Goal: Task Accomplishment & Management: Use online tool/utility

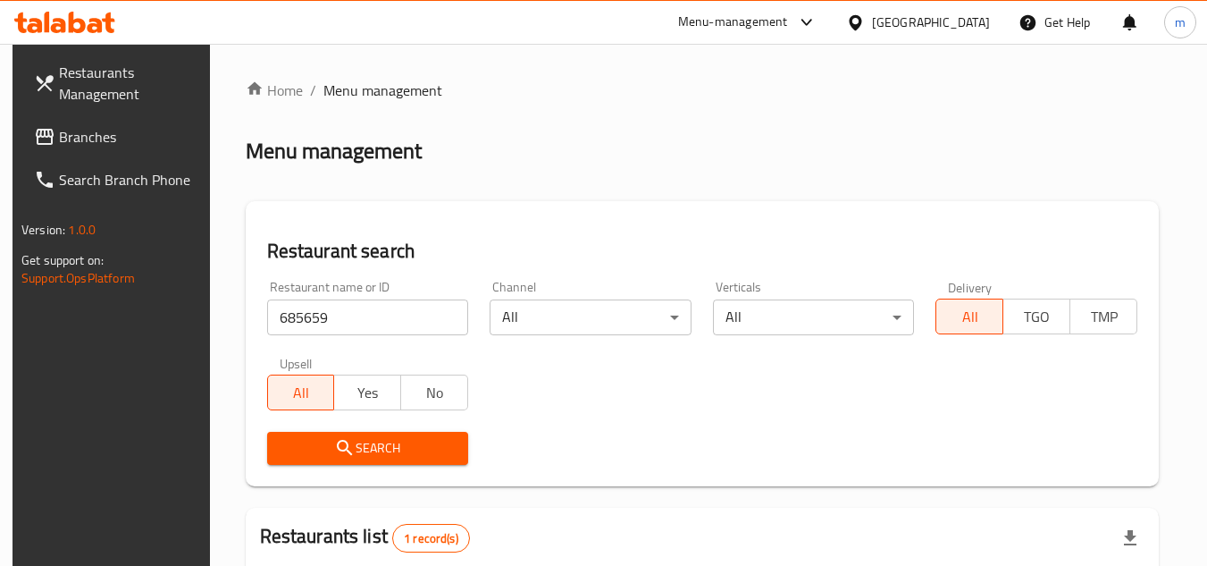
scroll to position [216, 0]
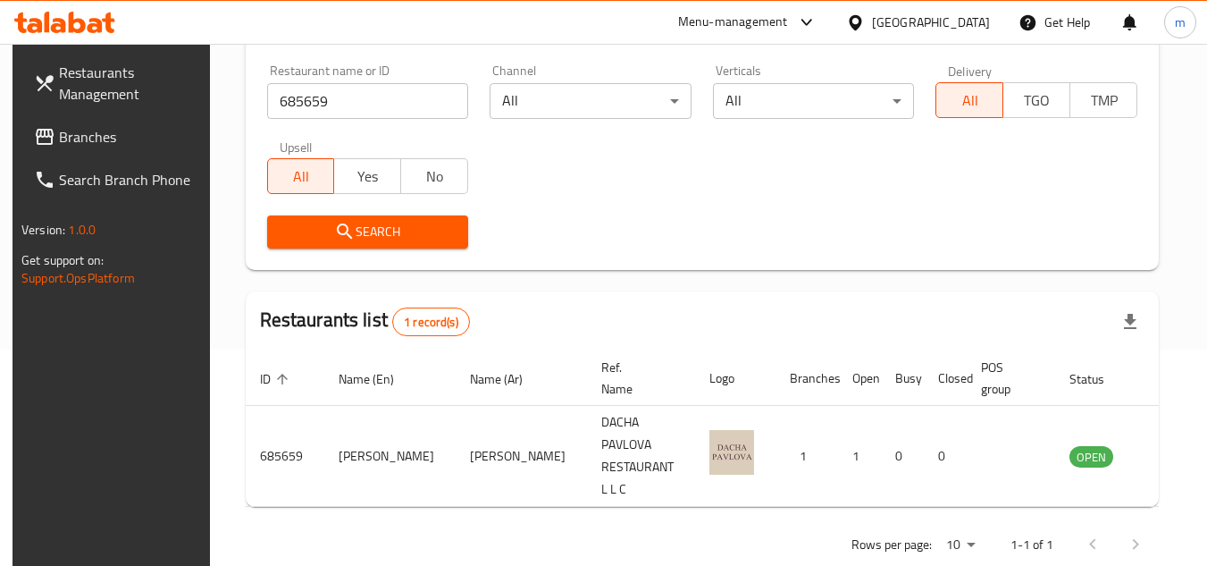
click at [100, 143] on span "Branches" at bounding box center [129, 136] width 141 height 21
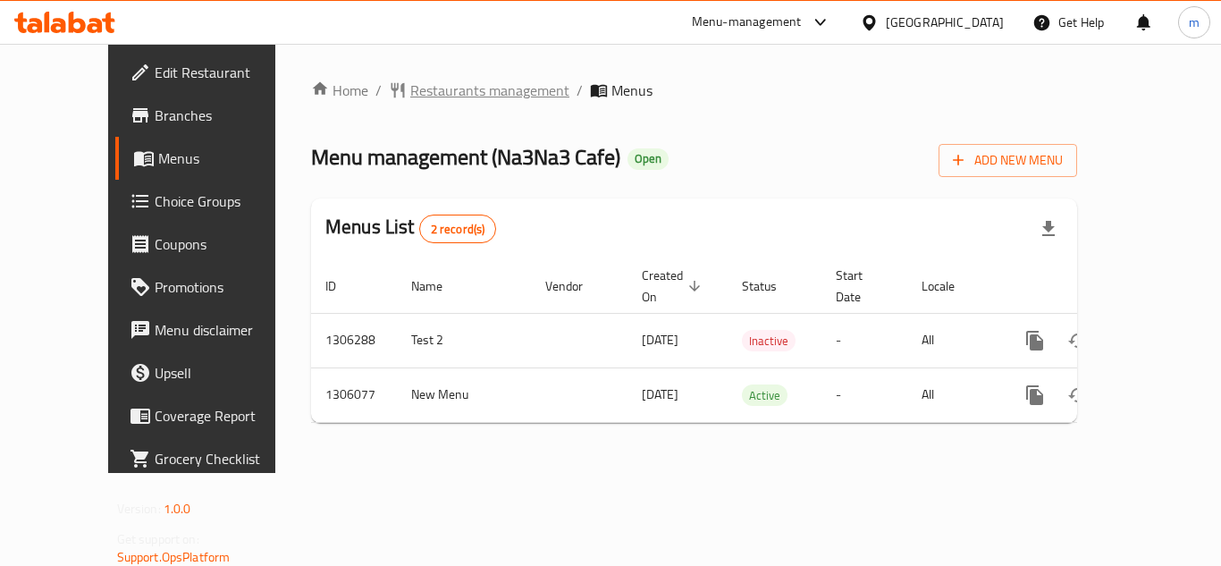
click at [421, 90] on span "Restaurants management" at bounding box center [489, 90] width 159 height 21
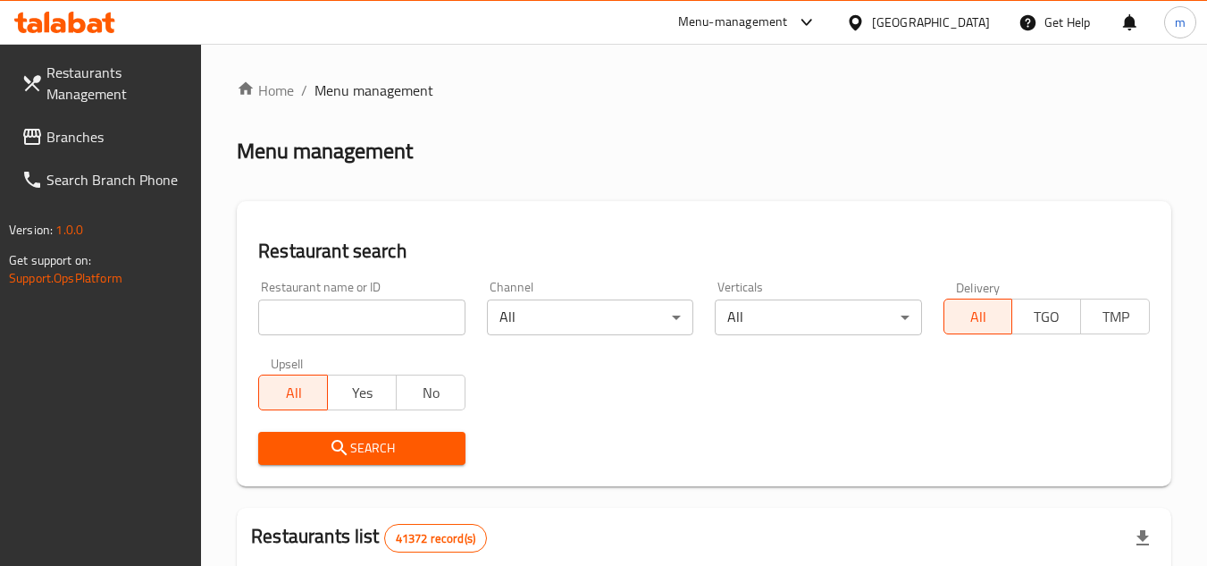
click at [396, 318] on input "search" at bounding box center [361, 317] width 206 height 36
paste input "703656"
type input "703656"
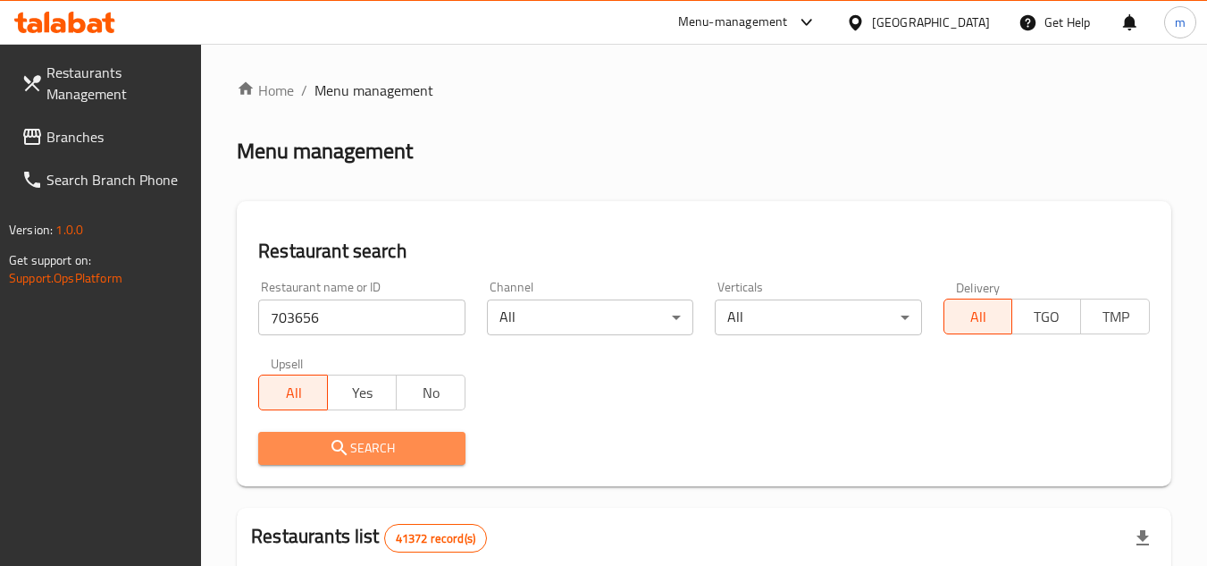
click at [382, 453] on span "Search" at bounding box center [362, 448] width 178 height 22
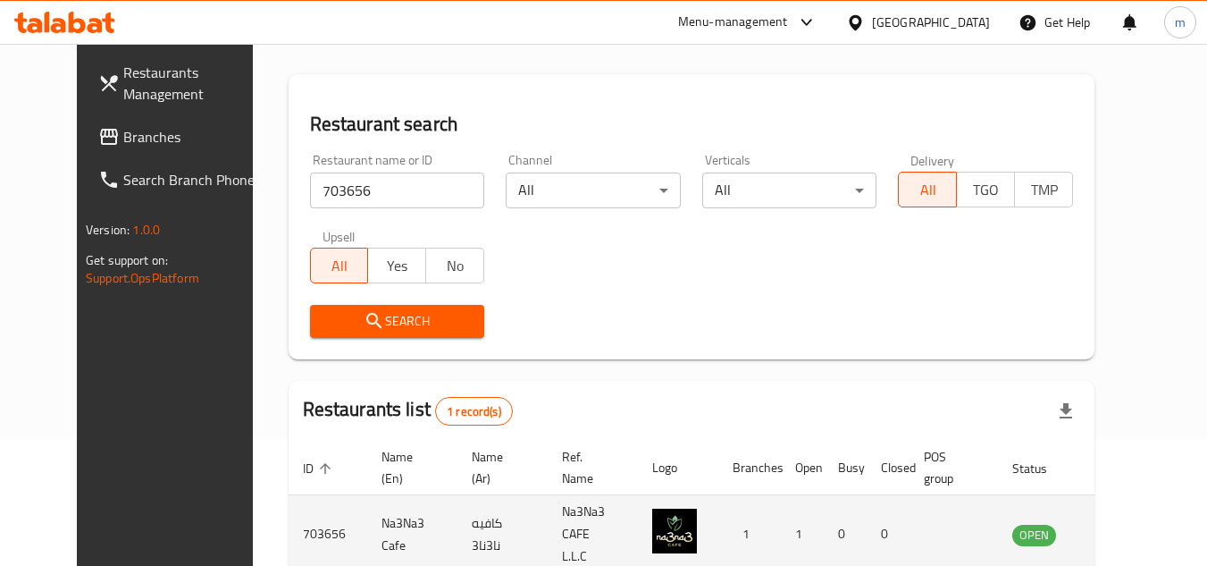
scroll to position [216, 0]
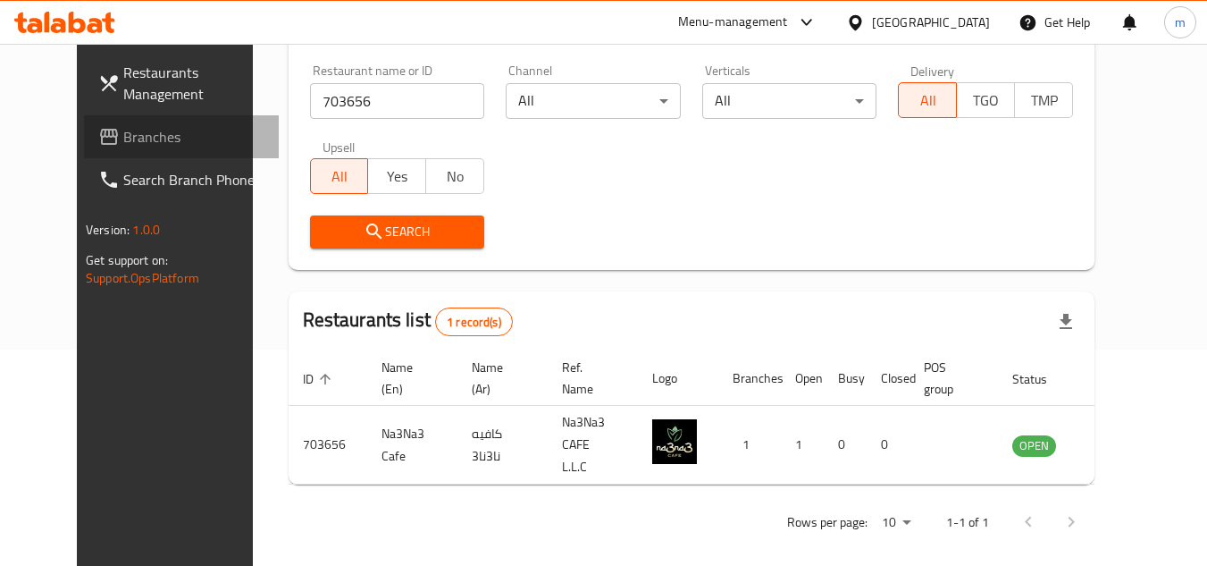
click at [123, 147] on span "Branches" at bounding box center [193, 136] width 141 height 21
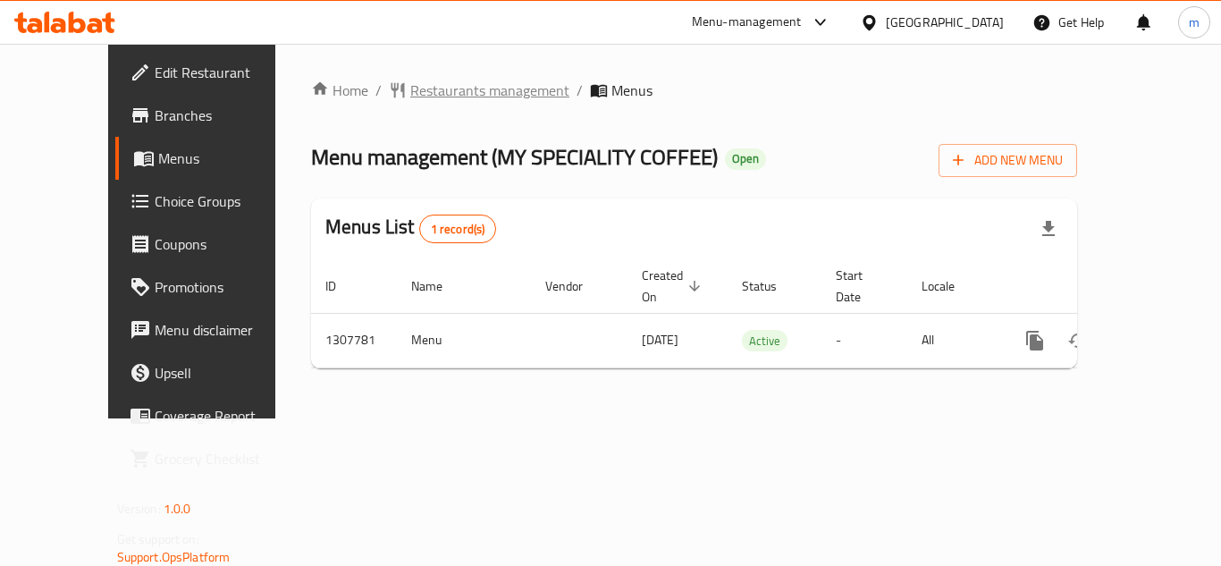
click at [459, 84] on span "Restaurants management" at bounding box center [489, 90] width 159 height 21
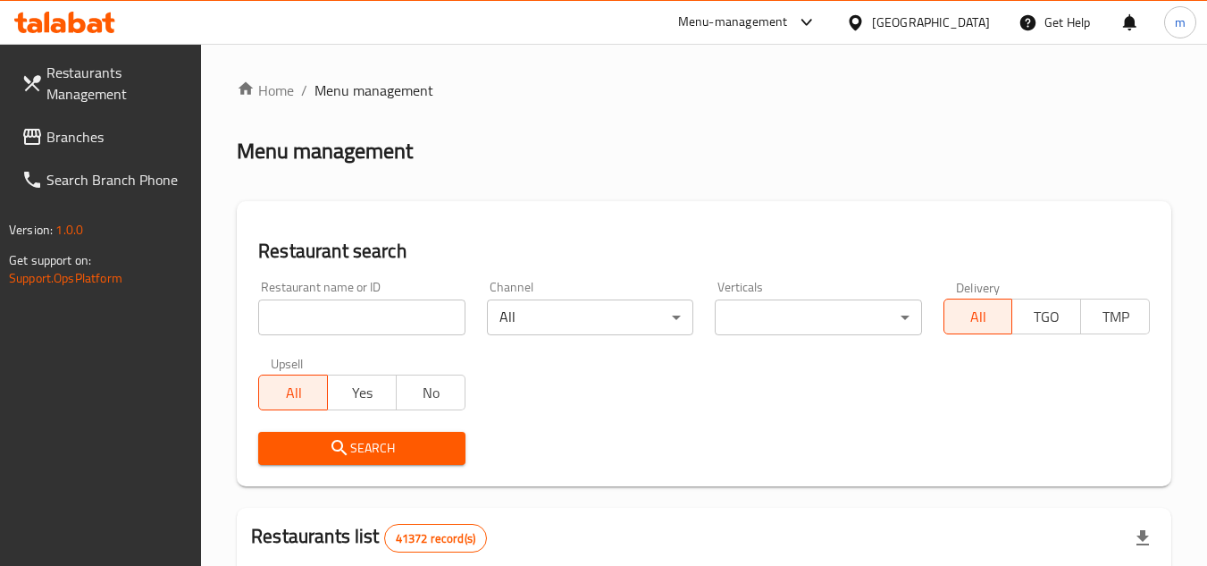
click at [358, 322] on input "search" at bounding box center [361, 317] width 206 height 36
paste input "703634"
type input "703634"
click at [340, 448] on icon "submit" at bounding box center [339, 447] width 21 height 21
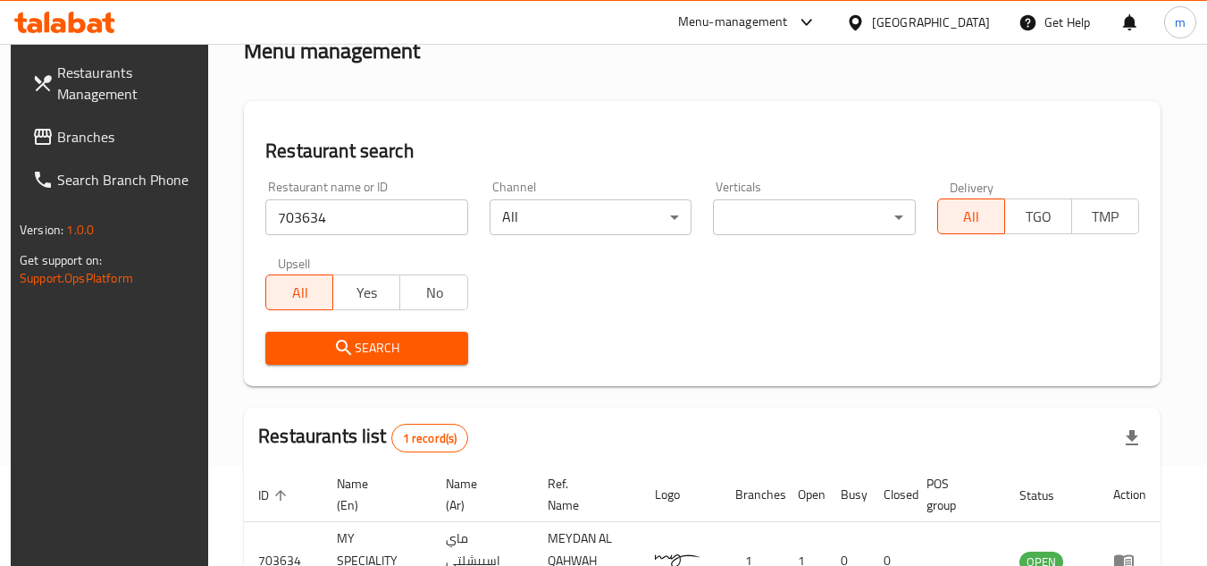
scroll to position [231, 0]
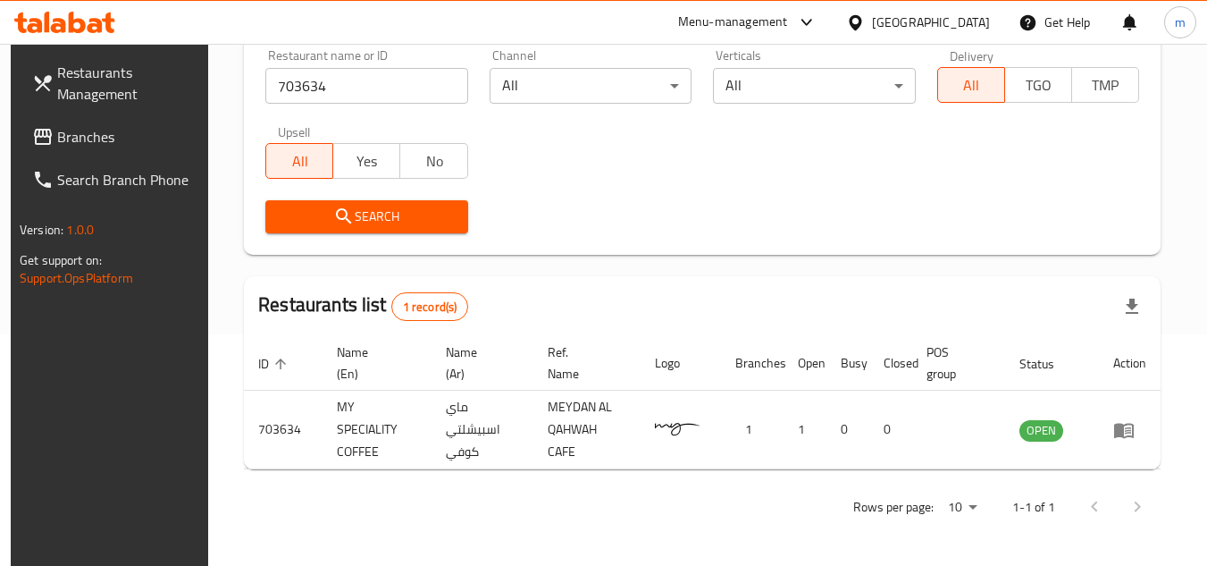
click at [858, 17] on icon at bounding box center [855, 21] width 13 height 15
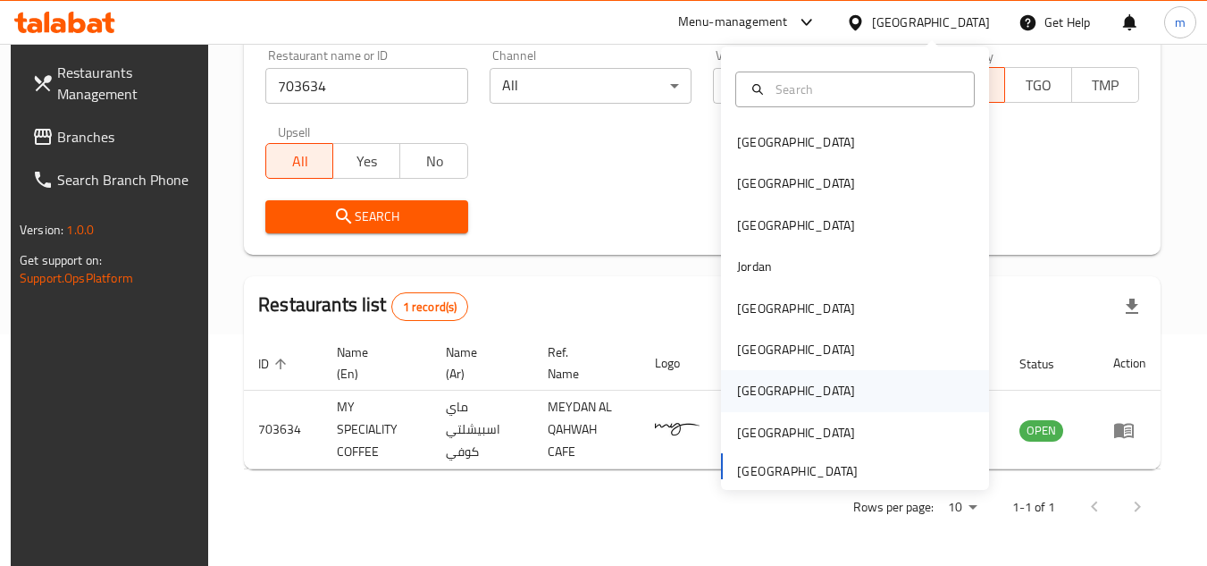
click at [757, 388] on div "[GEOGRAPHIC_DATA]" at bounding box center [796, 390] width 147 height 41
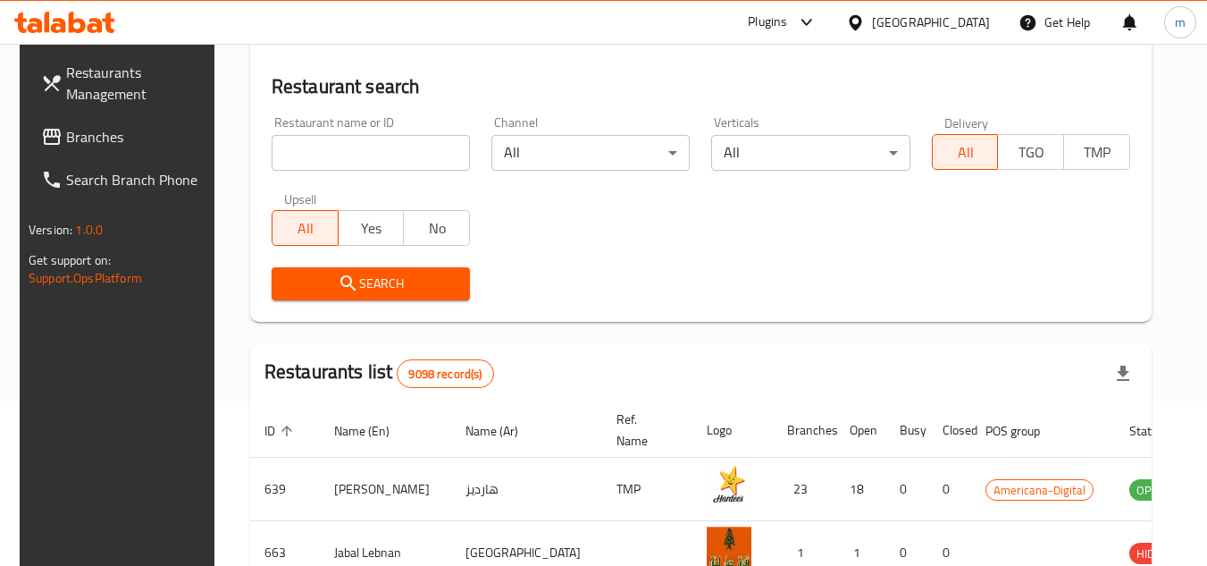
scroll to position [231, 0]
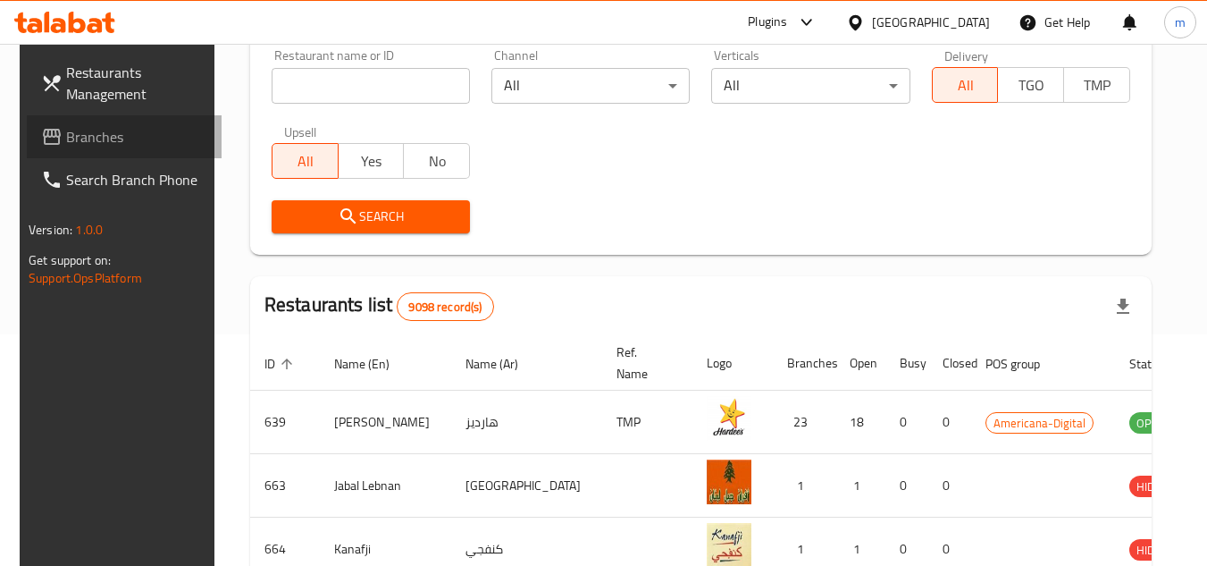
click at [66, 131] on span "Branches" at bounding box center [136, 136] width 141 height 21
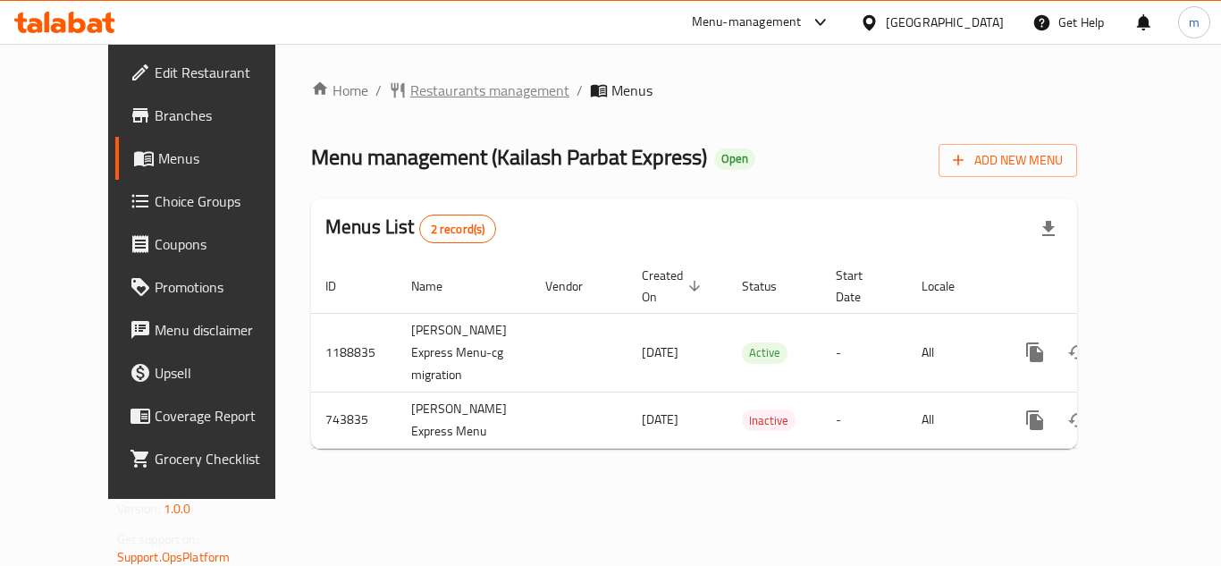
click at [457, 86] on span "Restaurants management" at bounding box center [489, 90] width 159 height 21
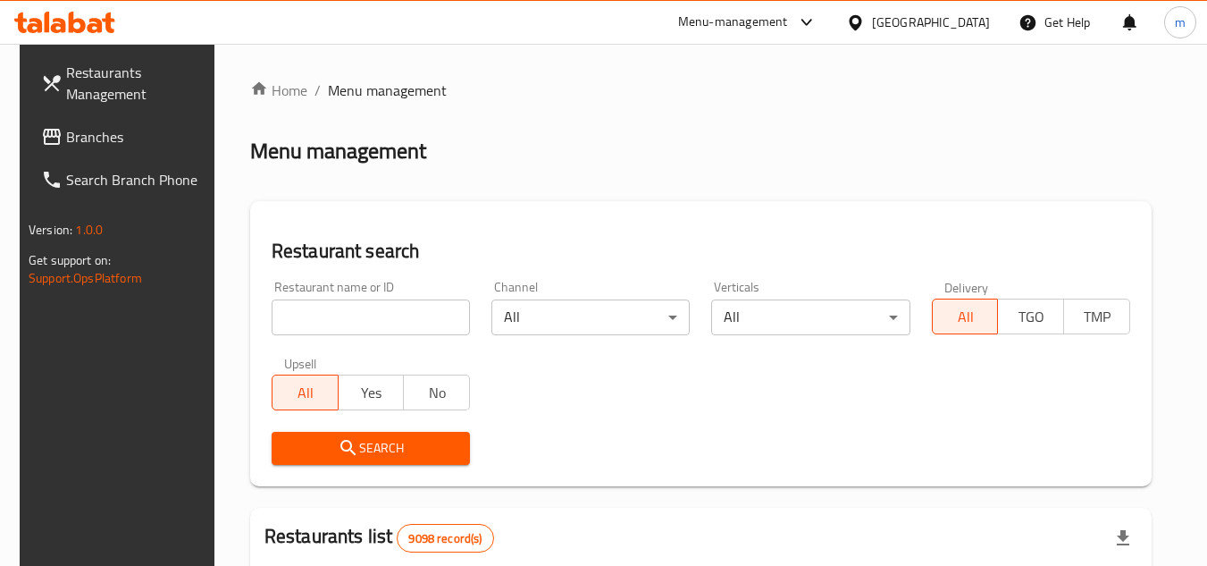
click at [387, 324] on input "search" at bounding box center [371, 317] width 198 height 36
paste input "648202"
type input "648202"
click at [313, 450] on span "Search" at bounding box center [371, 448] width 170 height 22
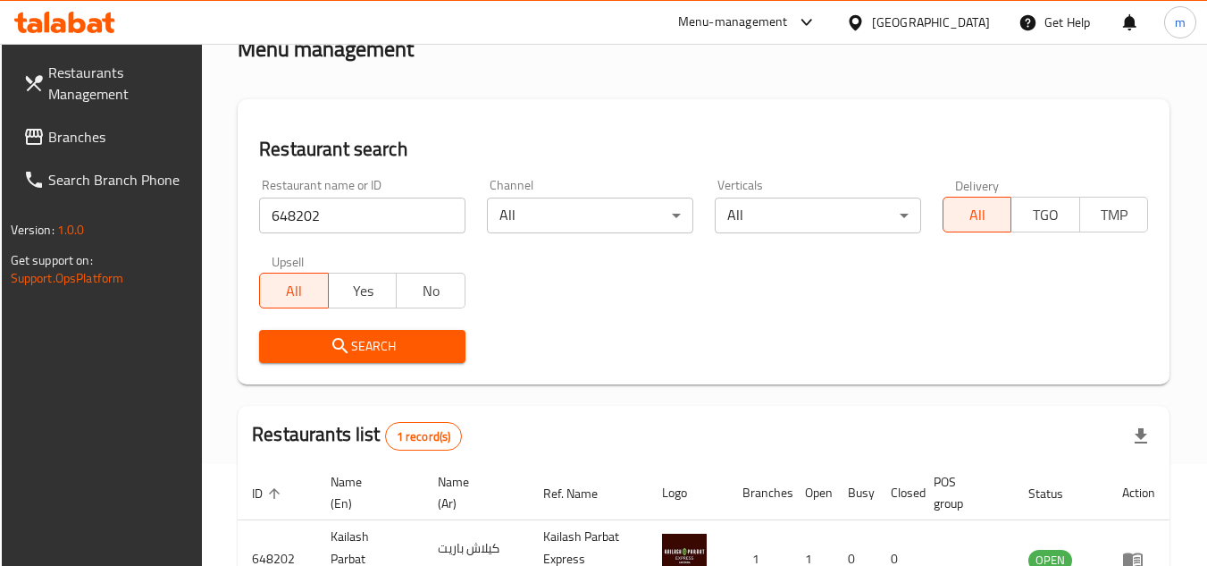
scroll to position [231, 0]
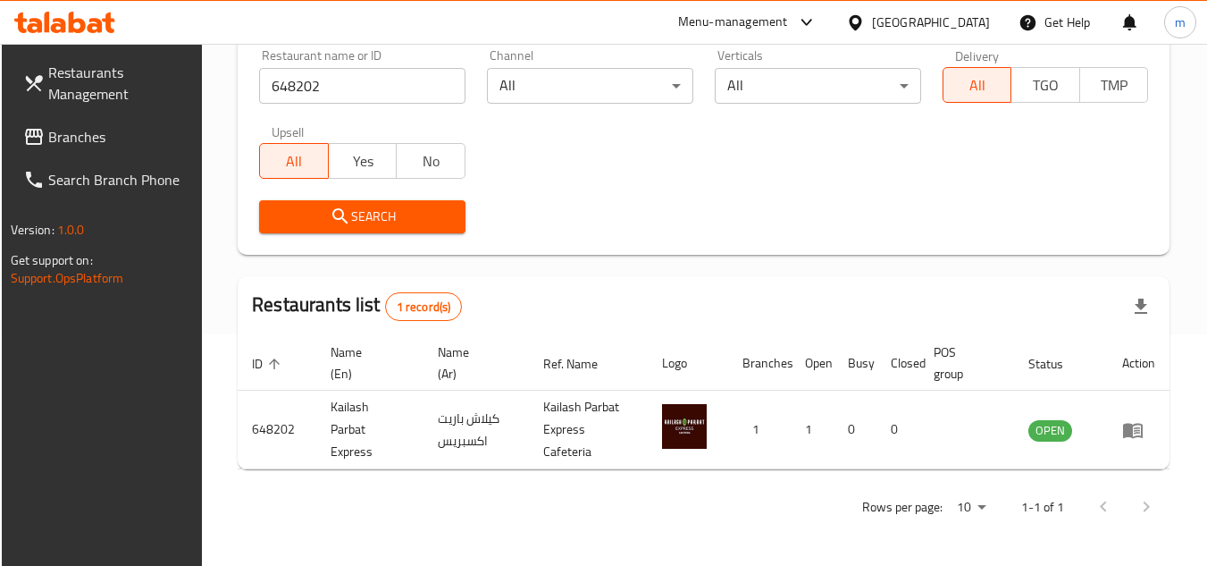
click at [964, 29] on div "[GEOGRAPHIC_DATA]" at bounding box center [931, 23] width 118 height 20
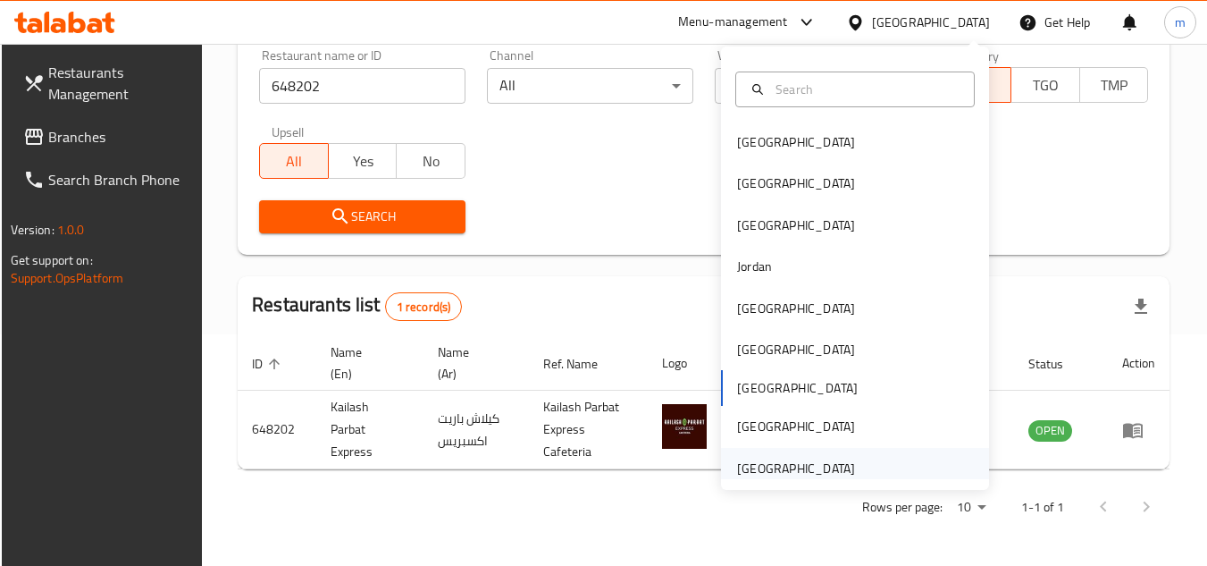
click at [781, 458] on div "[GEOGRAPHIC_DATA]" at bounding box center [796, 468] width 118 height 20
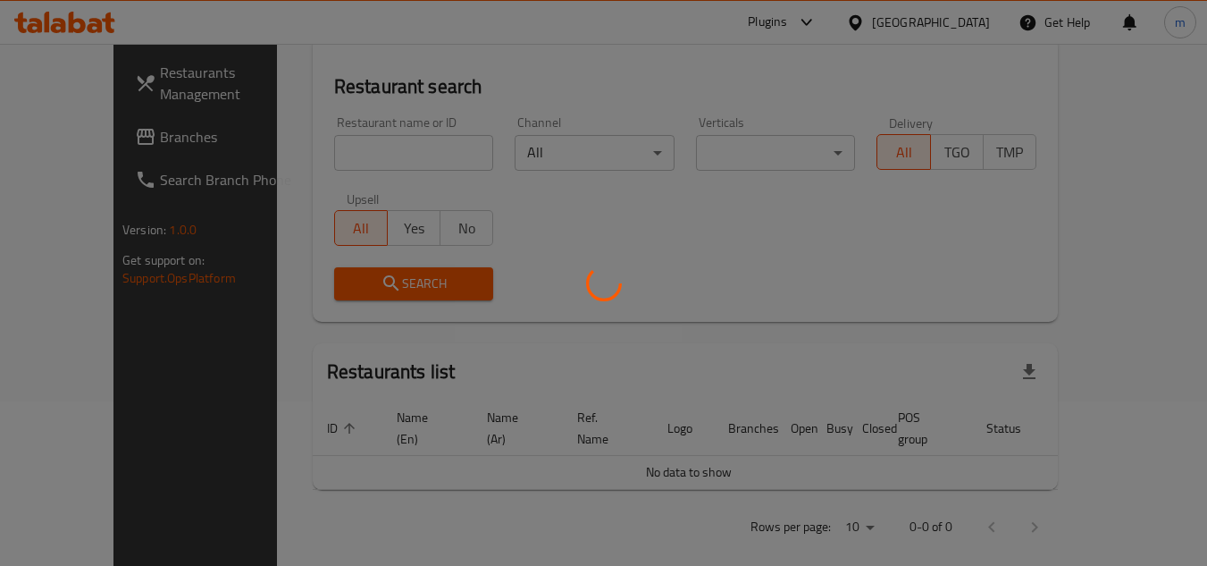
scroll to position [231, 0]
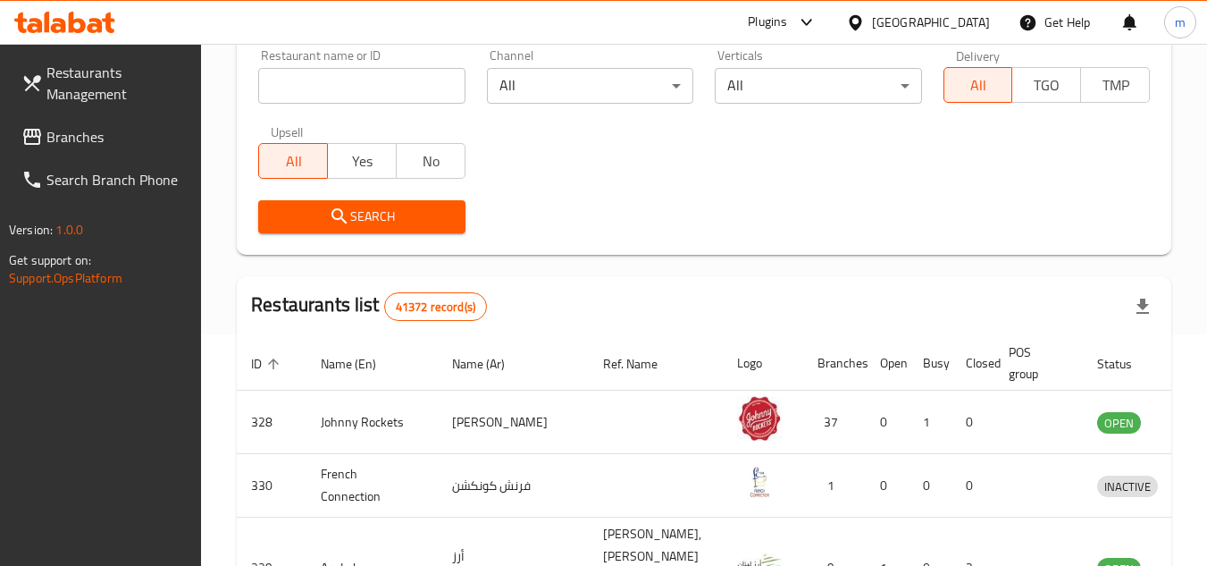
click at [73, 141] on span "Branches" at bounding box center [116, 136] width 141 height 21
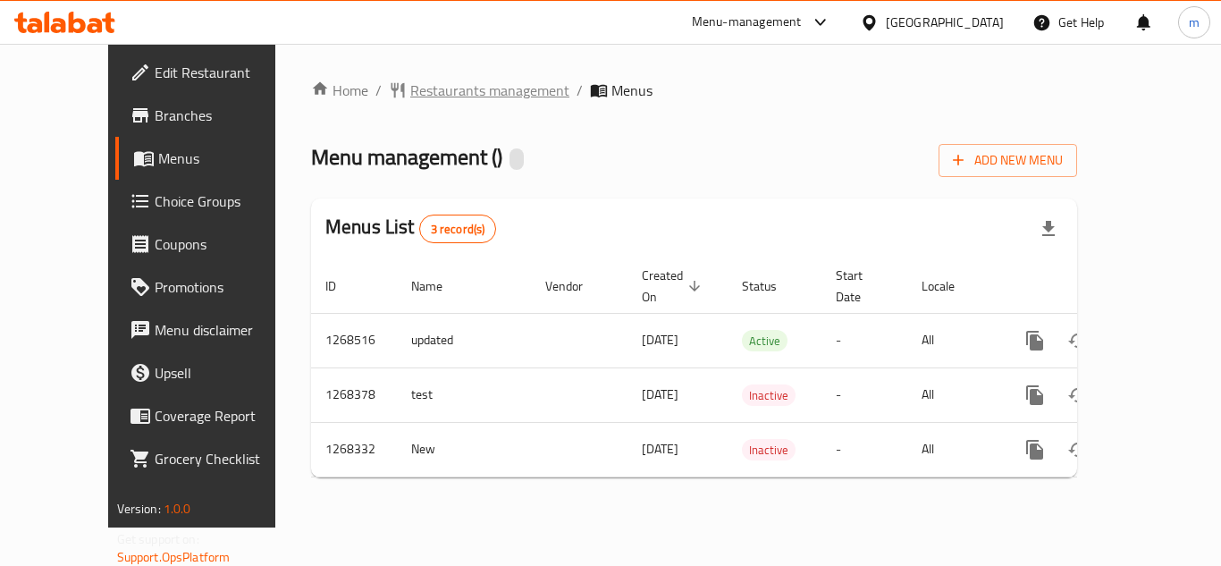
click at [452, 80] on span "Restaurants management" at bounding box center [489, 90] width 159 height 21
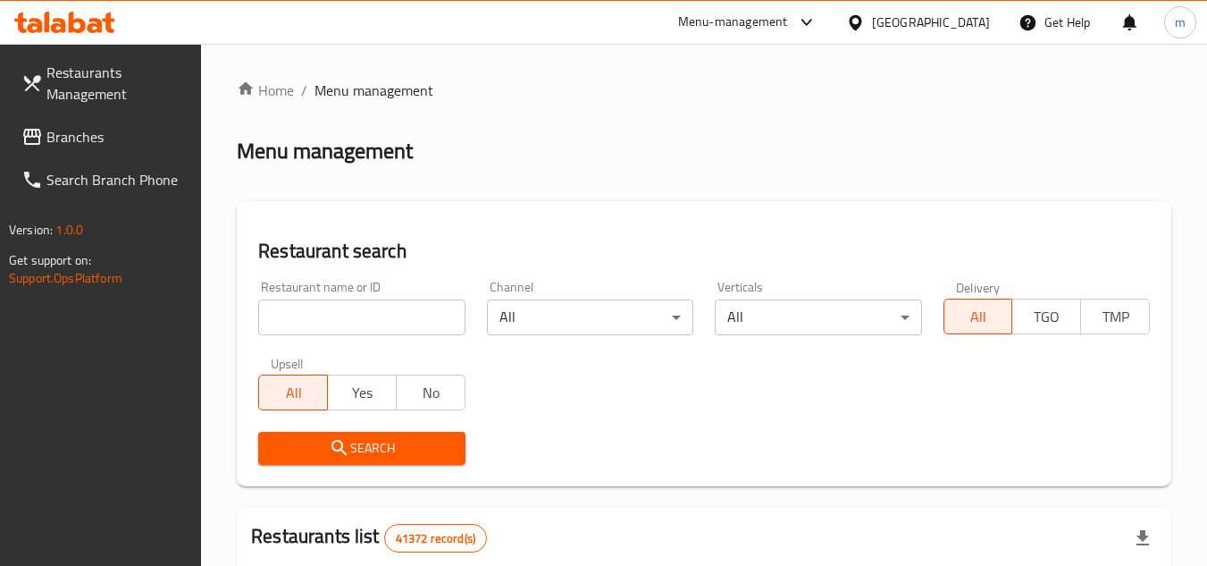
click at [319, 315] on input "search" at bounding box center [361, 317] width 206 height 36
paste input "688085"
type input "688085"
click at [389, 445] on span "Search" at bounding box center [362, 448] width 178 height 22
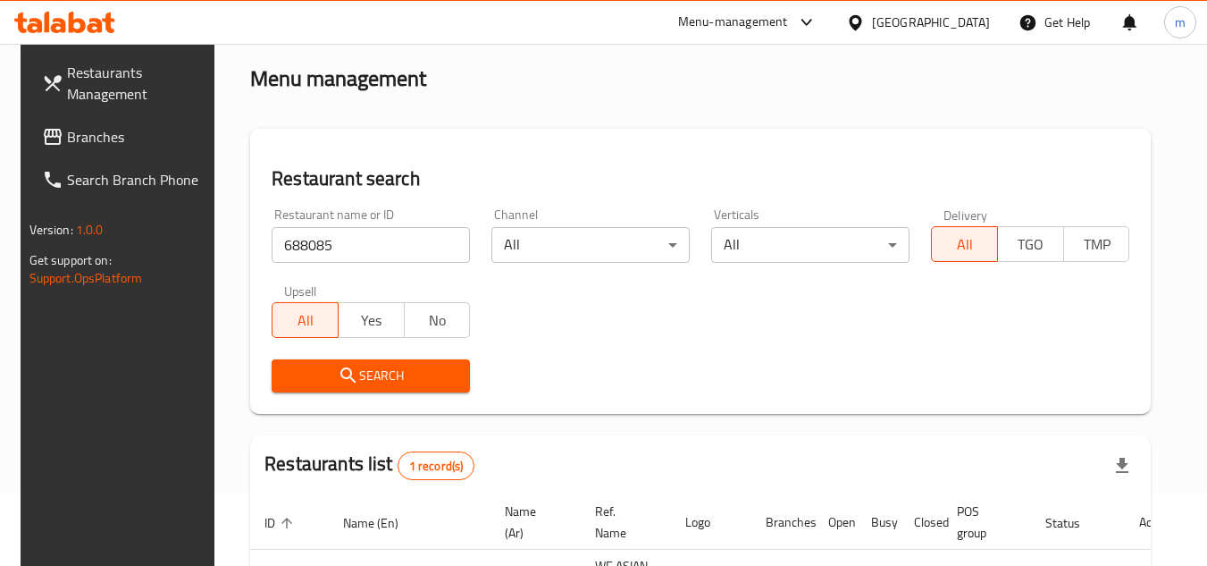
scroll to position [216, 0]
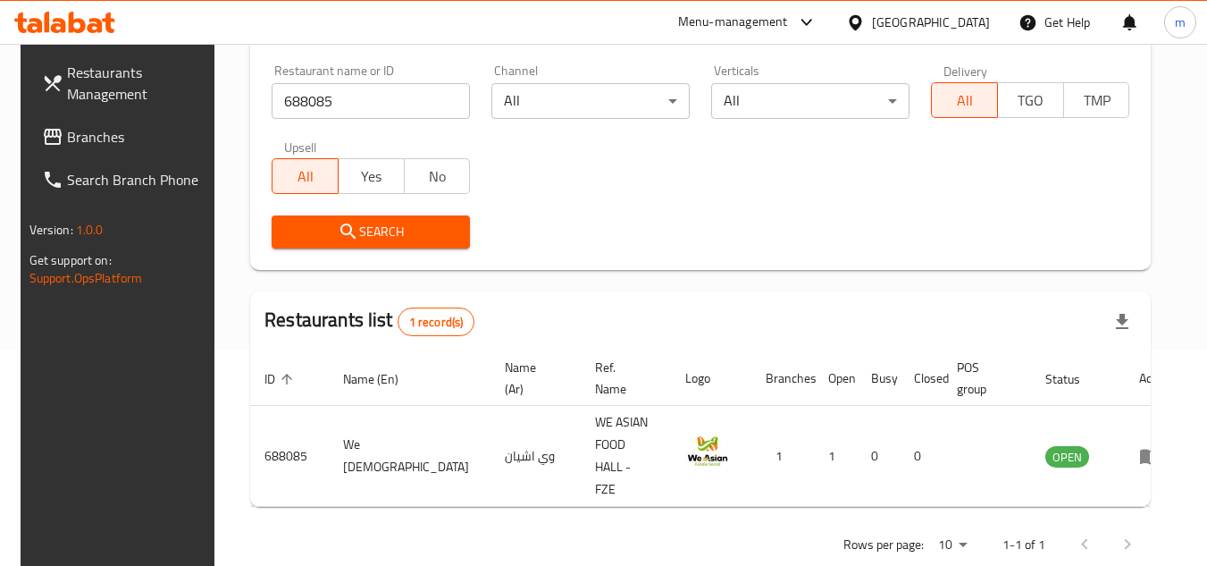
click at [83, 135] on span "Branches" at bounding box center [137, 136] width 141 height 21
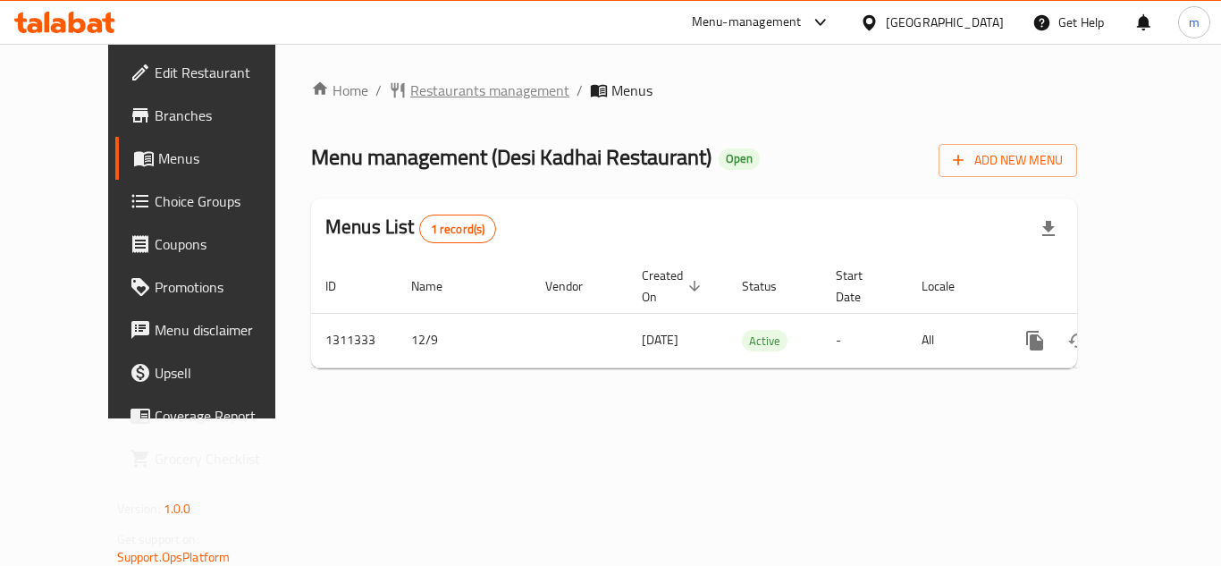
click at [472, 85] on span "Restaurants management" at bounding box center [489, 90] width 159 height 21
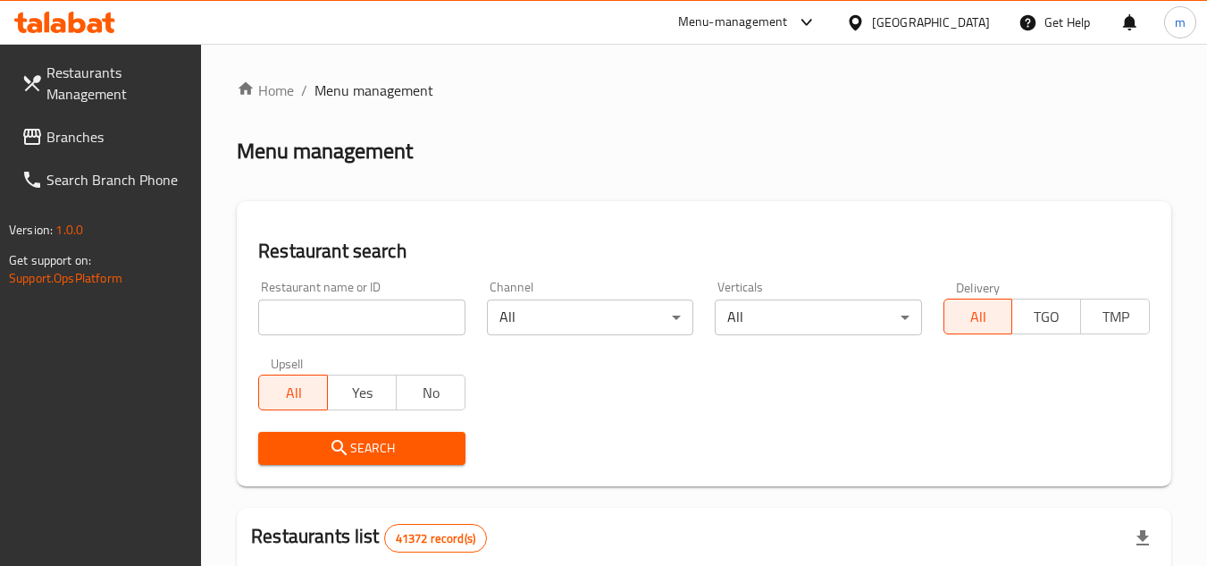
click at [332, 329] on input "search" at bounding box center [361, 317] width 206 height 36
paste input "705776"
type input "705776"
click at [365, 454] on span "Search" at bounding box center [362, 448] width 178 height 22
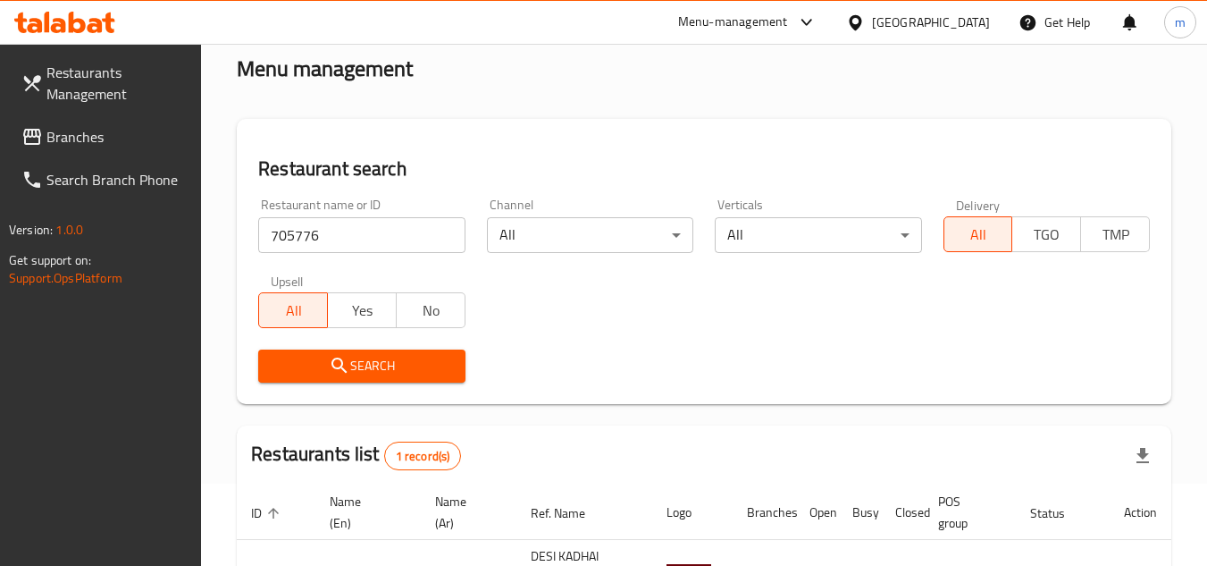
scroll to position [231, 0]
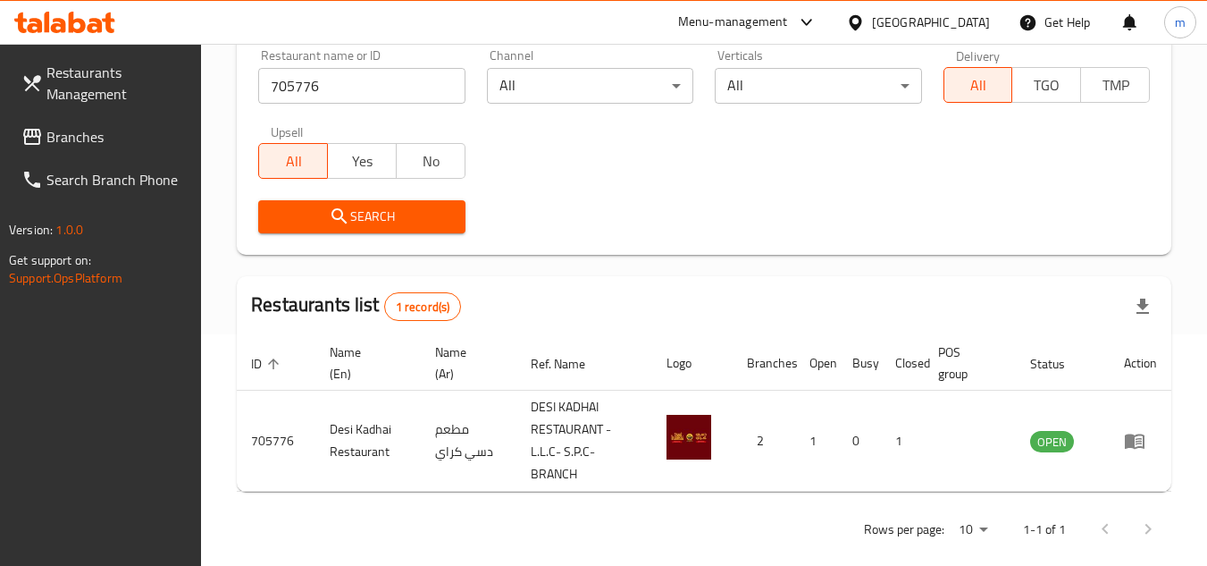
click at [894, 29] on div "[GEOGRAPHIC_DATA]" at bounding box center [931, 23] width 118 height 20
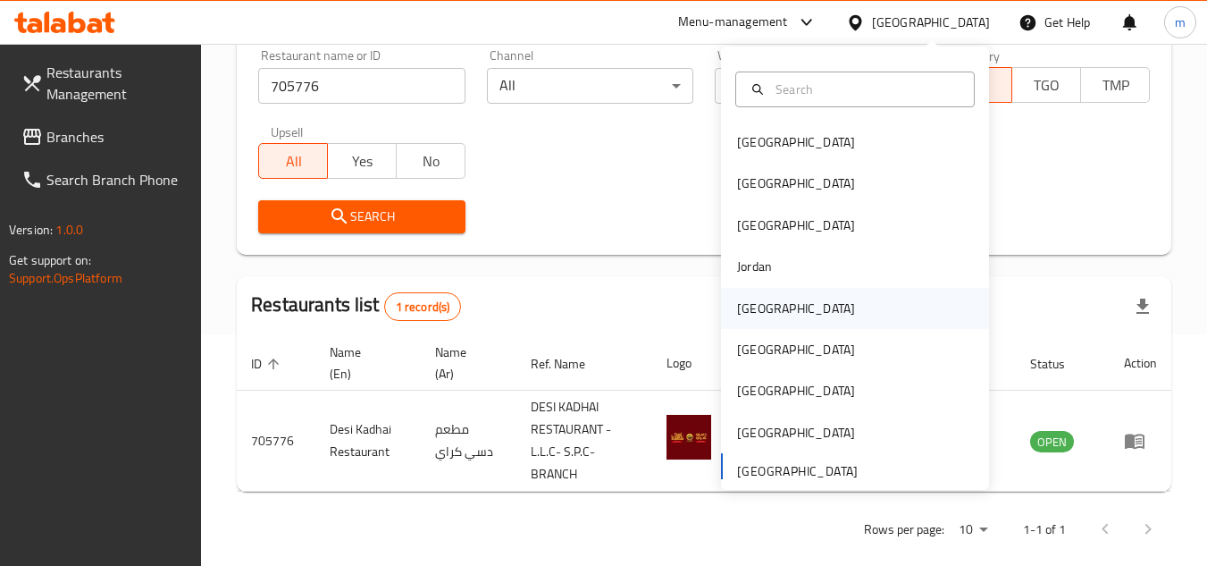
click at [755, 294] on div "[GEOGRAPHIC_DATA]" at bounding box center [796, 308] width 147 height 41
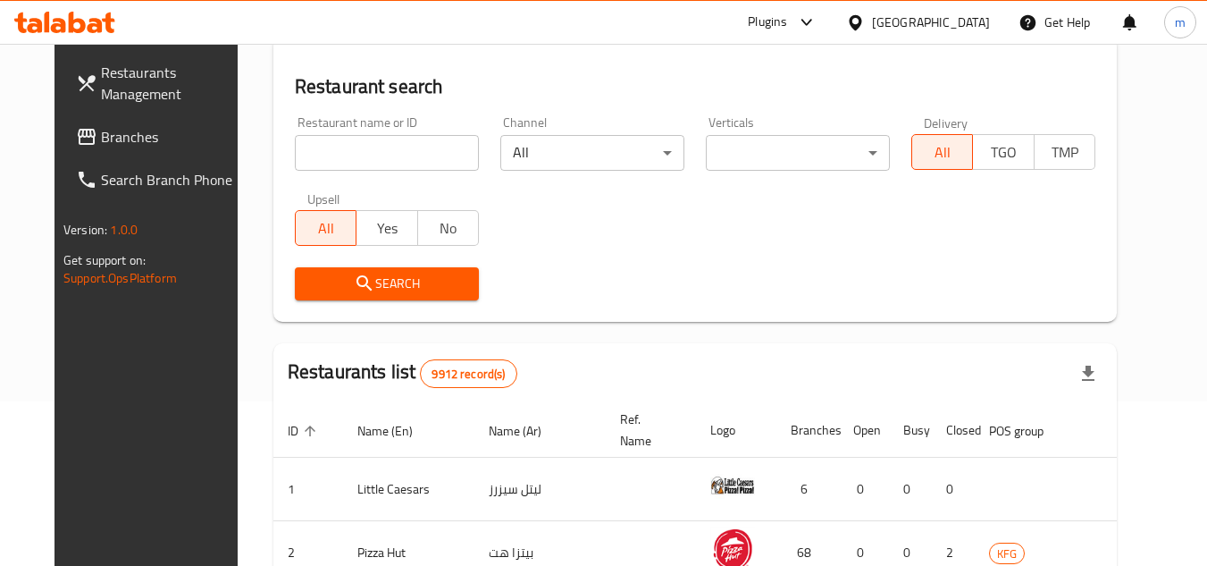
scroll to position [231, 0]
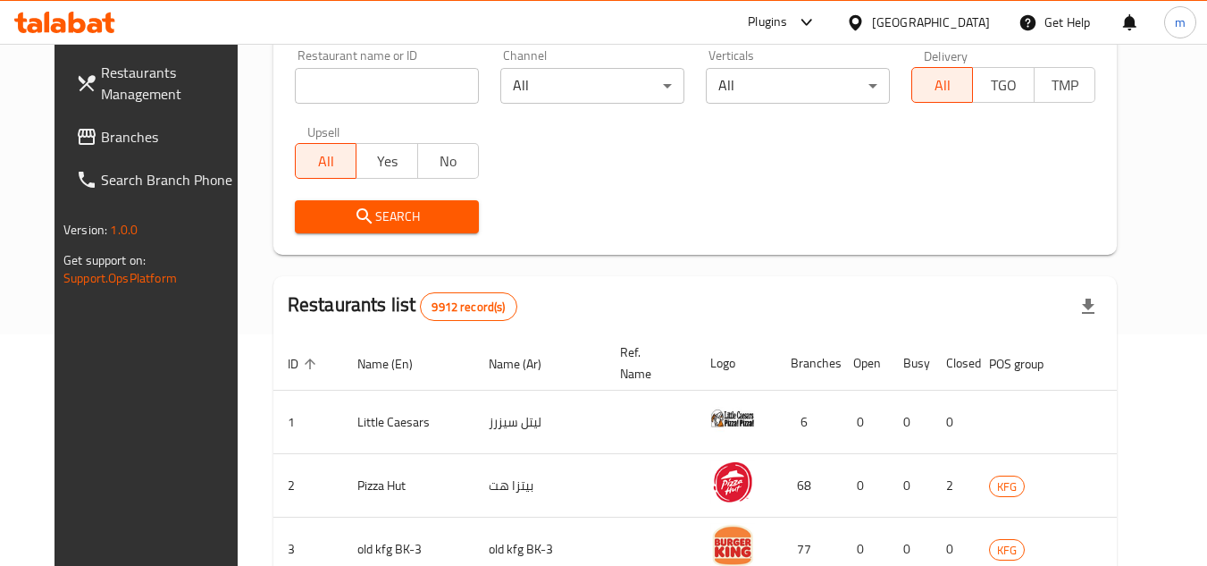
click at [101, 139] on span "Branches" at bounding box center [171, 136] width 141 height 21
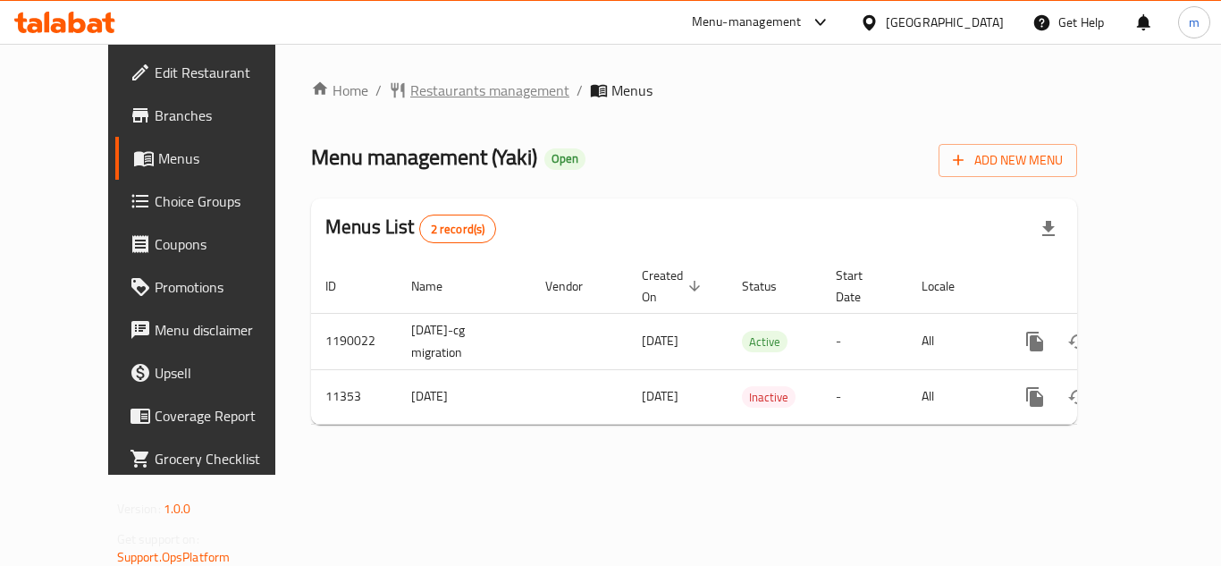
click at [470, 94] on span "Restaurants management" at bounding box center [489, 90] width 159 height 21
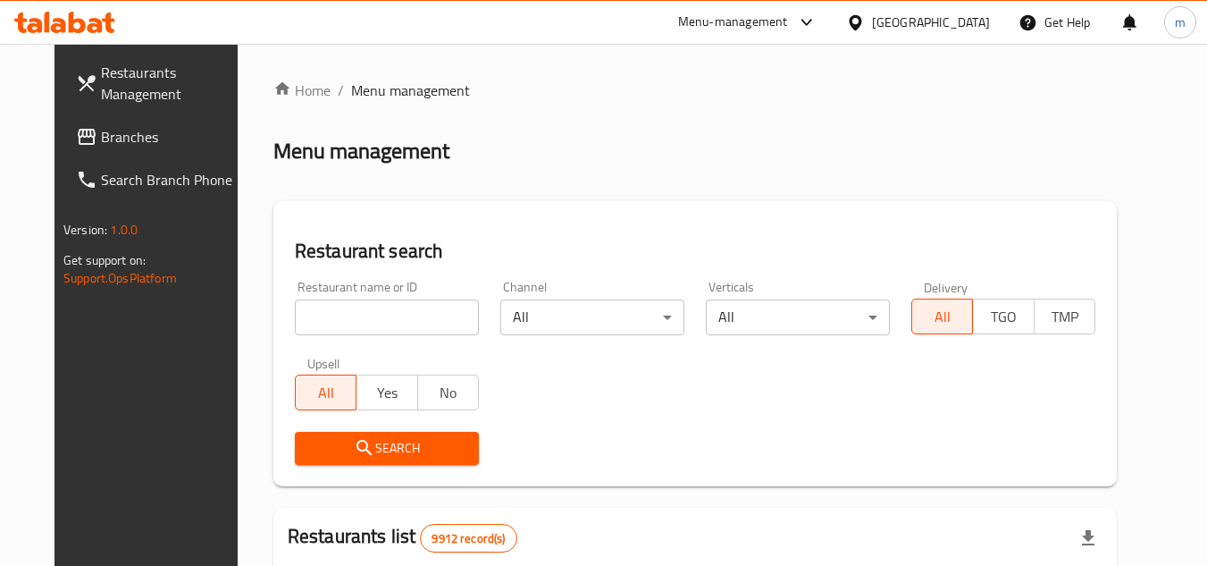
click at [295, 319] on input "search" at bounding box center [387, 317] width 184 height 36
paste input "7010"
type input "7010"
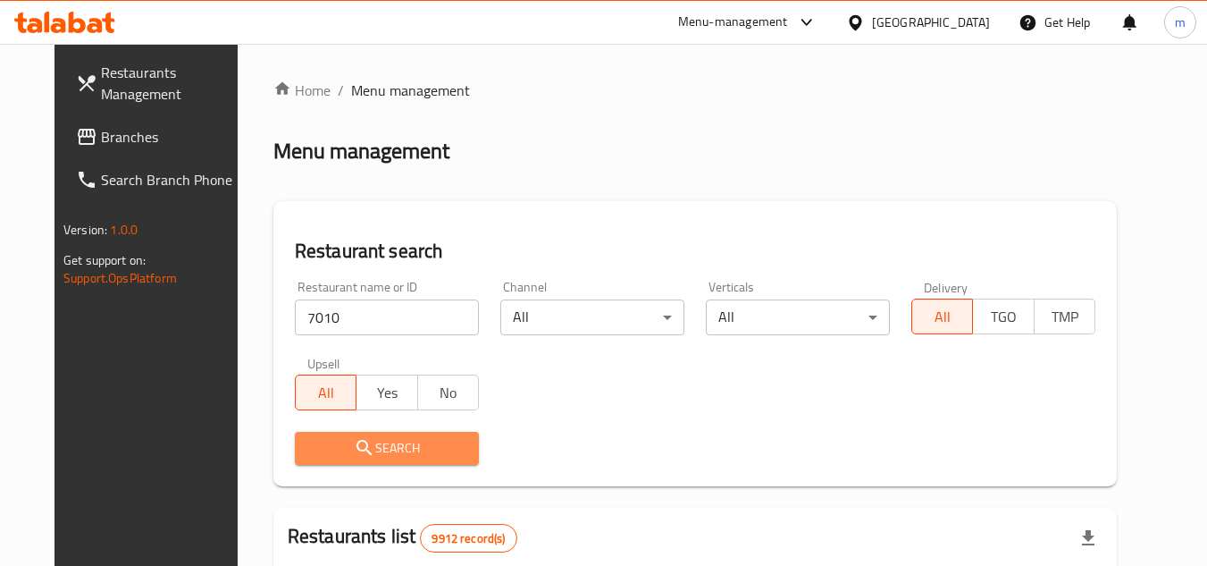
click at [378, 442] on span "Search" at bounding box center [386, 448] width 155 height 22
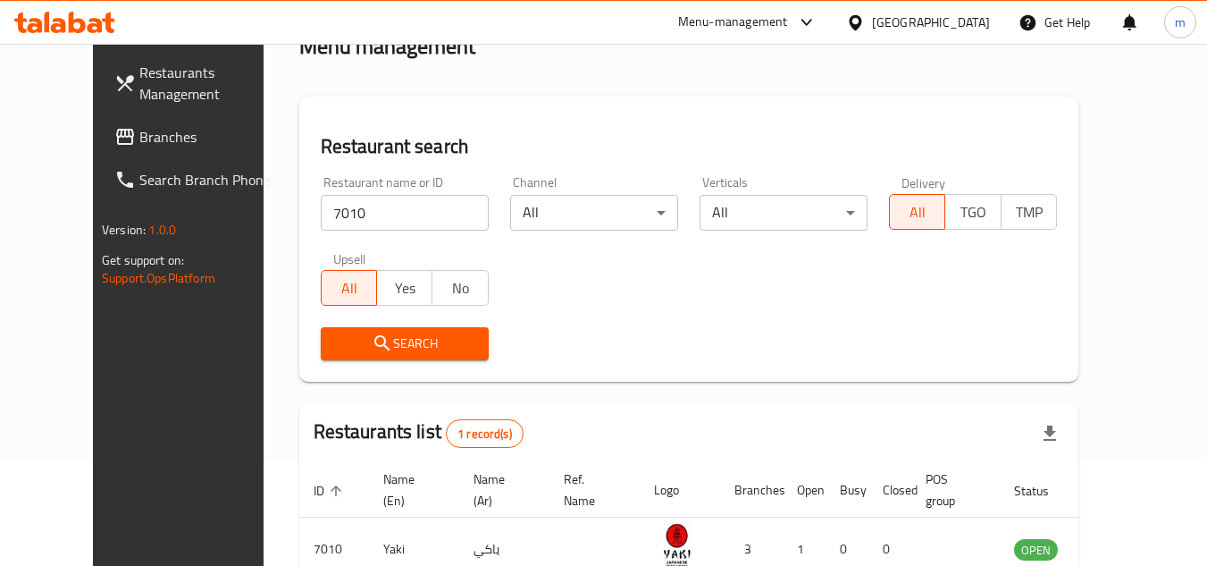
scroll to position [216, 0]
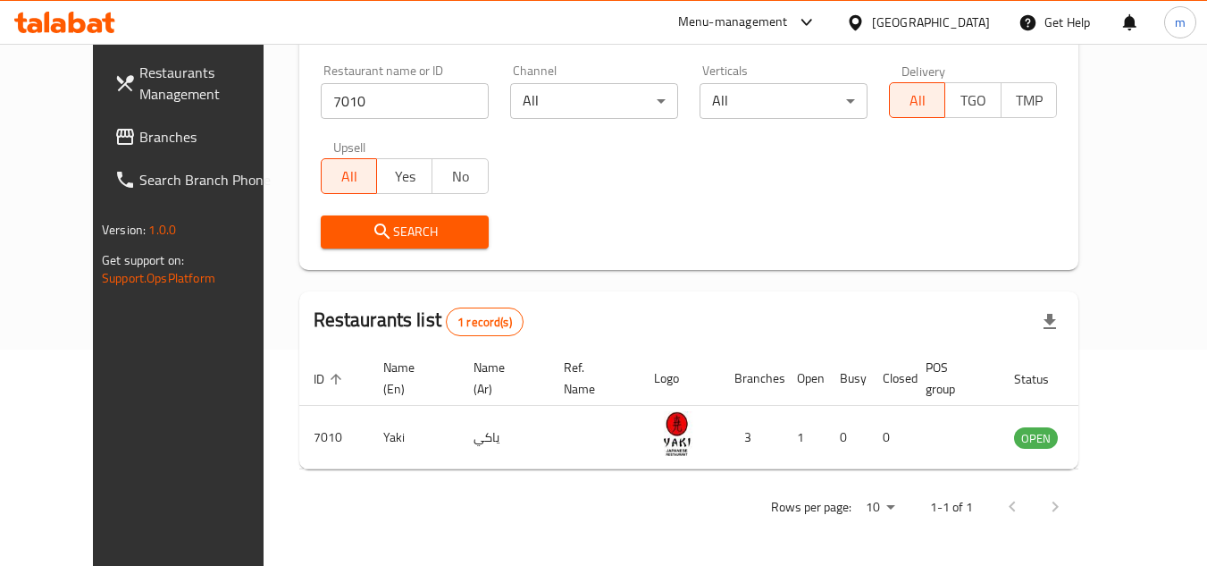
click at [865, 15] on icon at bounding box center [855, 22] width 19 height 19
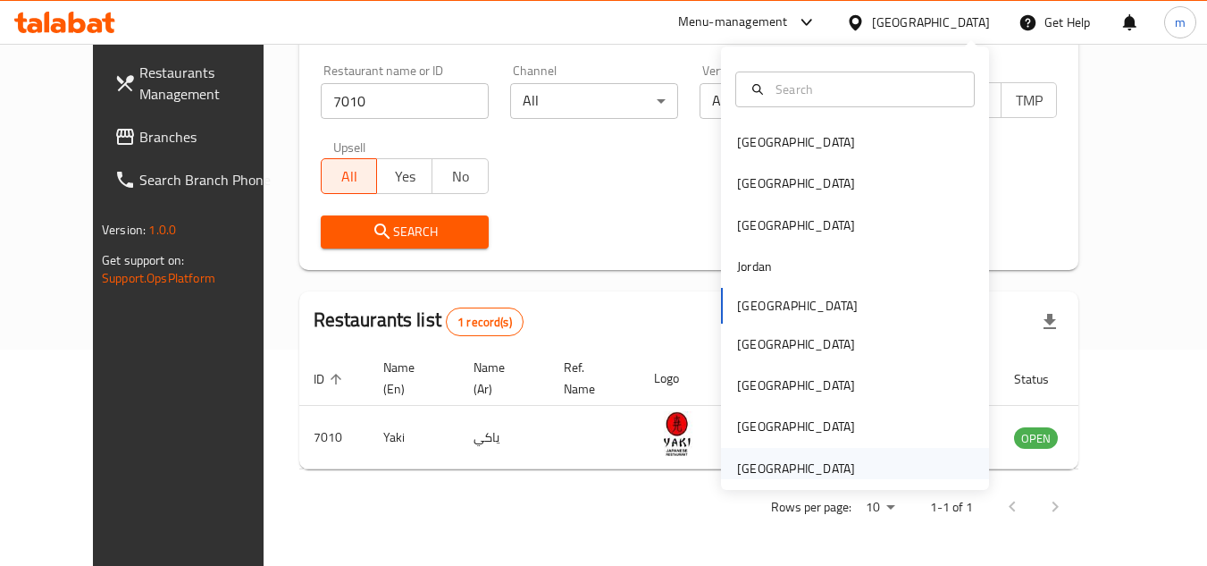
click at [760, 465] on div "[GEOGRAPHIC_DATA]" at bounding box center [796, 468] width 118 height 20
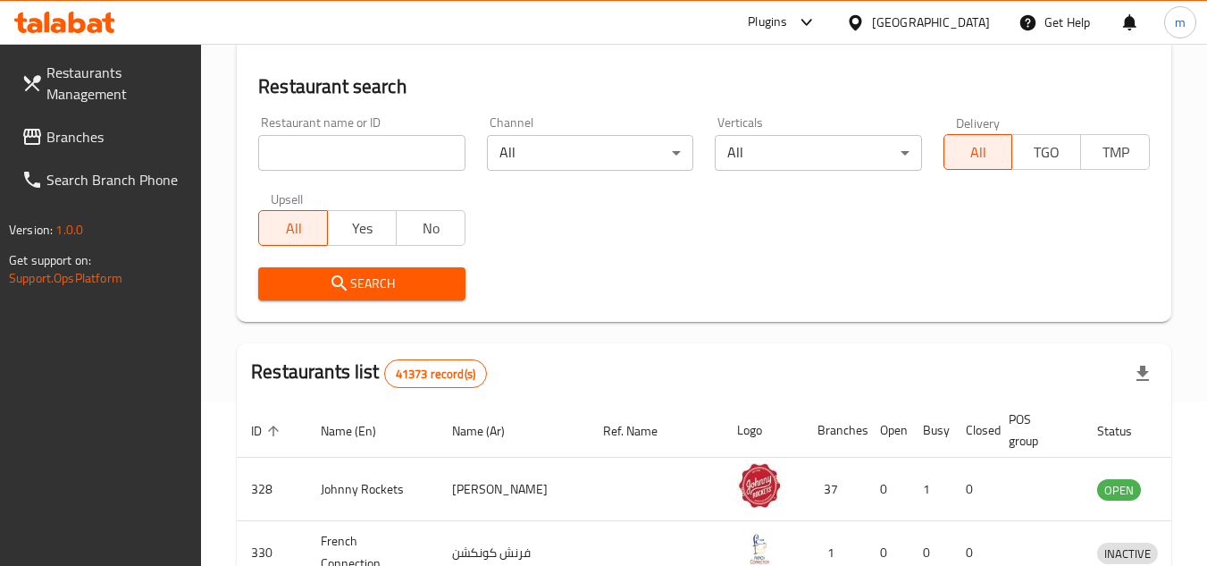
scroll to position [216, 0]
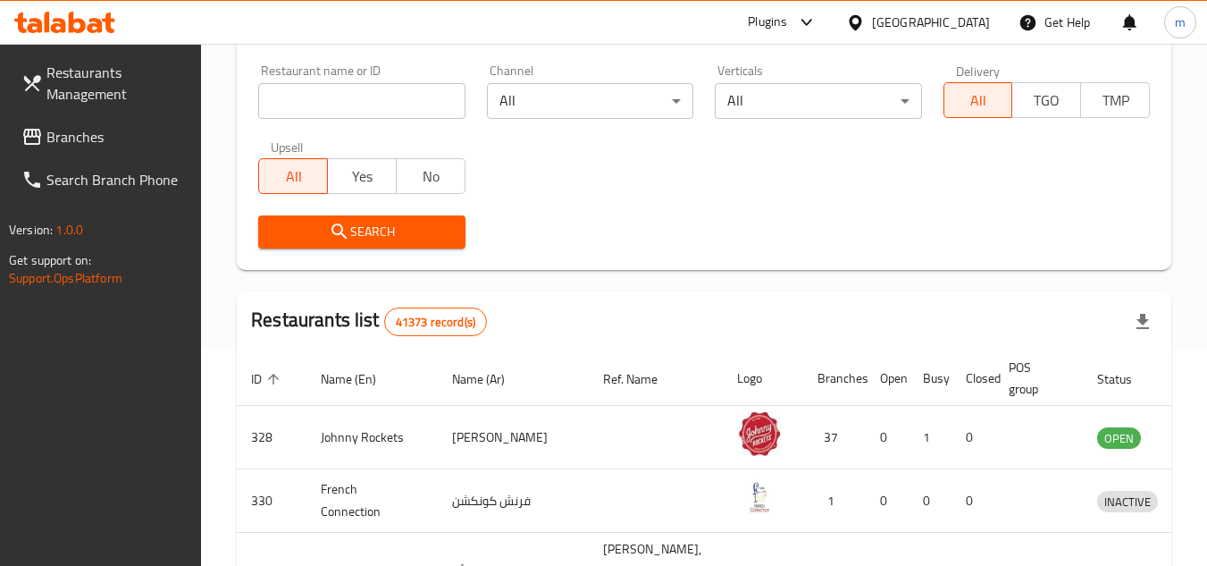
click at [100, 143] on span "Branches" at bounding box center [116, 136] width 141 height 21
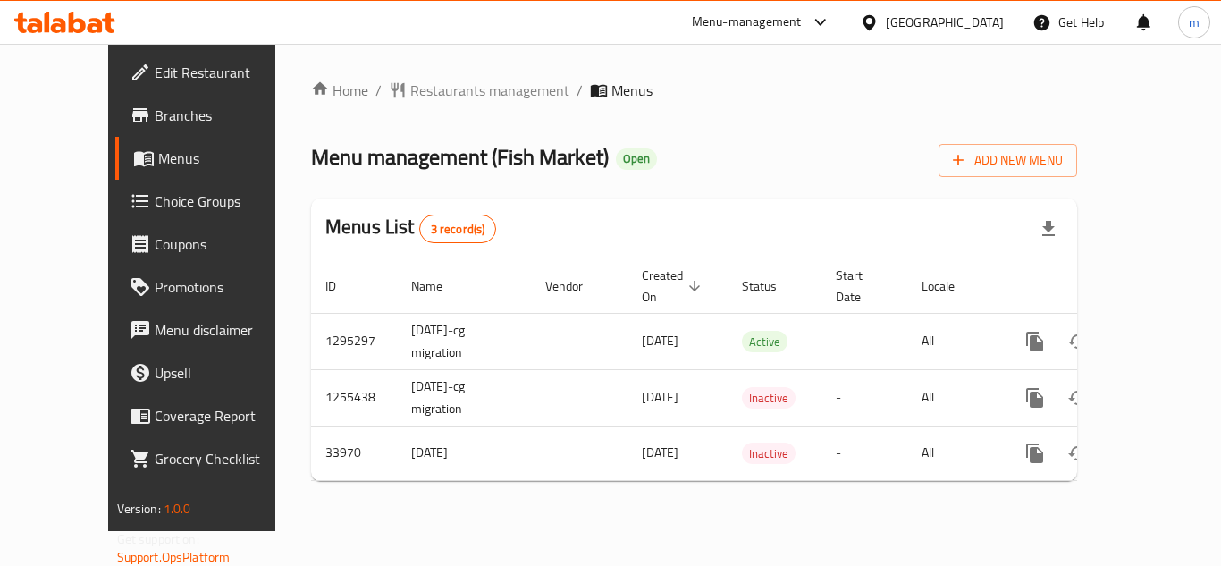
click at [410, 101] on span "Restaurants management" at bounding box center [489, 90] width 159 height 21
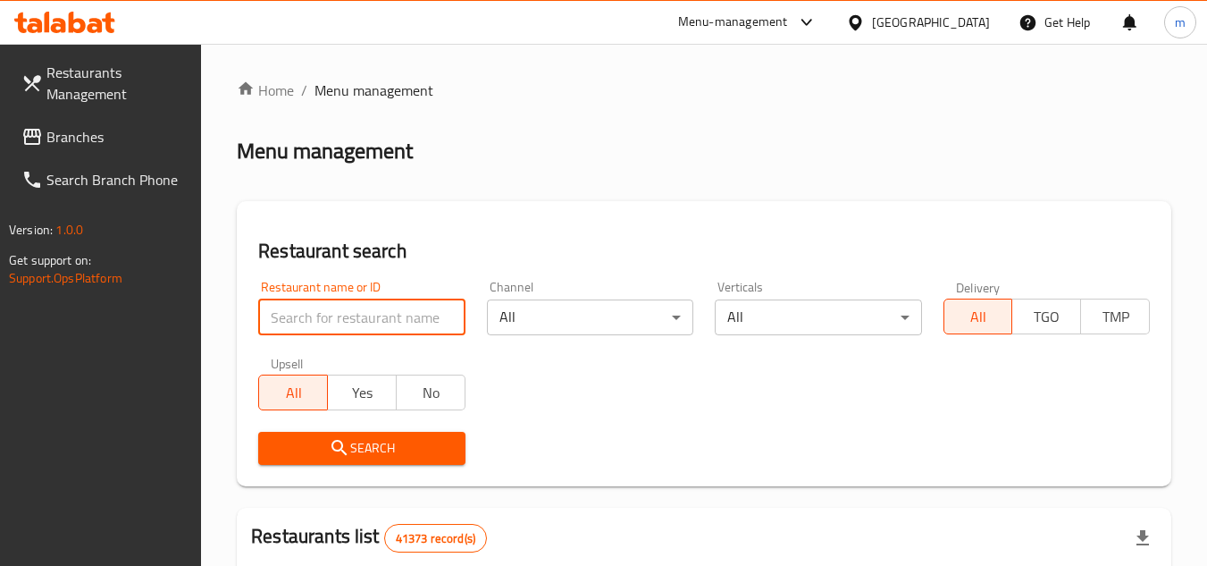
click at [349, 324] on input "search" at bounding box center [361, 317] width 206 height 36
paste input "17506"
type input "17506"
click at [379, 438] on span "Search" at bounding box center [362, 448] width 178 height 22
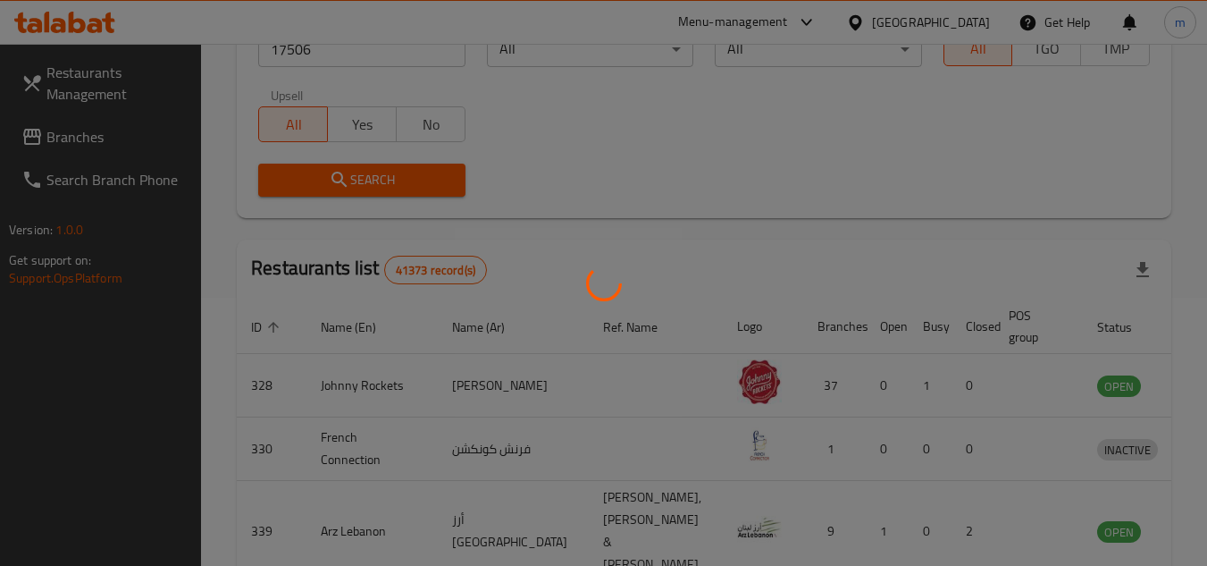
scroll to position [216, 0]
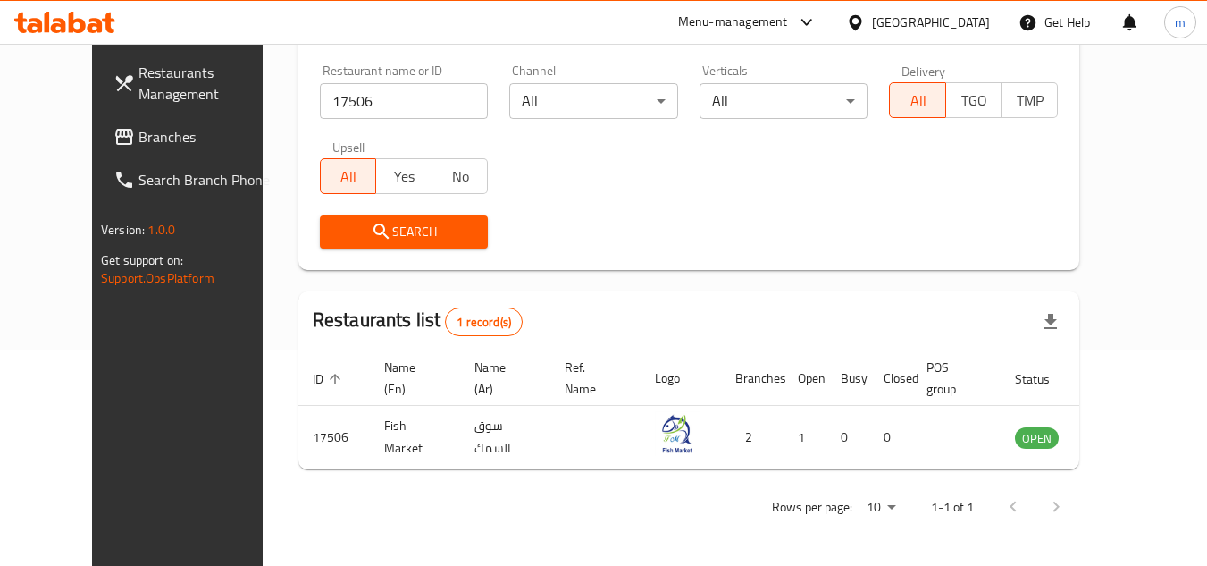
click at [139, 126] on span "Branches" at bounding box center [209, 136] width 141 height 21
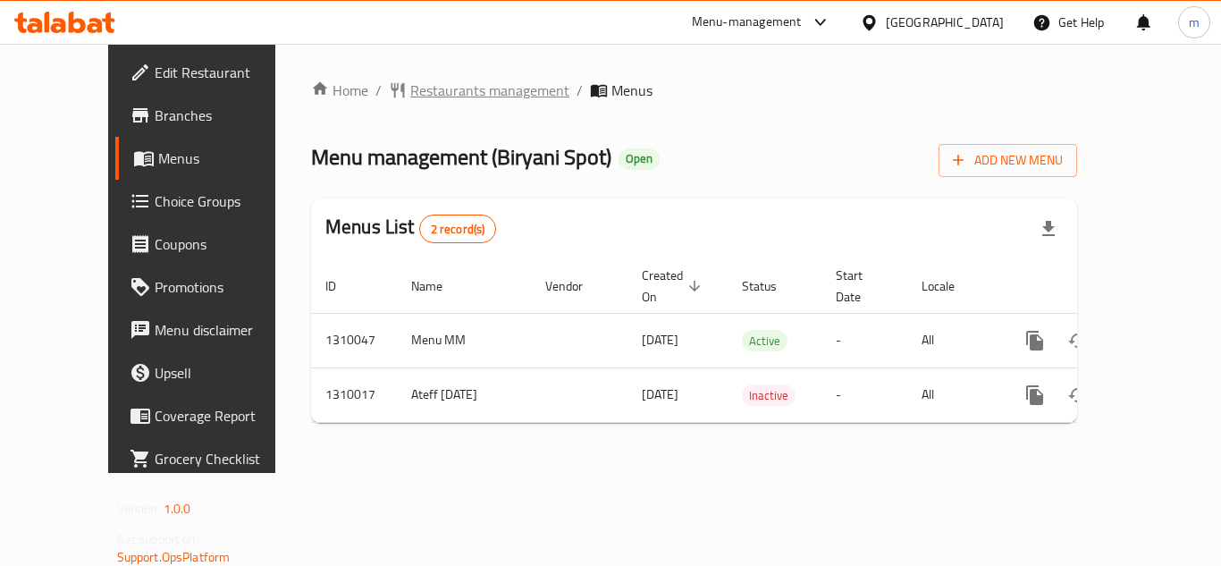
click at [413, 94] on span "Restaurants management" at bounding box center [489, 90] width 159 height 21
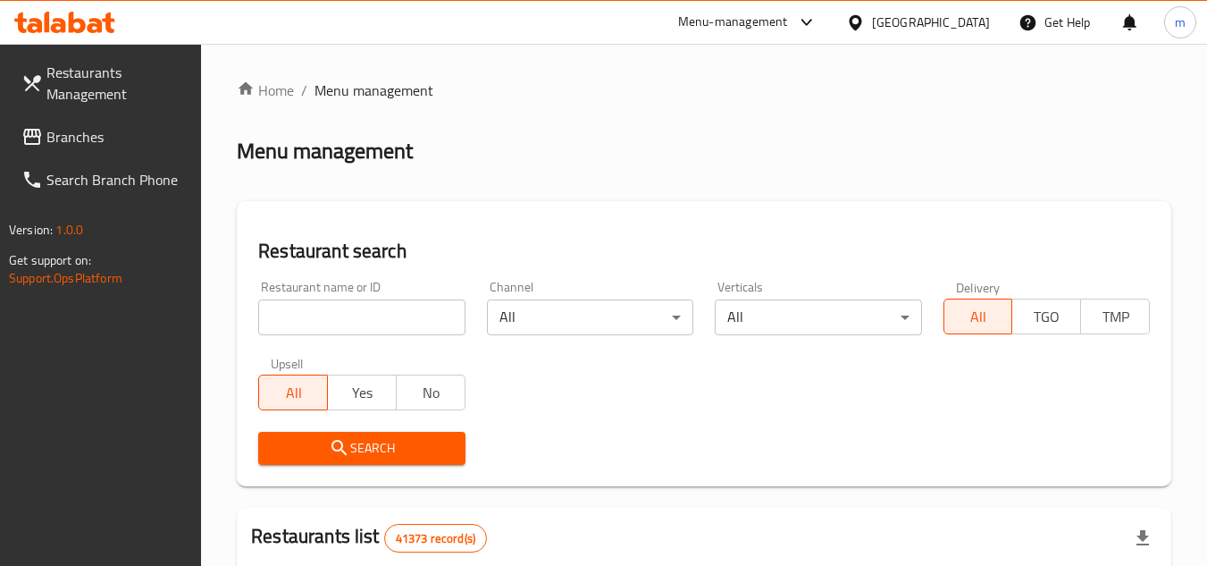
click at [390, 322] on input "search" at bounding box center [361, 317] width 206 height 36
paste input "705315"
type input "705315"
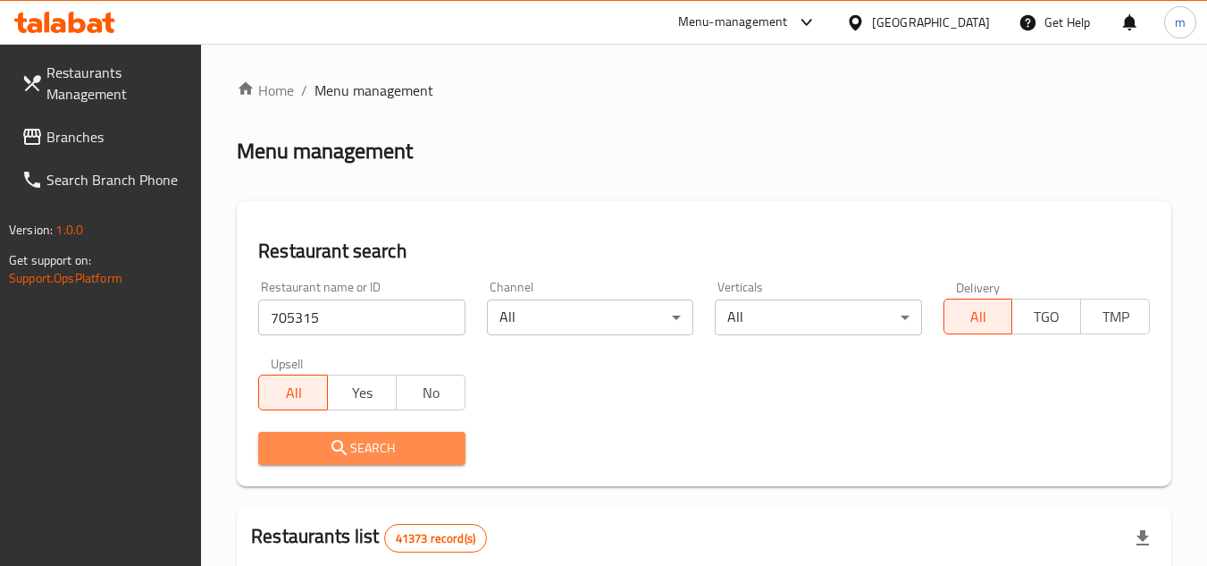
click at [390, 446] on span "Search" at bounding box center [362, 448] width 178 height 22
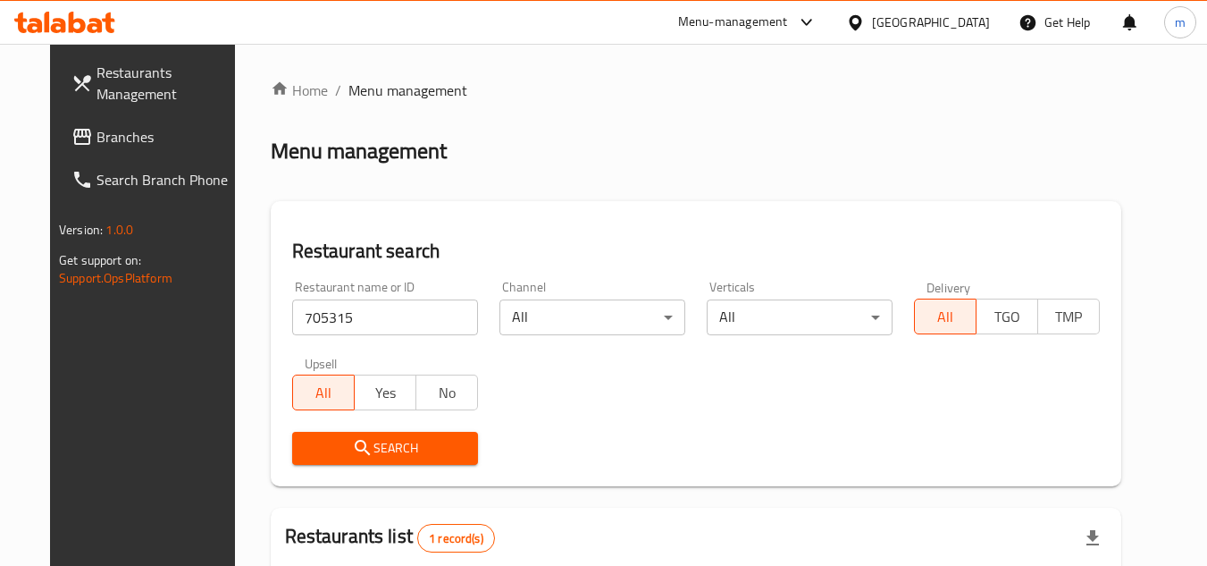
click at [104, 142] on span "Branches" at bounding box center [167, 136] width 141 height 21
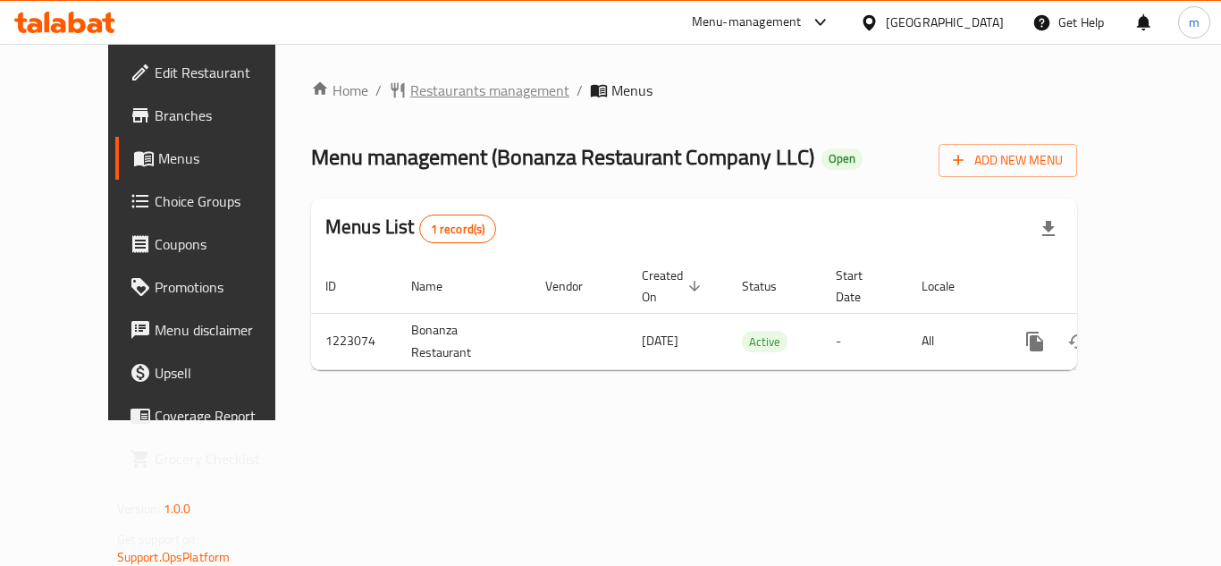
click at [449, 97] on span "Restaurants management" at bounding box center [489, 90] width 159 height 21
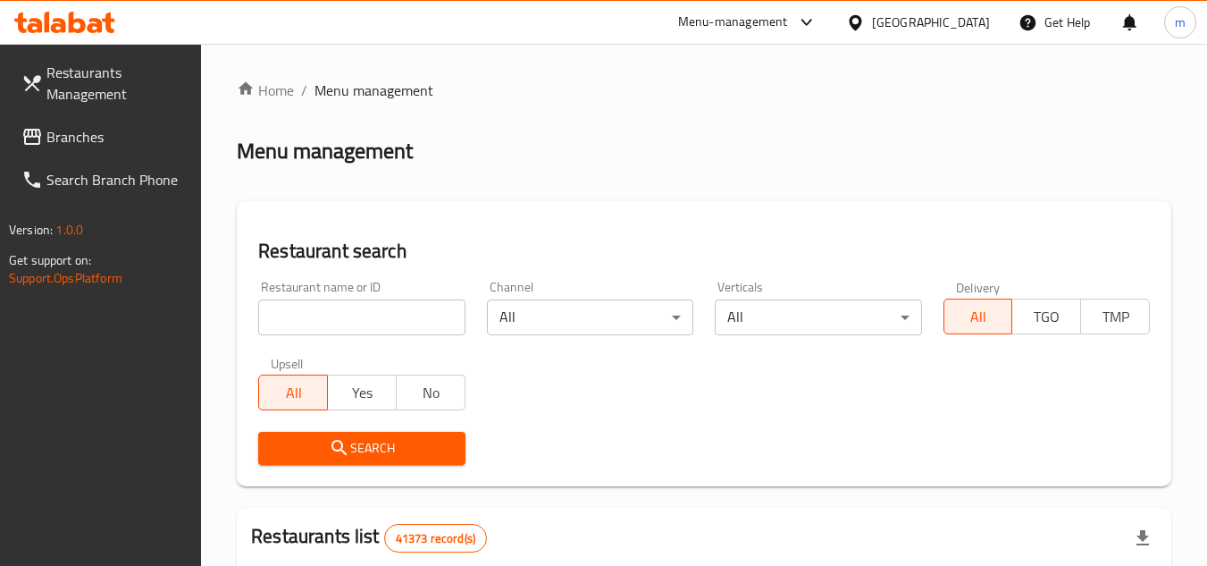
click at [370, 310] on input "search" at bounding box center [361, 317] width 206 height 36
paste input "673856"
type input "673856"
click at [331, 441] on icon "submit" at bounding box center [339, 447] width 21 height 21
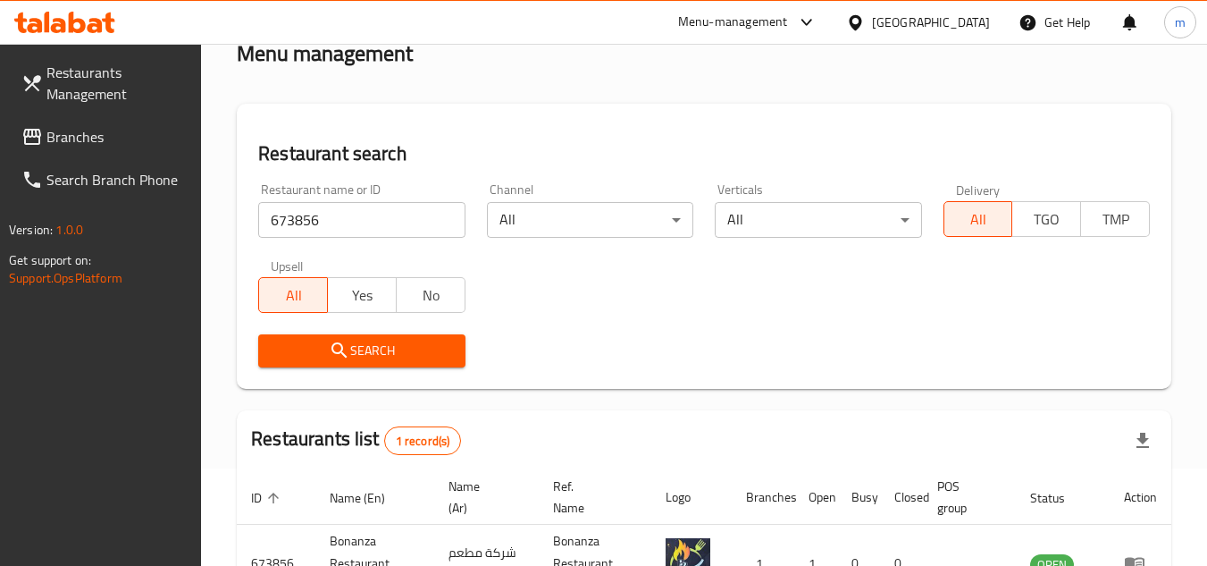
scroll to position [231, 0]
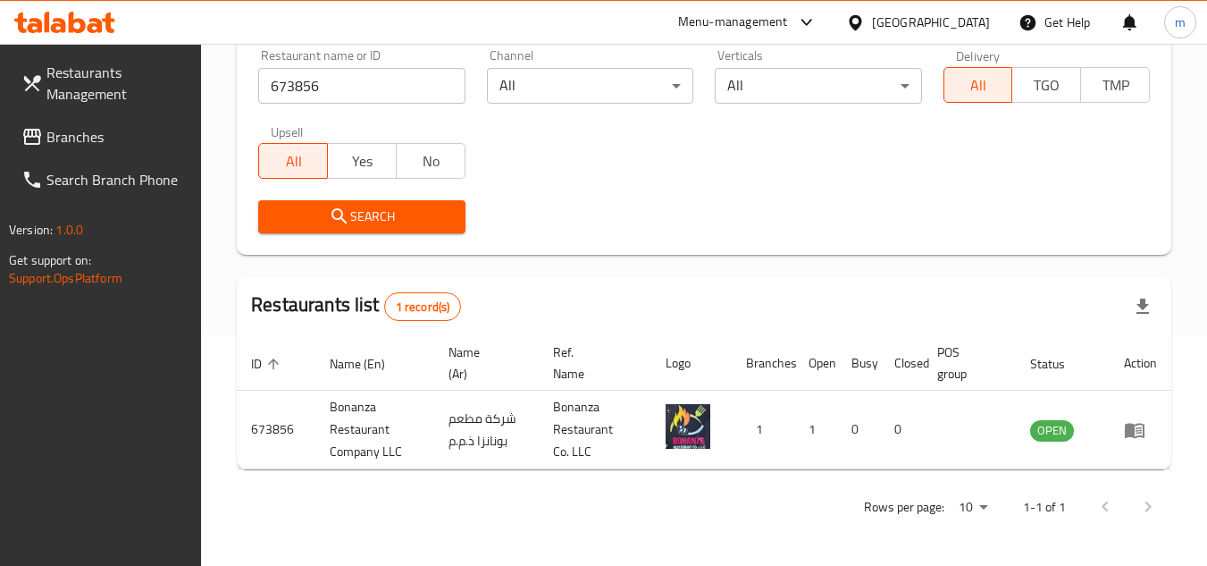
click at [32, 125] on link "Branches" at bounding box center [104, 136] width 195 height 43
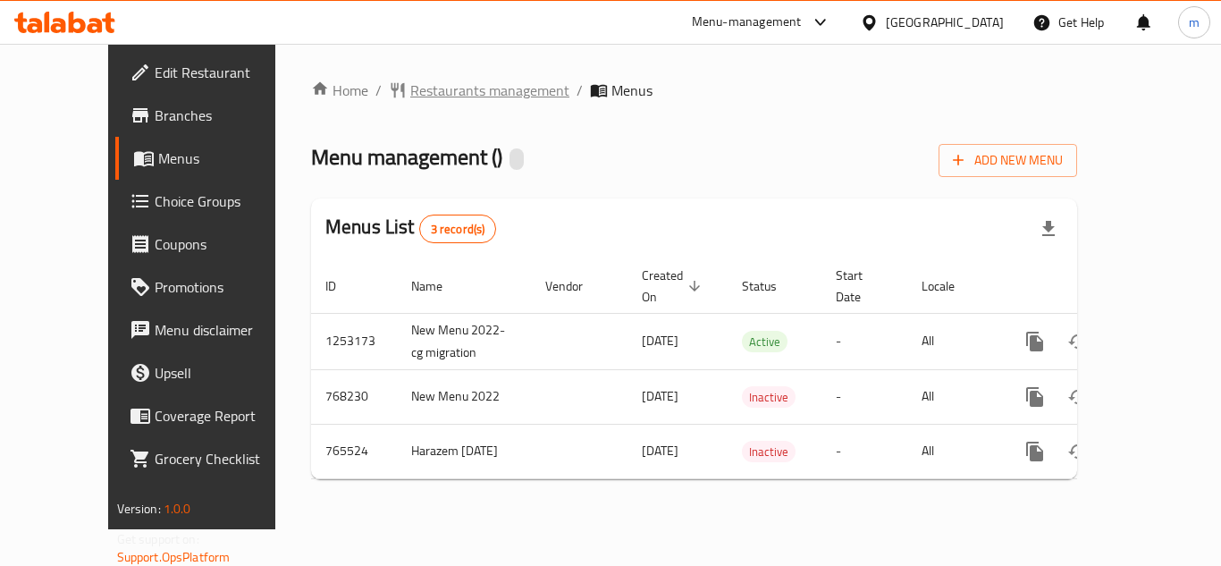
click at [410, 89] on span "Restaurants management" at bounding box center [489, 90] width 159 height 21
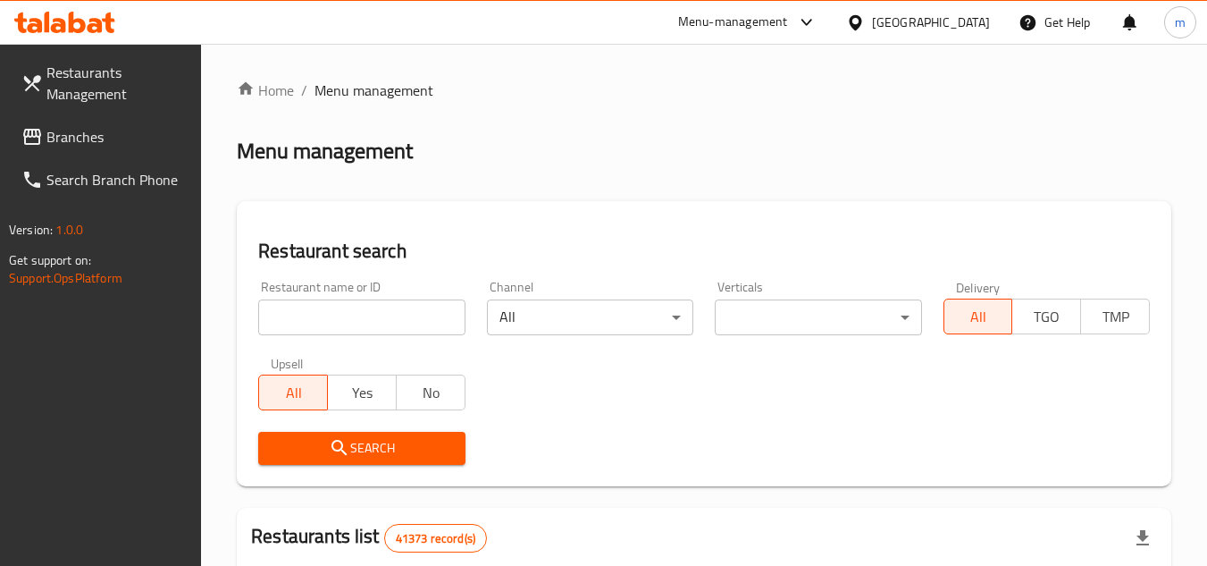
click at [374, 284] on div "Restaurant name or ID Restaurant name or ID" at bounding box center [361, 308] width 206 height 55
click at [367, 307] on input "search" at bounding box center [361, 317] width 206 height 36
paste input "650538"
type input "650538"
click at [320, 449] on span "Search" at bounding box center [362, 448] width 178 height 22
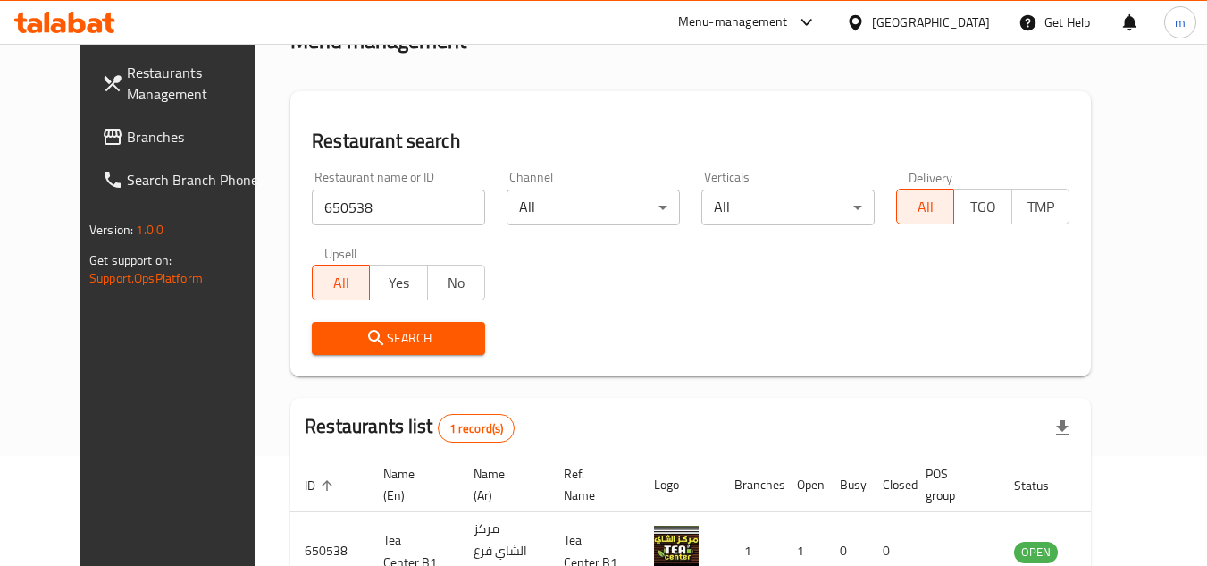
scroll to position [216, 0]
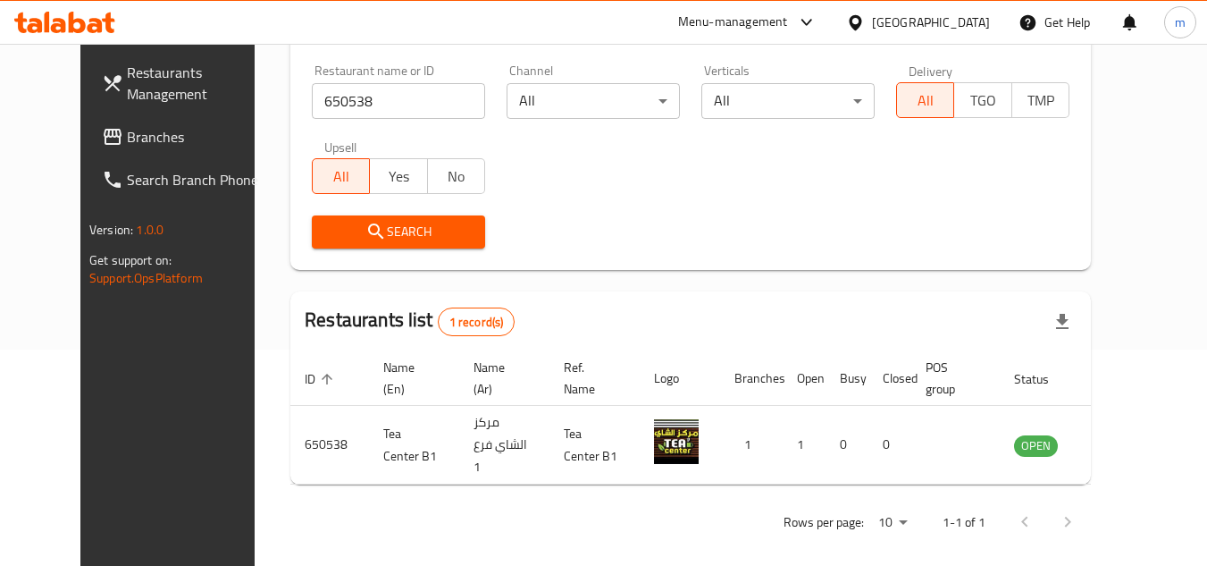
click at [893, 13] on div "[GEOGRAPHIC_DATA]" at bounding box center [931, 23] width 118 height 20
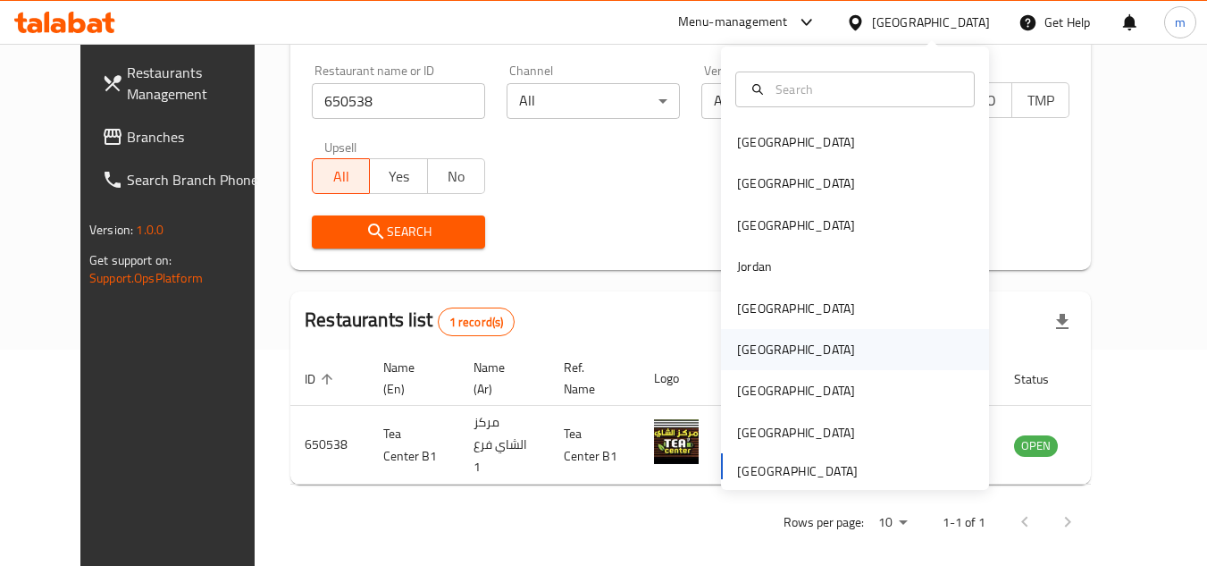
click at [737, 355] on div "[GEOGRAPHIC_DATA]" at bounding box center [796, 350] width 118 height 20
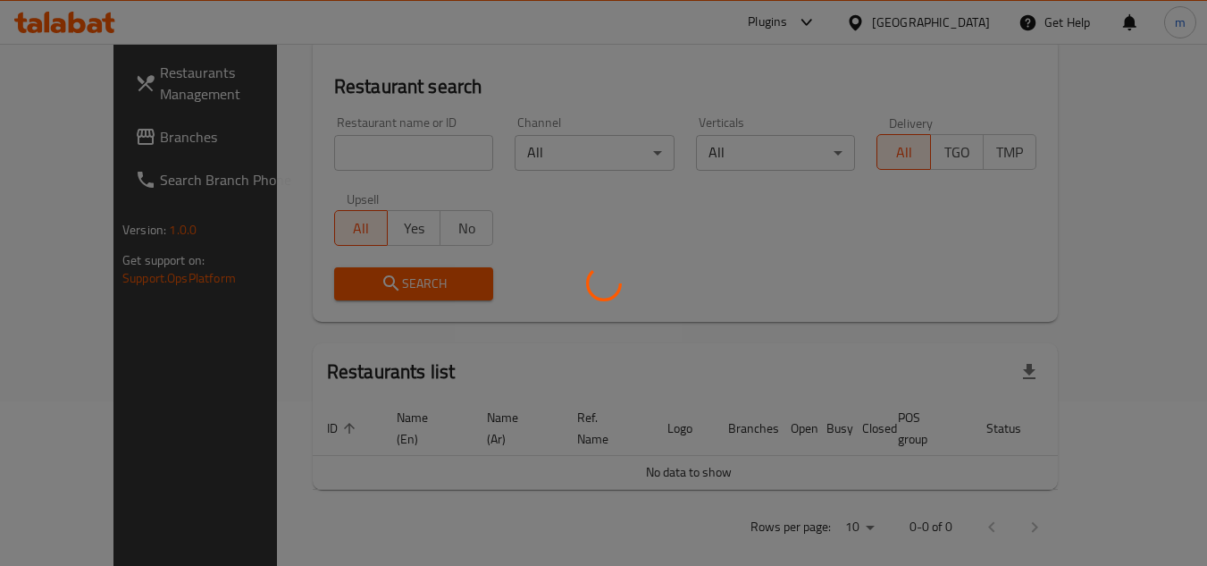
scroll to position [216, 0]
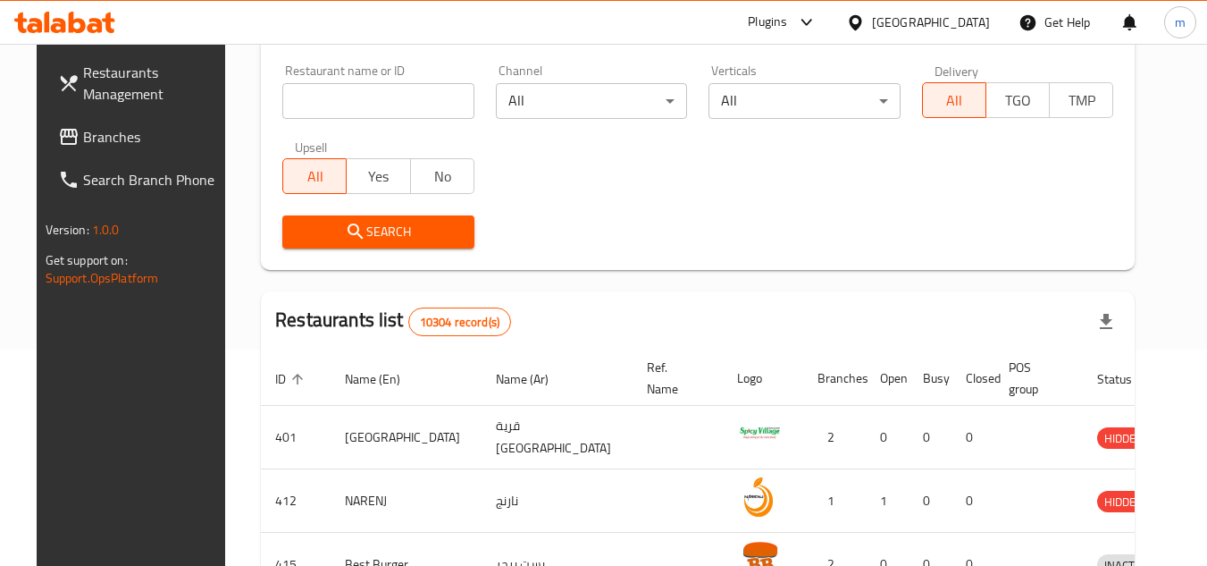
click at [101, 136] on span "Branches" at bounding box center [153, 136] width 141 height 21
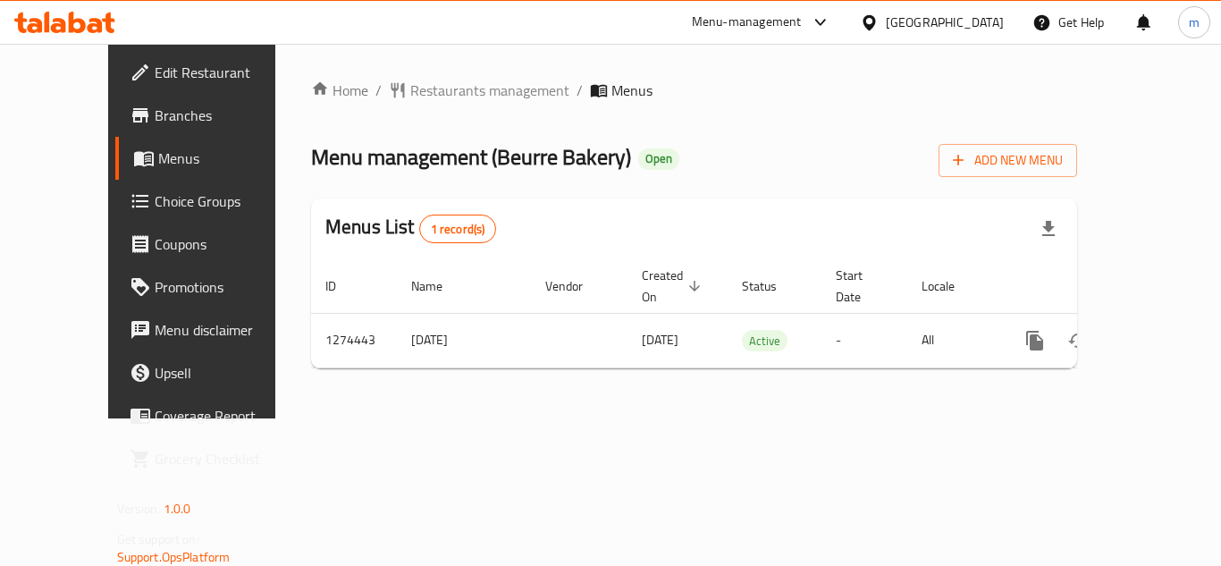
click at [428, 98] on span "Restaurants management" at bounding box center [489, 90] width 159 height 21
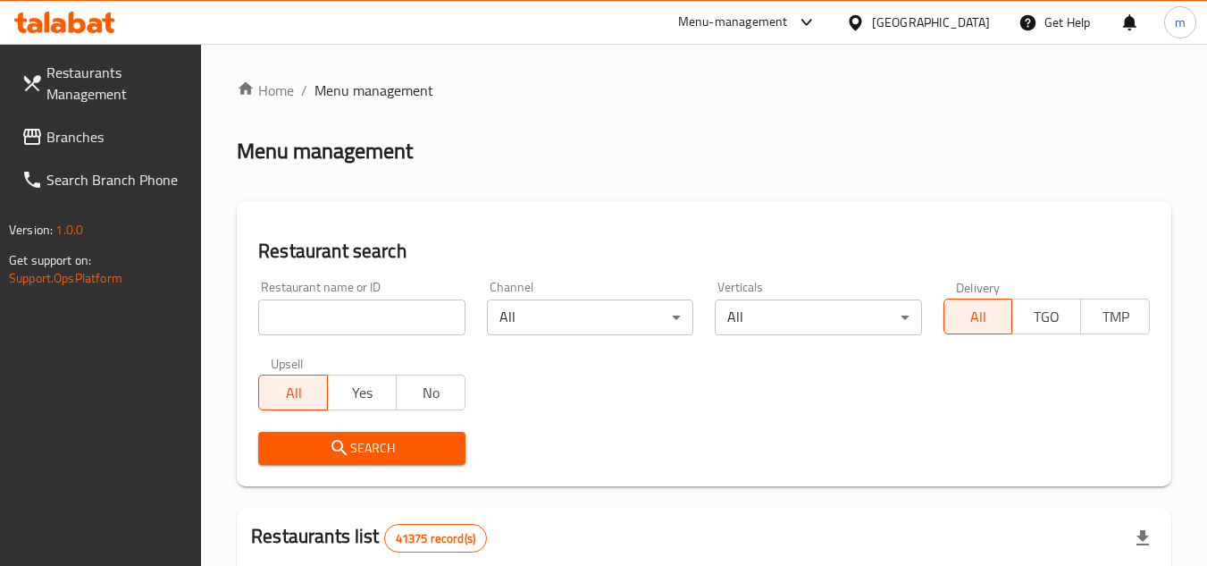
click at [370, 315] on input "search" at bounding box center [361, 317] width 206 height 36
paste input "691188"
type input "691188"
click at [349, 441] on icon "submit" at bounding box center [339, 447] width 21 height 21
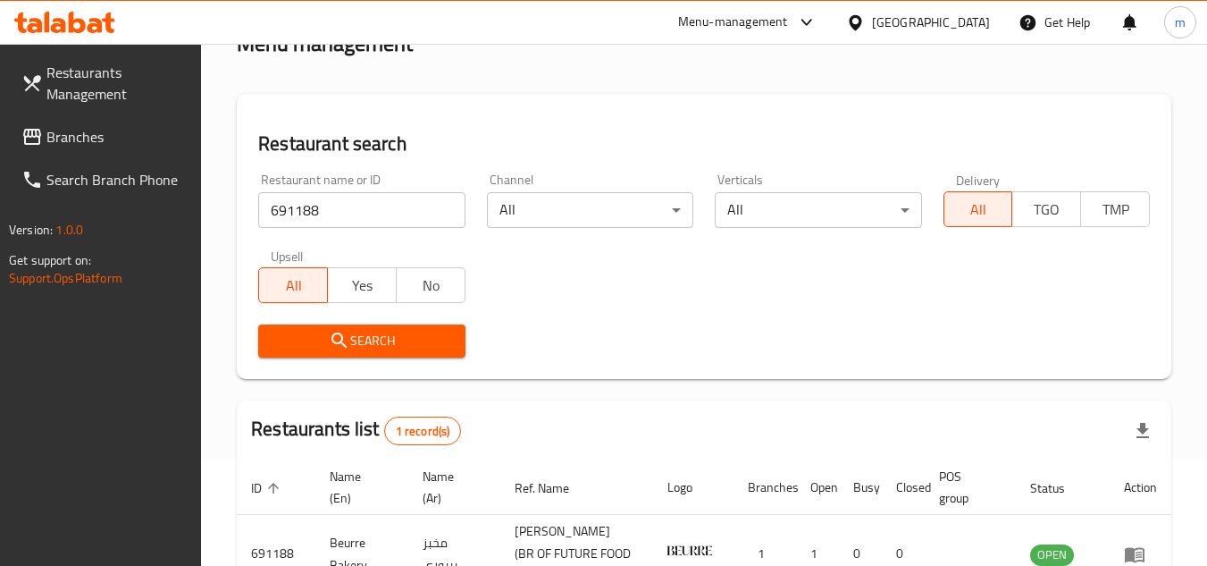
scroll to position [231, 0]
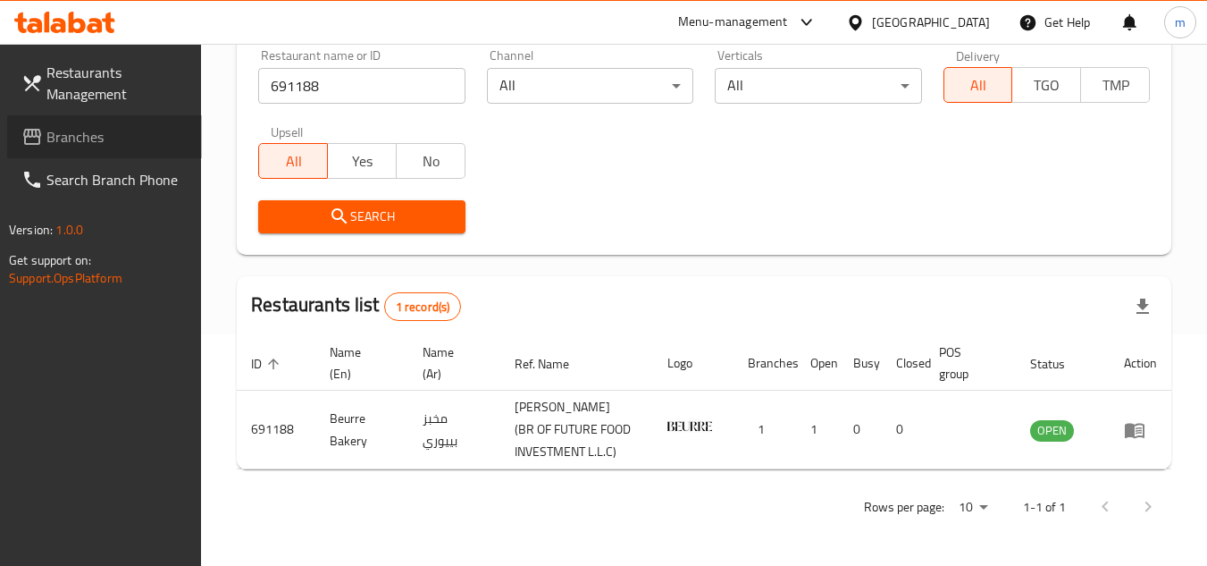
click at [36, 147] on icon at bounding box center [31, 136] width 21 height 21
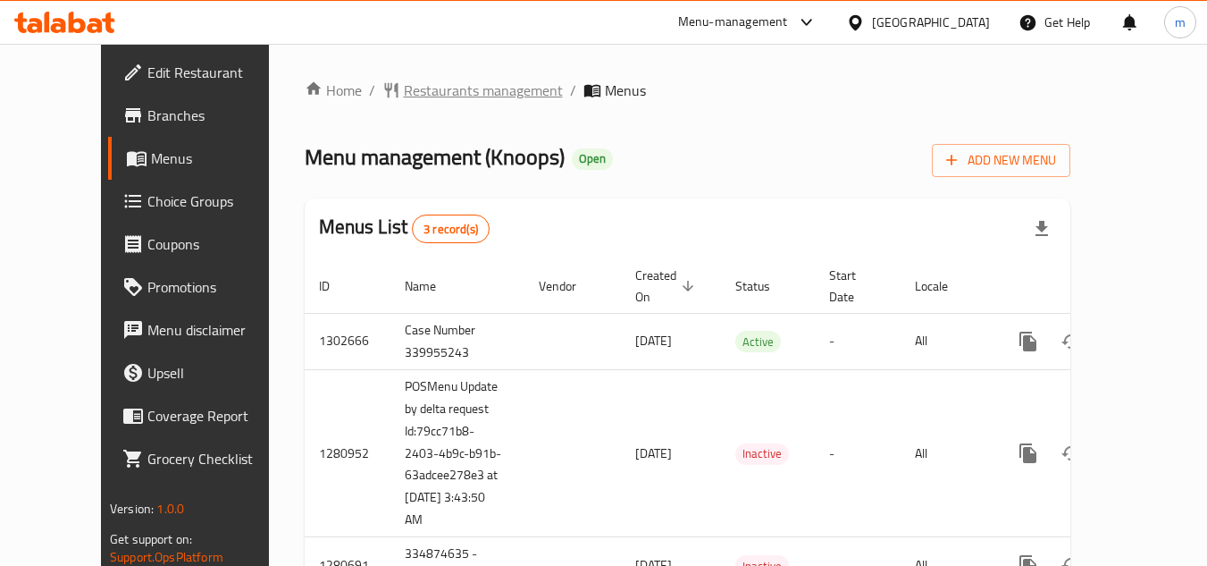
click at [438, 97] on span "Restaurants management" at bounding box center [483, 90] width 159 height 21
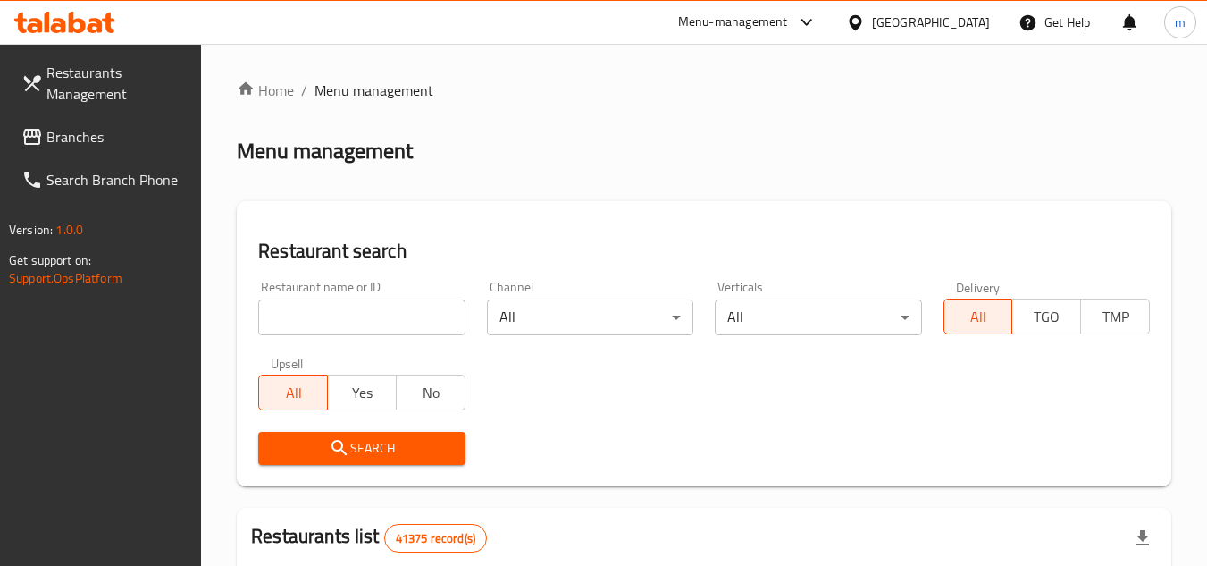
click at [319, 328] on input "search" at bounding box center [361, 317] width 206 height 36
paste input "693945"
type input "693945"
click at [331, 432] on button "Search" at bounding box center [361, 448] width 206 height 33
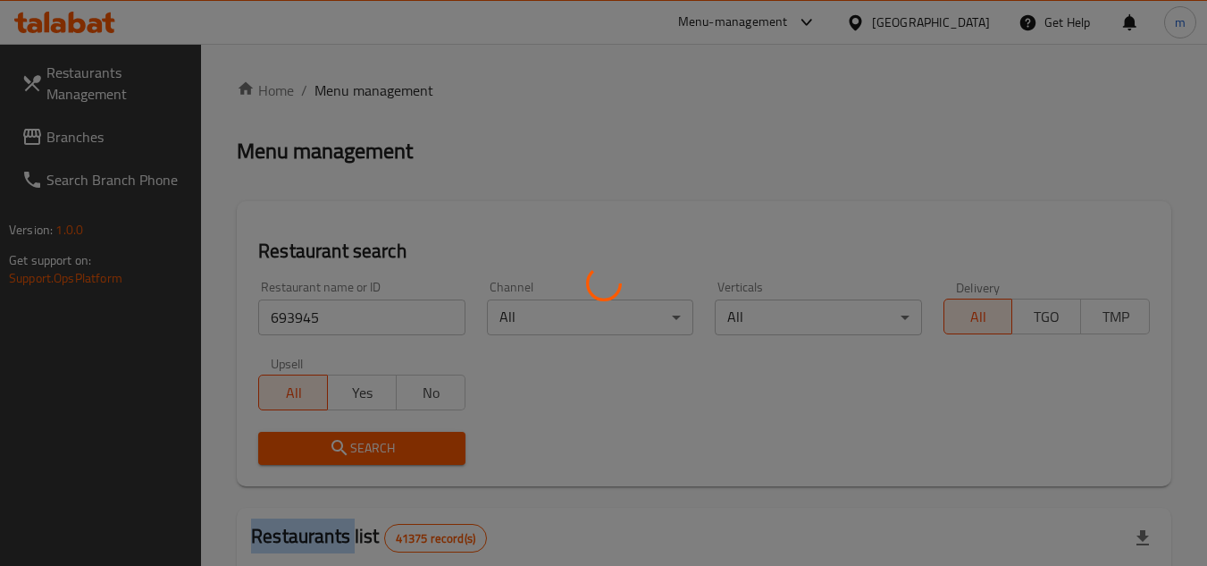
click at [331, 432] on div at bounding box center [603, 283] width 1207 height 566
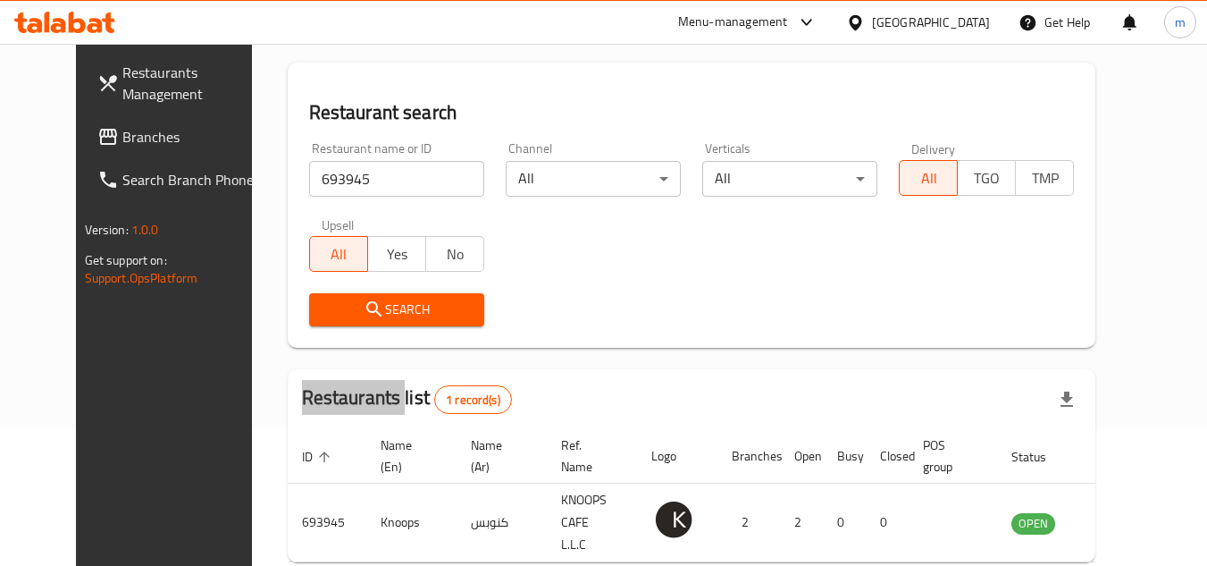
scroll to position [216, 0]
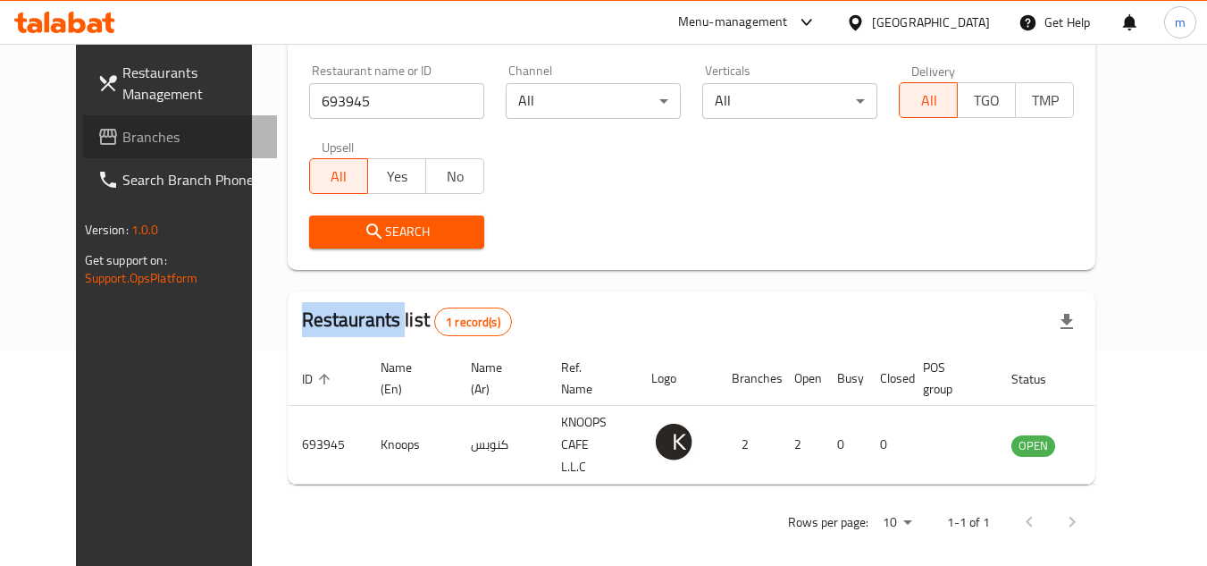
click at [122, 124] on link "Branches" at bounding box center [180, 136] width 195 height 43
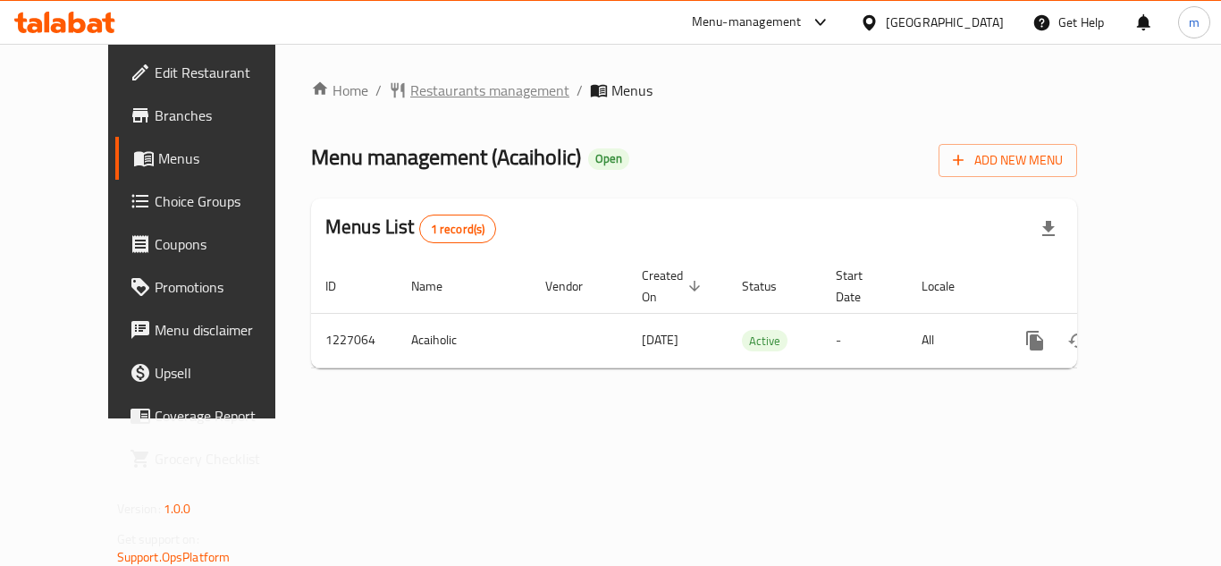
click at [439, 98] on span "Restaurants management" at bounding box center [489, 90] width 159 height 21
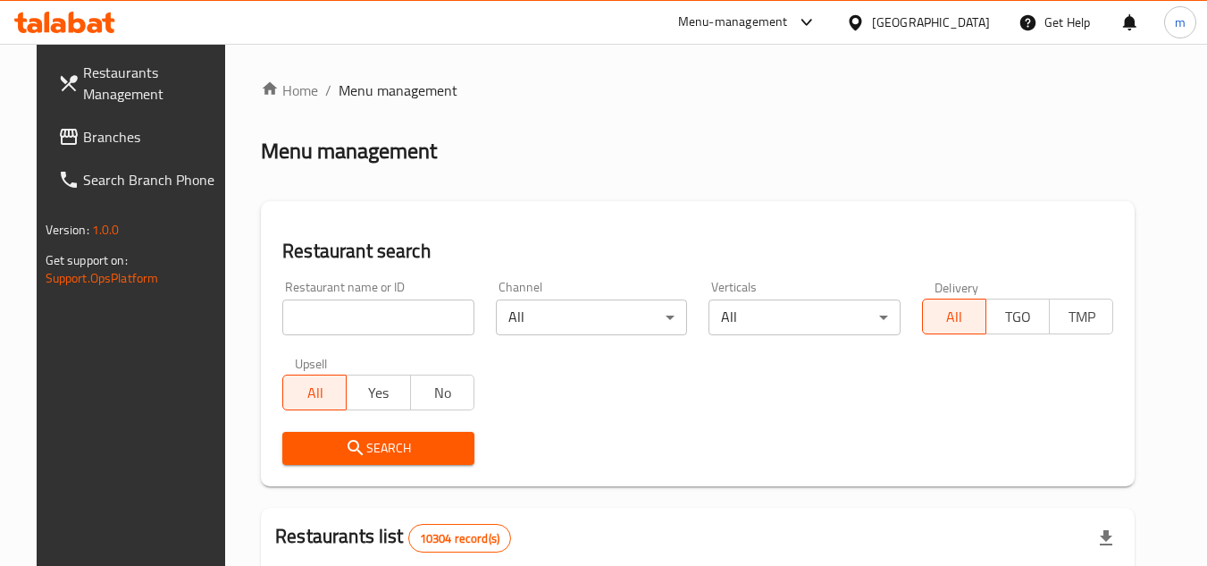
click at [371, 315] on input "search" at bounding box center [378, 317] width 192 height 36
paste input "/675948/"
type input "675948"
click at [385, 437] on span "Search" at bounding box center [379, 448] width 164 height 22
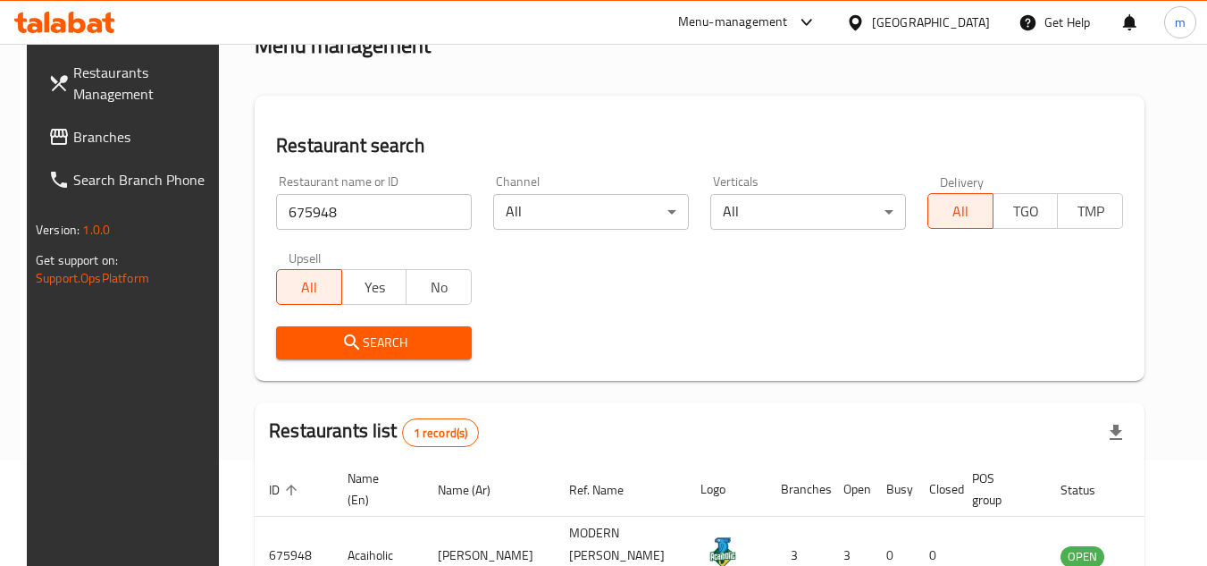
scroll to position [216, 0]
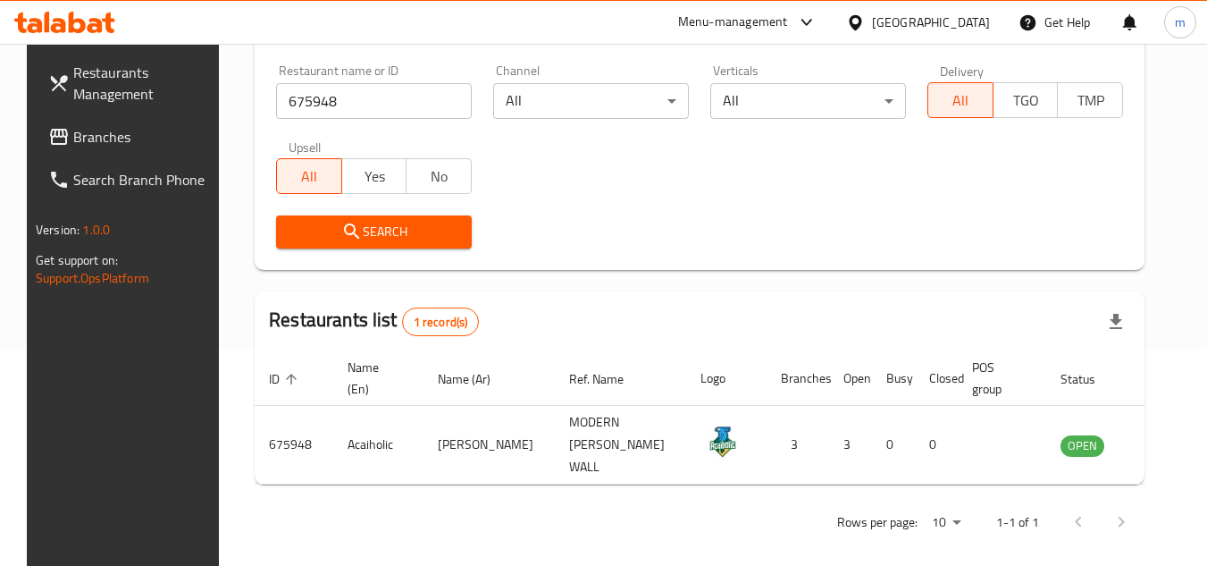
click at [942, 11] on div "[GEOGRAPHIC_DATA]" at bounding box center [918, 22] width 172 height 43
click at [872, 23] on div at bounding box center [859, 23] width 26 height 20
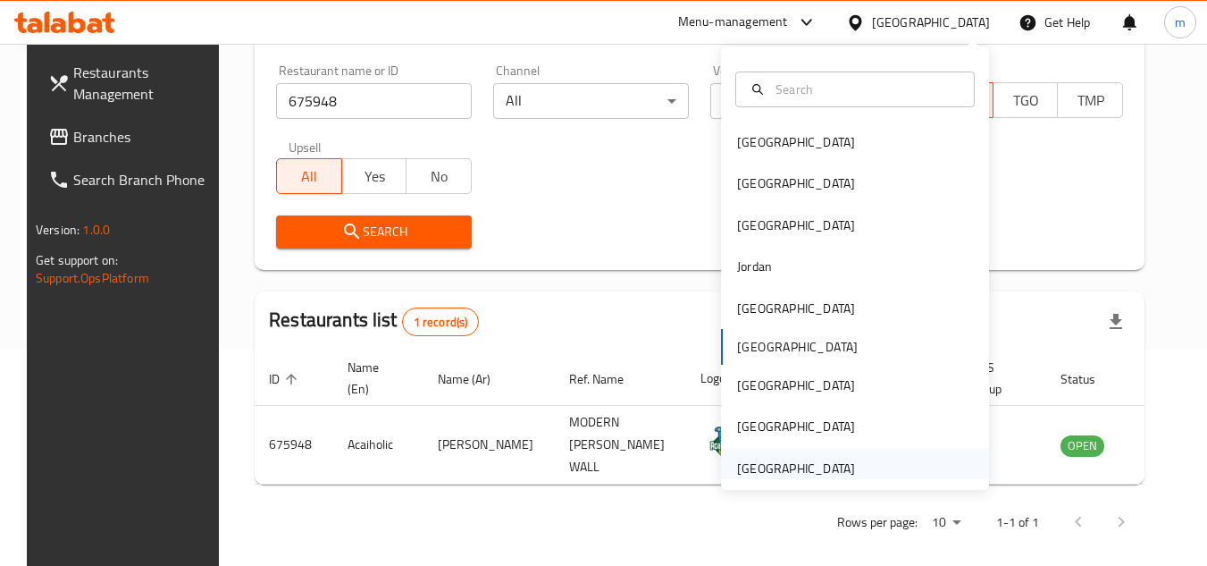
click at [807, 463] on div "[GEOGRAPHIC_DATA]" at bounding box center [796, 468] width 118 height 20
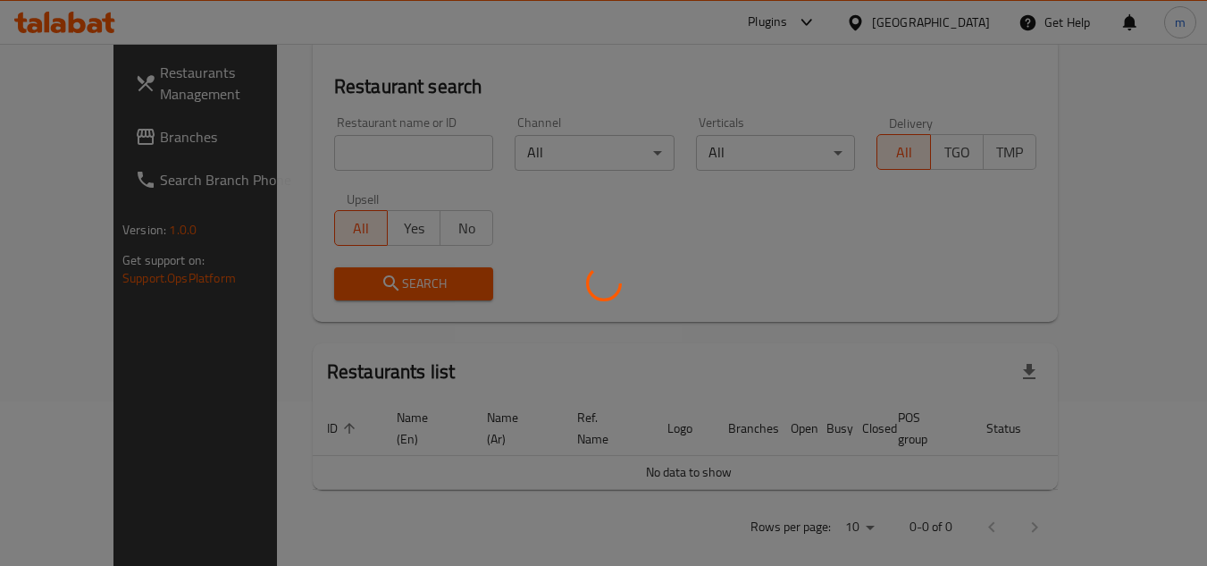
scroll to position [216, 0]
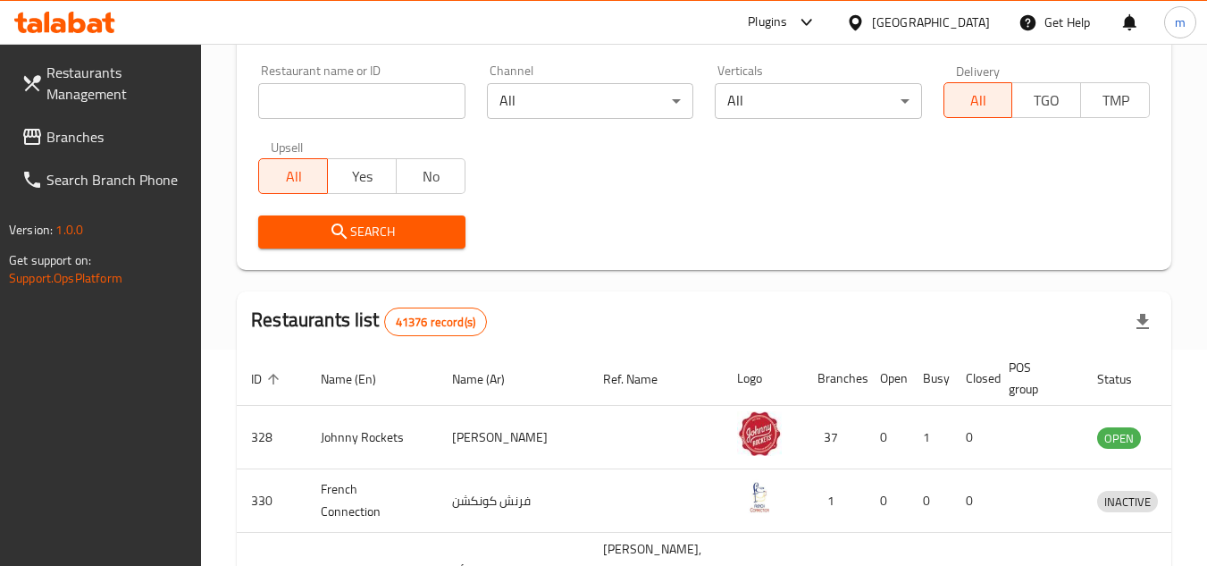
click at [88, 151] on link "Branches" at bounding box center [104, 136] width 195 height 43
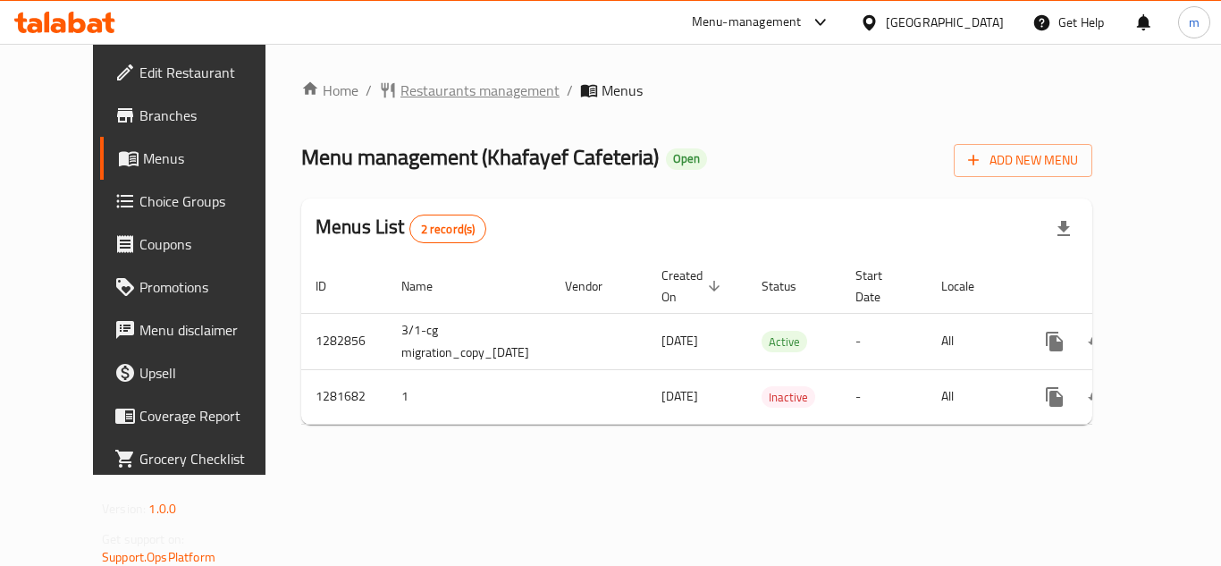
click at [455, 91] on span "Restaurants management" at bounding box center [479, 90] width 159 height 21
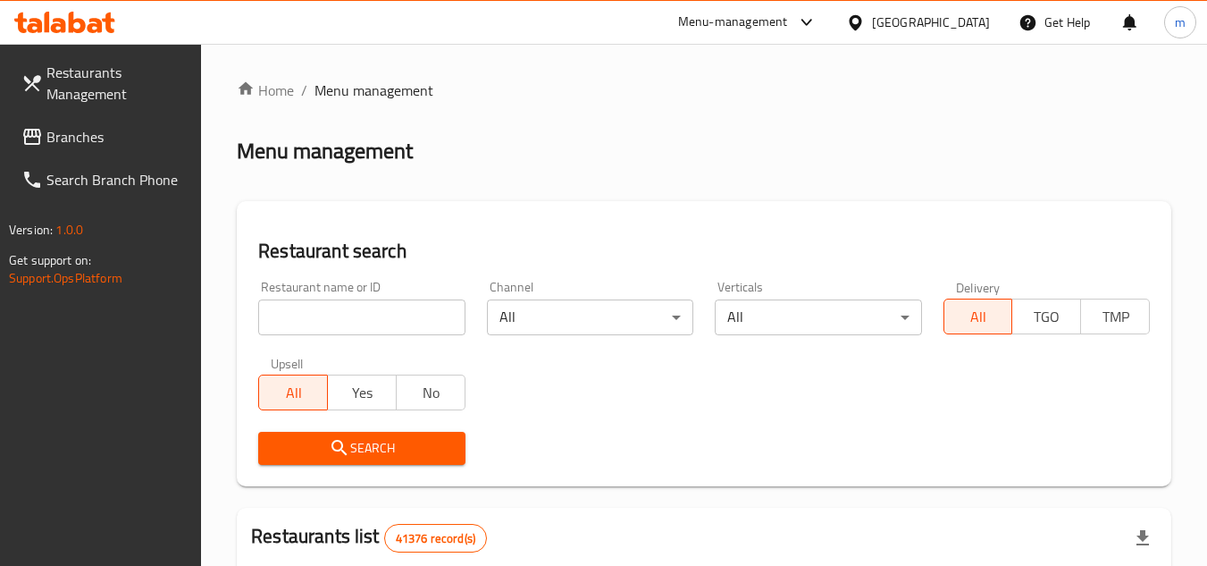
click at [290, 316] on input "search" at bounding box center [361, 317] width 206 height 36
paste input "694513"
type input "694513"
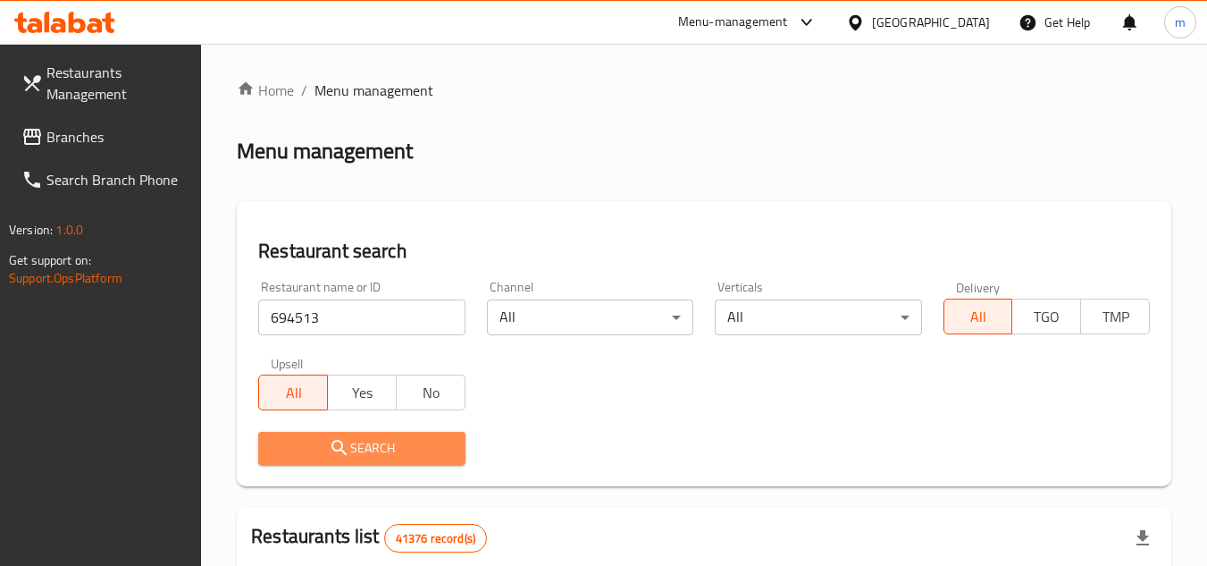
click at [316, 448] on span "Search" at bounding box center [362, 448] width 178 height 22
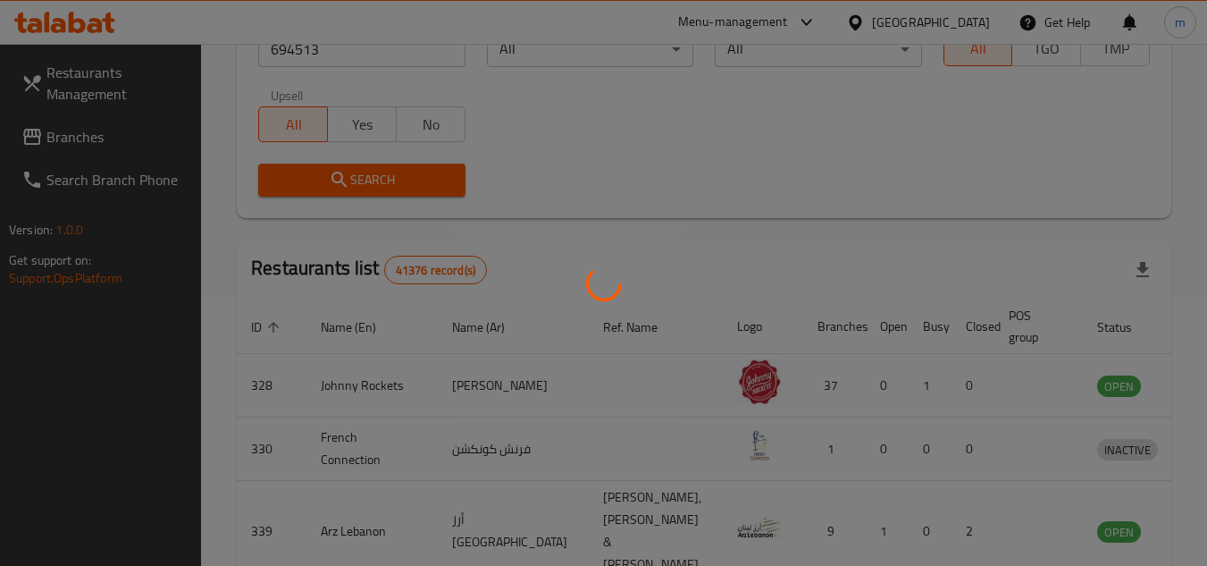
scroll to position [231, 0]
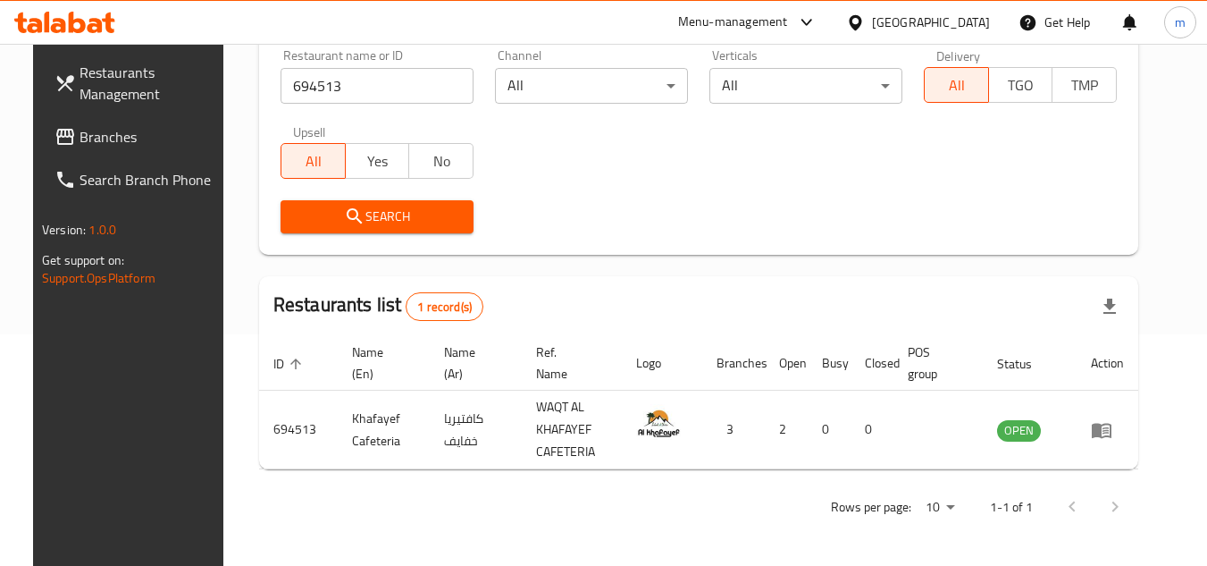
click at [841, 19] on div "United Arab Emirates" at bounding box center [918, 22] width 172 height 43
click at [865, 14] on icon at bounding box center [855, 22] width 19 height 19
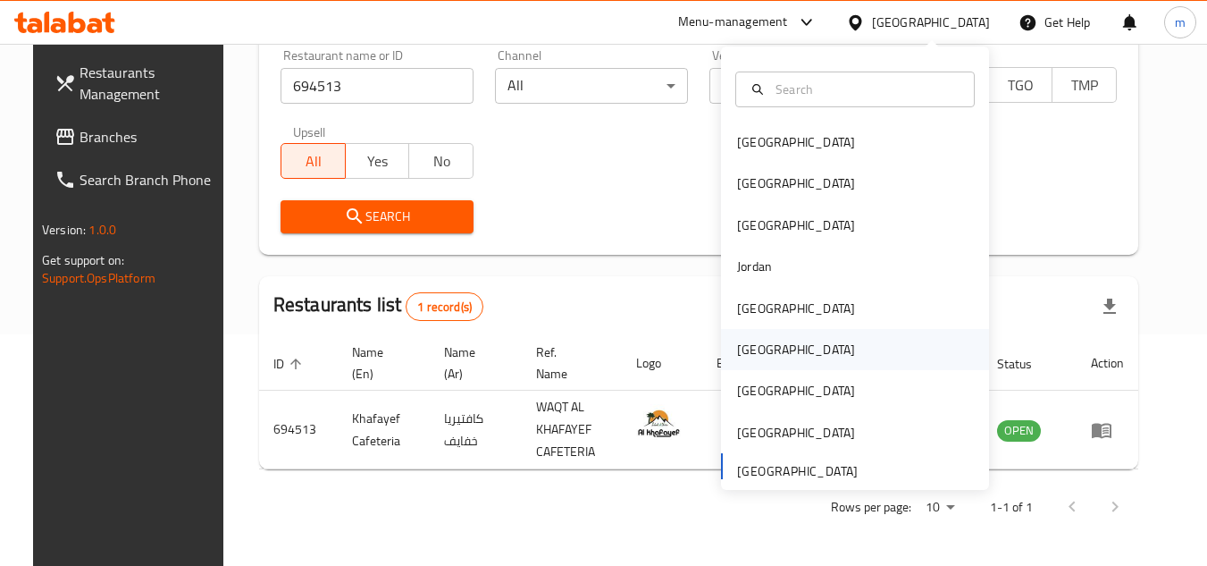
click at [739, 348] on div "[GEOGRAPHIC_DATA]" at bounding box center [796, 350] width 118 height 20
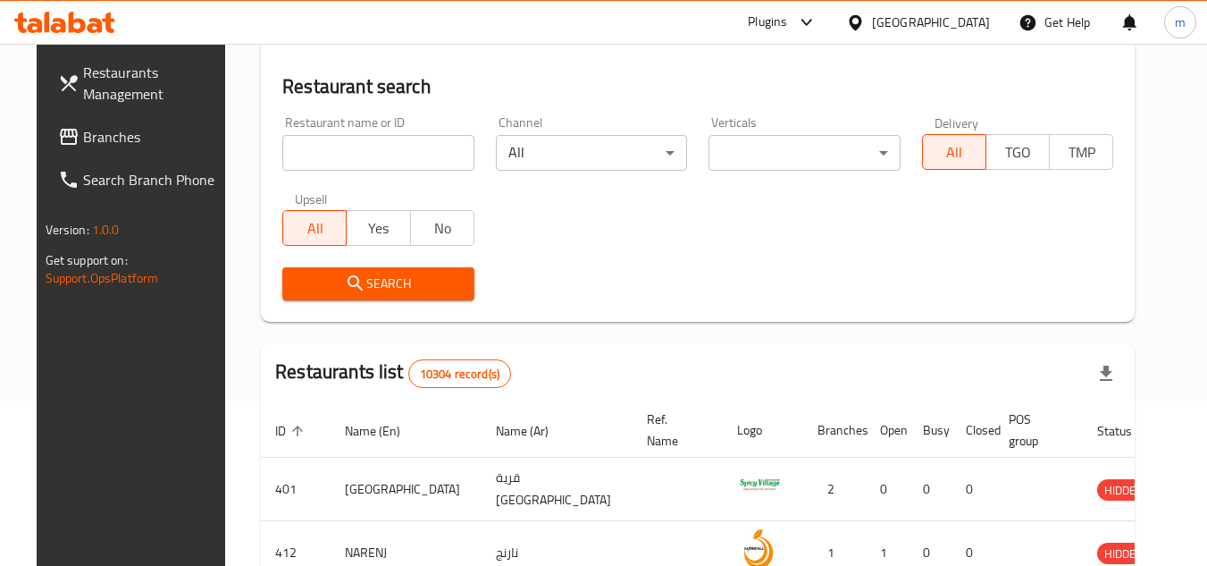
scroll to position [231, 0]
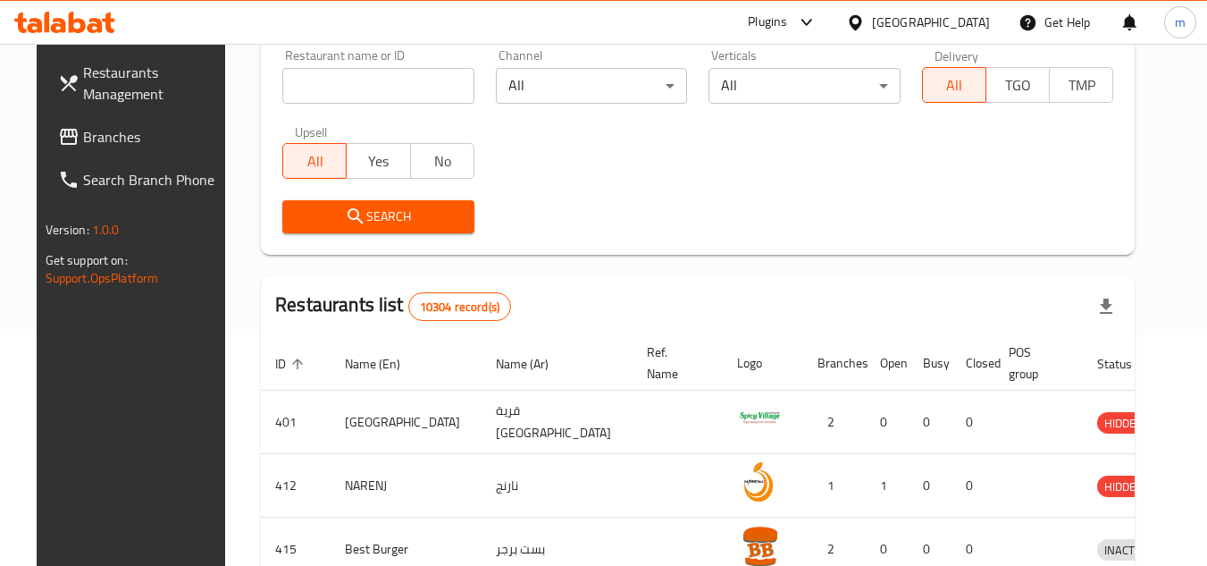
click at [125, 141] on span "Branches" at bounding box center [153, 136] width 141 height 21
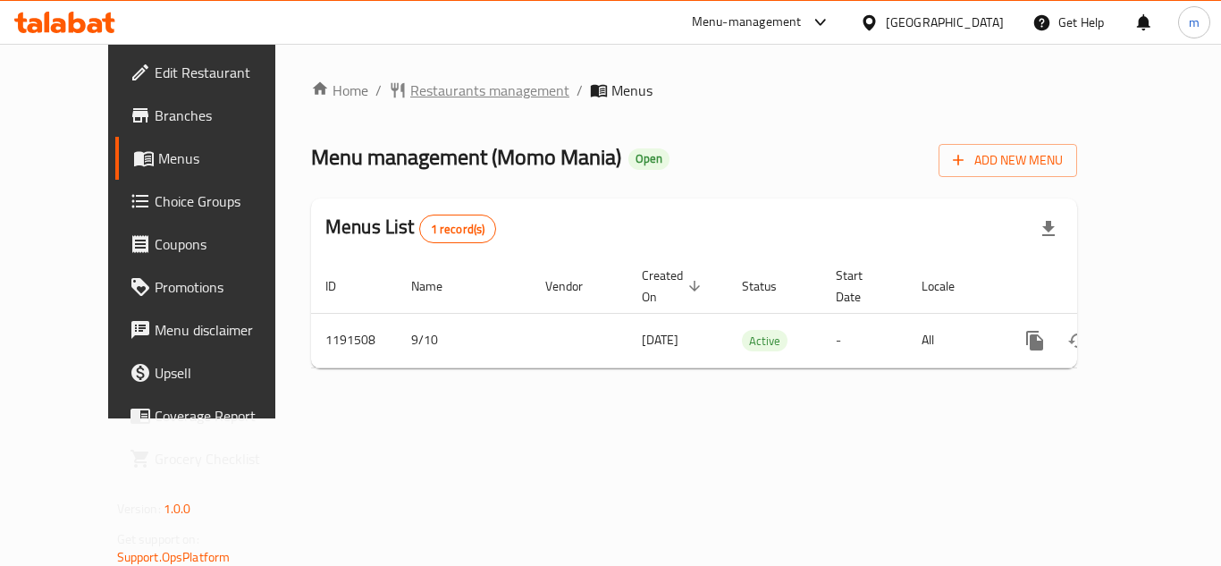
click at [438, 89] on span "Restaurants management" at bounding box center [489, 90] width 159 height 21
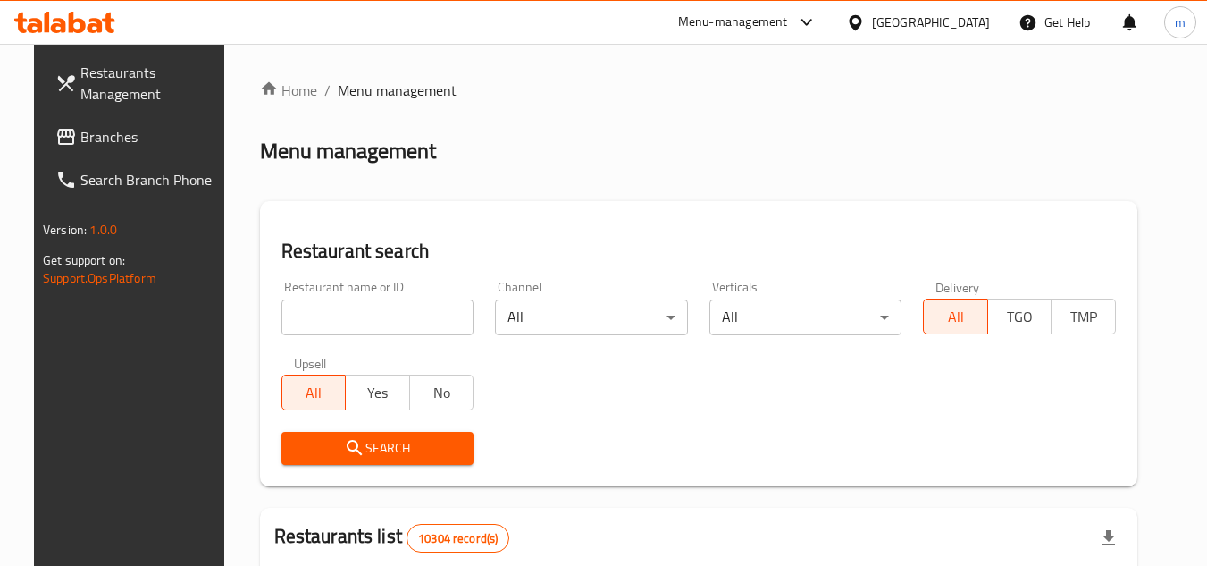
click at [325, 322] on input "search" at bounding box center [377, 317] width 193 height 36
paste input "667360"
type input "667360"
click at [296, 441] on span "Search" at bounding box center [378, 448] width 164 height 22
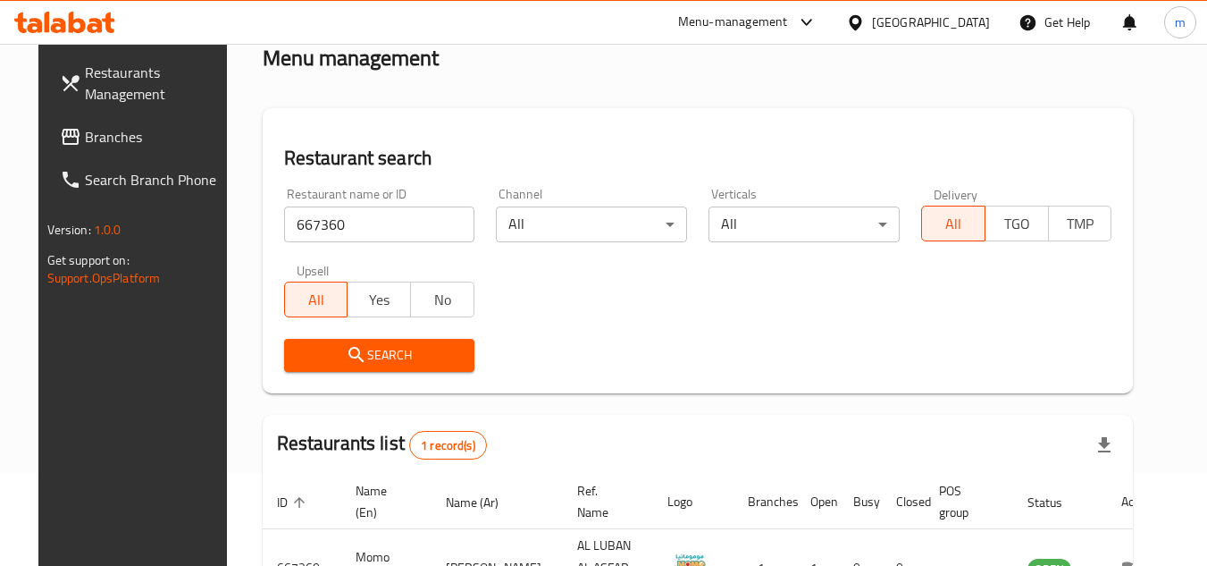
scroll to position [216, 0]
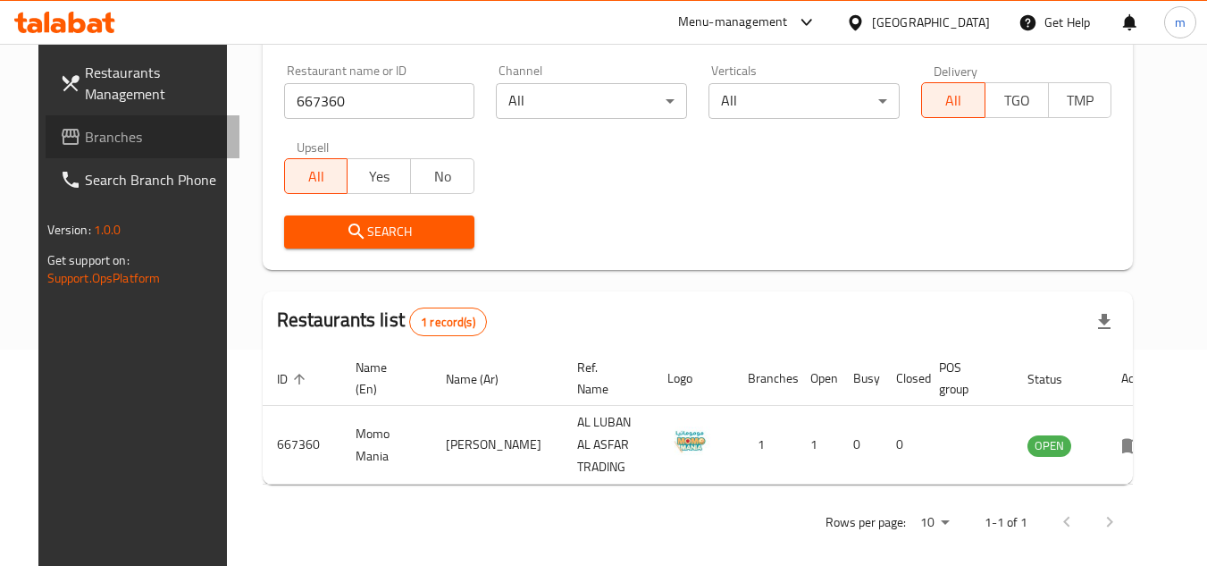
click at [104, 129] on span "Branches" at bounding box center [155, 136] width 141 height 21
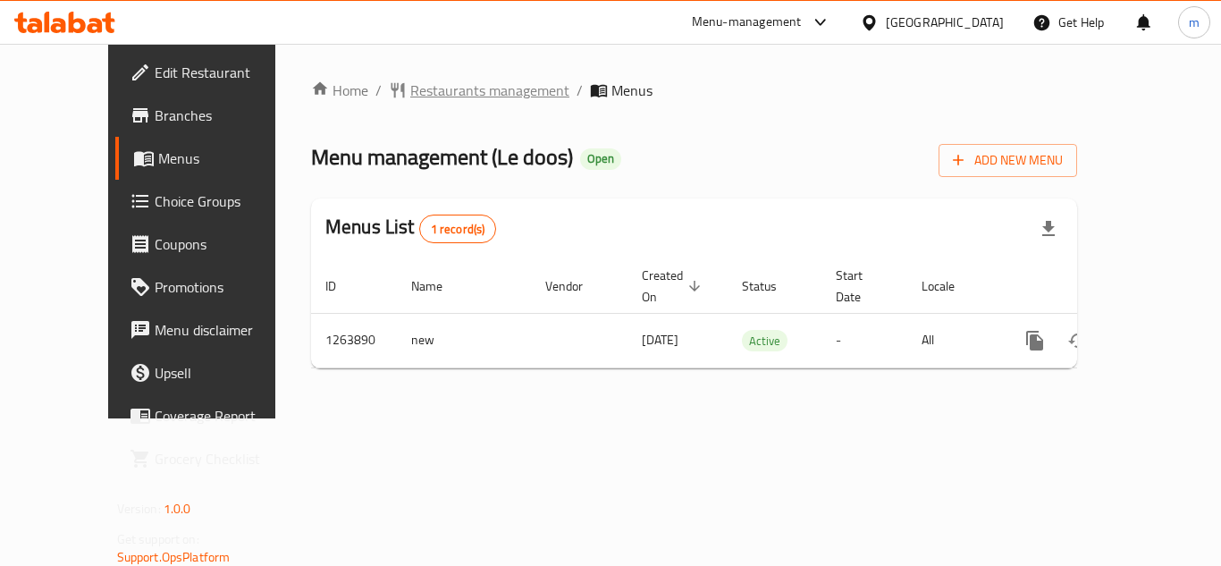
click at [437, 84] on span "Restaurants management" at bounding box center [489, 90] width 159 height 21
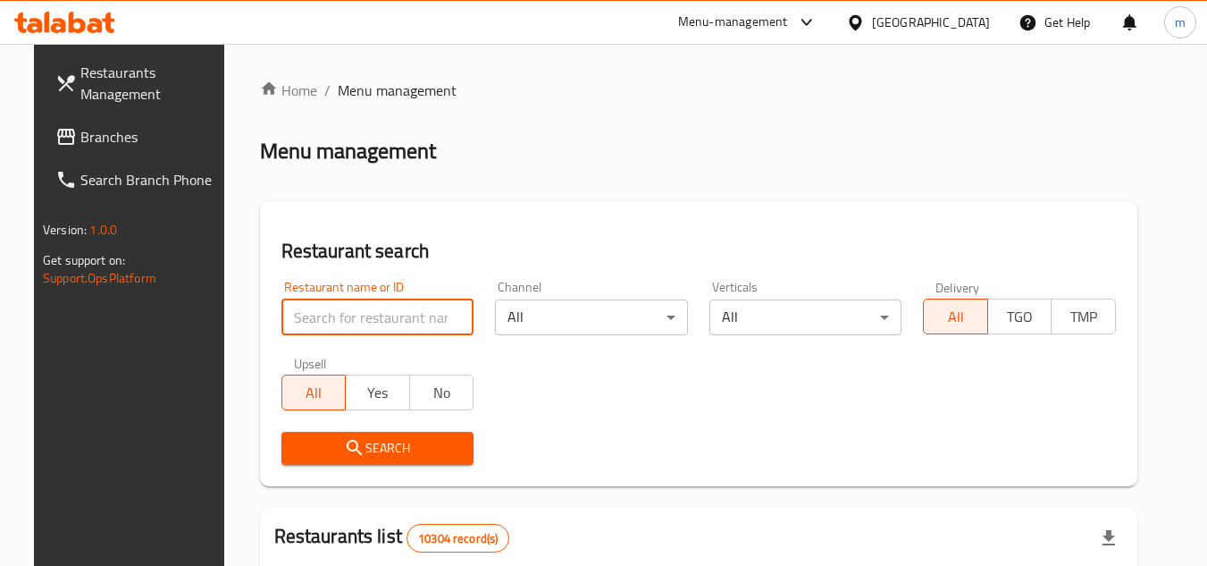
click at [357, 323] on input "search" at bounding box center [377, 317] width 193 height 36
paste input "686121"
type input "686121"
click at [320, 449] on span "Search" at bounding box center [378, 448] width 164 height 22
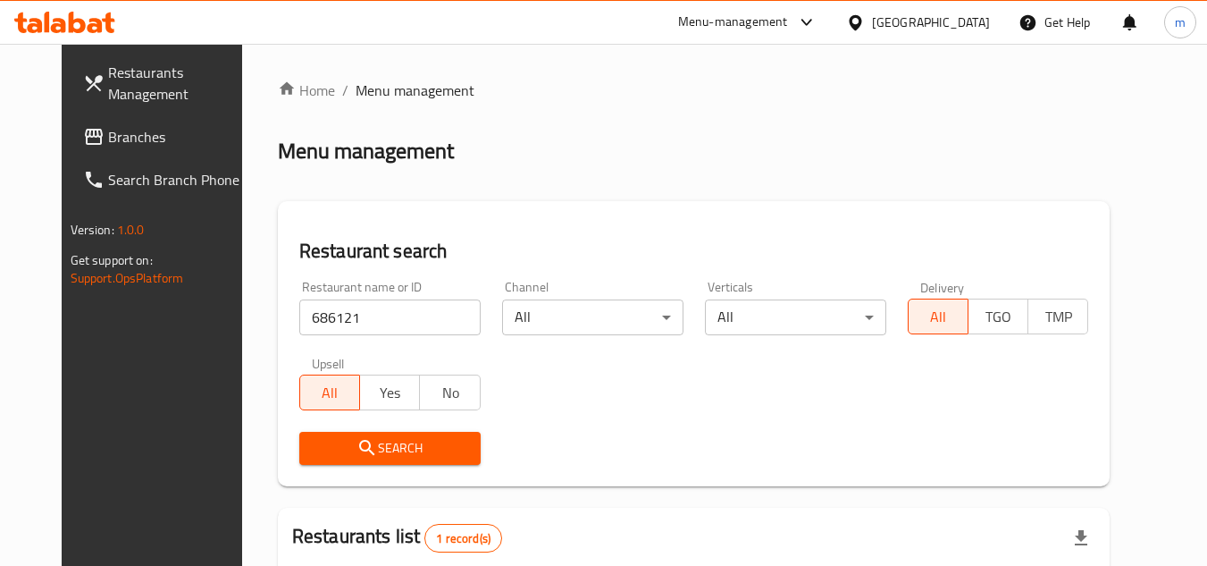
scroll to position [216, 0]
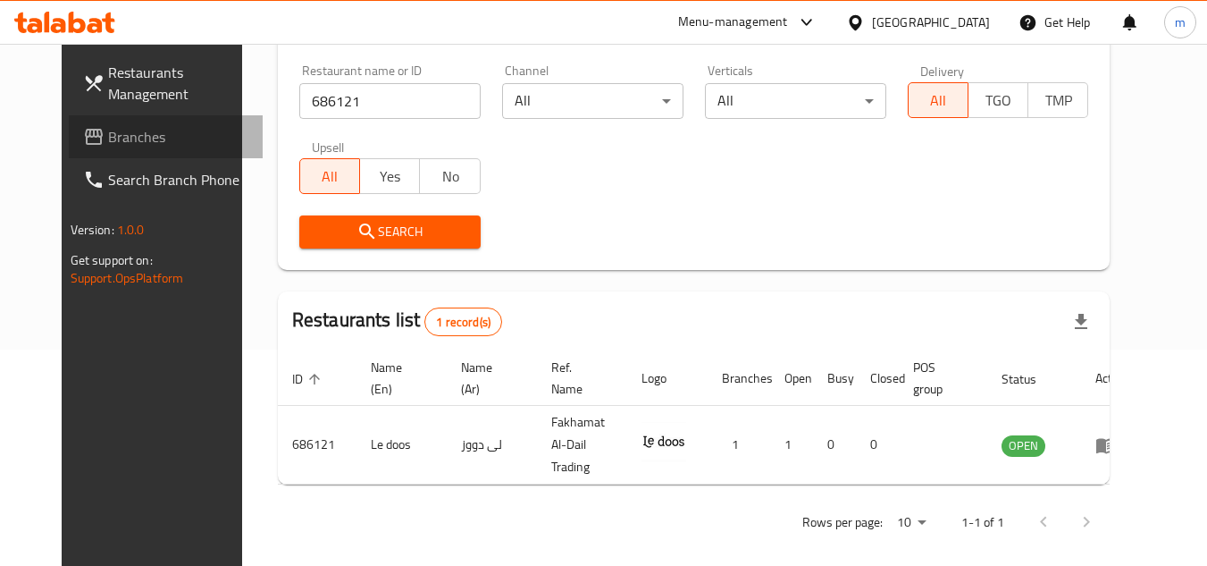
click at [108, 137] on span "Branches" at bounding box center [178, 136] width 141 height 21
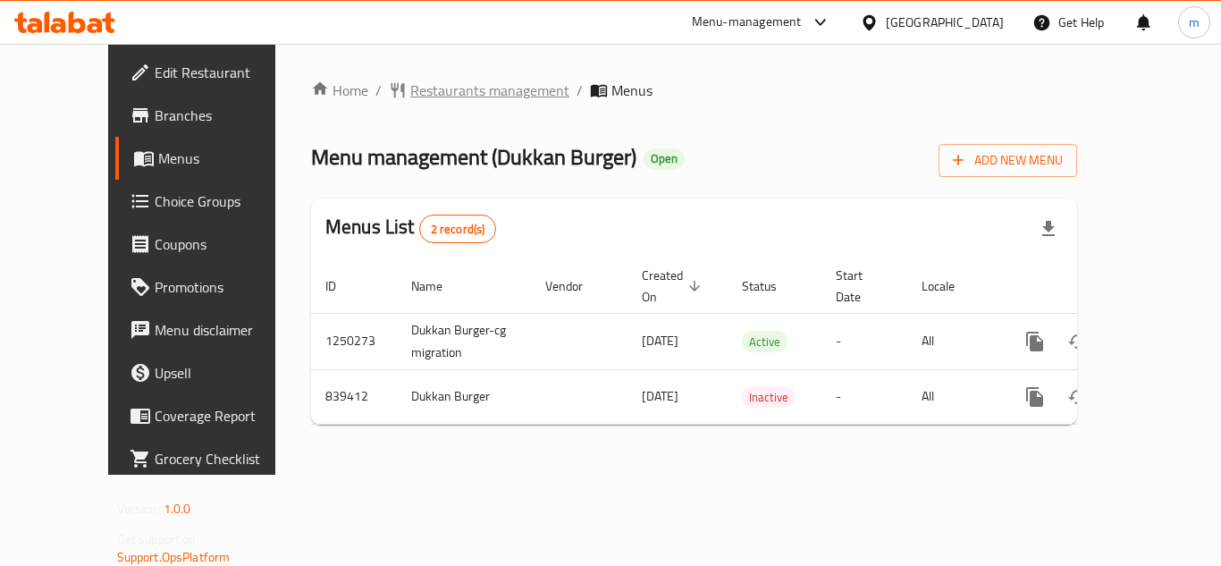
click at [451, 88] on span "Restaurants management" at bounding box center [489, 90] width 159 height 21
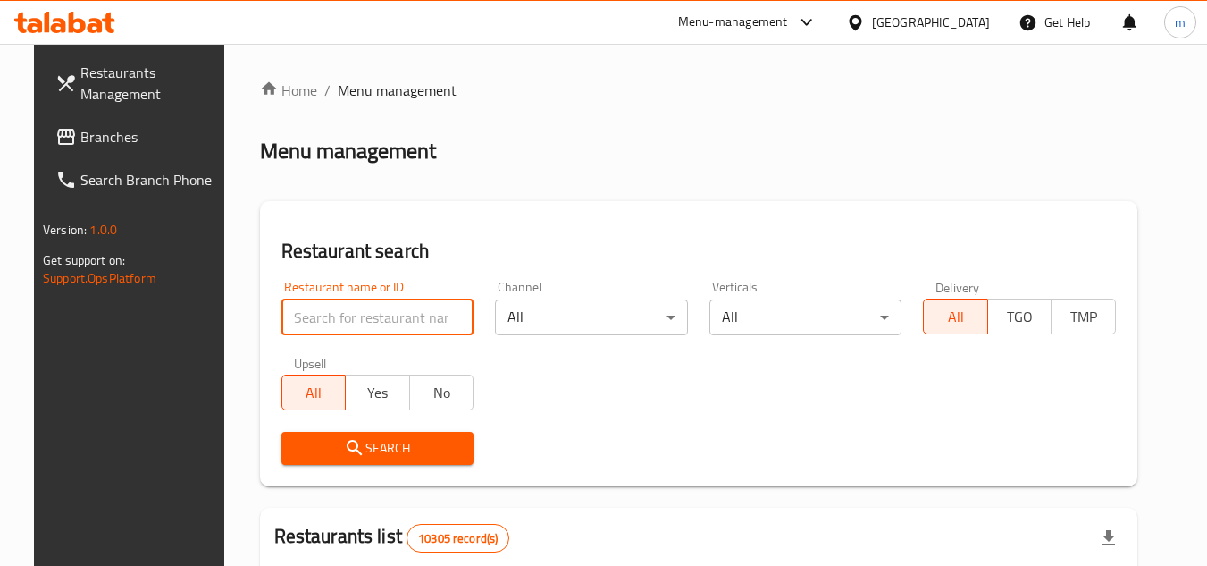
click at [346, 319] on input "search" at bounding box center [377, 317] width 193 height 36
paste input "656044"
type input "656044"
drag, startPoint x: 332, startPoint y: 454, endPoint x: 332, endPoint y: 443, distance: 10.7
click at [347, 443] on icon "submit" at bounding box center [354, 447] width 15 height 15
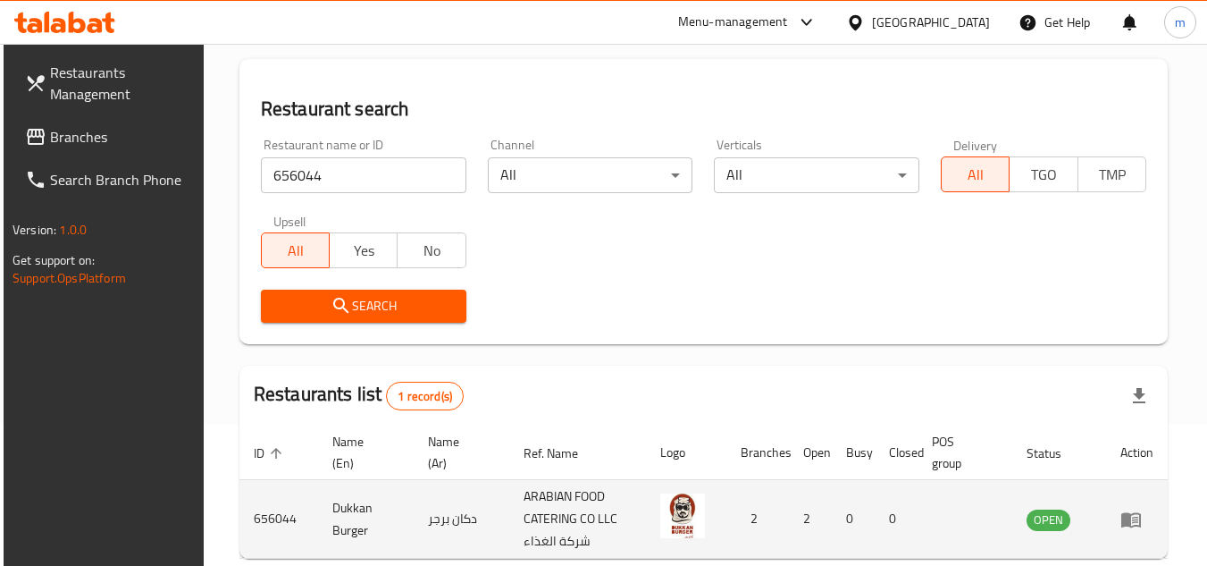
scroll to position [231, 0]
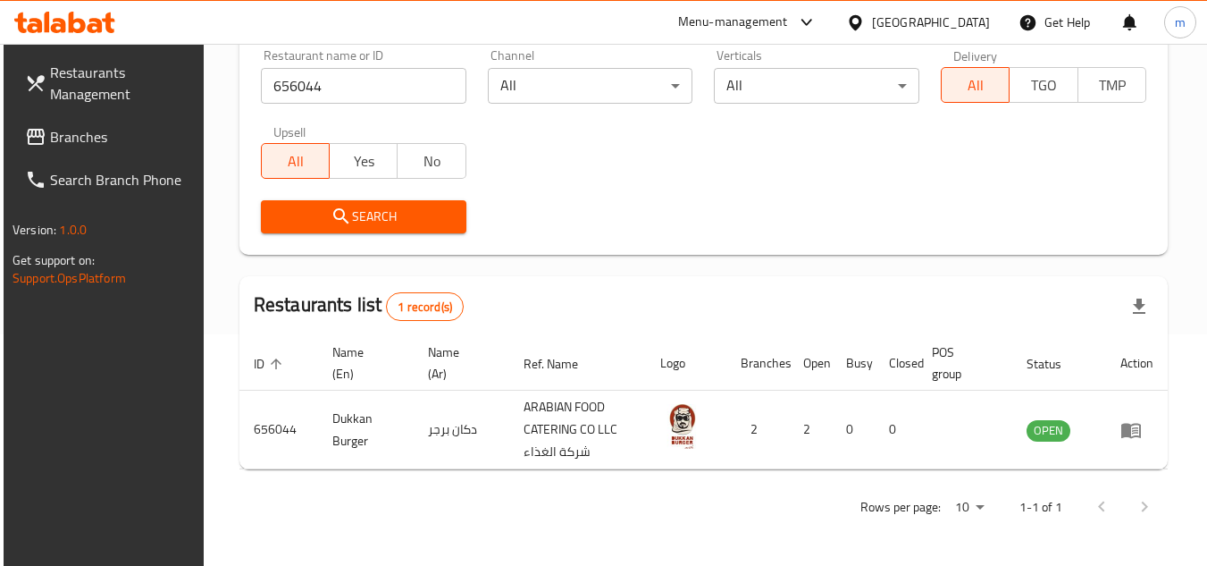
click at [929, 17] on div "[GEOGRAPHIC_DATA]" at bounding box center [918, 22] width 172 height 43
click at [872, 25] on div at bounding box center [859, 23] width 26 height 20
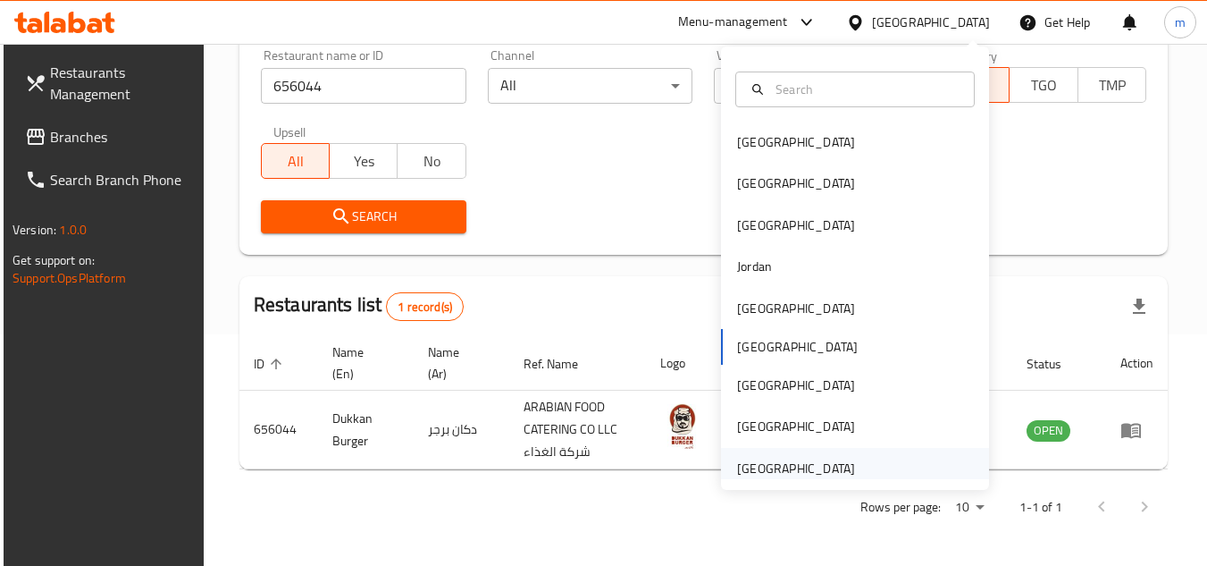
click at [781, 470] on div "[GEOGRAPHIC_DATA]" at bounding box center [796, 468] width 118 height 20
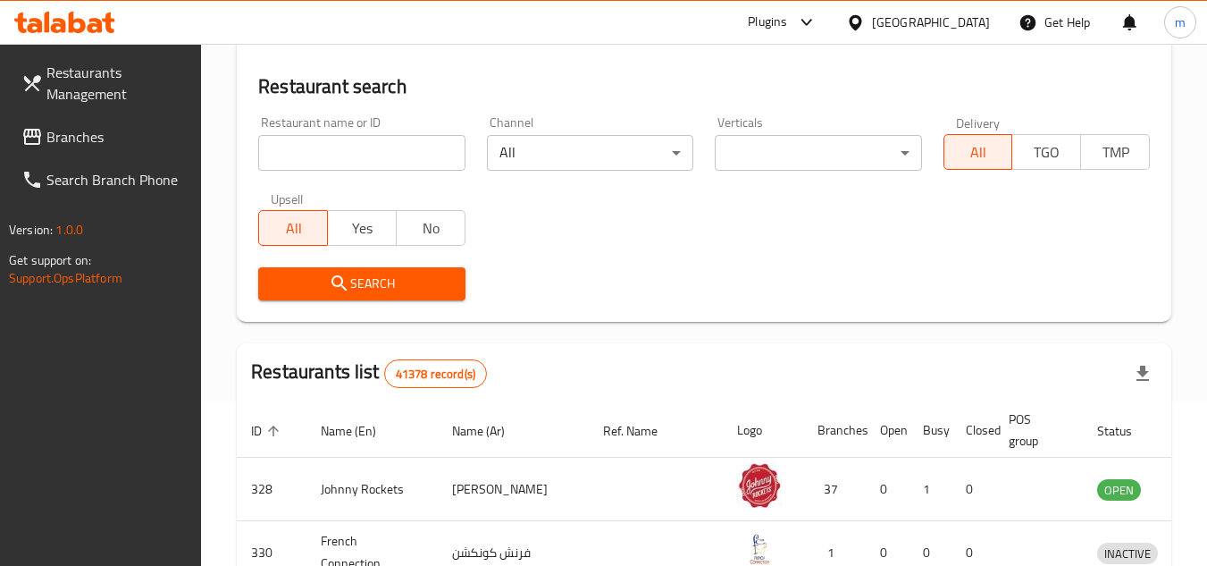
scroll to position [231, 0]
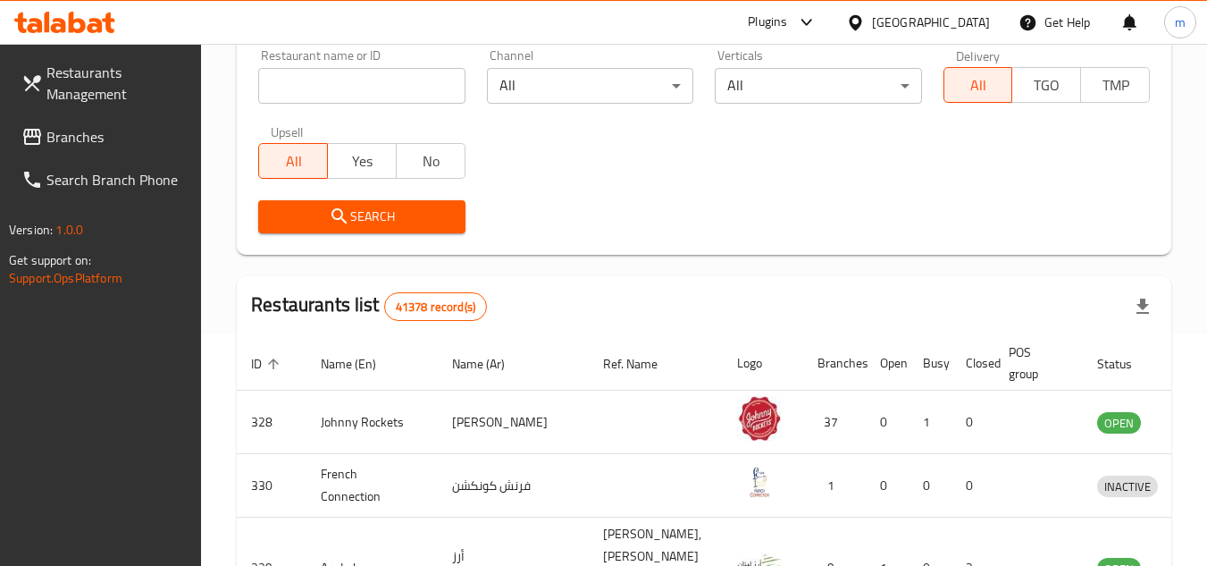
click at [59, 133] on span "Branches" at bounding box center [116, 136] width 141 height 21
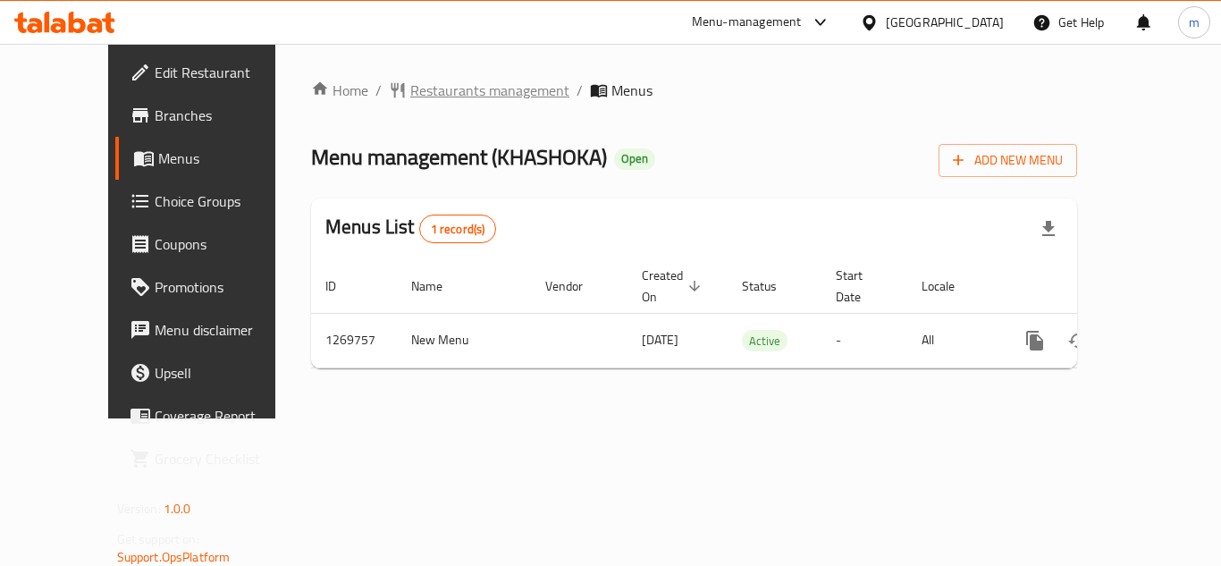
click at [453, 85] on span "Restaurants management" at bounding box center [489, 90] width 159 height 21
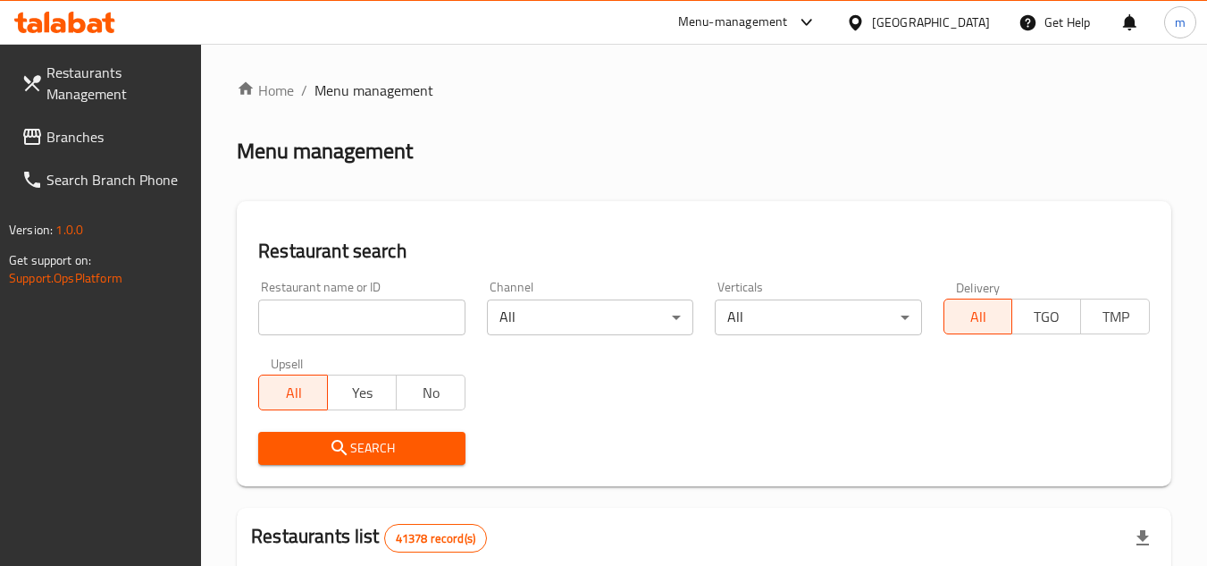
click at [361, 319] on input "search" at bounding box center [361, 317] width 206 height 36
paste input "688784"
type input "688784"
click at [337, 457] on icon "submit" at bounding box center [339, 447] width 21 height 21
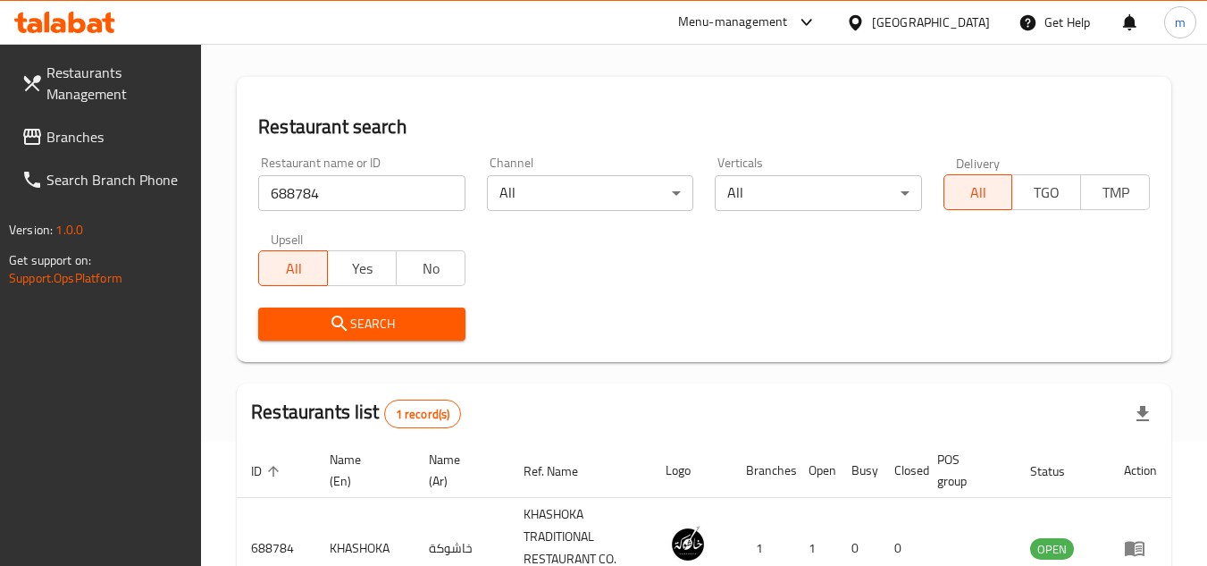
scroll to position [254, 0]
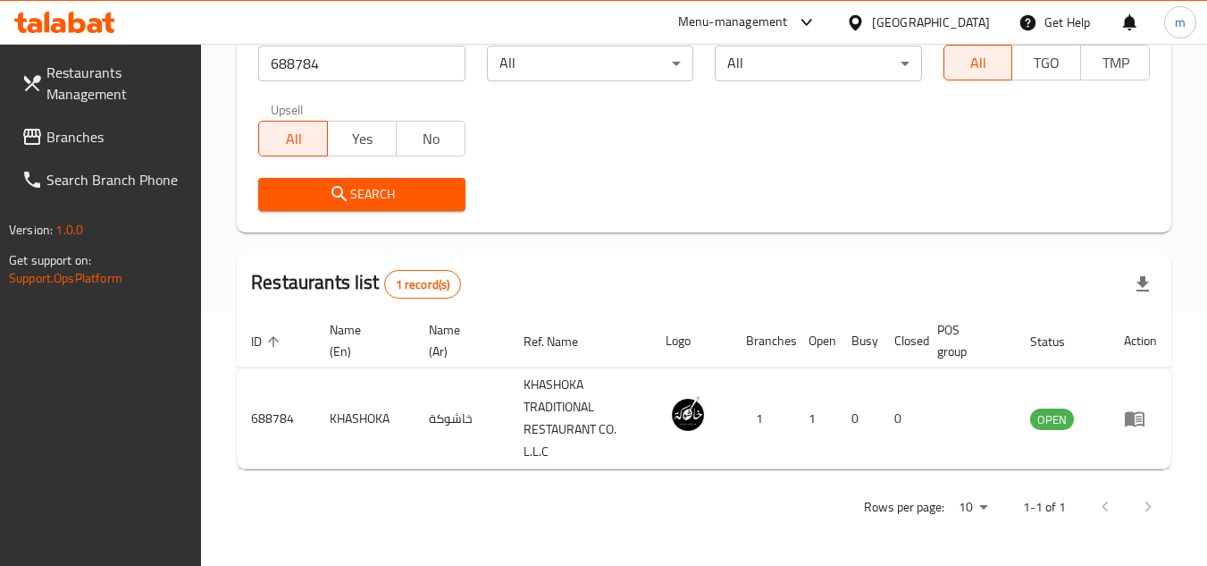
click at [88, 140] on span "Branches" at bounding box center [116, 136] width 141 height 21
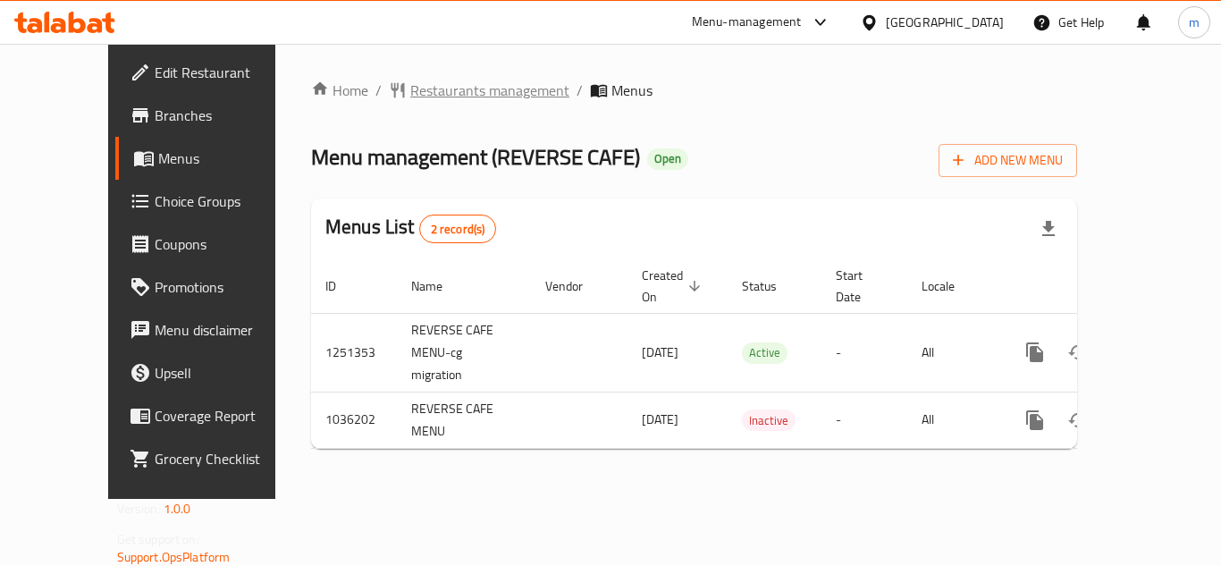
click at [470, 84] on span "Restaurants management" at bounding box center [489, 90] width 159 height 21
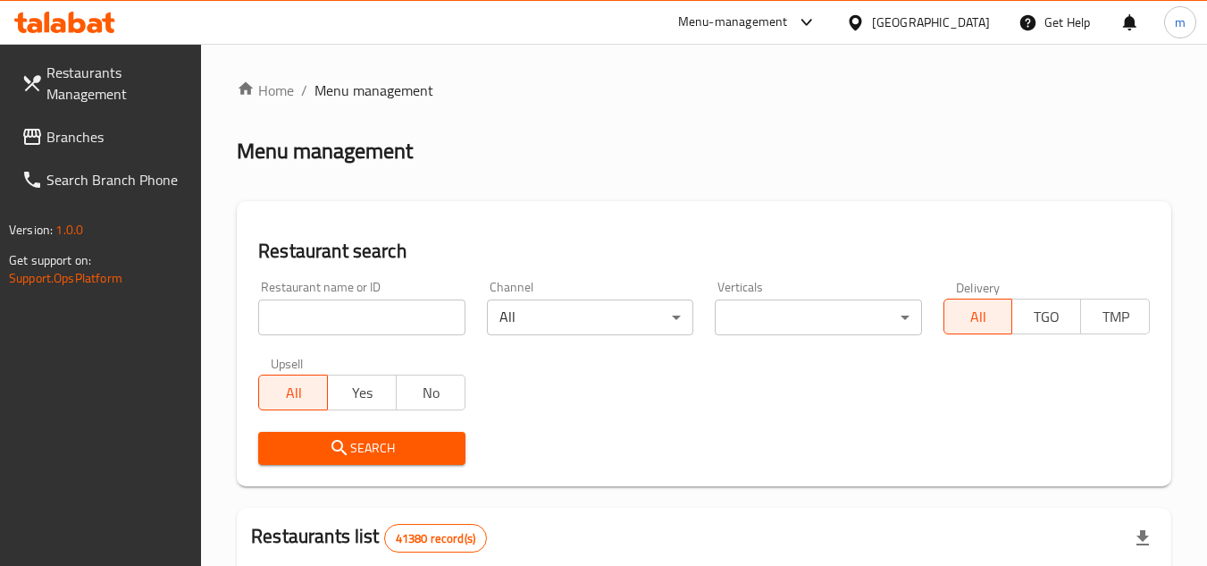
click at [324, 315] on input "search" at bounding box center [361, 317] width 206 height 36
paste input "661745"
type input "661745"
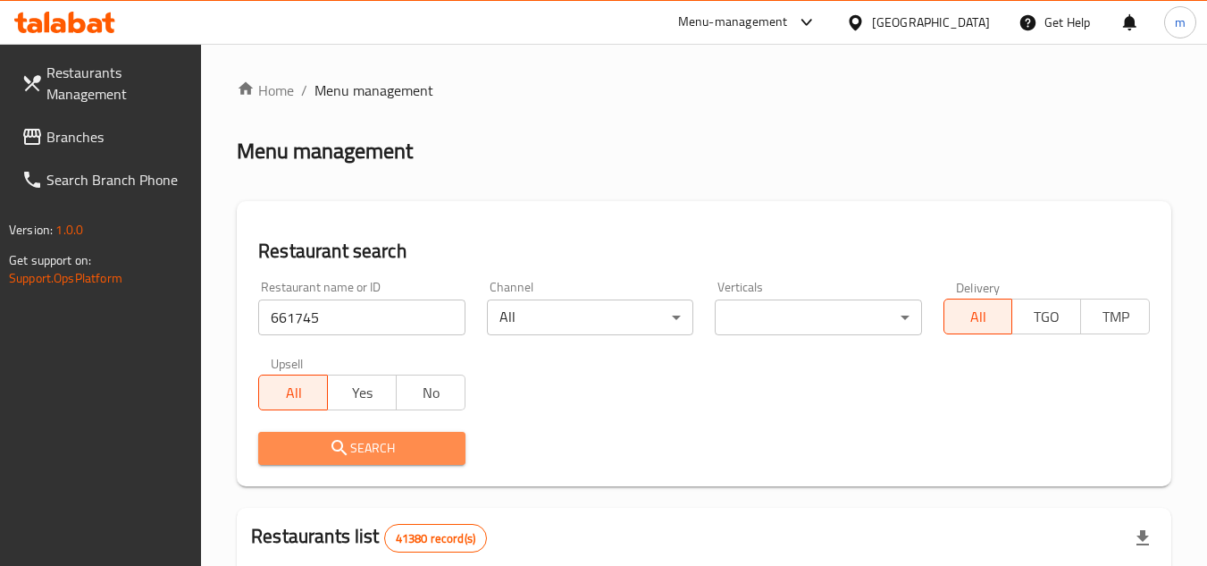
click at [351, 442] on span "Search" at bounding box center [362, 448] width 178 height 22
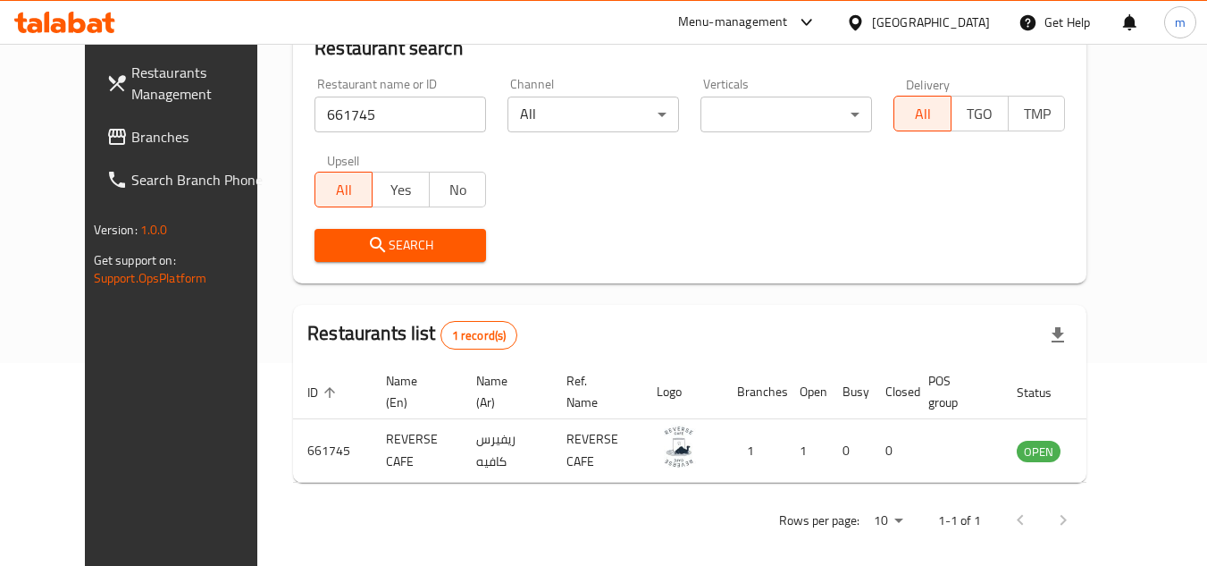
scroll to position [216, 0]
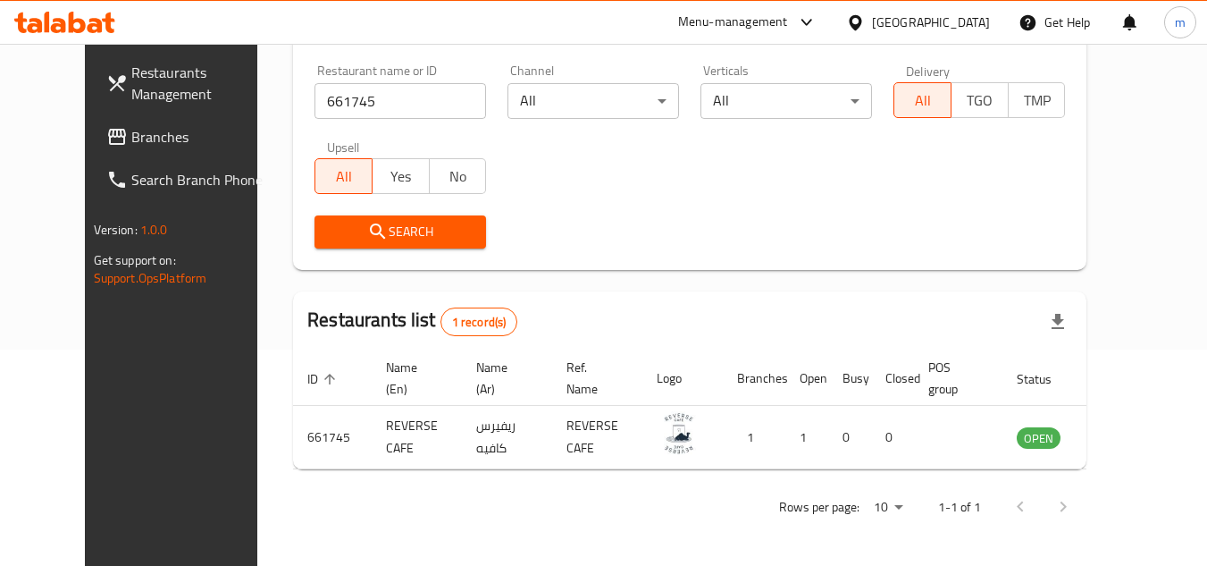
click at [113, 117] on link "Branches" at bounding box center [189, 136] width 195 height 43
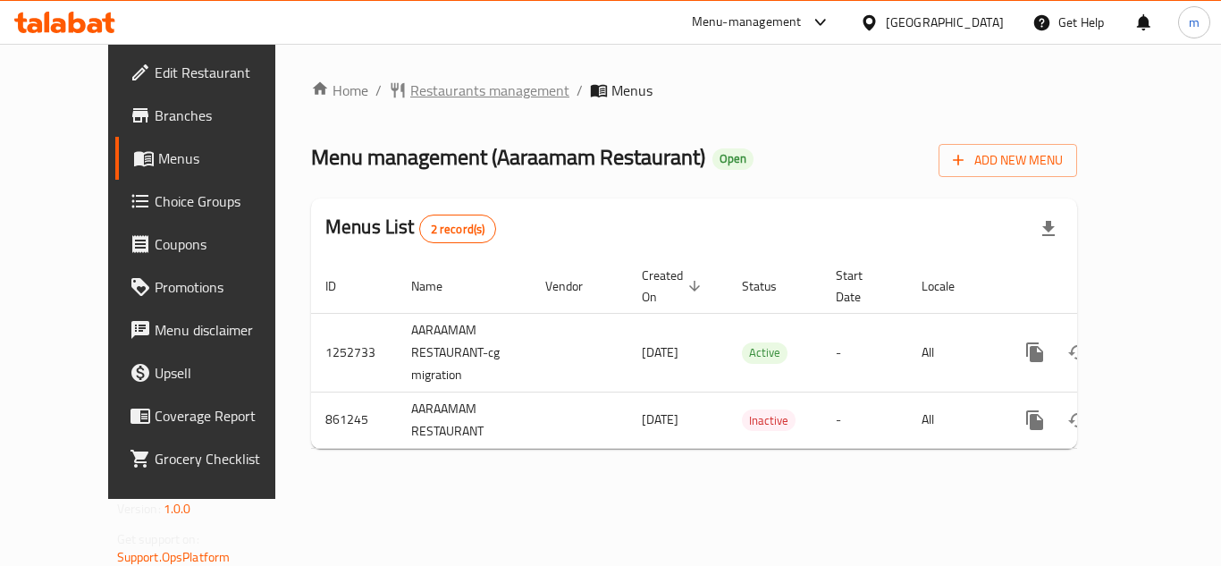
click at [431, 97] on span "Restaurants management" at bounding box center [489, 90] width 159 height 21
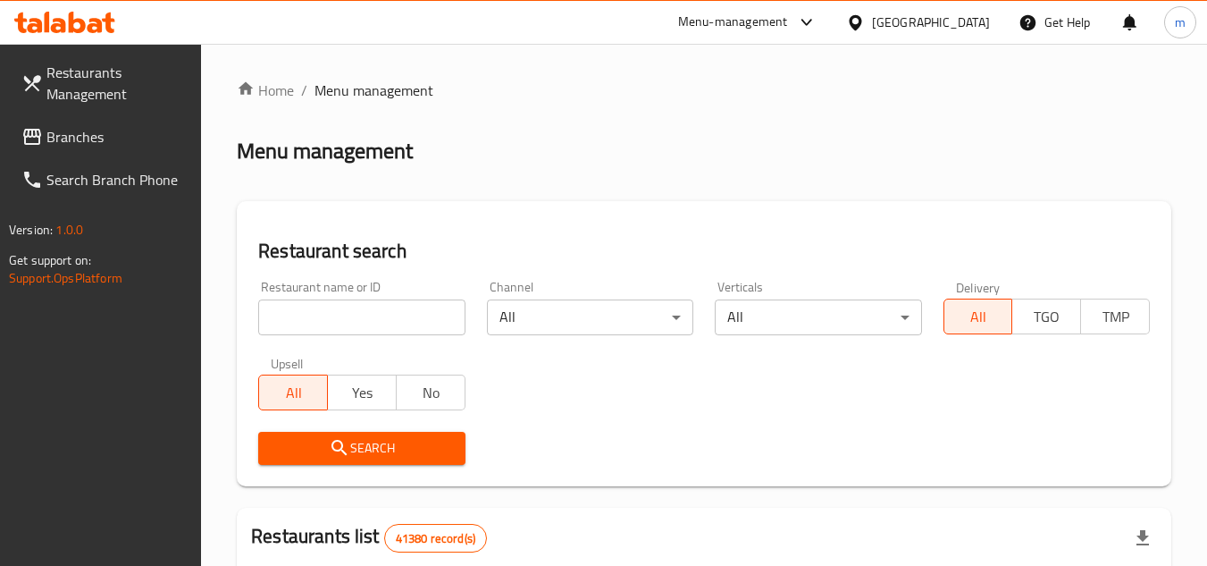
click at [329, 316] on input "search" at bounding box center [361, 317] width 206 height 36
paste input "656858"
type input "656858"
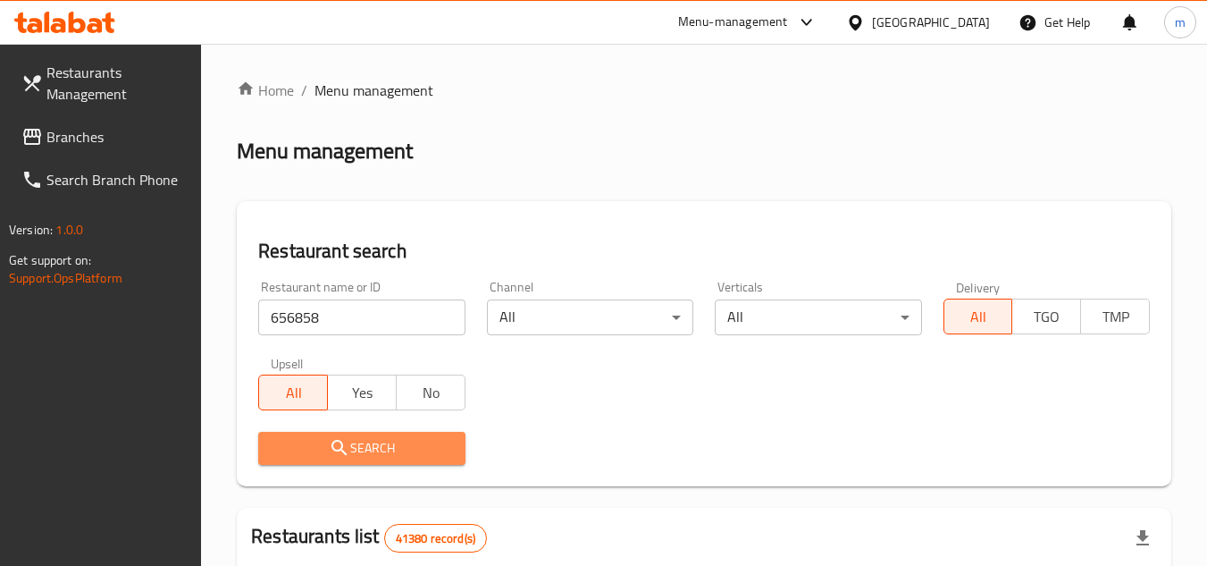
click at [325, 455] on span "Search" at bounding box center [362, 448] width 178 height 22
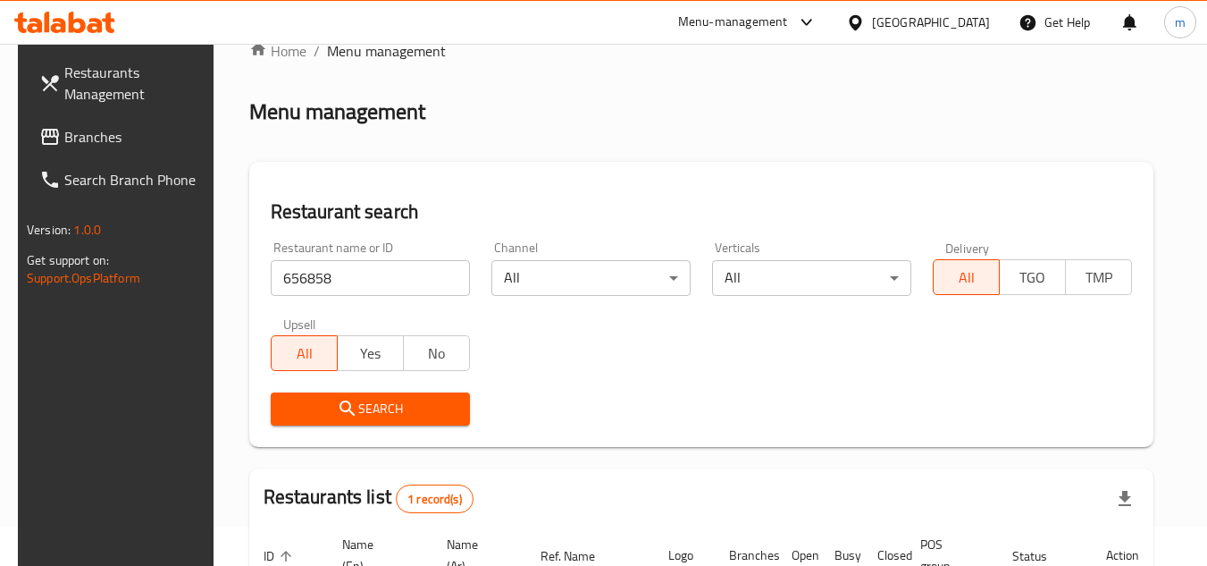
scroll to position [231, 0]
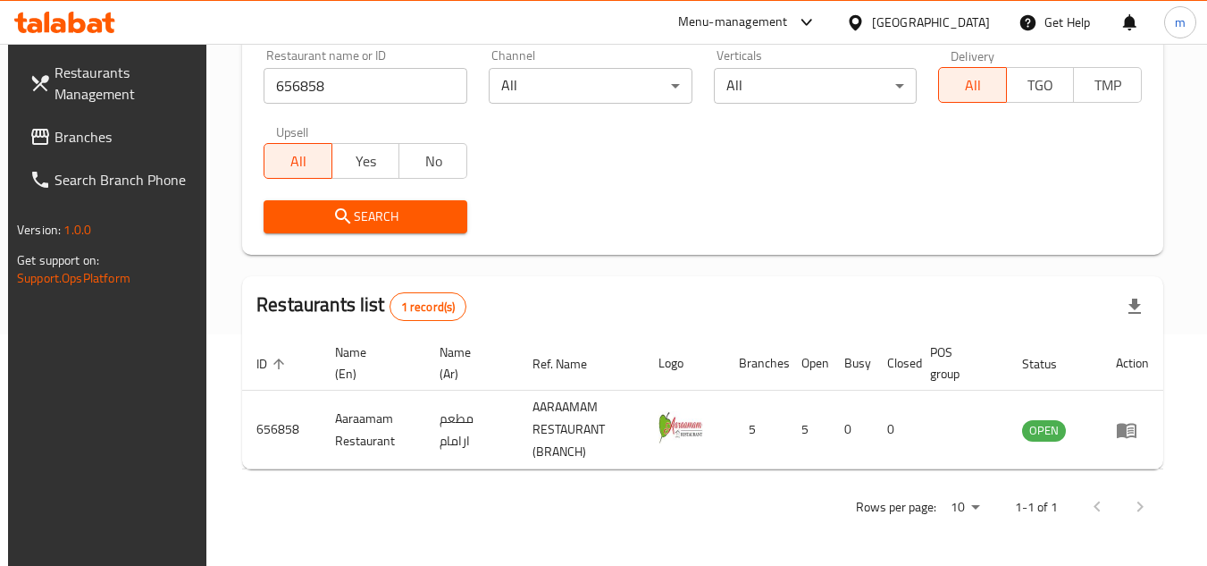
click at [927, 15] on div "[GEOGRAPHIC_DATA]" at bounding box center [931, 23] width 118 height 20
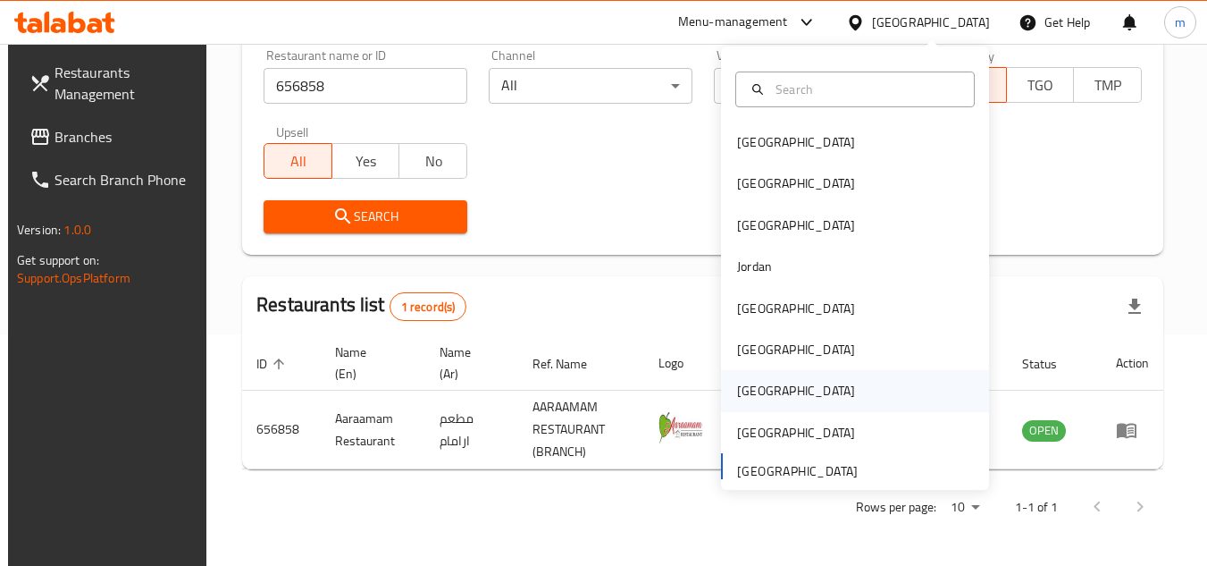
click at [757, 384] on div "Qatar" at bounding box center [796, 390] width 147 height 41
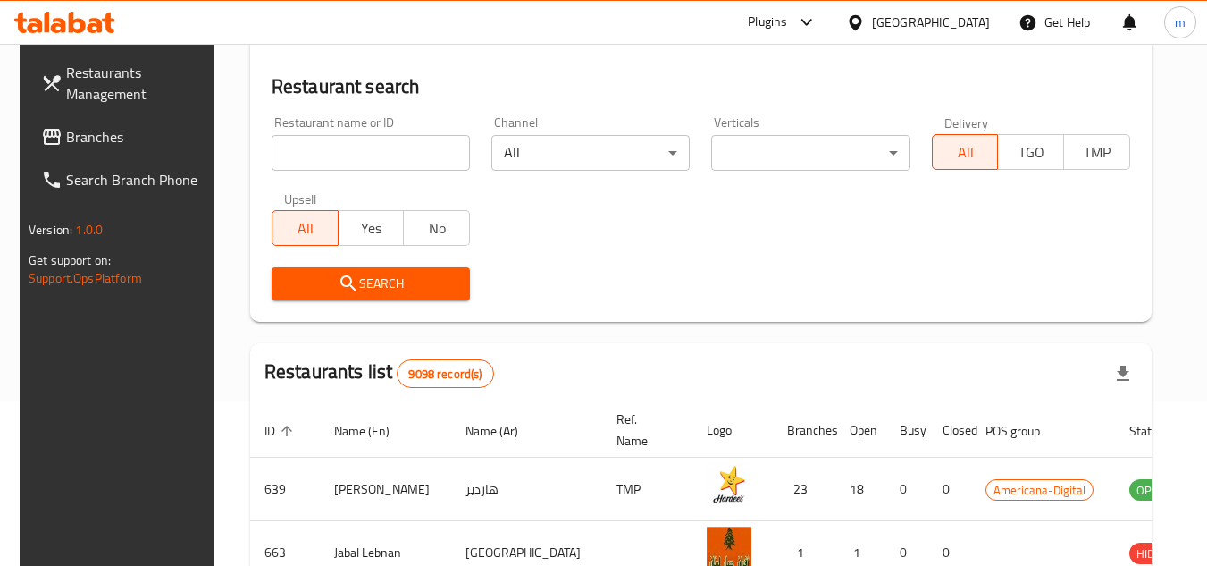
scroll to position [231, 0]
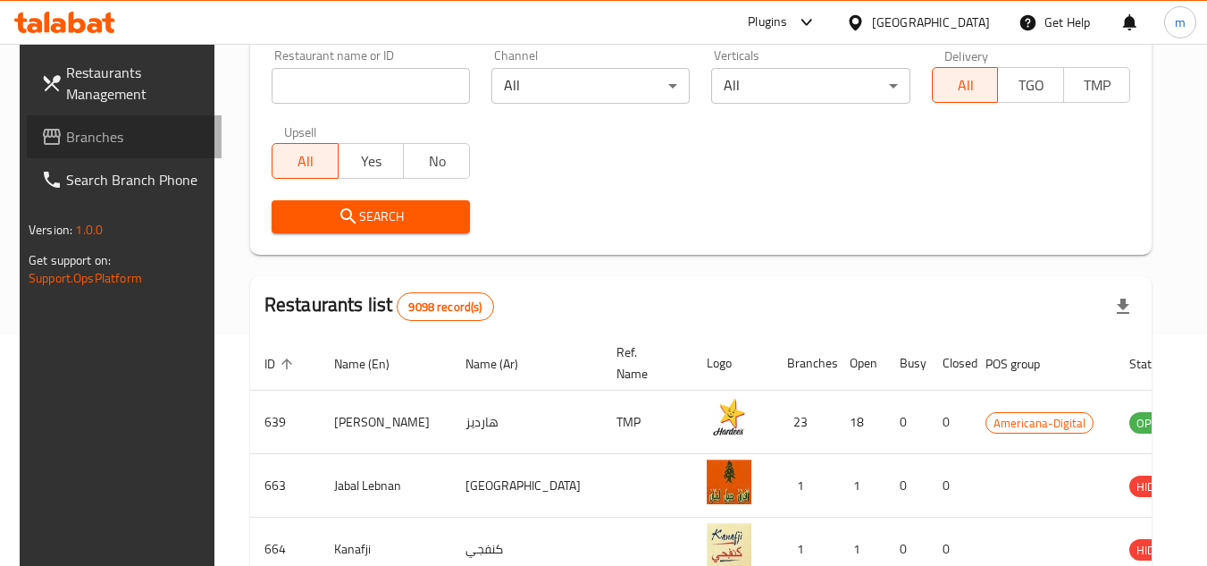
click at [120, 134] on span "Branches" at bounding box center [136, 136] width 141 height 21
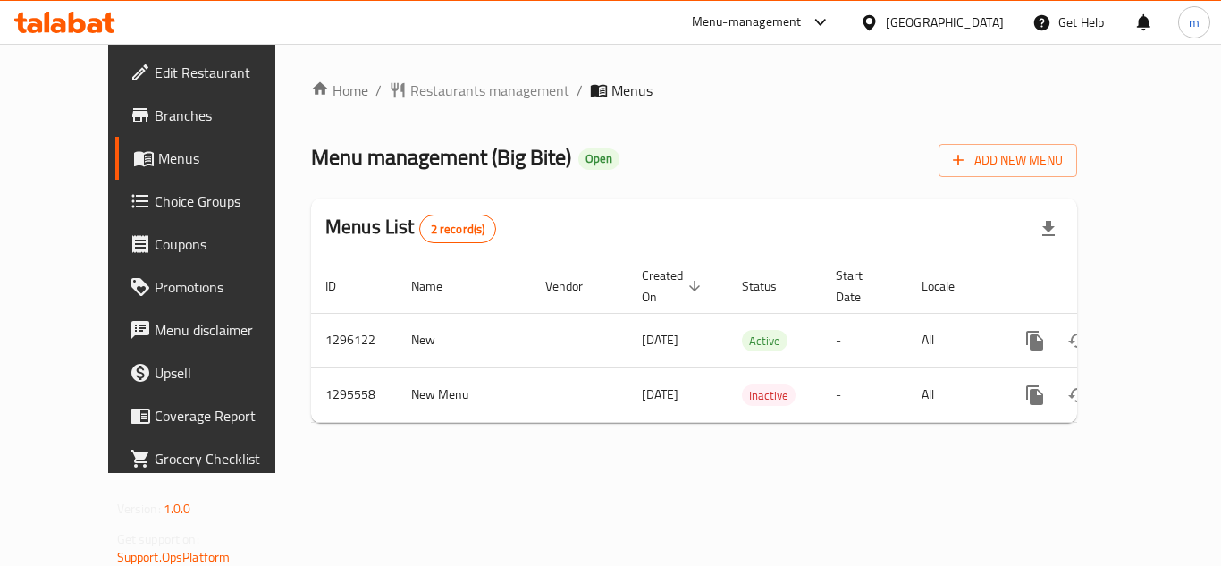
click at [441, 81] on span "Restaurants management" at bounding box center [489, 90] width 159 height 21
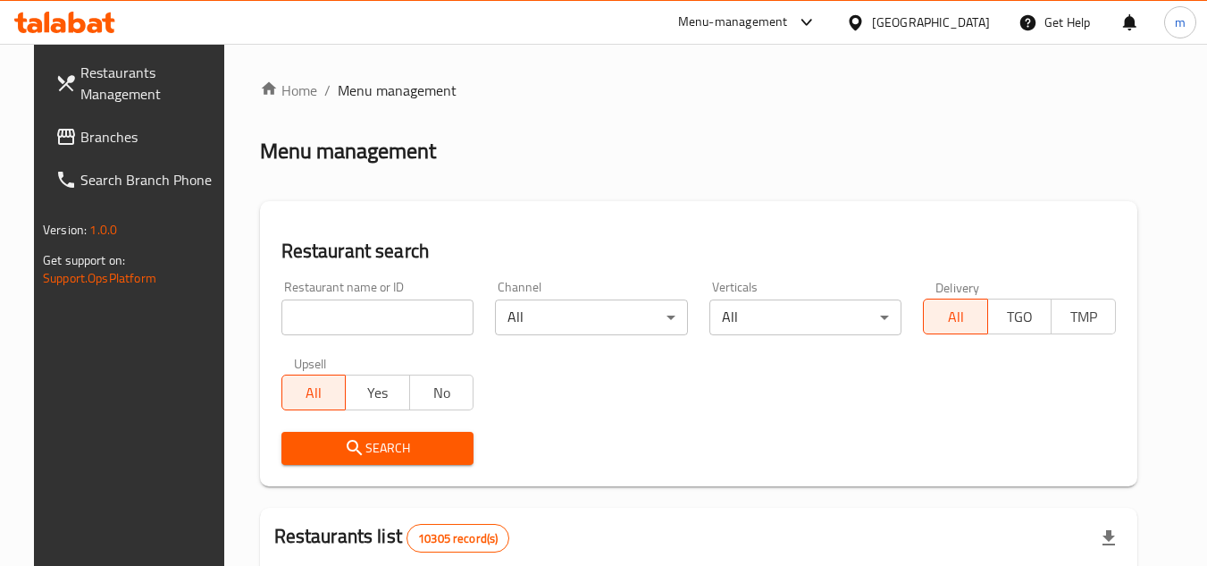
click at [363, 296] on div "Restaurant name or ID Restaurant name or ID" at bounding box center [377, 308] width 193 height 55
click at [362, 310] on input "search" at bounding box center [377, 317] width 193 height 36
paste input "699821"
type input "699821"
click at [318, 434] on button "Search" at bounding box center [377, 448] width 193 height 33
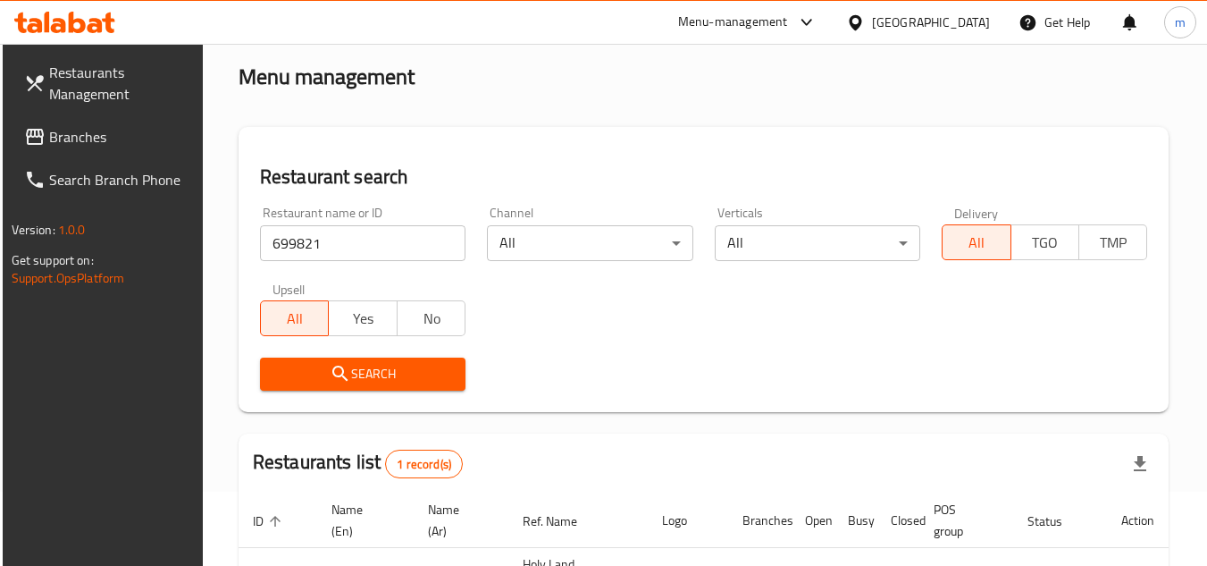
scroll to position [179, 0]
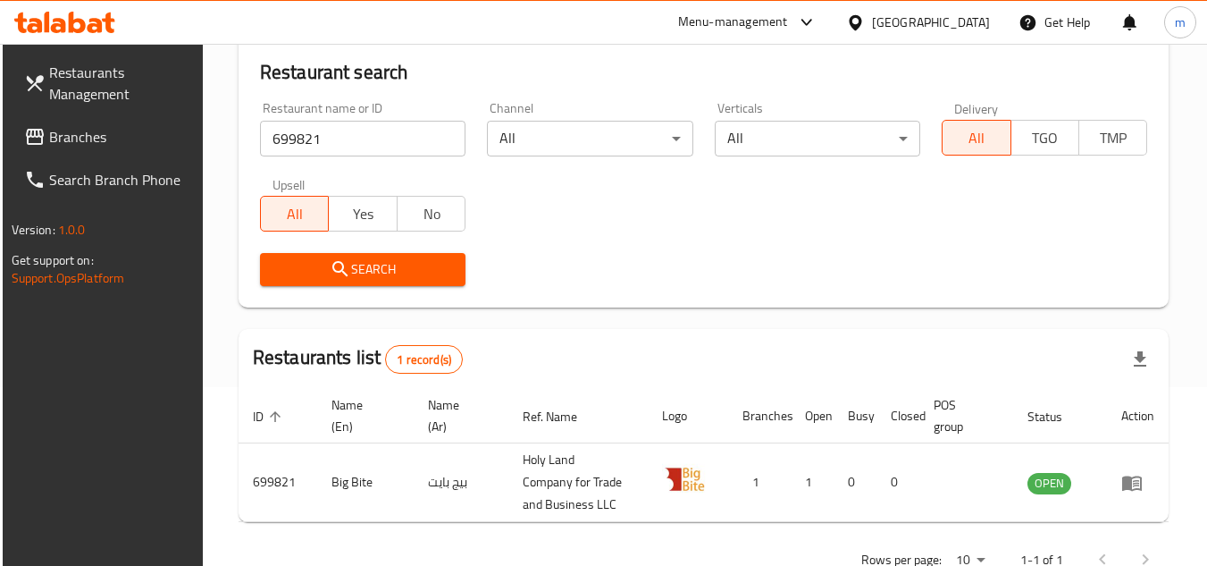
click at [977, 13] on div "[GEOGRAPHIC_DATA]" at bounding box center [931, 23] width 118 height 20
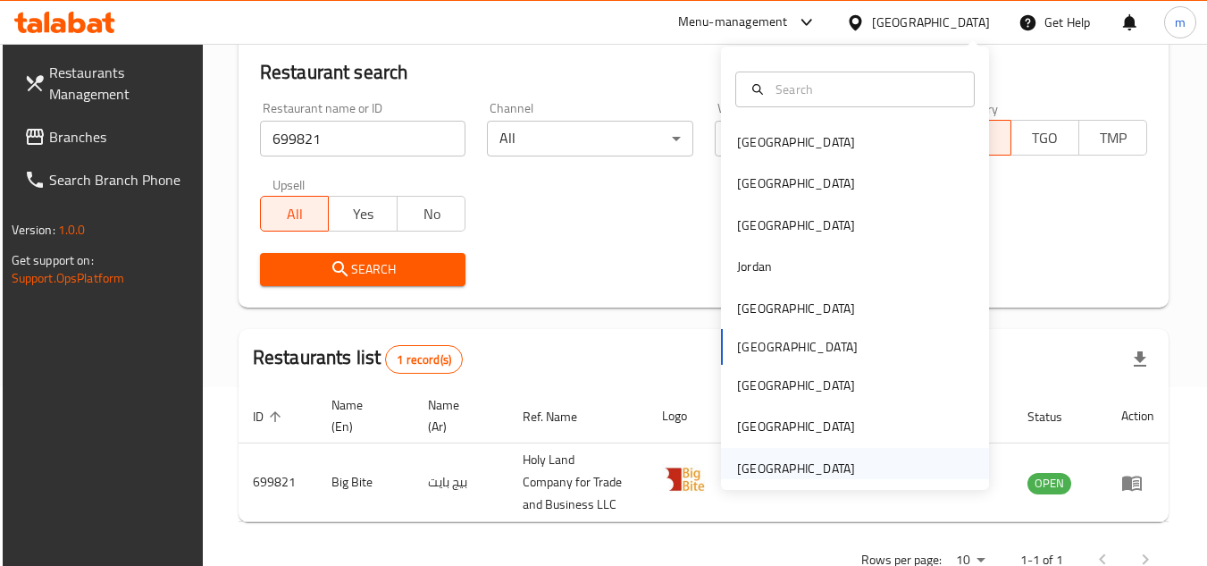
click at [751, 468] on div "[GEOGRAPHIC_DATA]" at bounding box center [796, 468] width 118 height 20
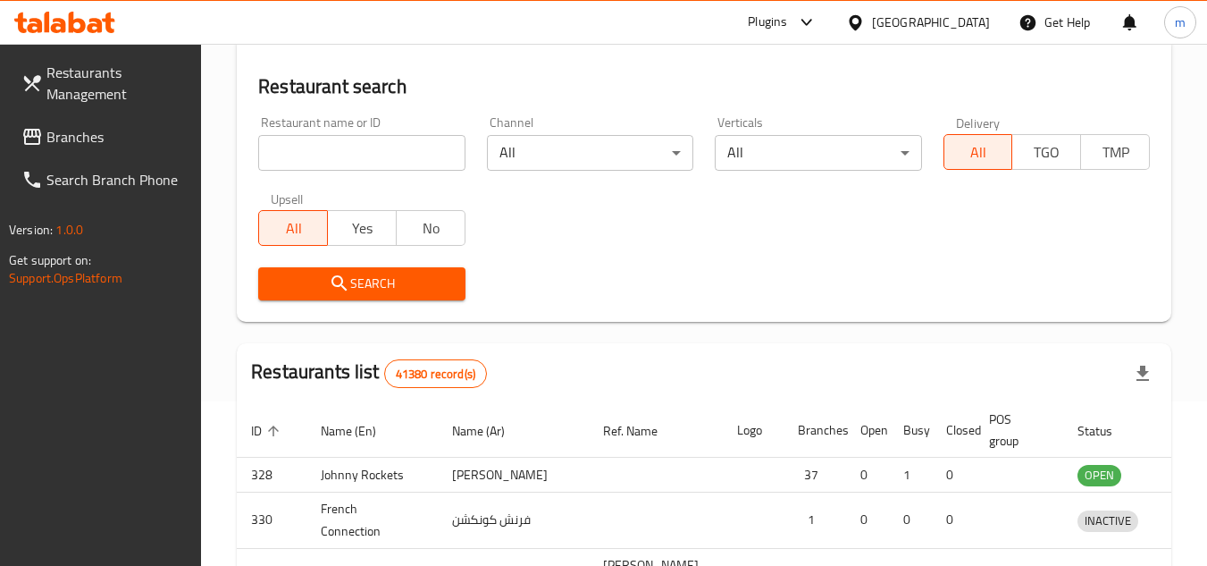
scroll to position [179, 0]
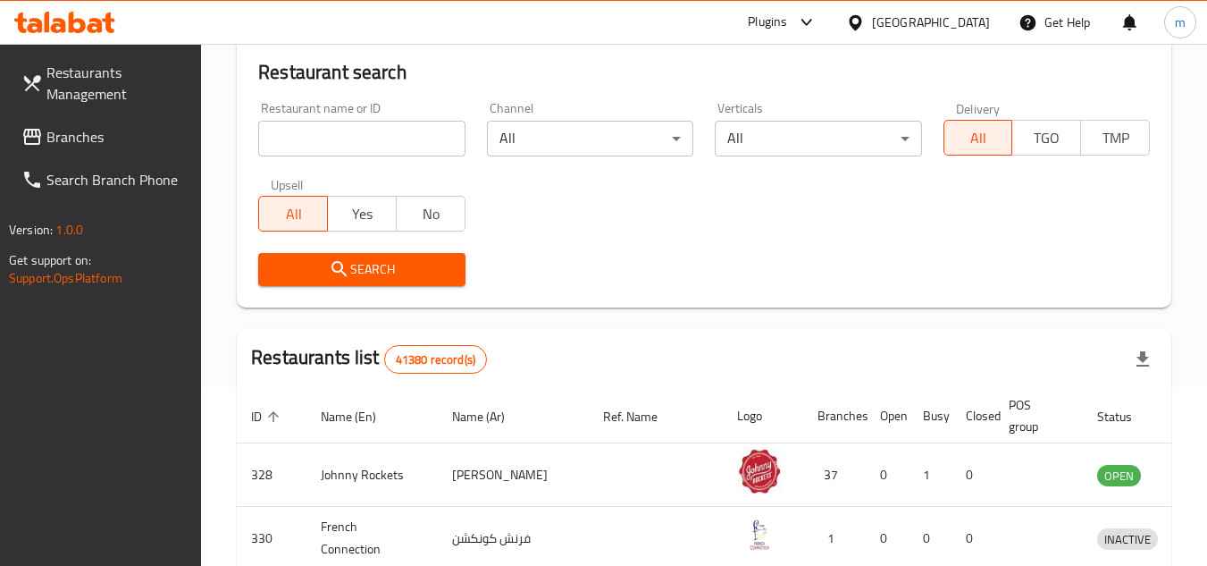
click at [120, 135] on span "Branches" at bounding box center [116, 136] width 141 height 21
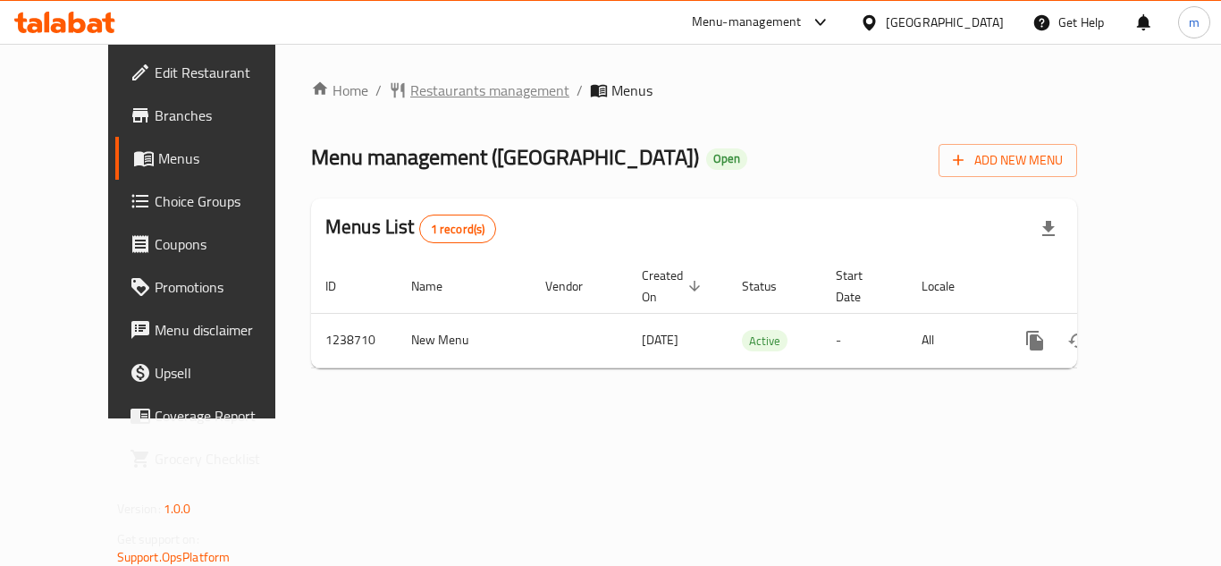
click at [410, 97] on span "Restaurants management" at bounding box center [489, 90] width 159 height 21
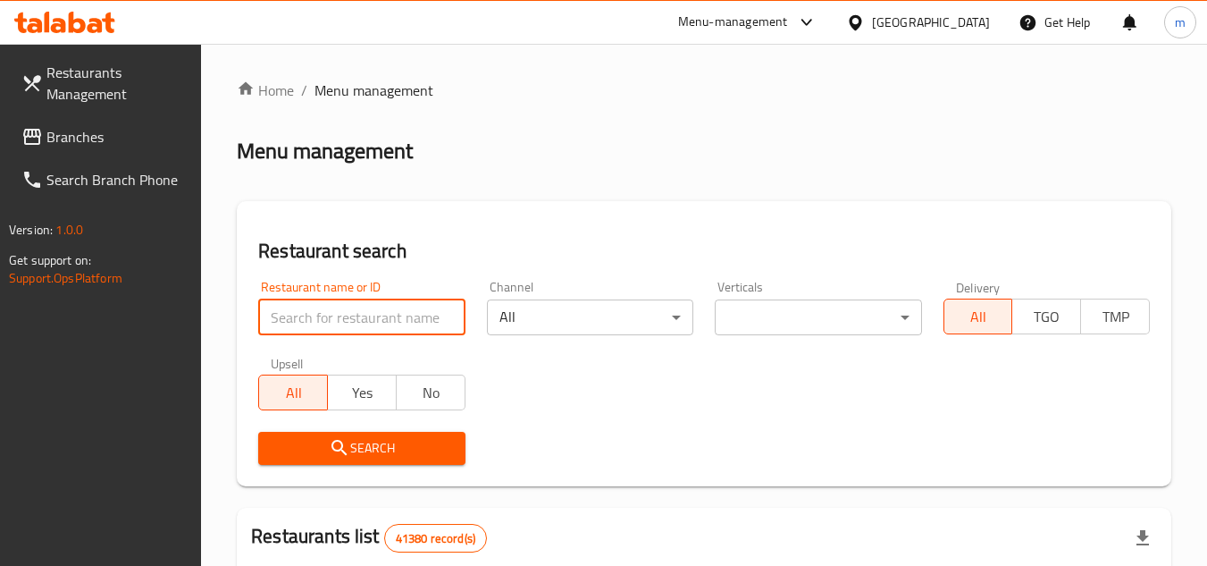
click at [383, 317] on input "search" at bounding box center [361, 317] width 206 height 36
paste input "679789"
type input "679789"
click at [367, 450] on span "Search" at bounding box center [362, 448] width 178 height 22
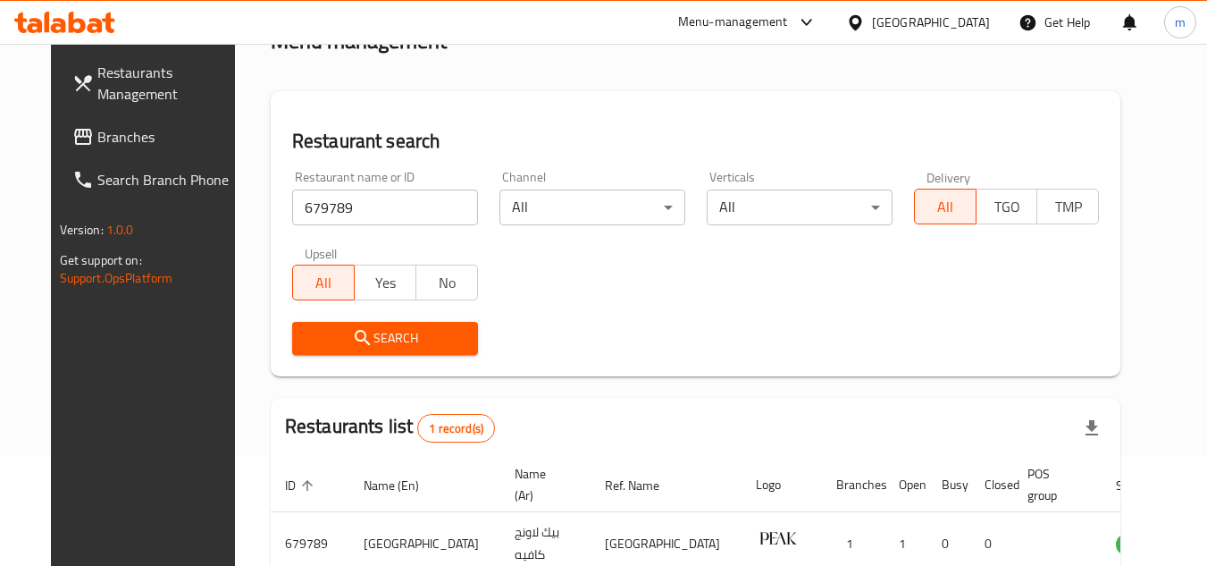
scroll to position [216, 0]
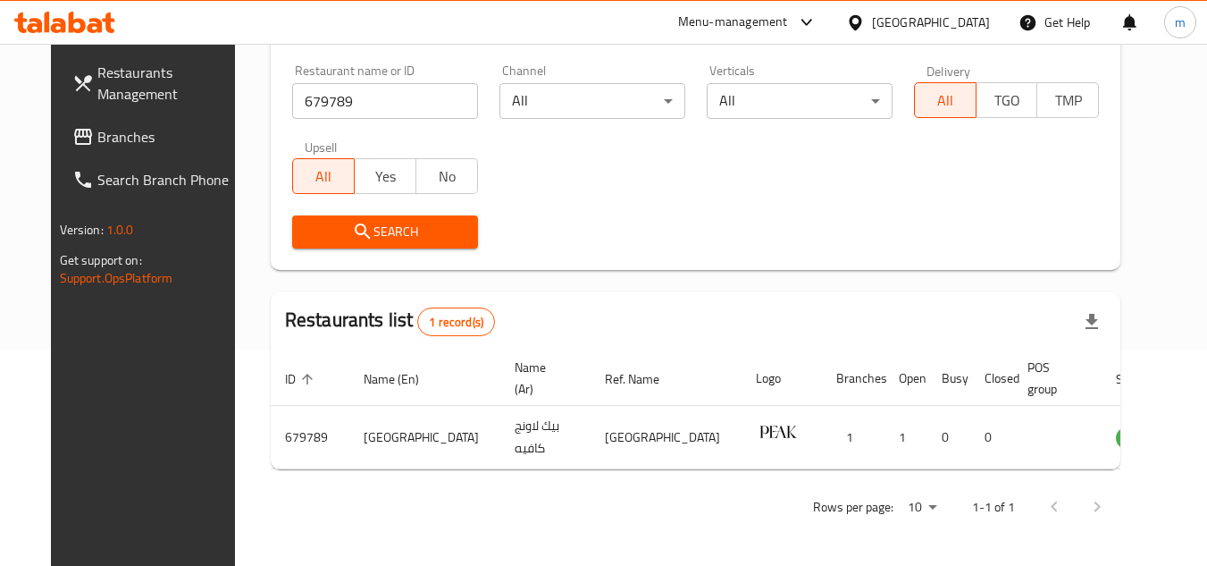
click at [888, 22] on div "[GEOGRAPHIC_DATA]" at bounding box center [931, 23] width 118 height 20
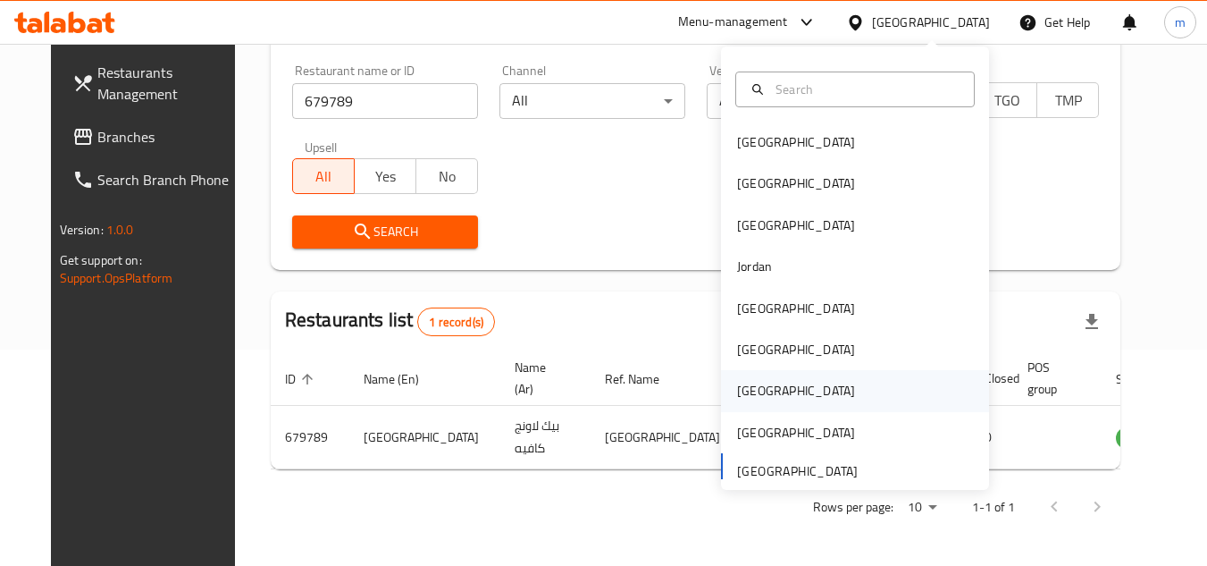
click at [739, 388] on div "[GEOGRAPHIC_DATA]" at bounding box center [796, 391] width 118 height 20
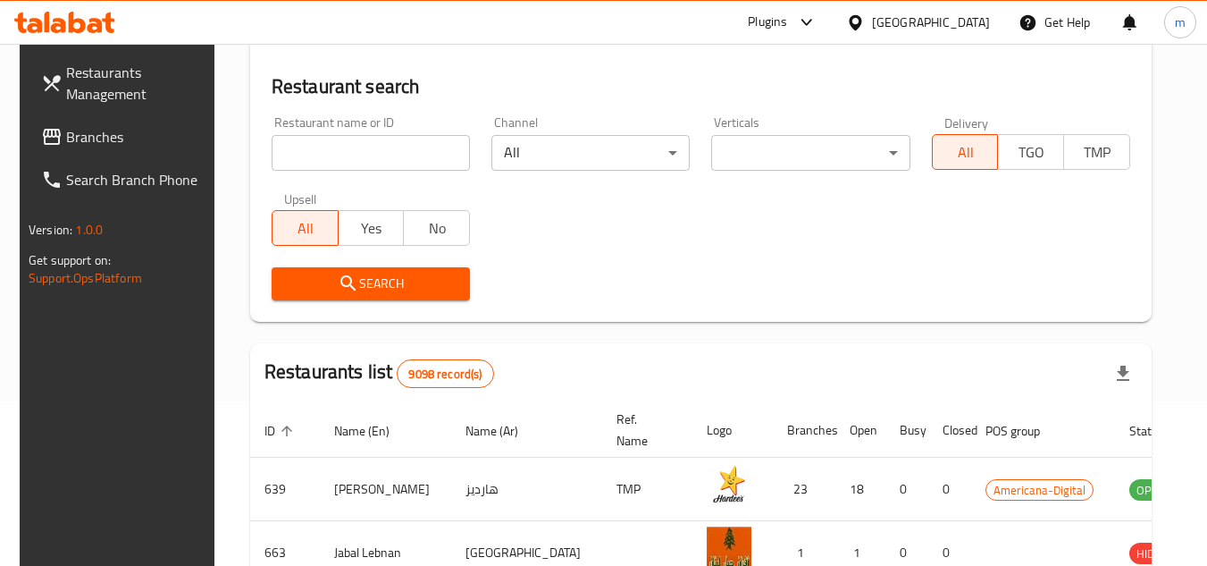
scroll to position [216, 0]
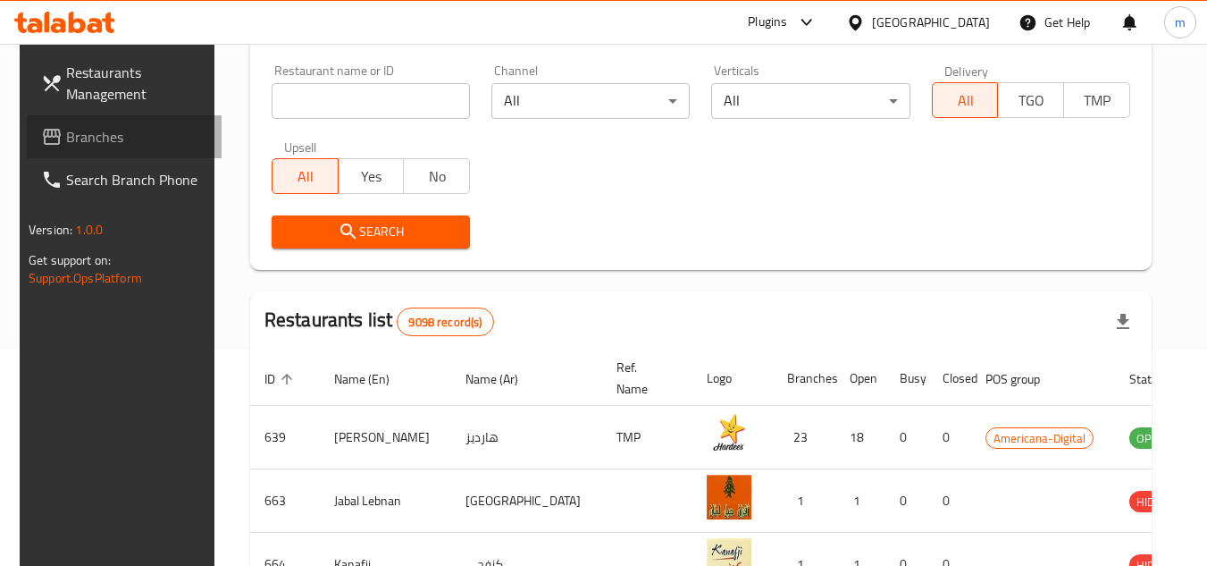
click at [136, 138] on span "Branches" at bounding box center [136, 136] width 141 height 21
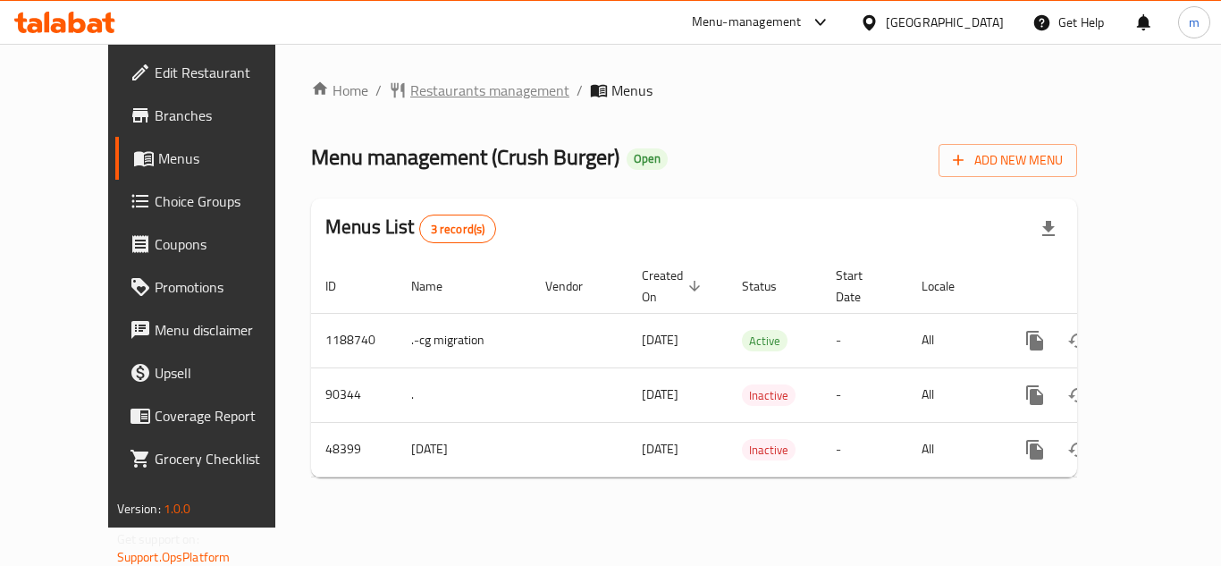
click at [424, 80] on span "Restaurants management" at bounding box center [489, 90] width 159 height 21
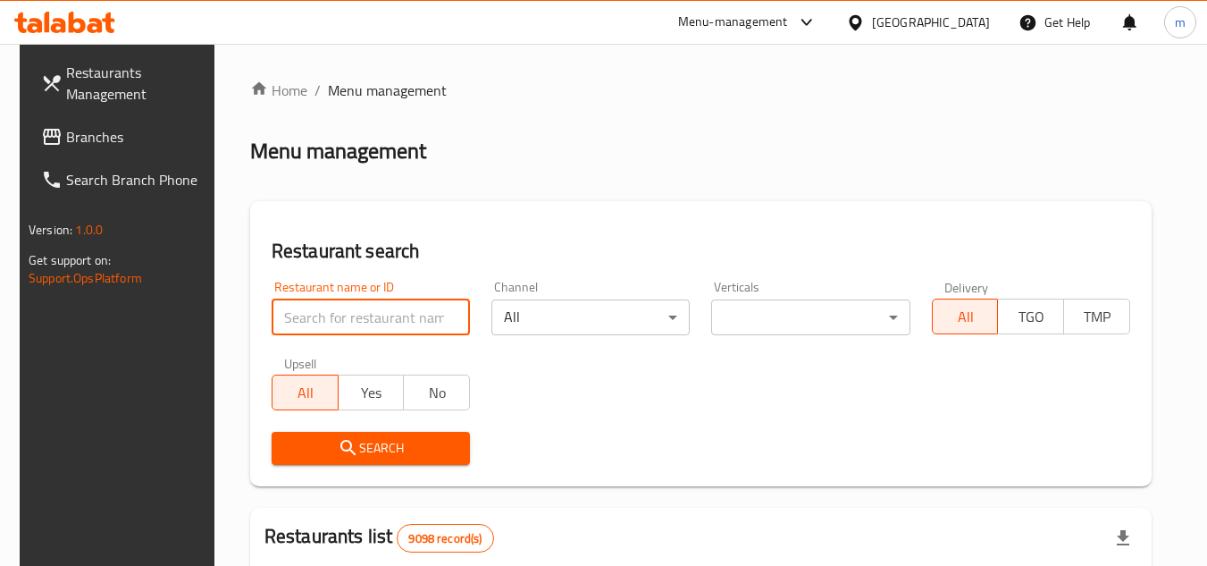
click at [337, 332] on input "search" at bounding box center [371, 317] width 198 height 36
paste input "/24423"
click at [282, 316] on input "/24423" at bounding box center [371, 317] width 198 height 36
type input "24423"
click at [338, 446] on icon "submit" at bounding box center [348, 447] width 21 height 21
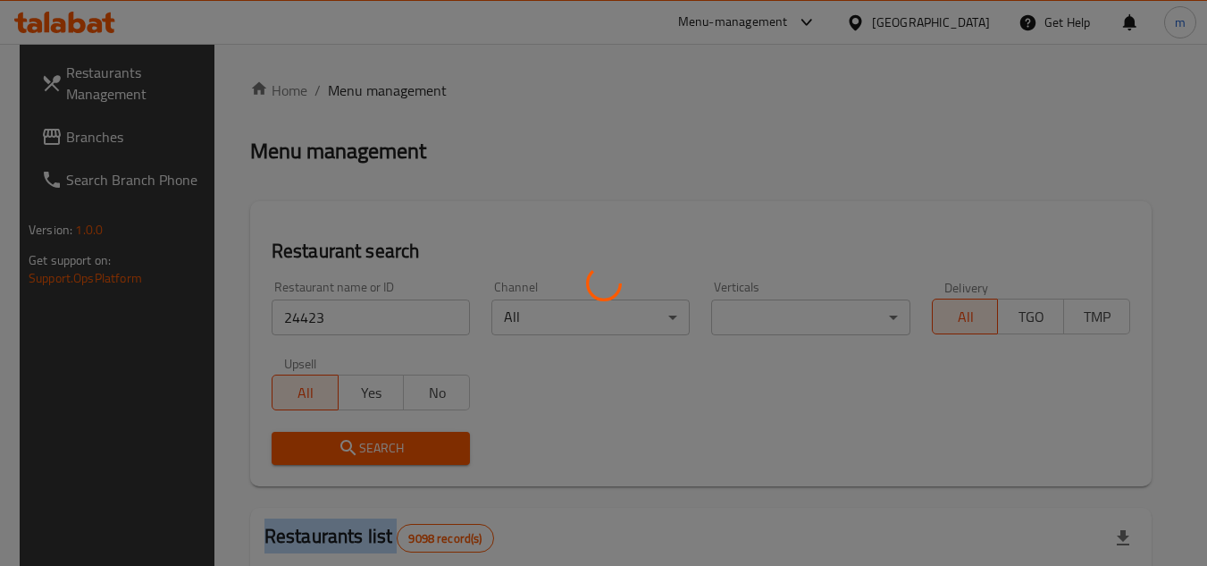
click at [335, 446] on div at bounding box center [603, 283] width 1207 height 566
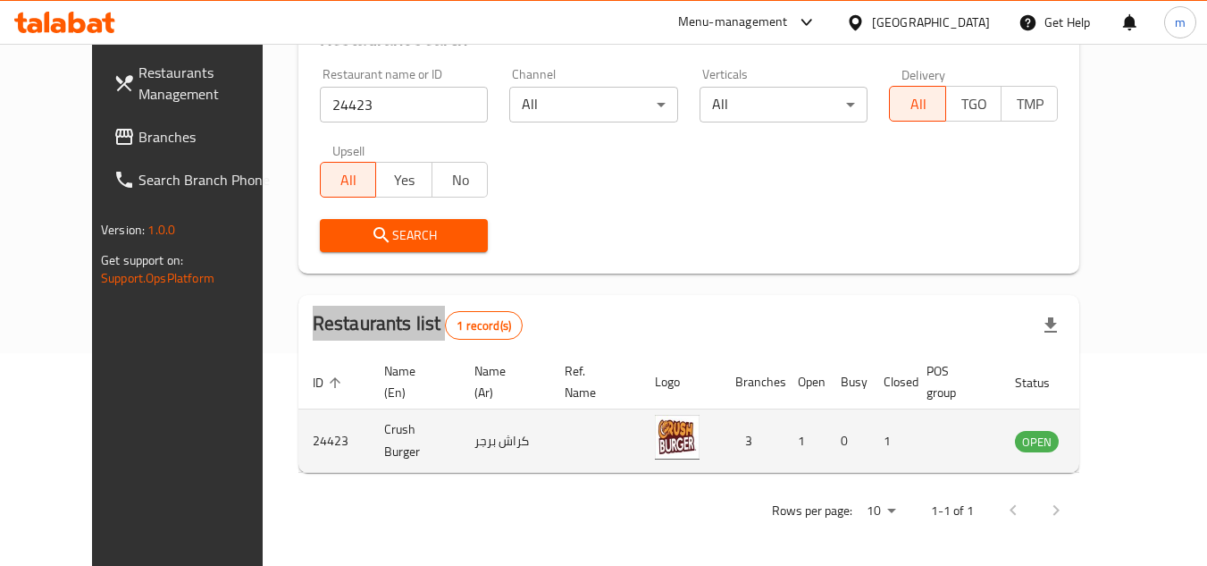
scroll to position [216, 0]
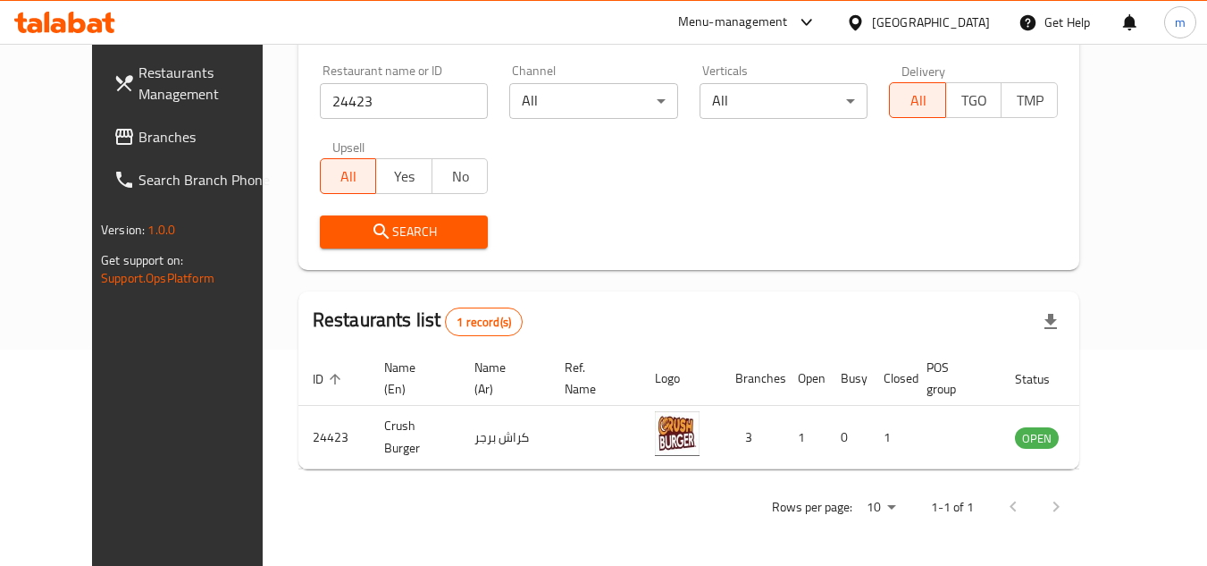
click at [987, 13] on div "[GEOGRAPHIC_DATA]" at bounding box center [931, 23] width 118 height 20
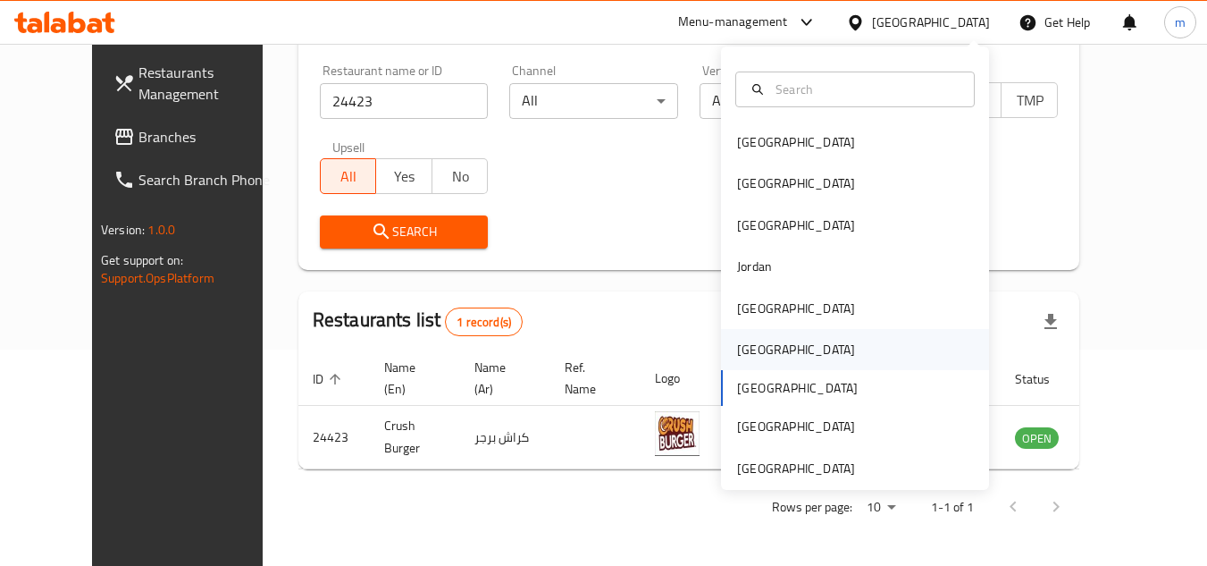
click at [765, 353] on div "[GEOGRAPHIC_DATA]" at bounding box center [796, 349] width 147 height 41
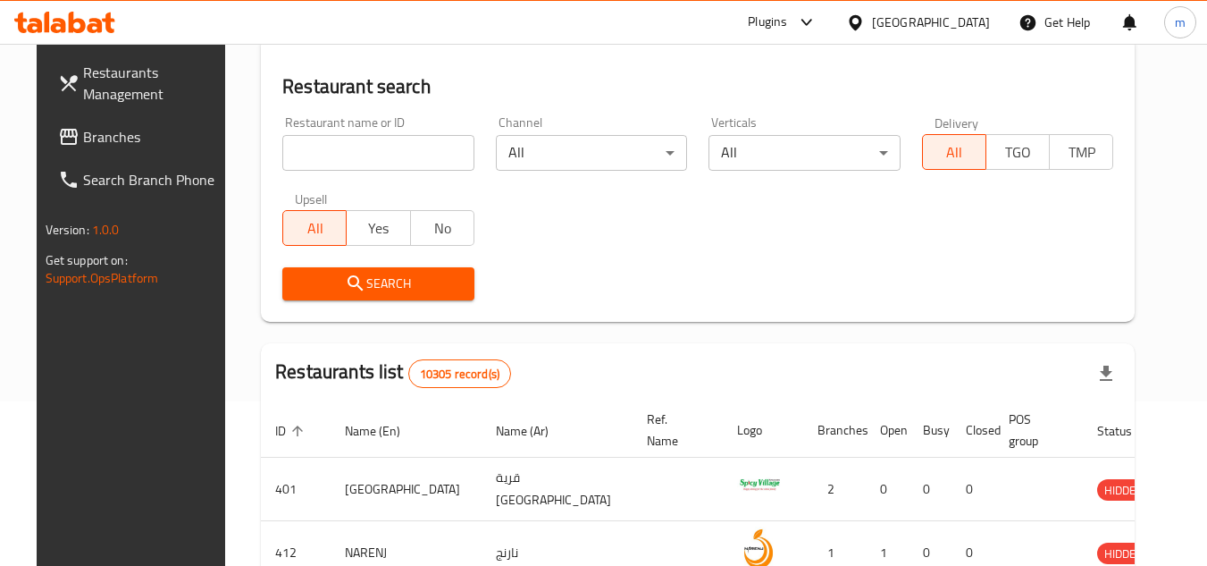
scroll to position [216, 0]
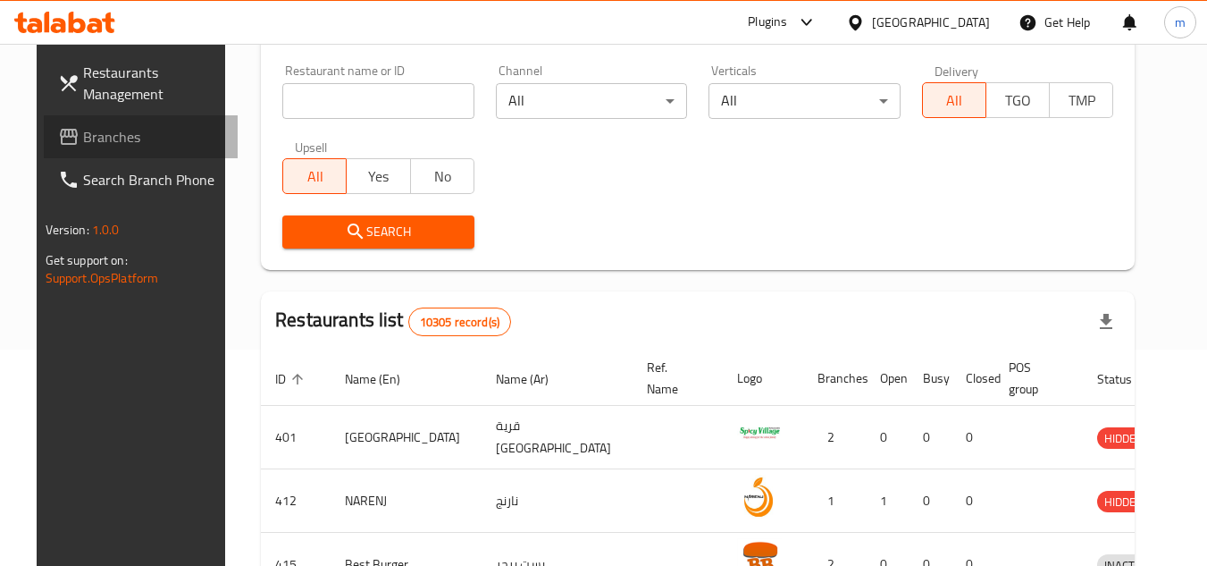
click at [97, 128] on span "Branches" at bounding box center [153, 136] width 141 height 21
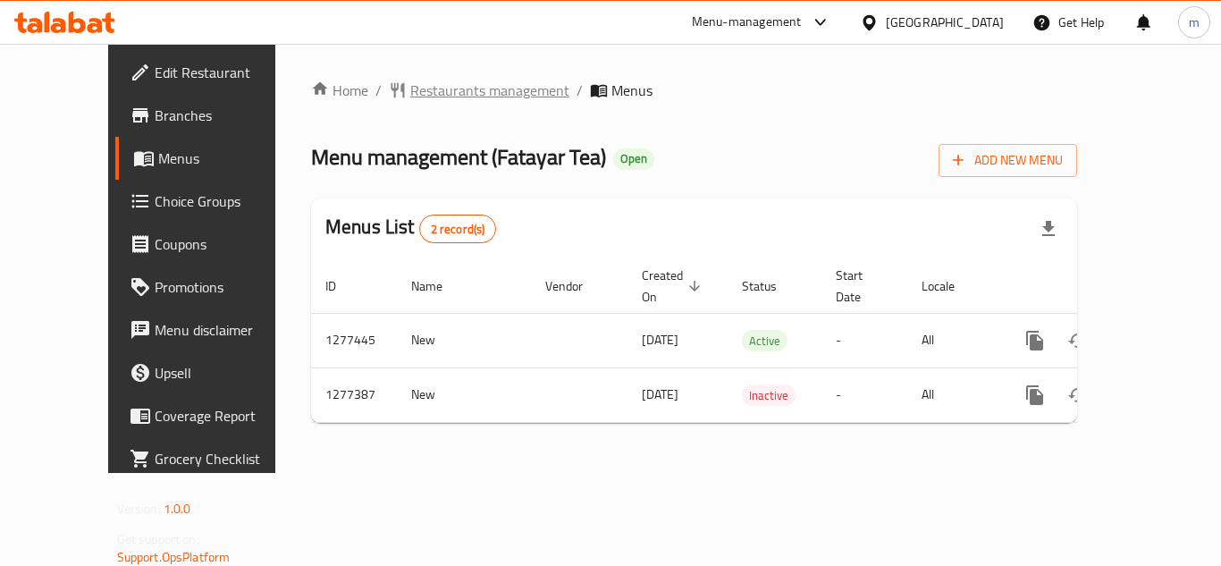
click at [428, 87] on span "Restaurants management" at bounding box center [489, 90] width 159 height 21
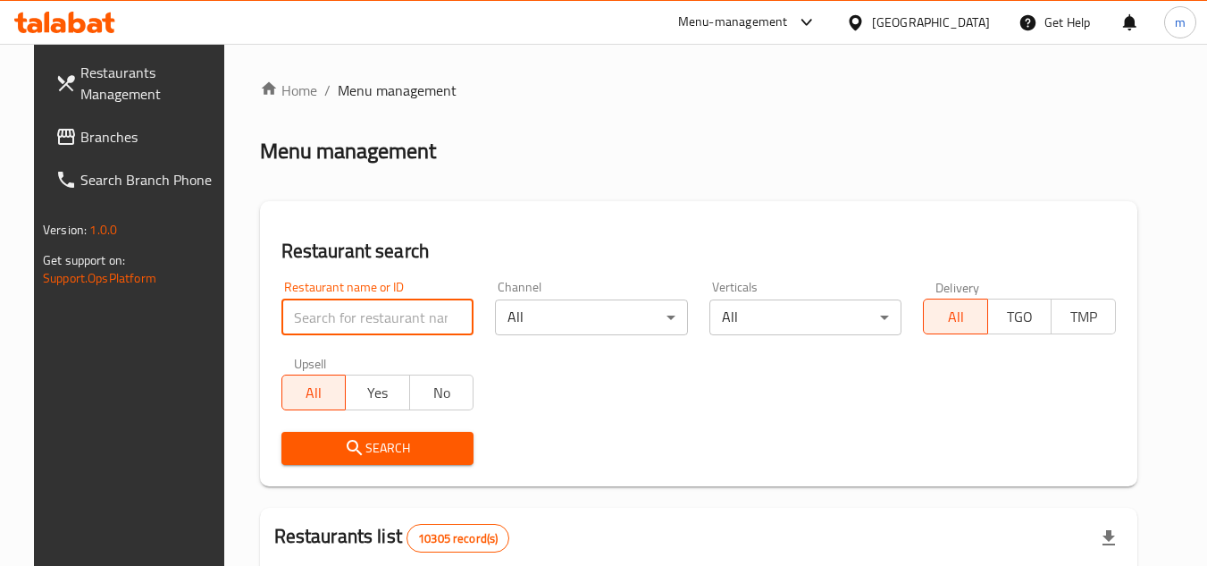
click at [316, 305] on input "search" at bounding box center [377, 317] width 193 height 36
paste input "692441"
type input "692441"
click at [374, 441] on span "Search" at bounding box center [378, 448] width 164 height 22
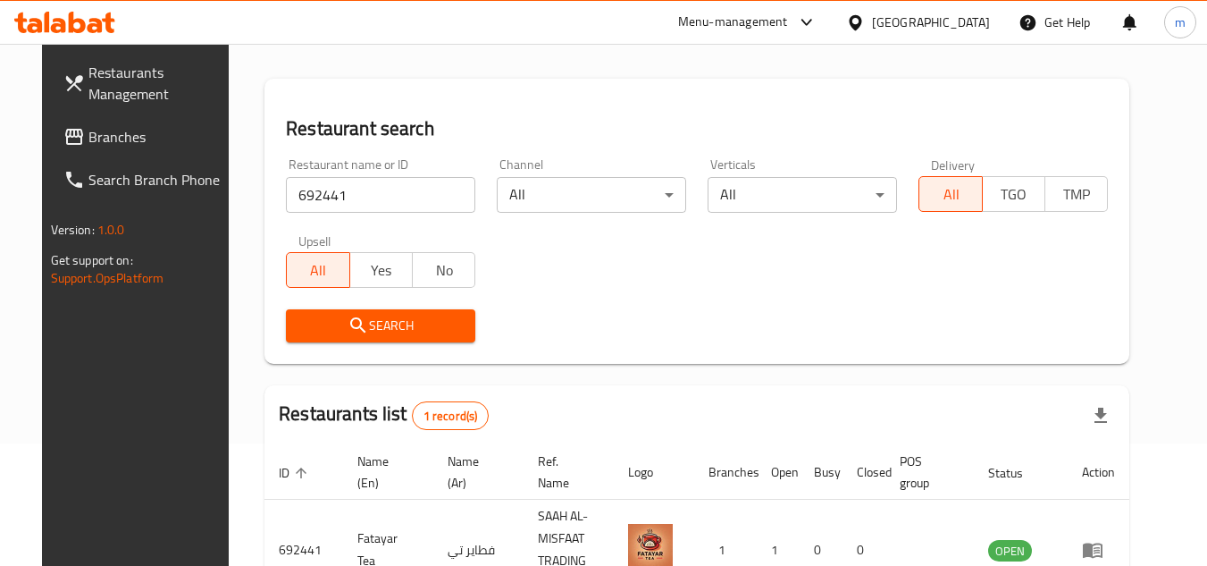
scroll to position [216, 0]
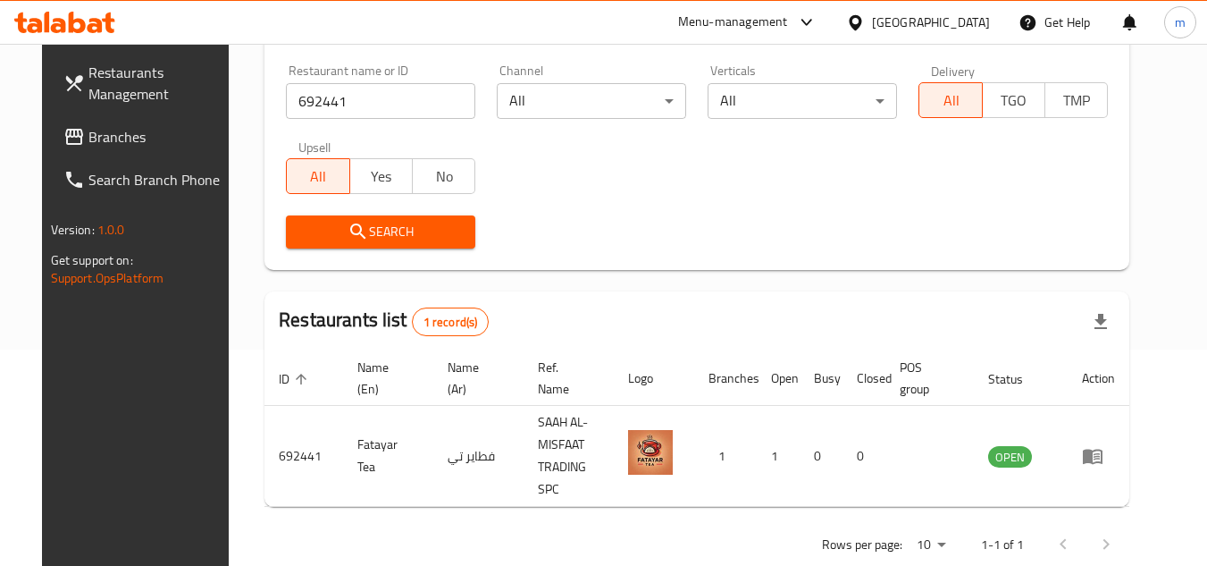
click at [865, 22] on icon at bounding box center [855, 22] width 19 height 19
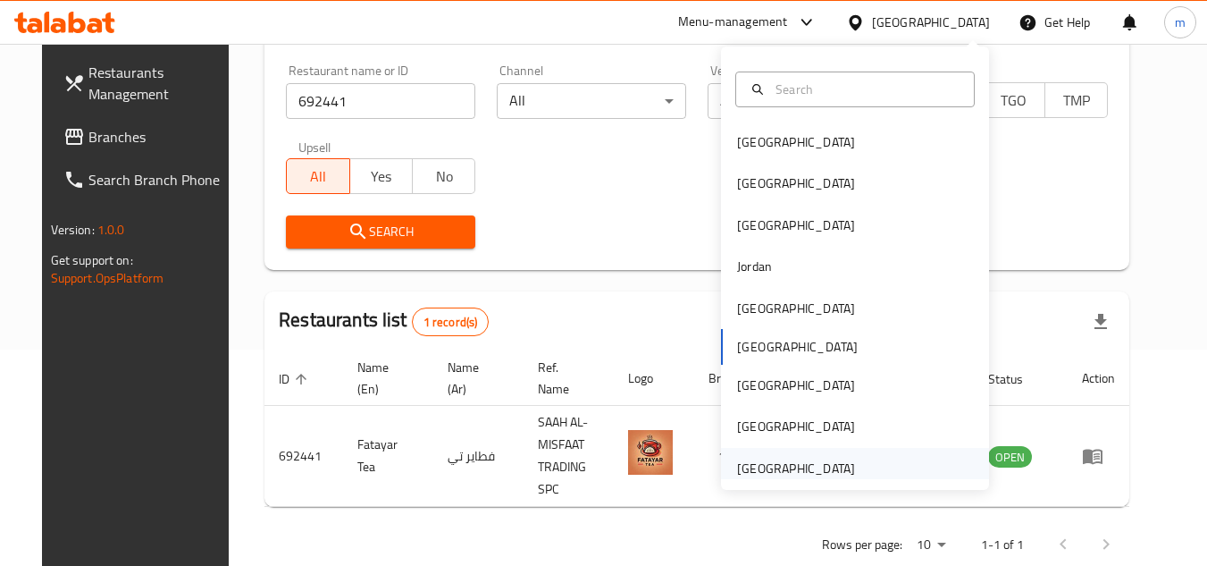
click at [776, 462] on div "[GEOGRAPHIC_DATA]" at bounding box center [796, 468] width 118 height 20
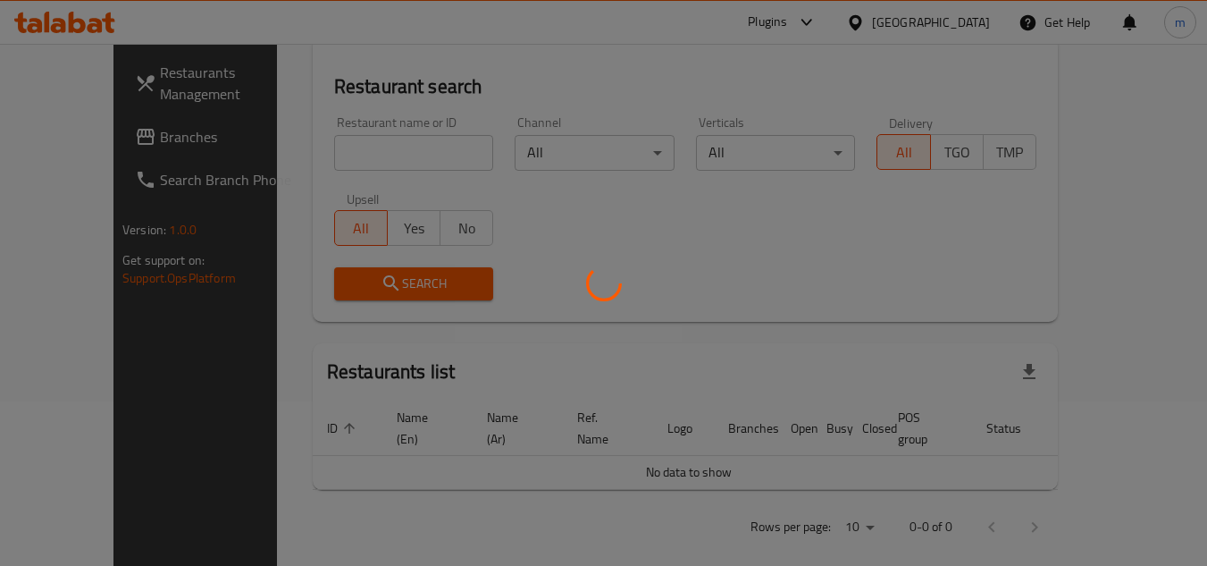
scroll to position [216, 0]
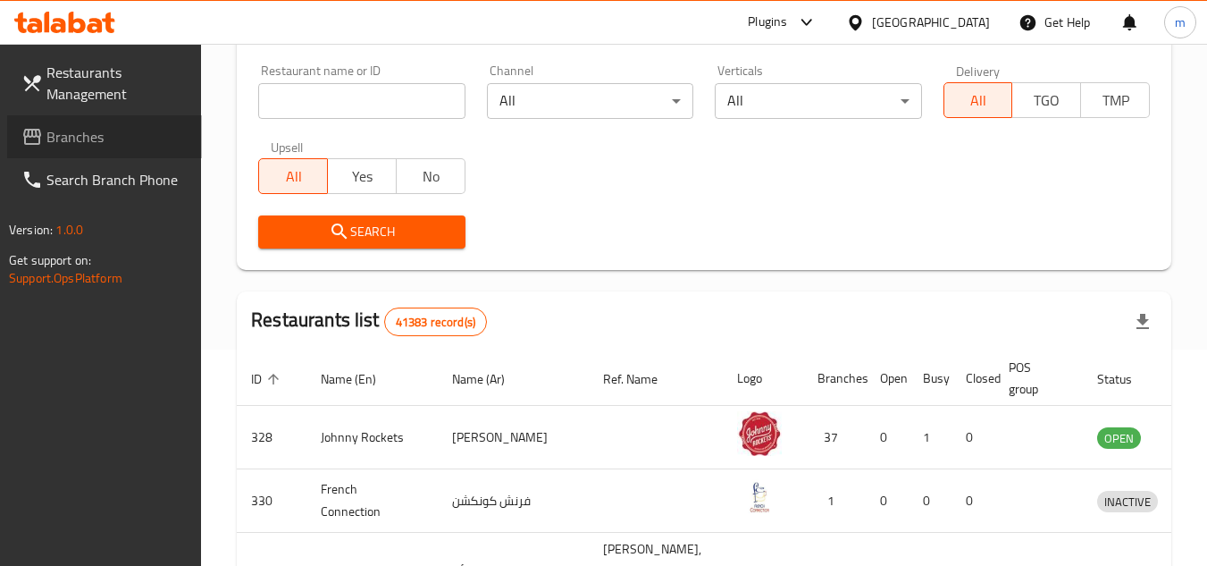
click at [71, 142] on span "Branches" at bounding box center [116, 136] width 141 height 21
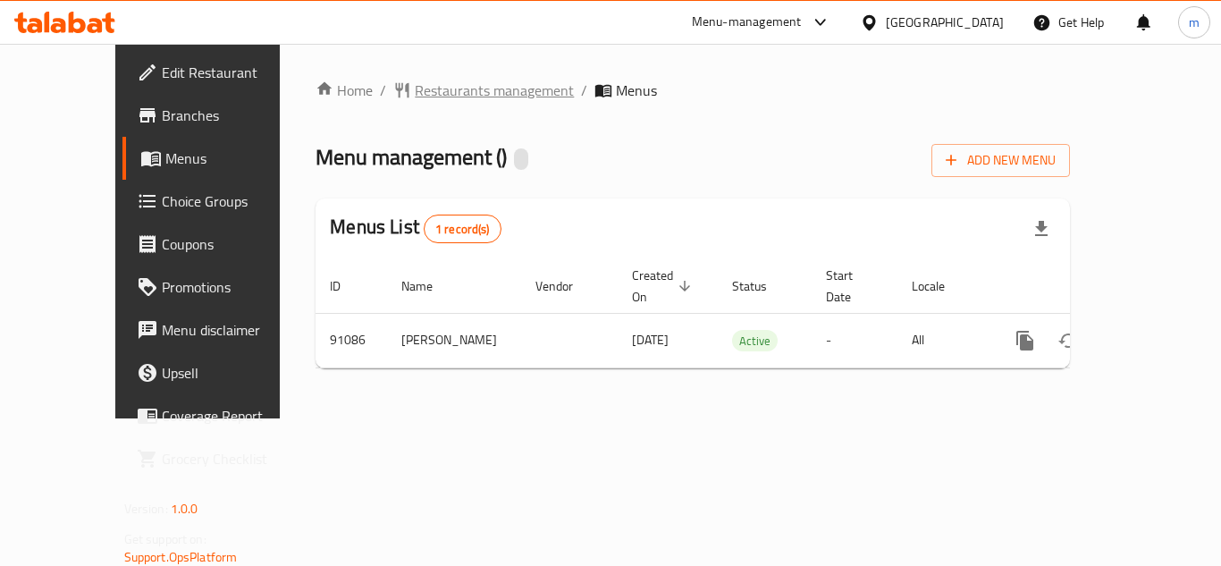
click at [417, 89] on span "Restaurants management" at bounding box center [494, 90] width 159 height 21
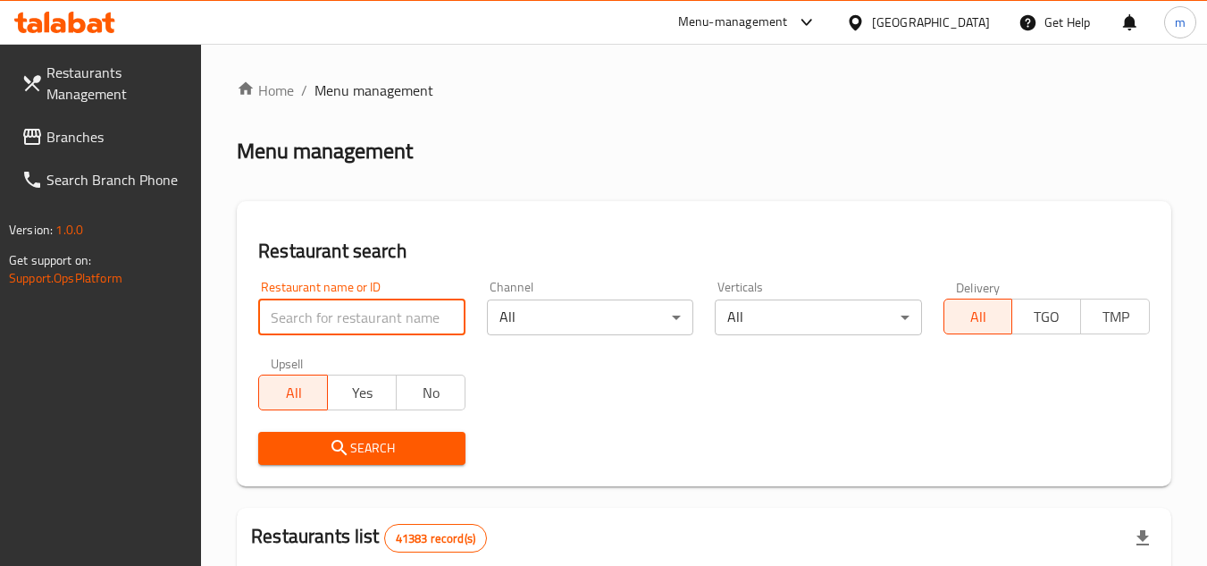
click at [368, 315] on input "search" at bounding box center [361, 317] width 206 height 36
paste input "601464"
type input "601464"
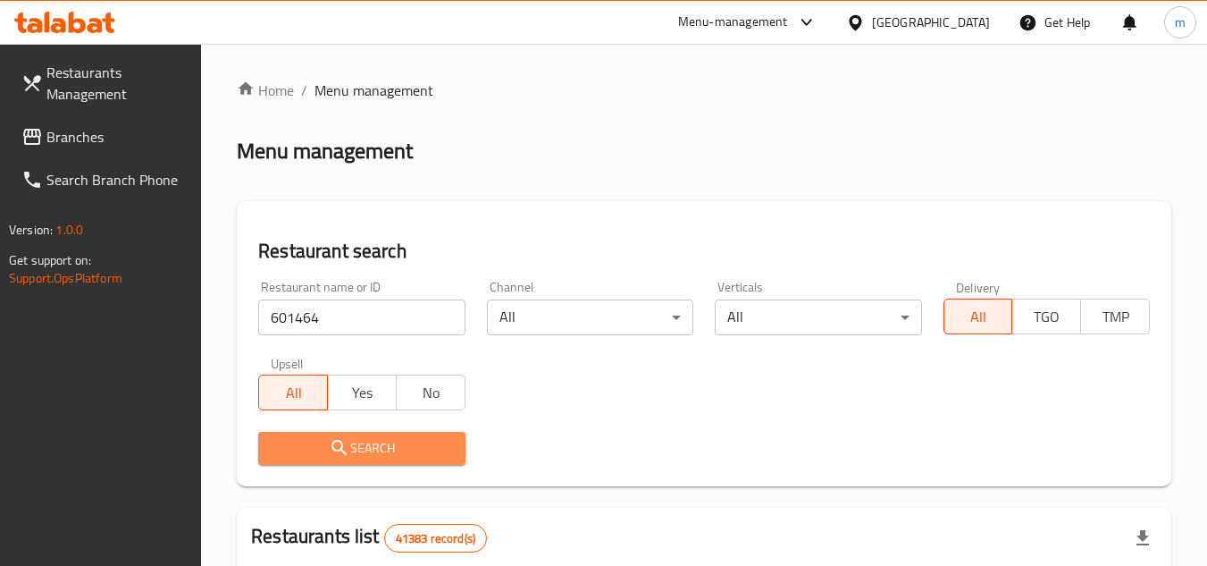
click at [339, 450] on icon "submit" at bounding box center [339, 447] width 15 height 15
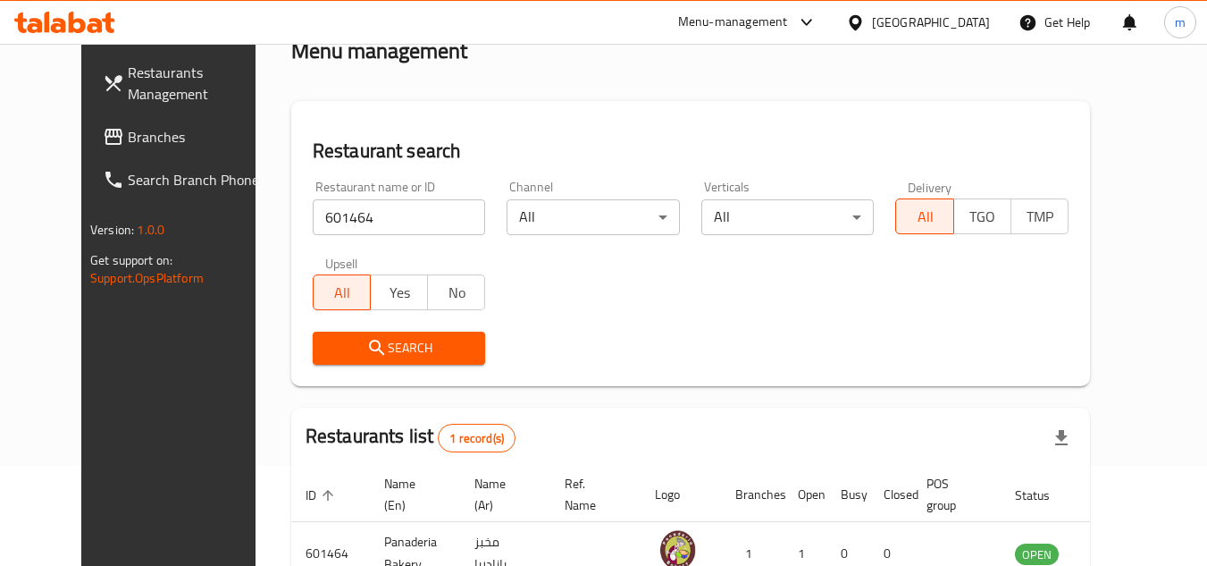
scroll to position [216, 0]
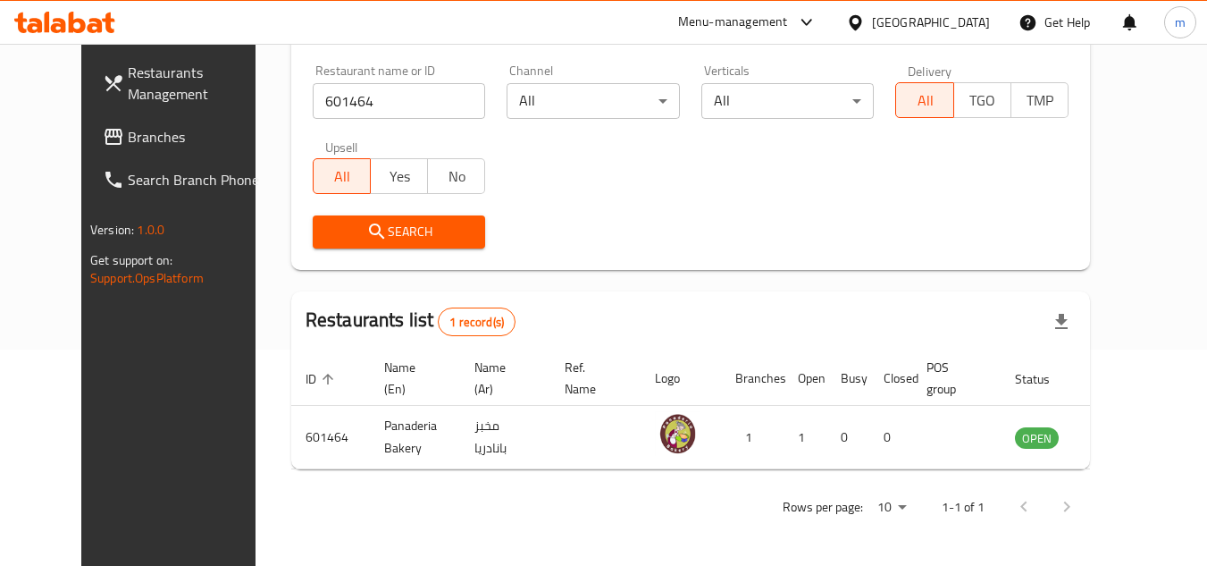
click at [904, 17] on div "[GEOGRAPHIC_DATA]" at bounding box center [931, 23] width 118 height 20
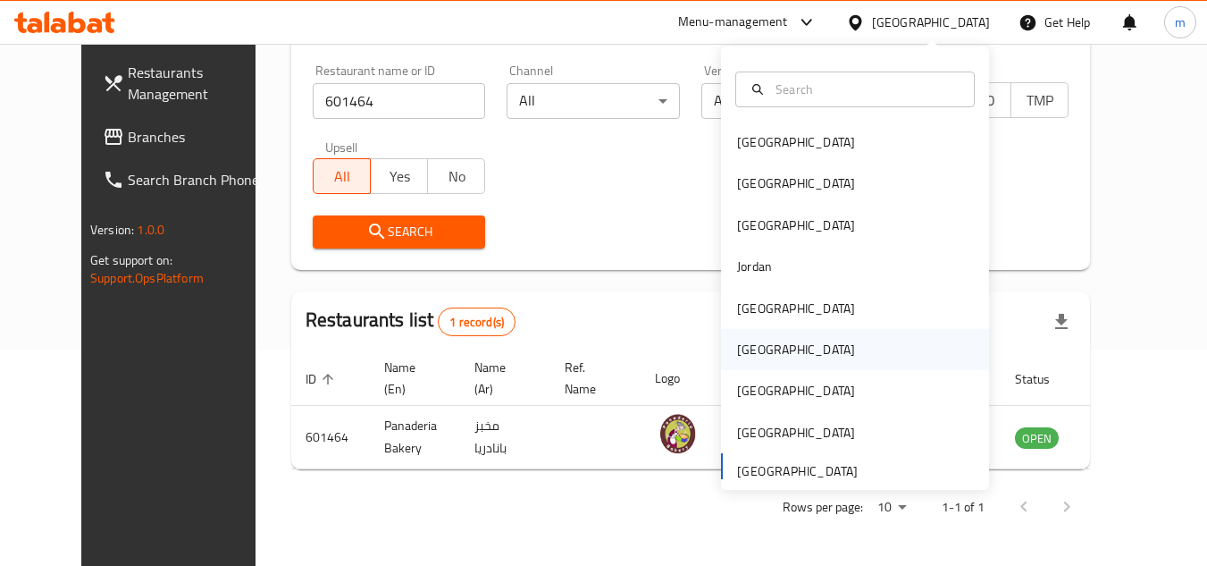
click at [737, 357] on div "[GEOGRAPHIC_DATA]" at bounding box center [796, 350] width 118 height 20
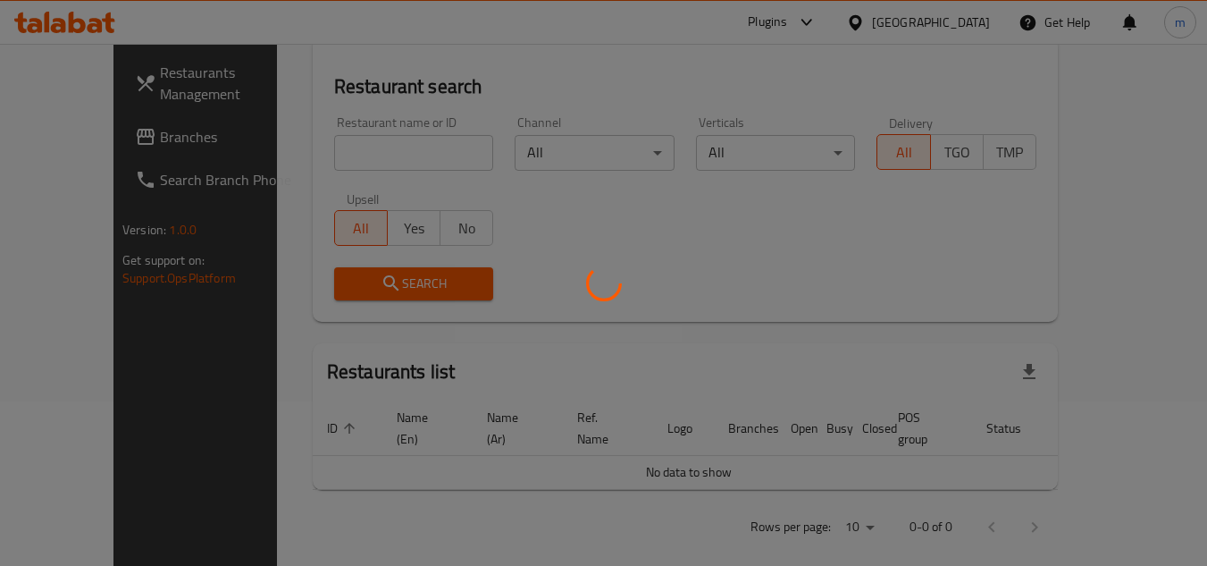
scroll to position [216, 0]
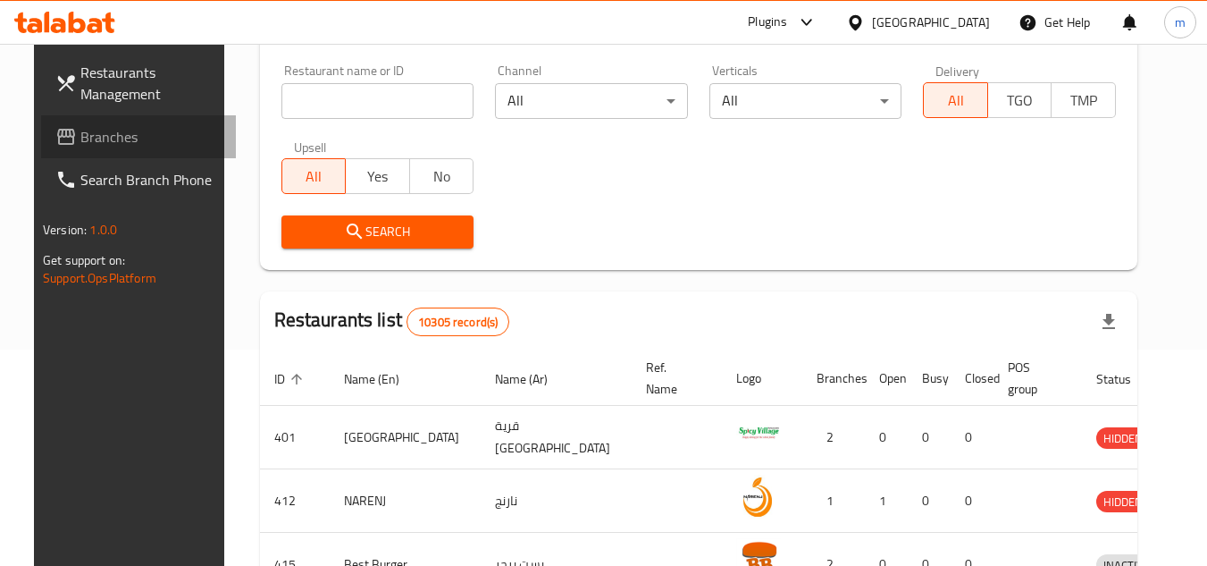
click at [94, 139] on span "Branches" at bounding box center [150, 136] width 141 height 21
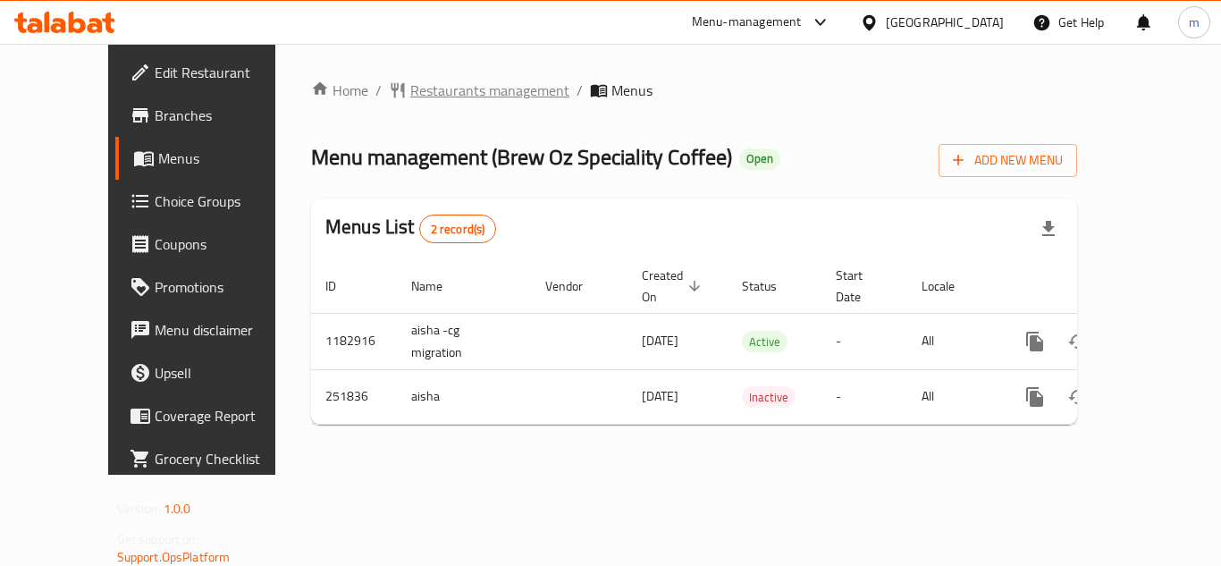
click at [410, 87] on span "Restaurants management" at bounding box center [489, 90] width 159 height 21
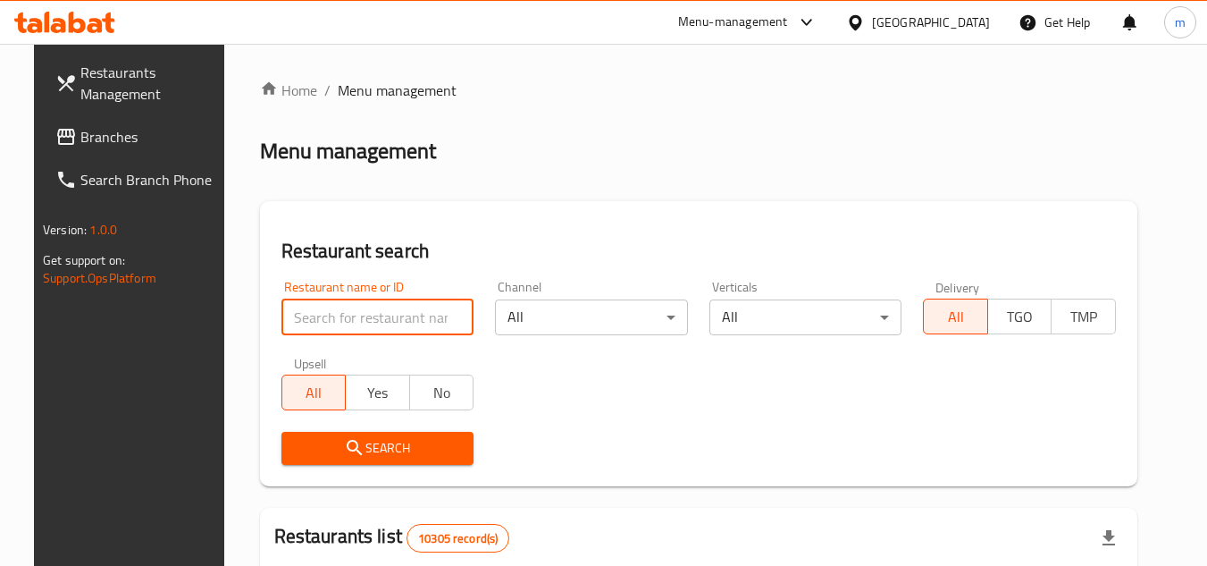
paste input "627324"
type input "627324"
click at [358, 449] on span "Search" at bounding box center [378, 448] width 164 height 22
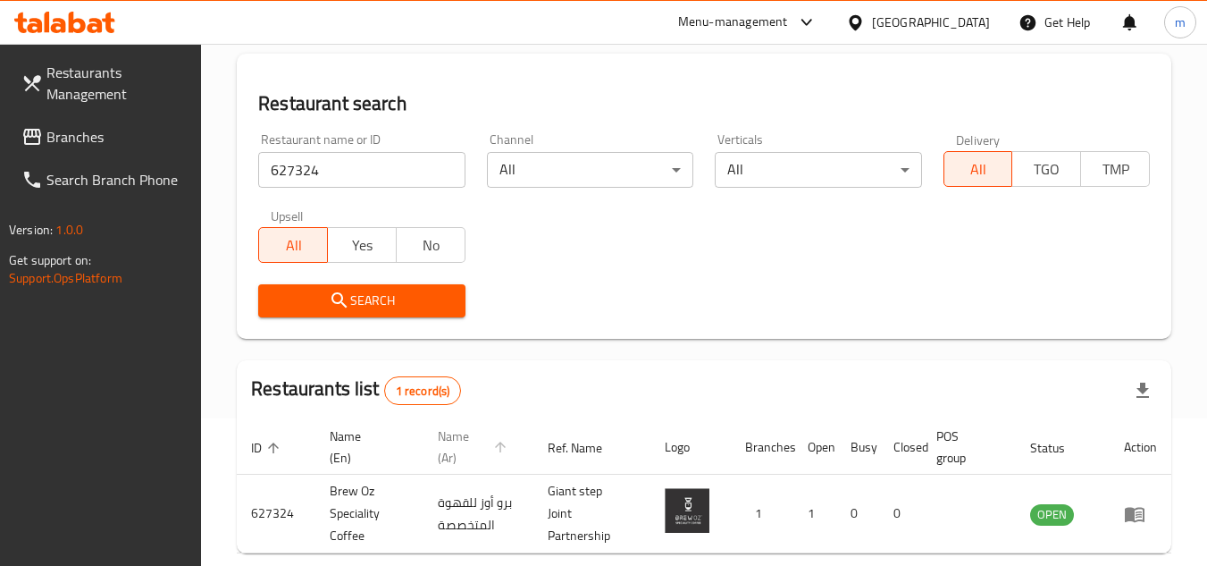
scroll to position [231, 0]
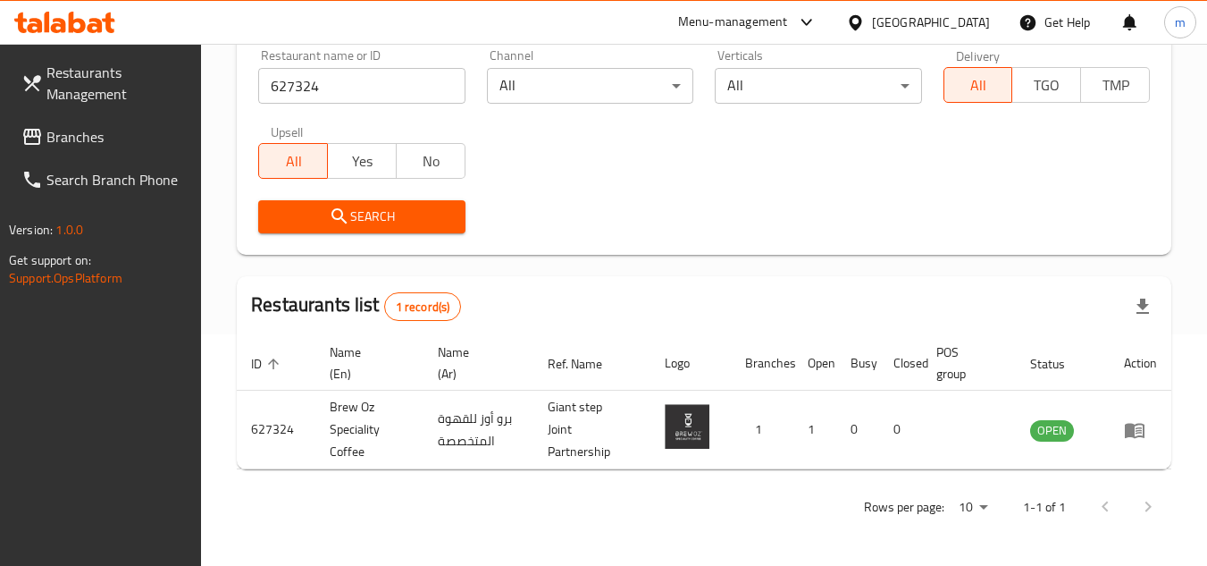
click at [861, 21] on icon at bounding box center [855, 21] width 13 height 15
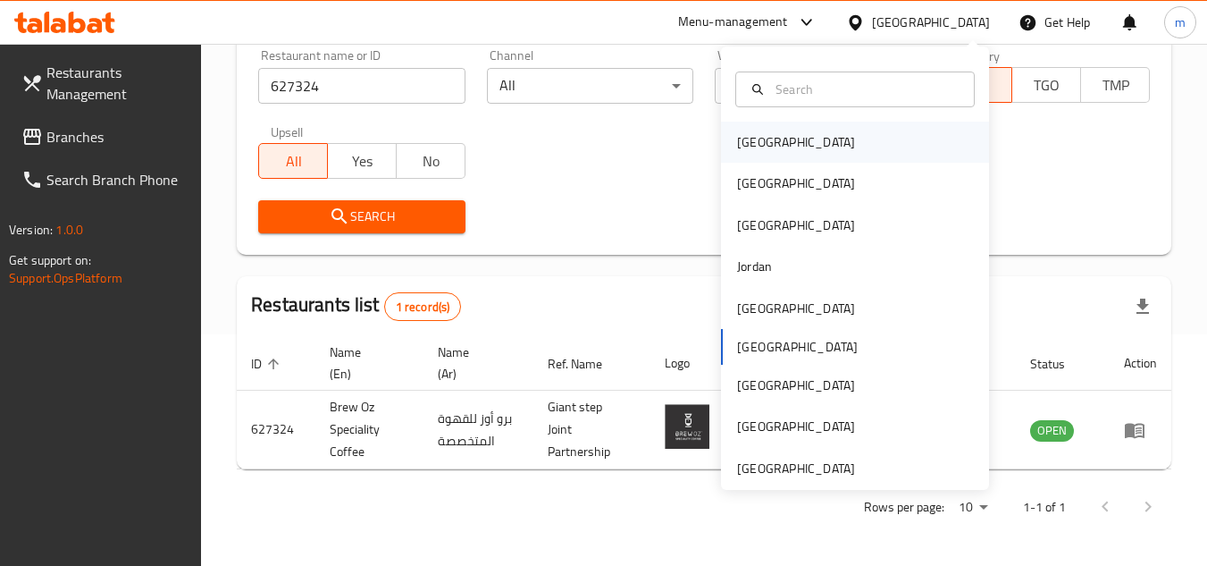
click at [787, 147] on div "[GEOGRAPHIC_DATA]" at bounding box center [855, 142] width 268 height 41
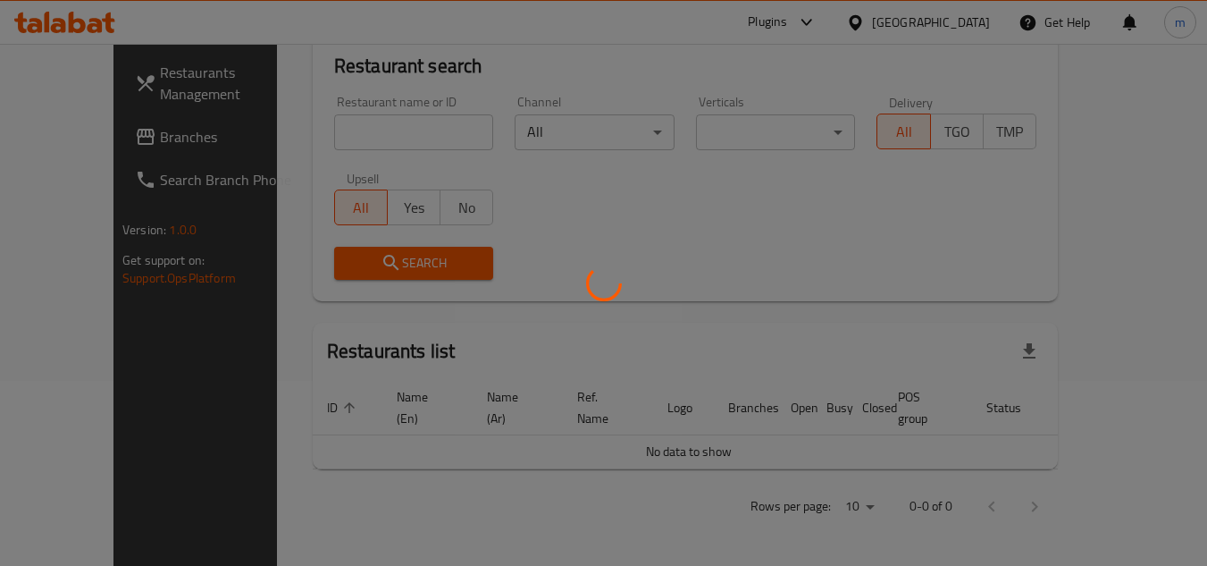
scroll to position [164, 0]
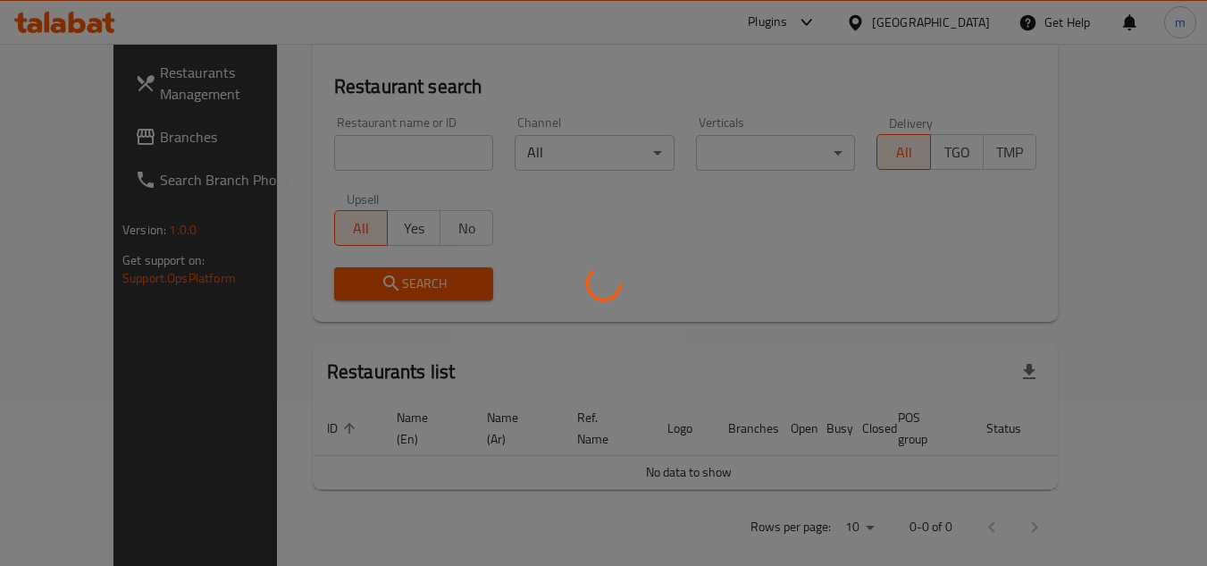
click at [264, 139] on div at bounding box center [603, 283] width 1207 height 566
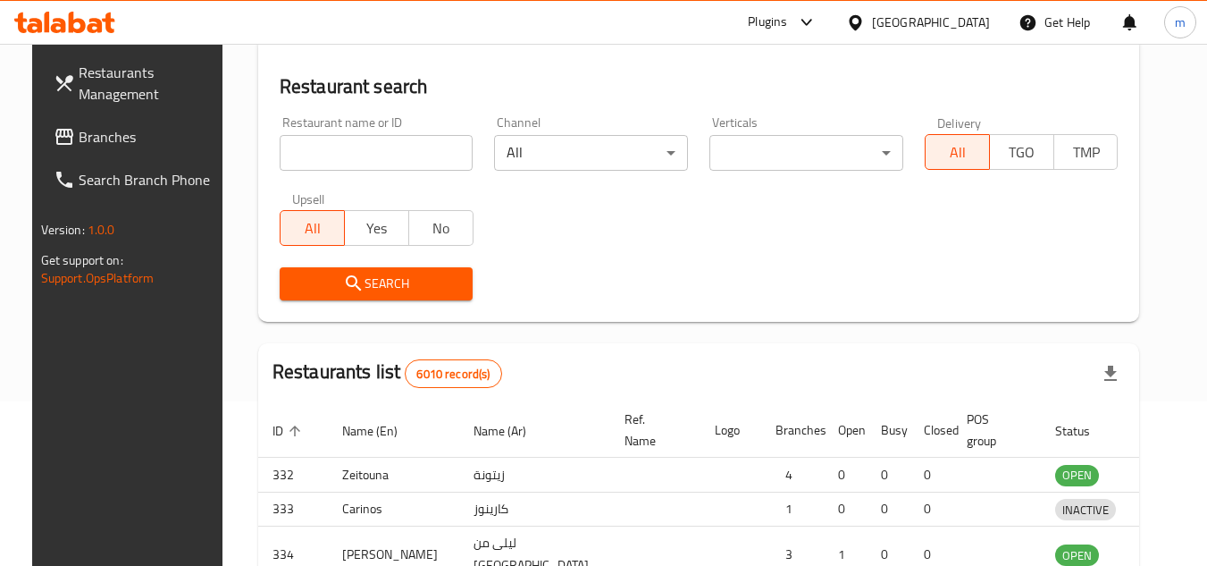
scroll to position [231, 0]
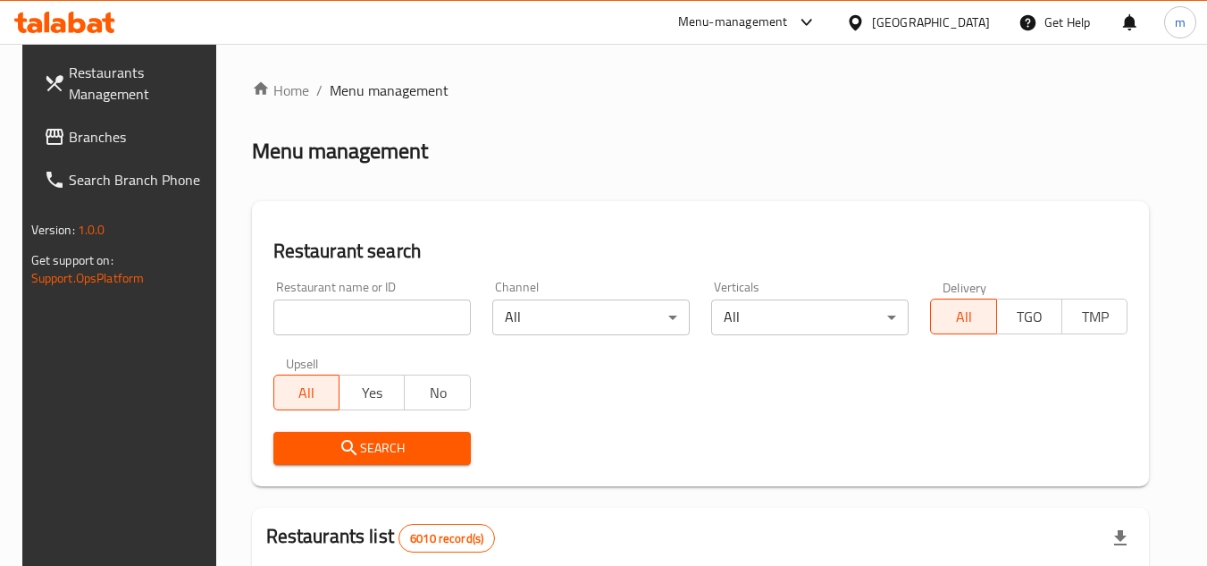
click at [306, 326] on input "search" at bounding box center [371, 317] width 197 height 36
click at [91, 147] on span "Branches" at bounding box center [139, 136] width 141 height 21
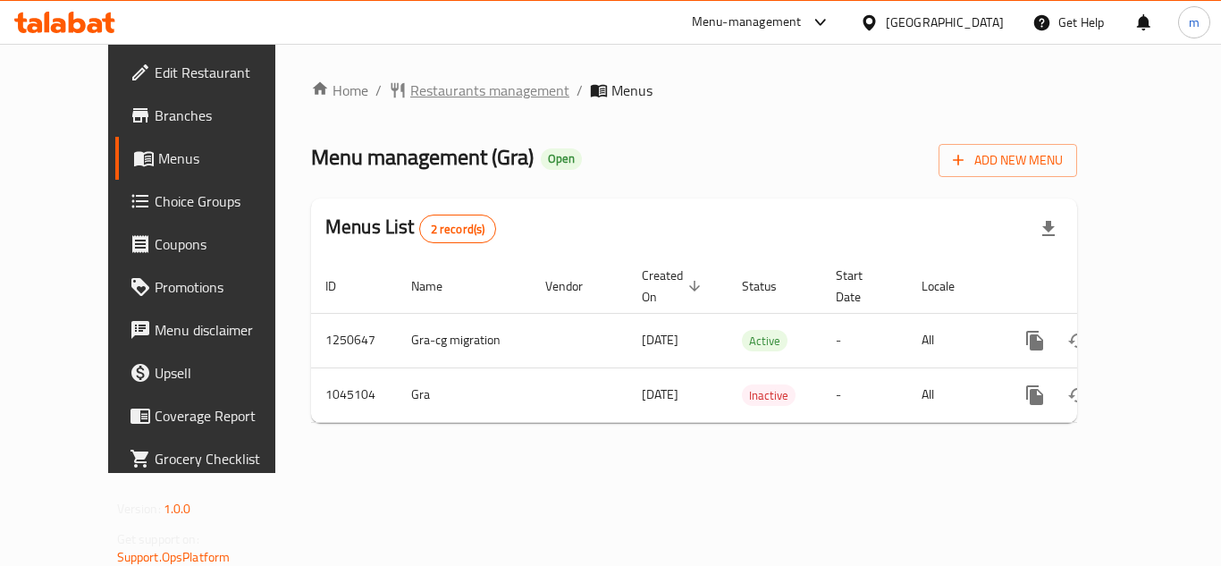
click at [410, 95] on span "Restaurants management" at bounding box center [489, 90] width 159 height 21
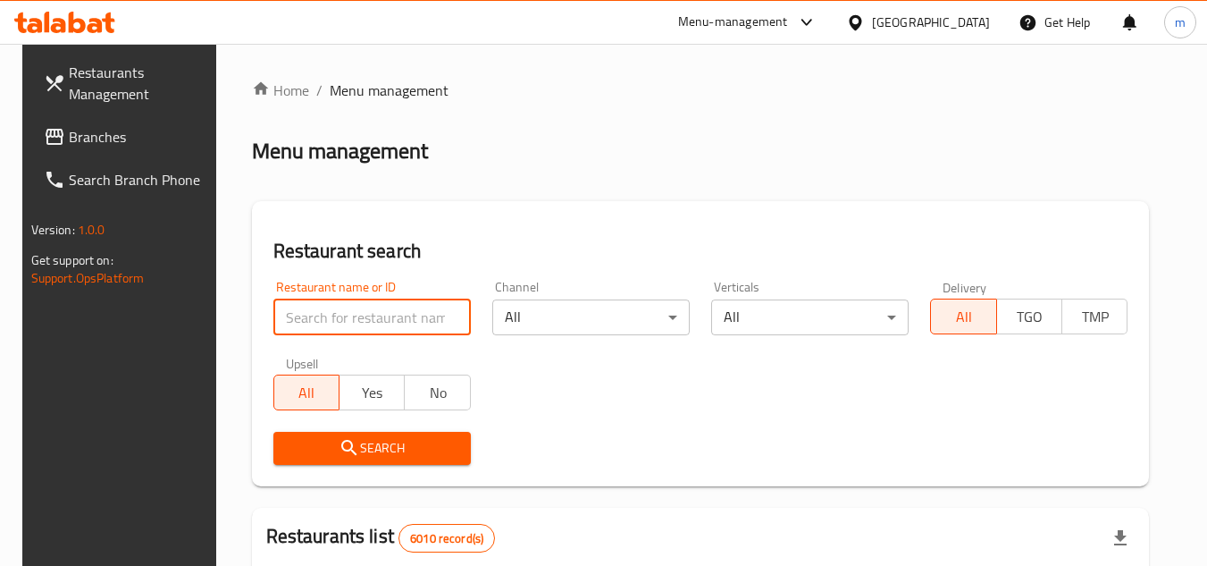
click at [398, 316] on input "search" at bounding box center [371, 317] width 197 height 36
paste input "662352"
type input "662352"
click at [379, 449] on span "Search" at bounding box center [372, 448] width 169 height 22
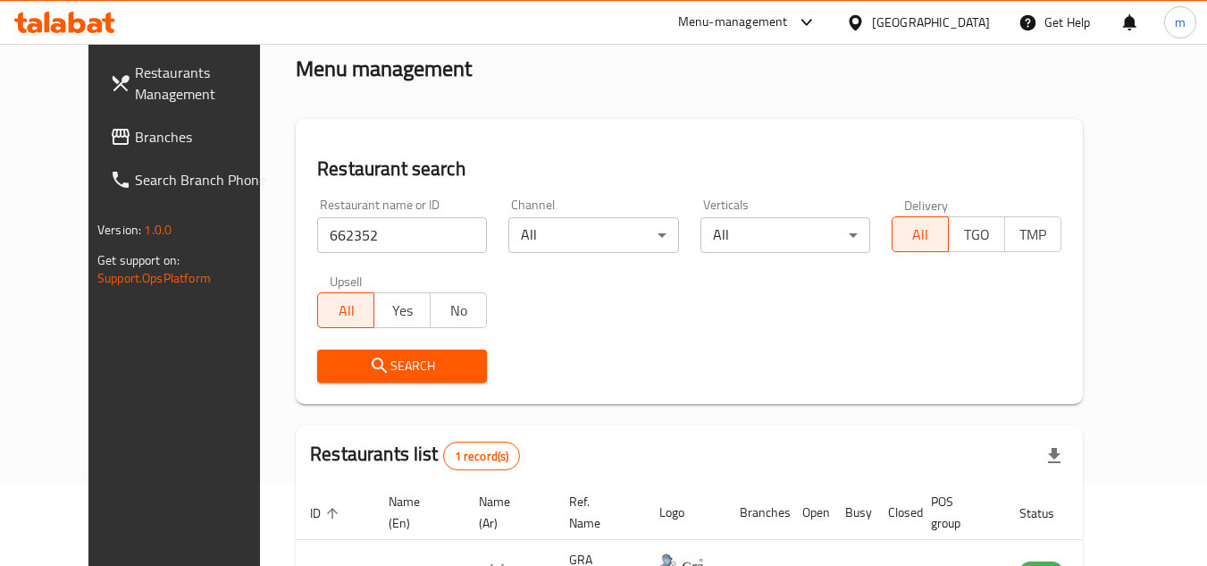
scroll to position [216, 0]
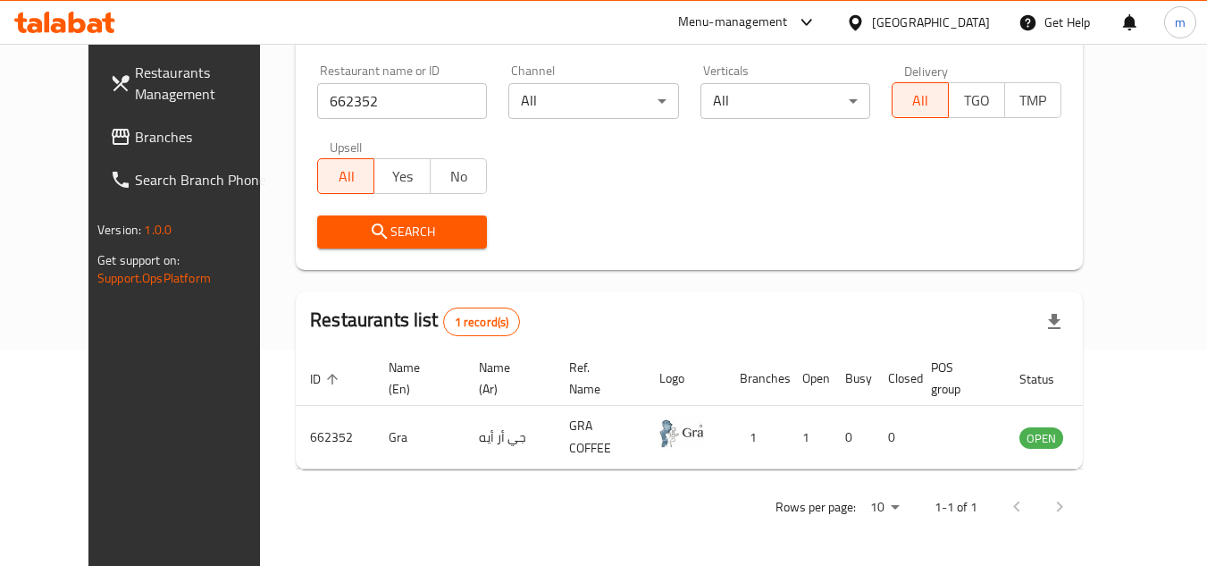
click at [970, 18] on div "[GEOGRAPHIC_DATA]" at bounding box center [931, 23] width 118 height 20
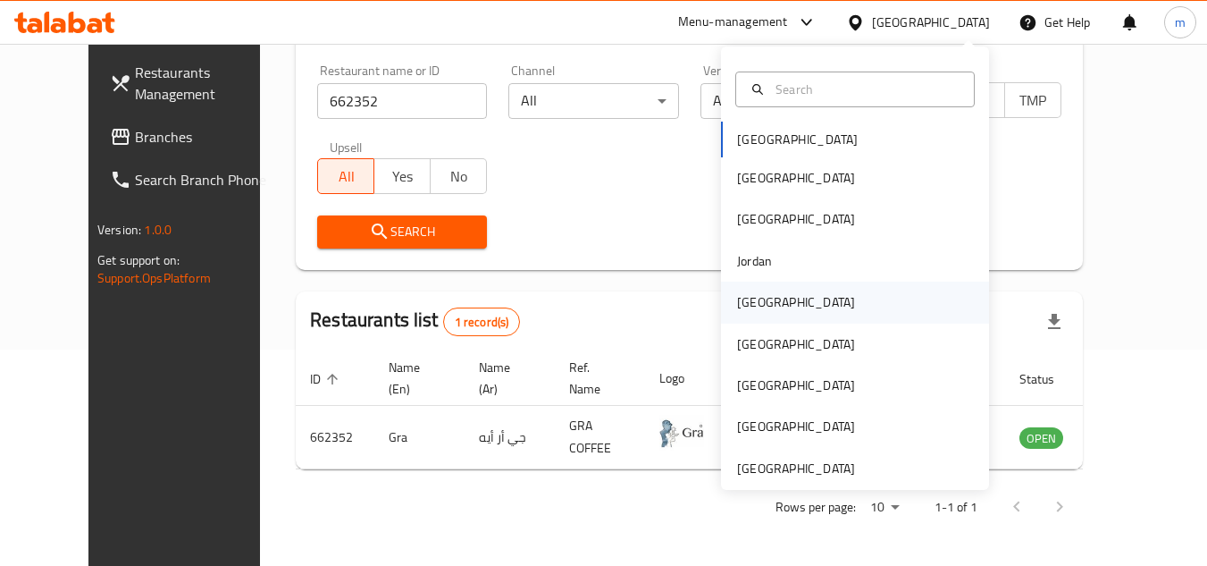
click at [747, 305] on div "[GEOGRAPHIC_DATA]" at bounding box center [796, 302] width 118 height 20
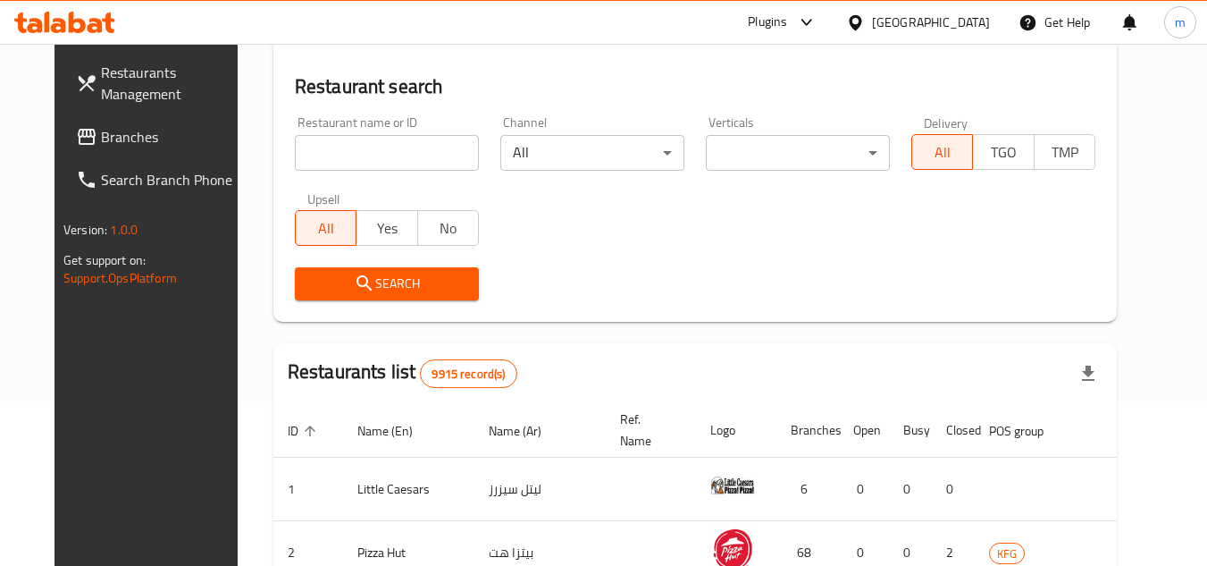
scroll to position [216, 0]
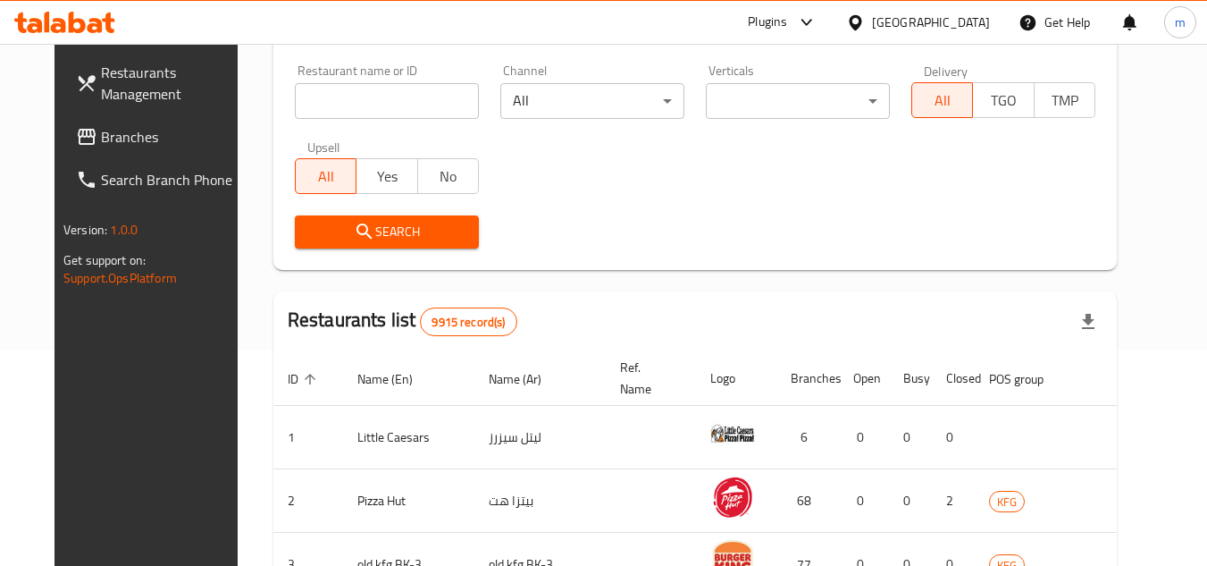
click at [113, 147] on span "Branches" at bounding box center [171, 136] width 141 height 21
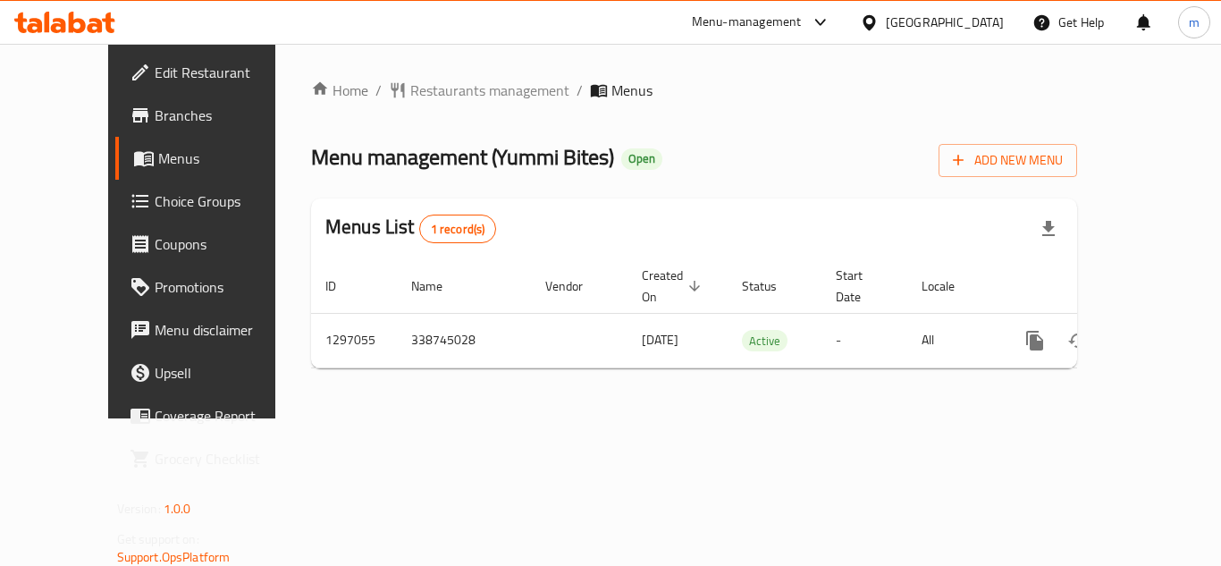
click at [417, 91] on span "Restaurants management" at bounding box center [489, 90] width 159 height 21
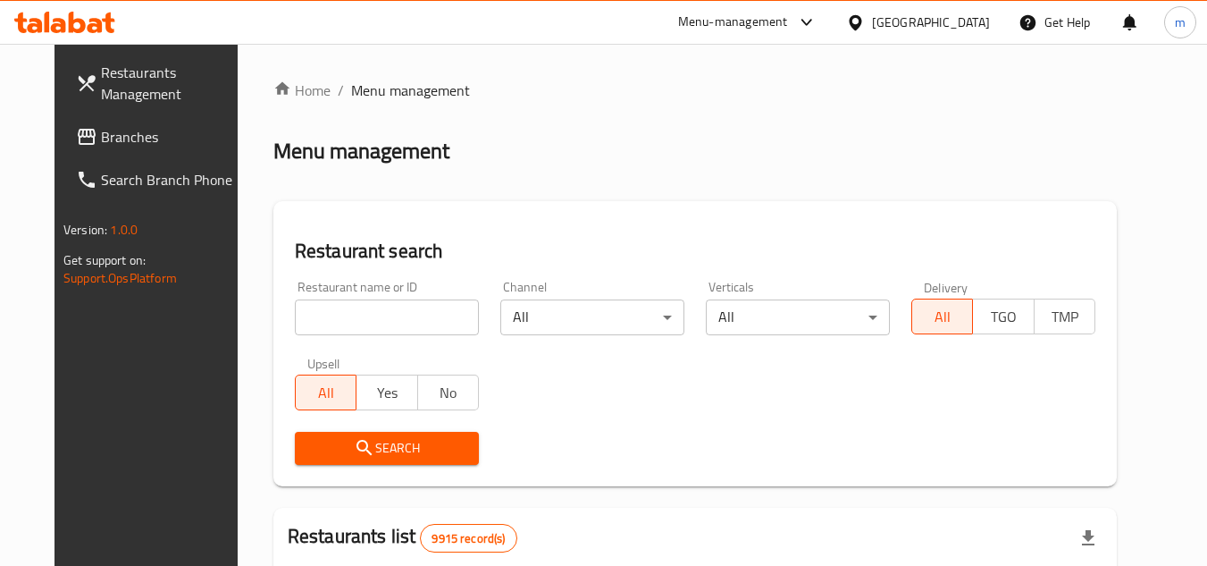
click at [384, 299] on input "search" at bounding box center [387, 317] width 184 height 36
paste input "/700337"
click at [295, 317] on input "/700337" at bounding box center [387, 317] width 184 height 36
type input "700337"
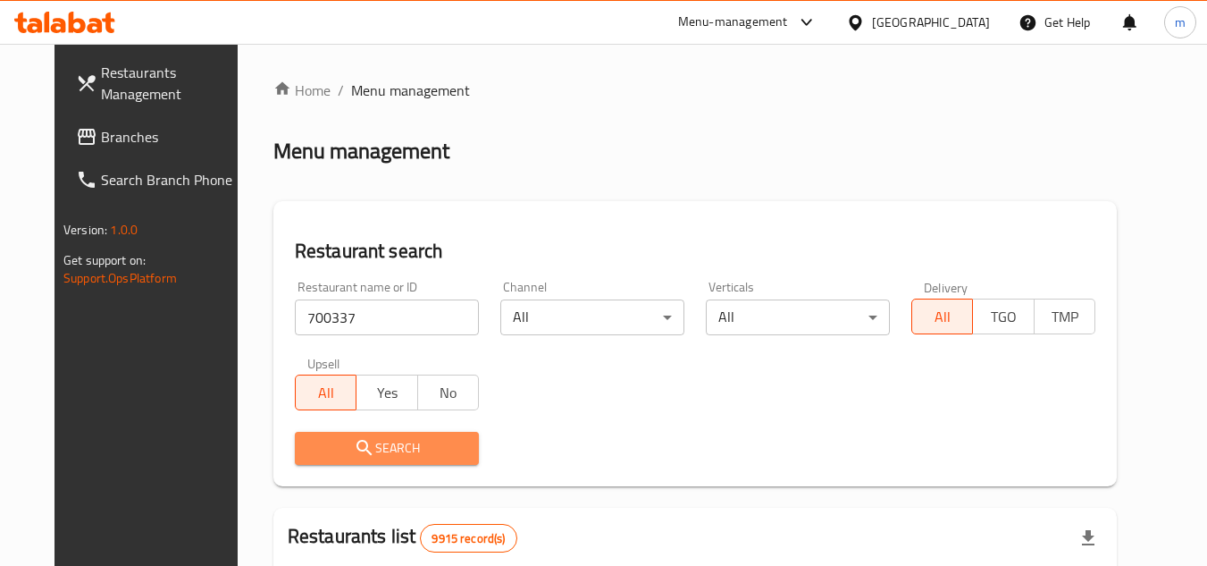
click at [354, 450] on icon "submit" at bounding box center [364, 447] width 21 height 21
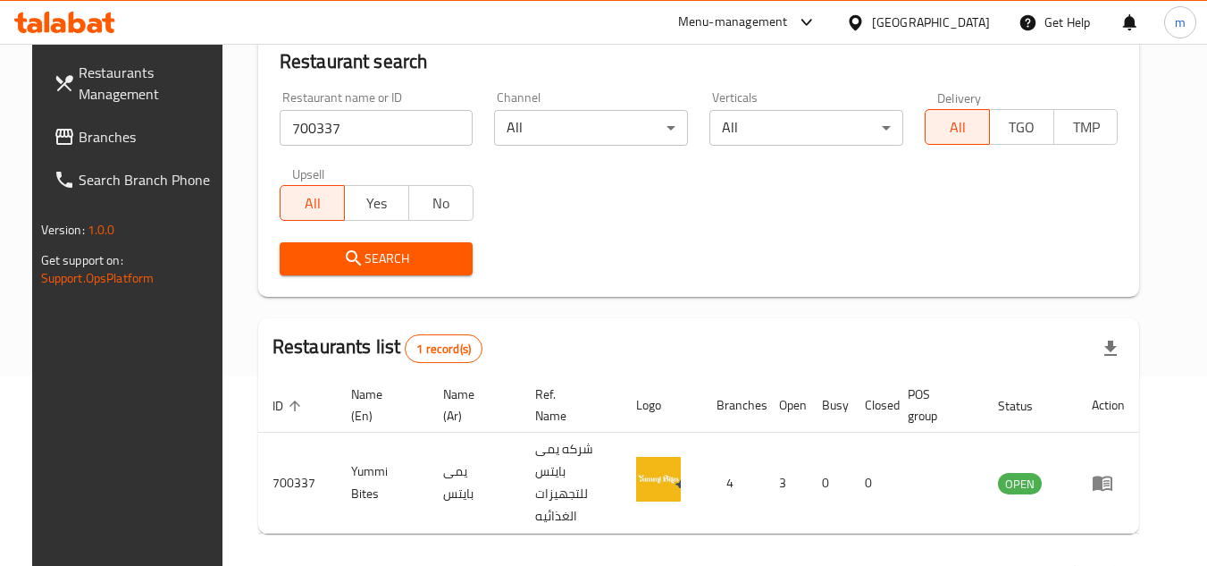
scroll to position [216, 0]
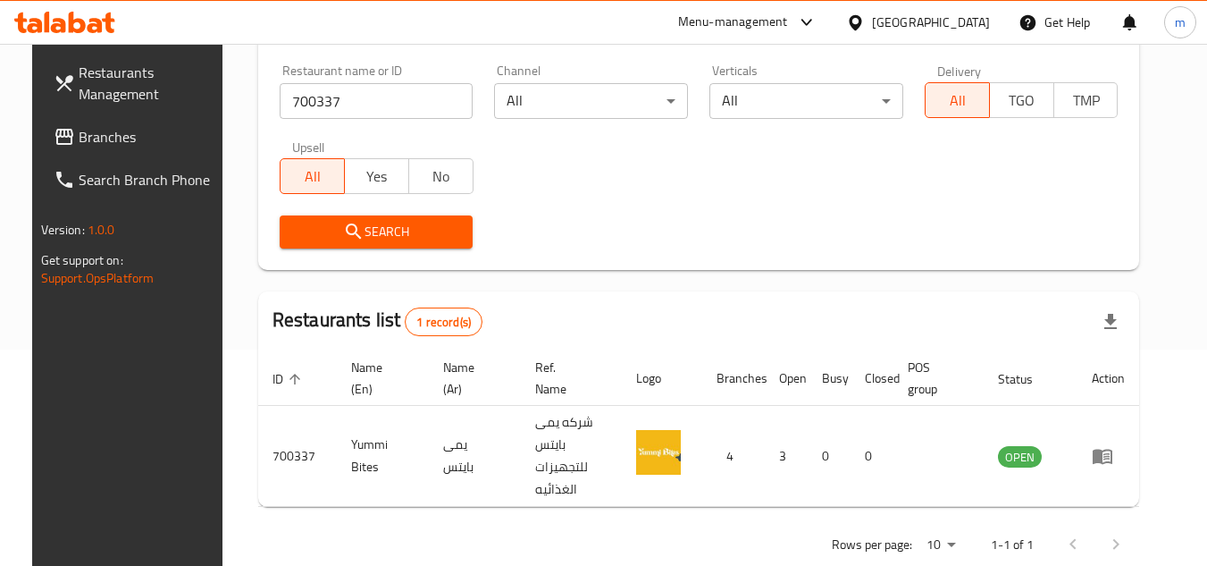
click at [977, 29] on div "[GEOGRAPHIC_DATA]" at bounding box center [931, 23] width 118 height 20
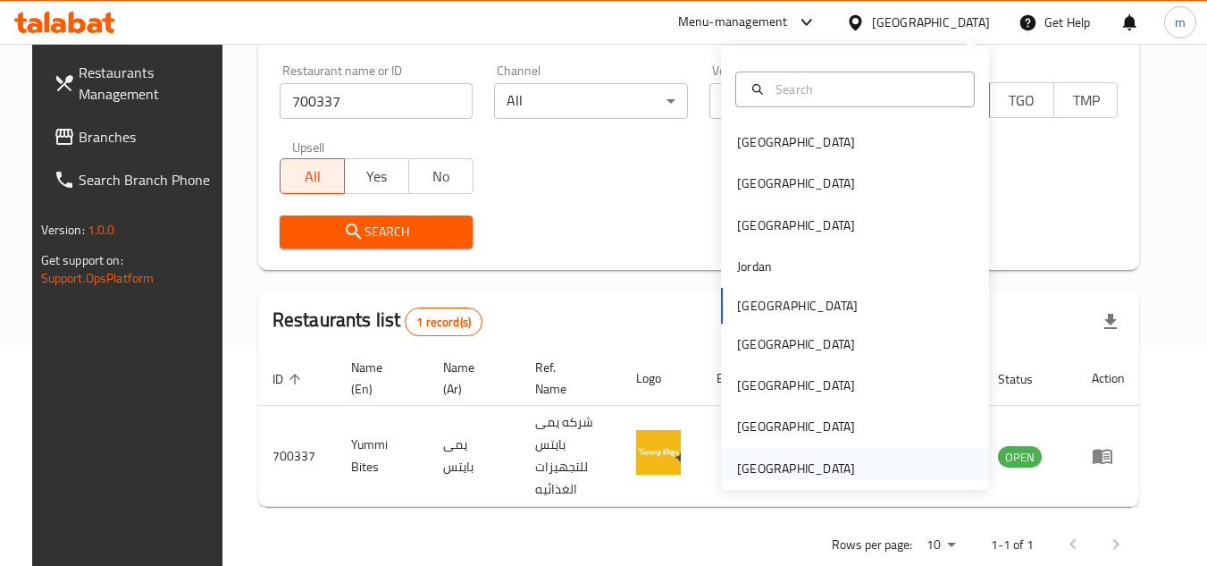
click at [772, 475] on div "[GEOGRAPHIC_DATA]" at bounding box center [796, 468] width 118 height 20
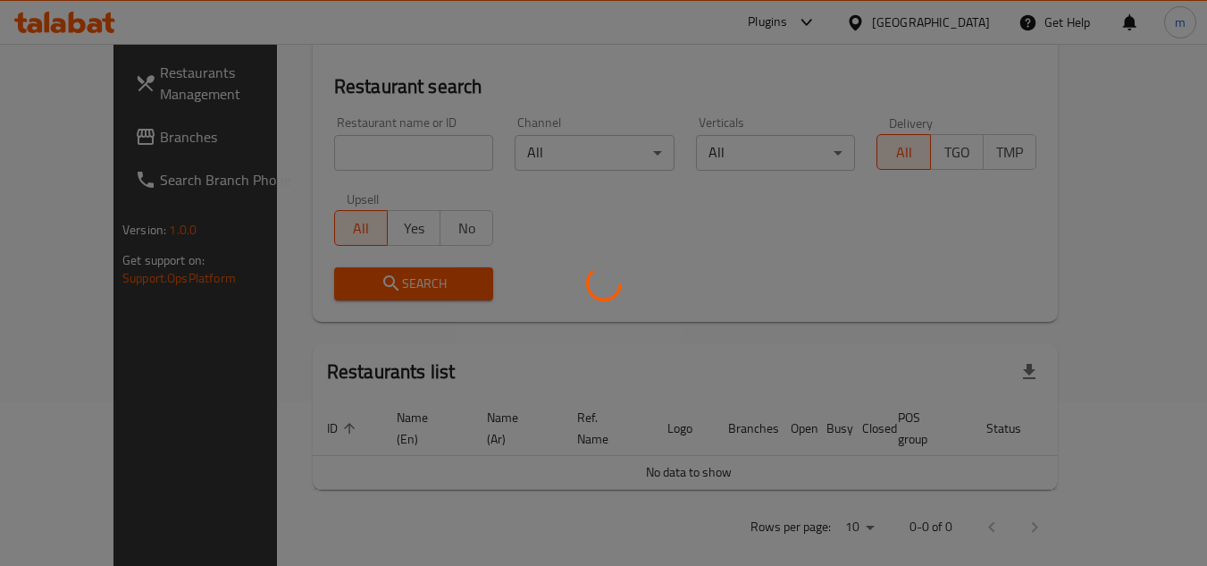
scroll to position [216, 0]
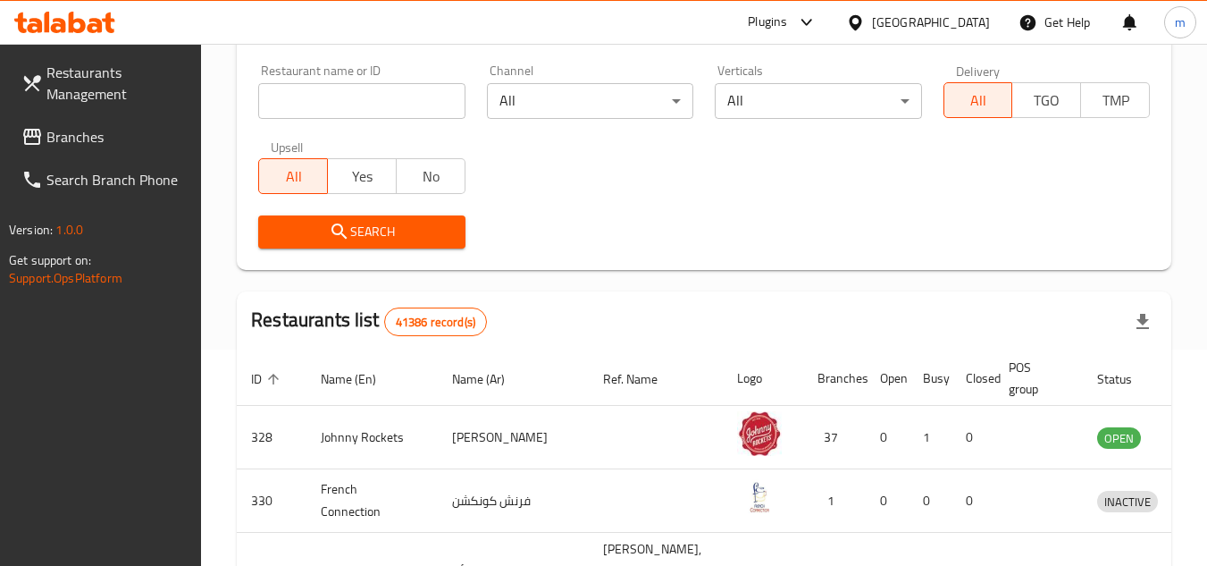
click at [85, 146] on span "Branches" at bounding box center [116, 136] width 141 height 21
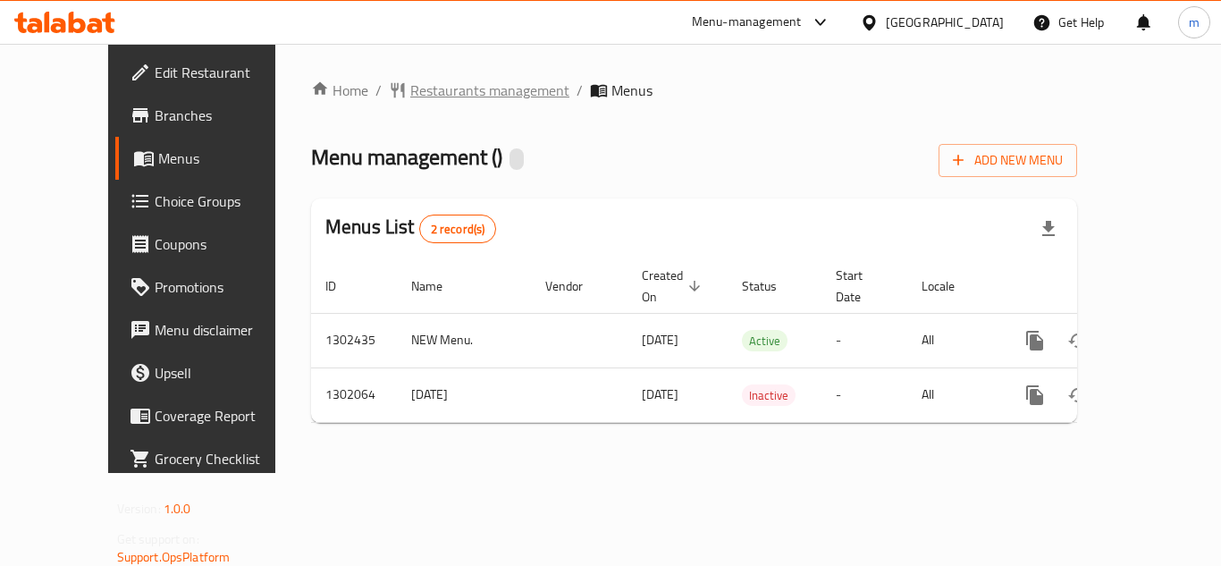
click at [416, 91] on span "Restaurants management" at bounding box center [489, 90] width 159 height 21
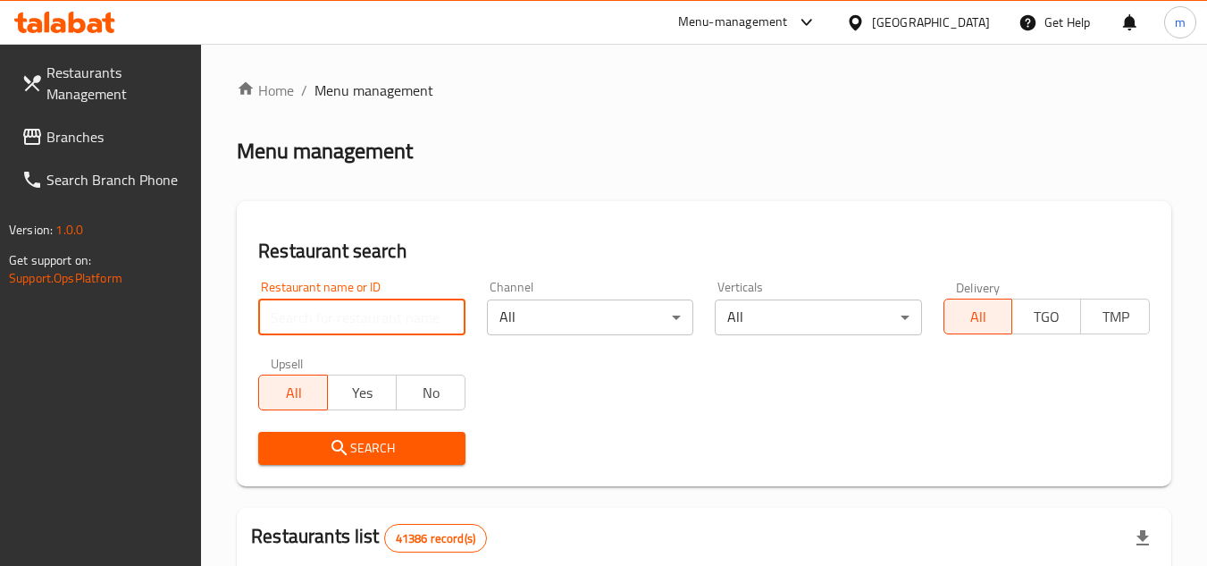
paste input "702110"
type input "702110"
click at [363, 447] on span "Search" at bounding box center [362, 448] width 178 height 22
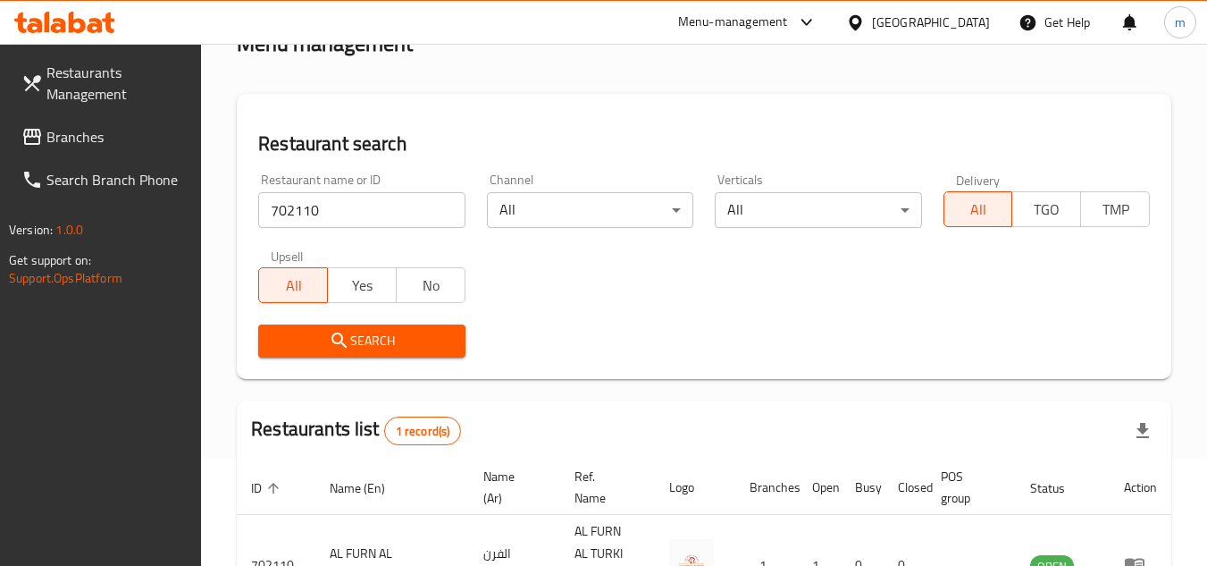
scroll to position [231, 0]
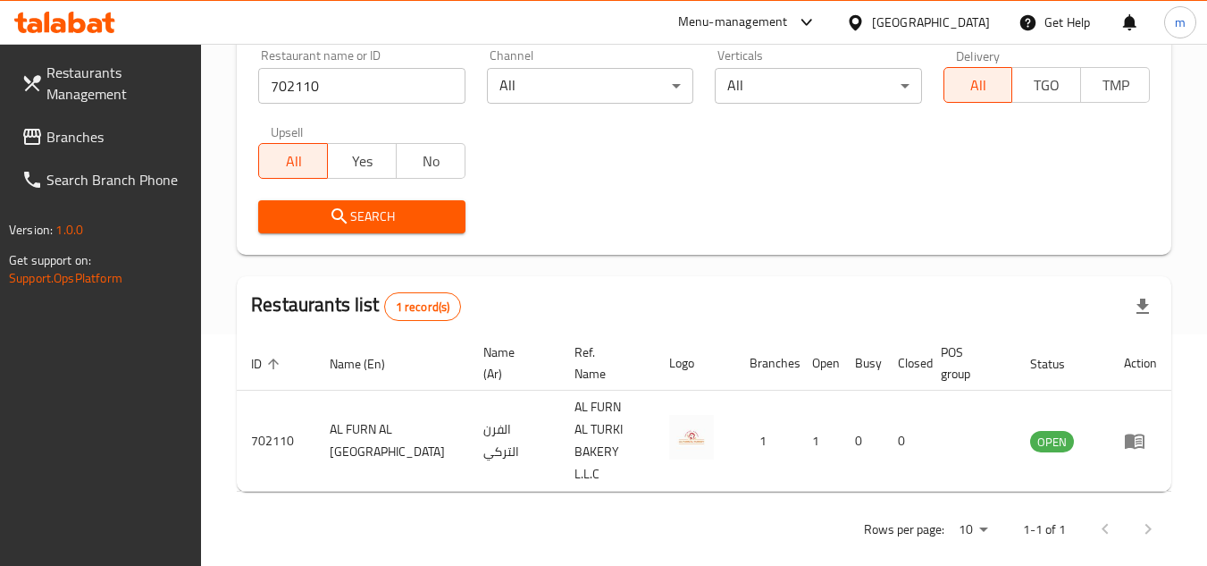
click at [958, 25] on div "[GEOGRAPHIC_DATA]" at bounding box center [931, 23] width 118 height 20
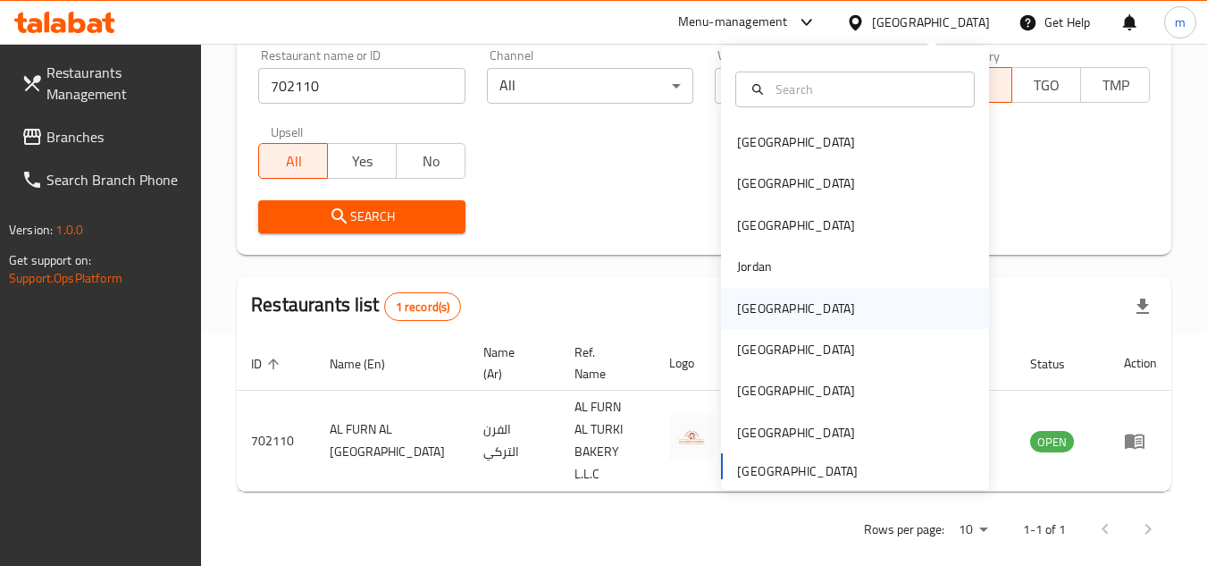
click at [766, 315] on div "[GEOGRAPHIC_DATA]" at bounding box center [796, 308] width 147 height 41
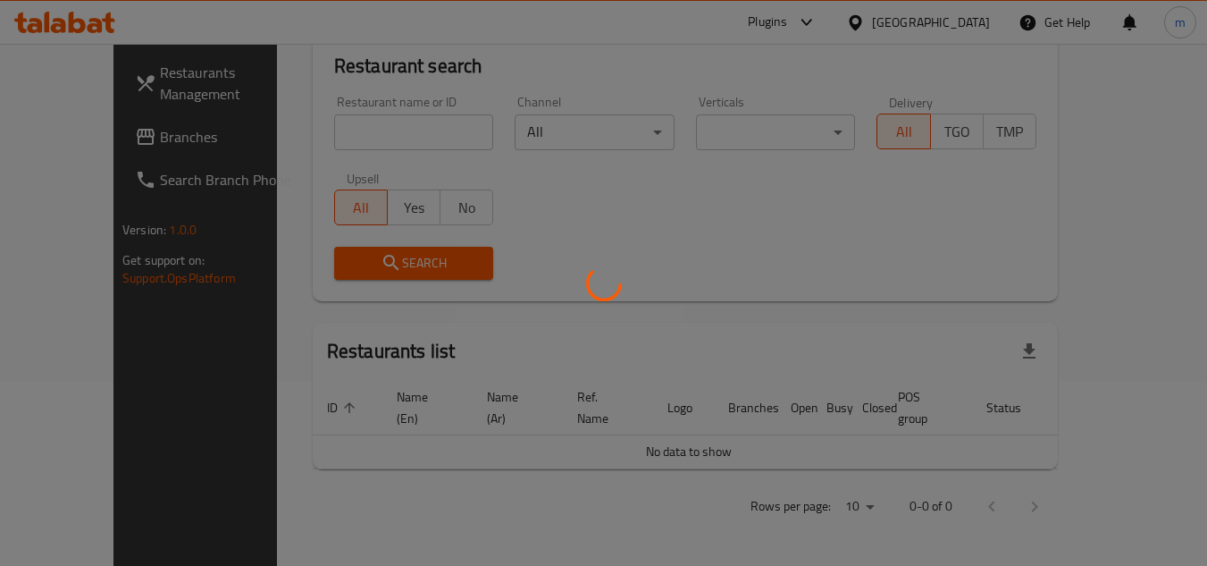
scroll to position [164, 0]
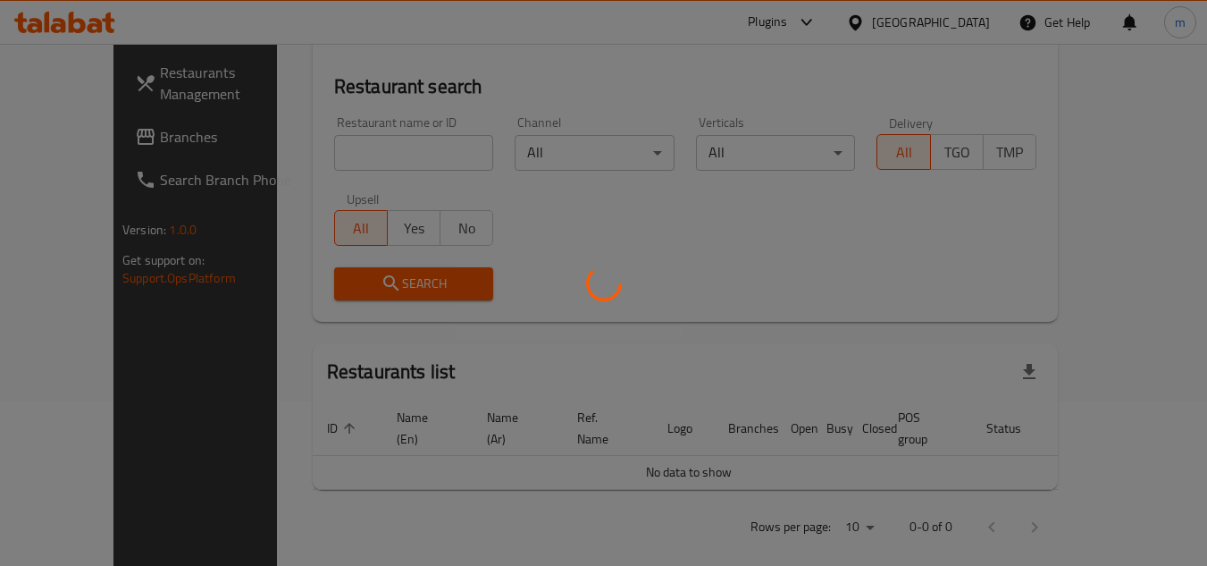
click at [101, 135] on div at bounding box center [603, 283] width 1207 height 566
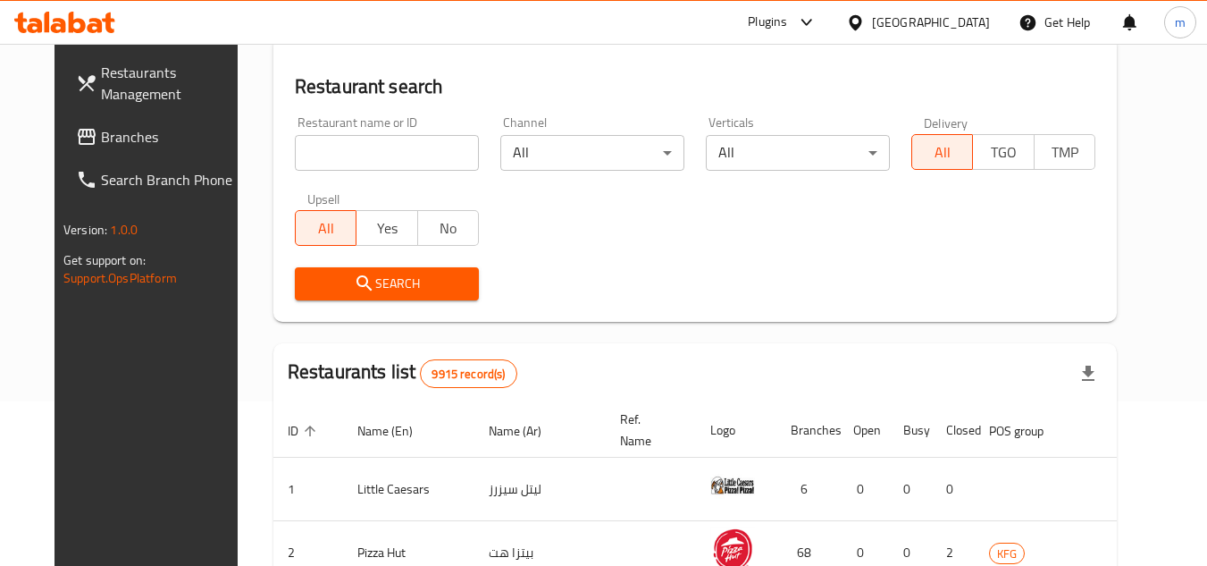
scroll to position [231, 0]
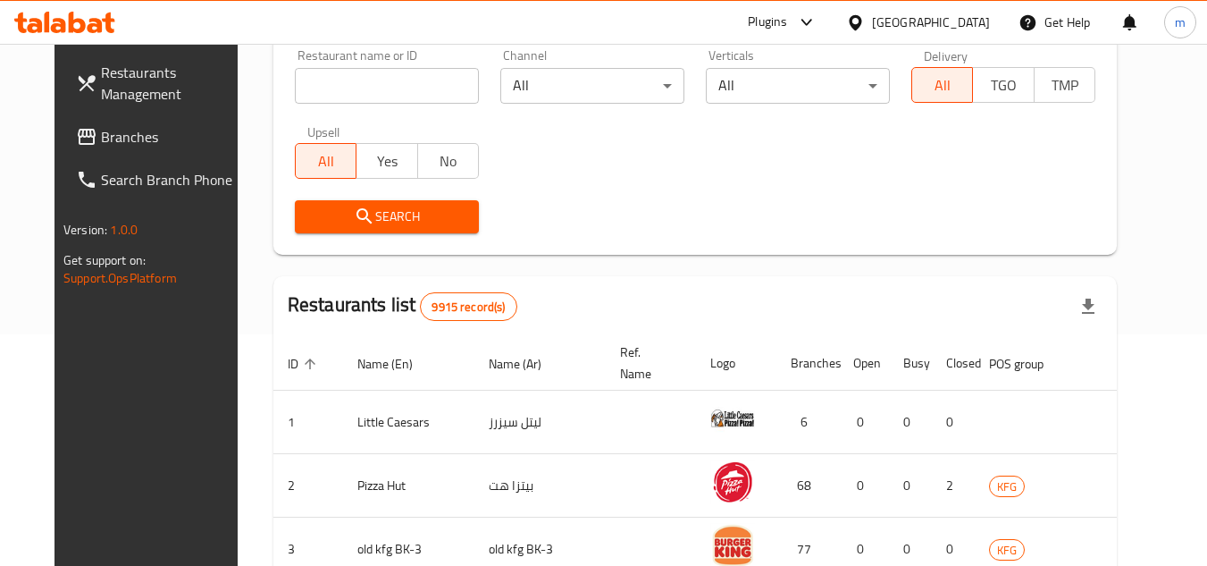
click at [109, 135] on span "Branches" at bounding box center [171, 136] width 141 height 21
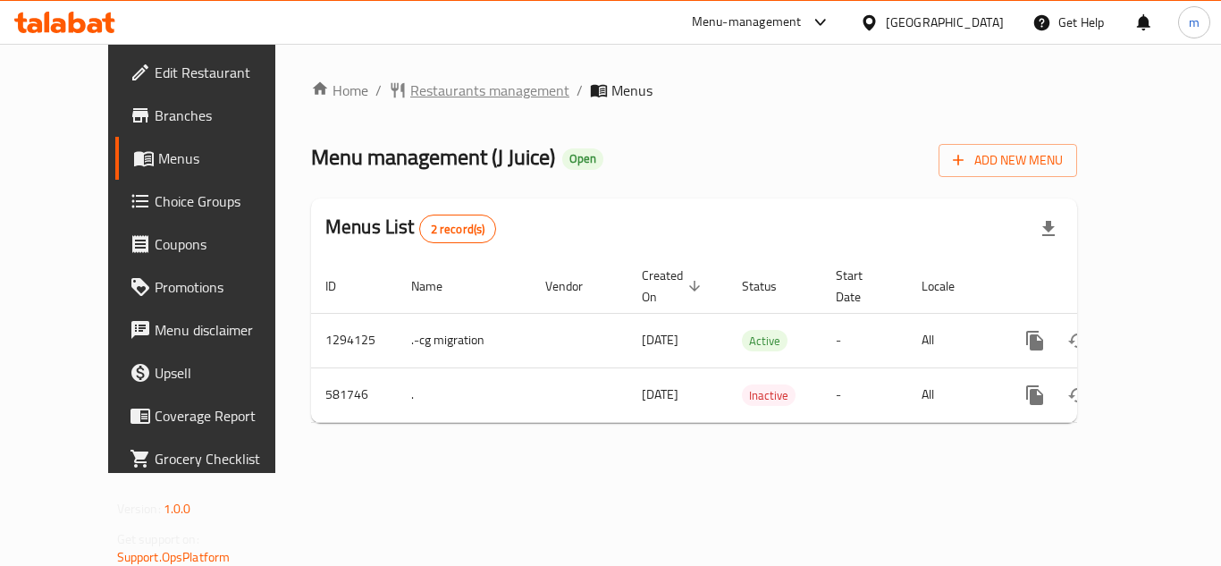
click at [410, 101] on span "Restaurants management" at bounding box center [489, 90] width 159 height 21
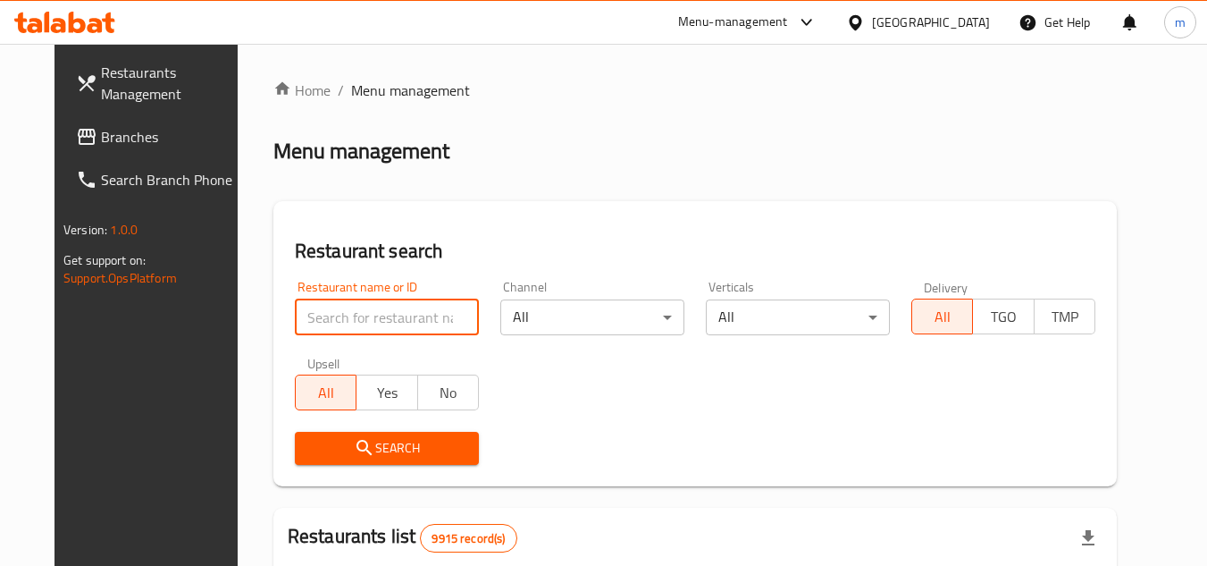
click at [348, 311] on input "search" at bounding box center [387, 317] width 184 height 36
paste input "/636874"
click at [295, 320] on input "/636874" at bounding box center [387, 317] width 184 height 36
type input "636874"
click at [354, 449] on icon "submit" at bounding box center [364, 447] width 21 height 21
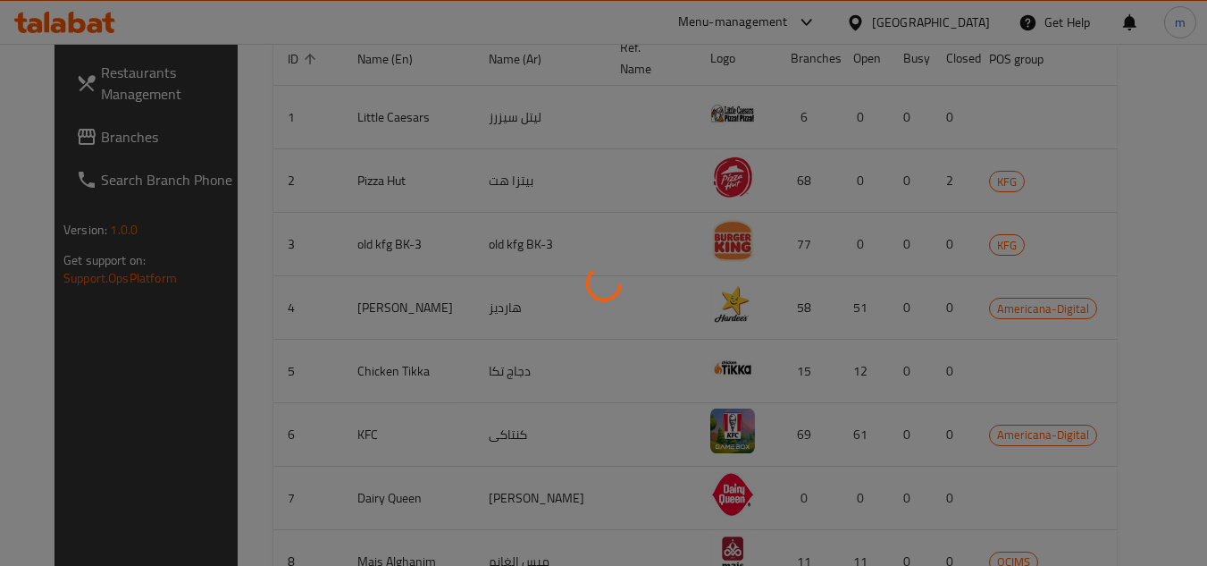
scroll to position [216, 0]
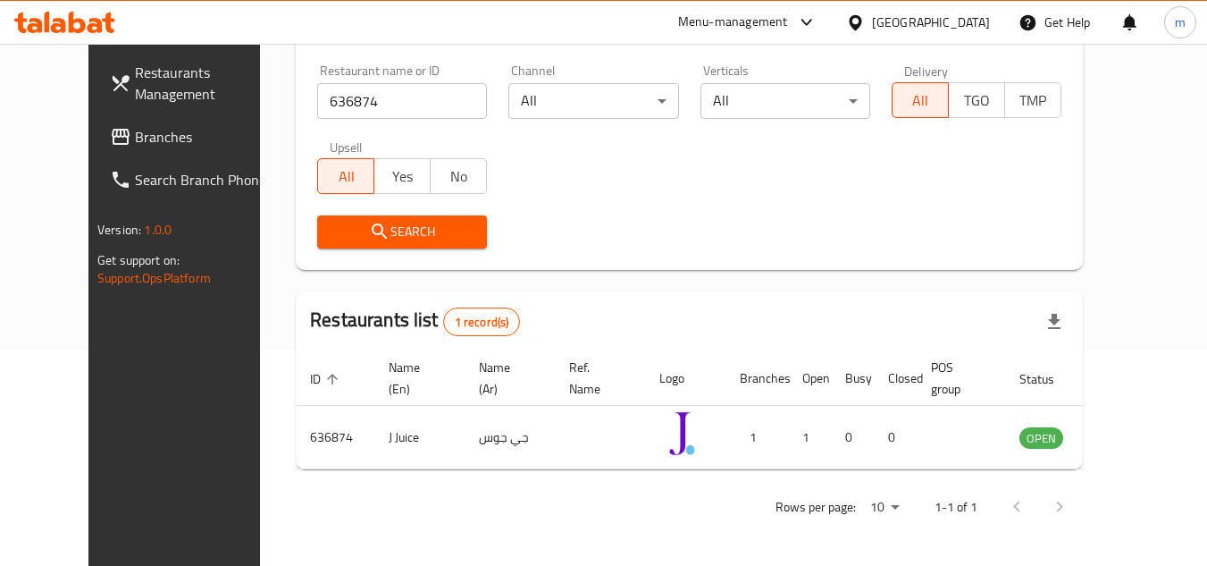
click at [872, 22] on div at bounding box center [859, 23] width 26 height 20
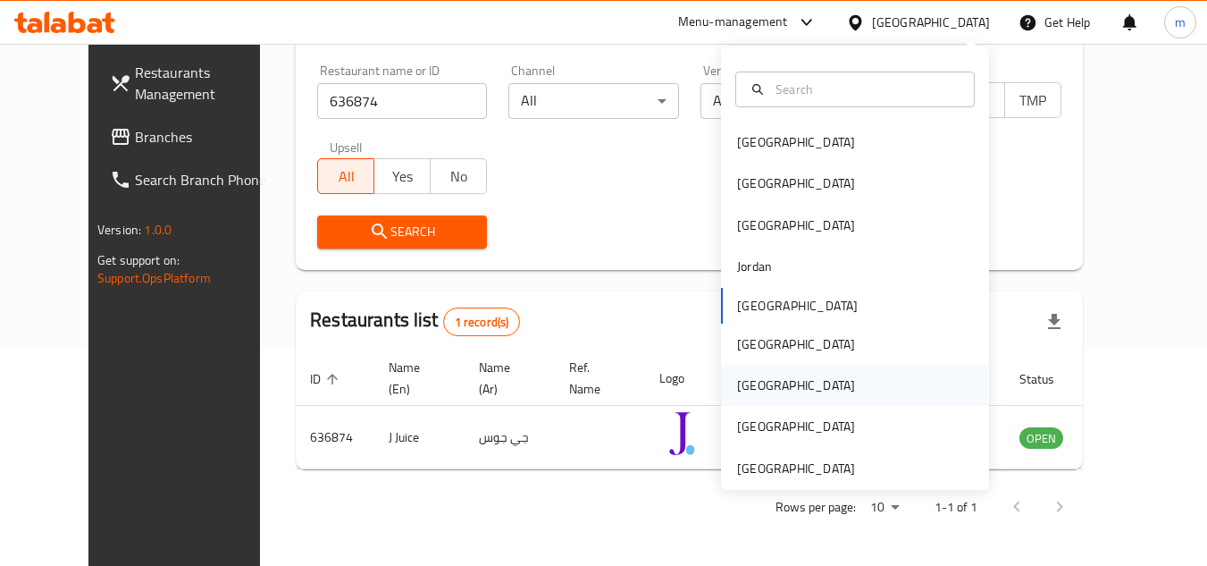
click at [749, 383] on div "[GEOGRAPHIC_DATA]" at bounding box center [796, 385] width 118 height 20
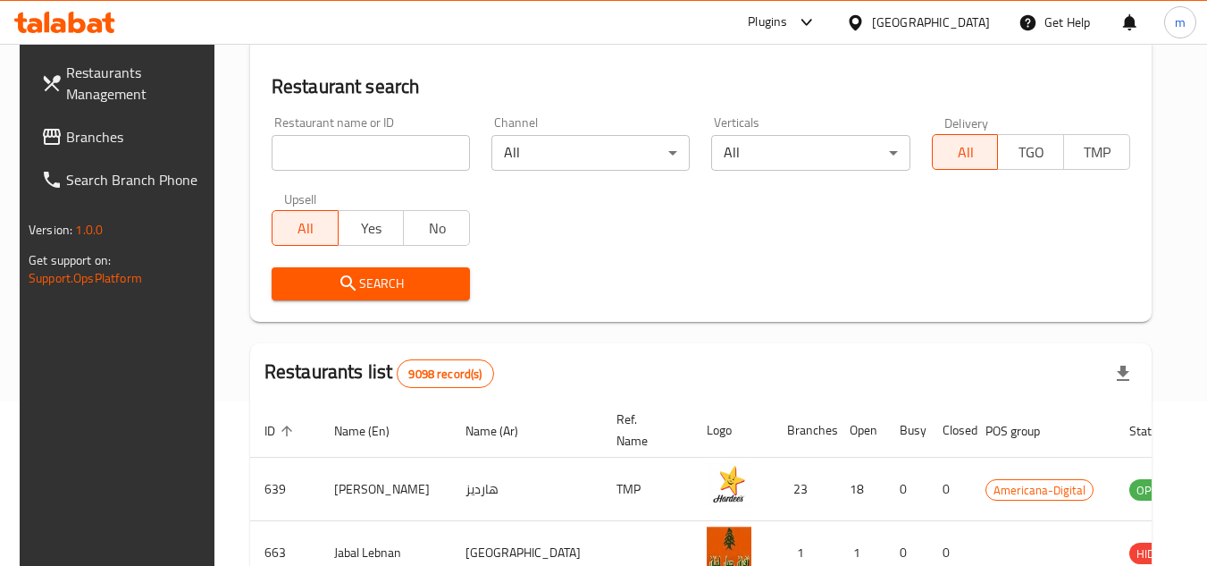
scroll to position [216, 0]
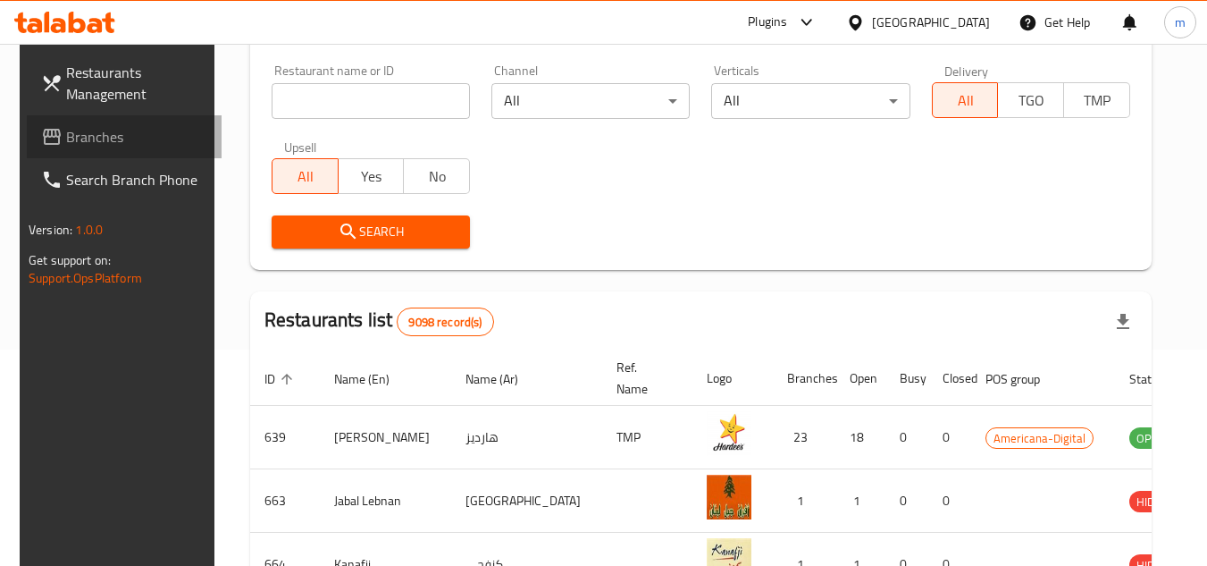
click at [80, 142] on span "Branches" at bounding box center [136, 136] width 141 height 21
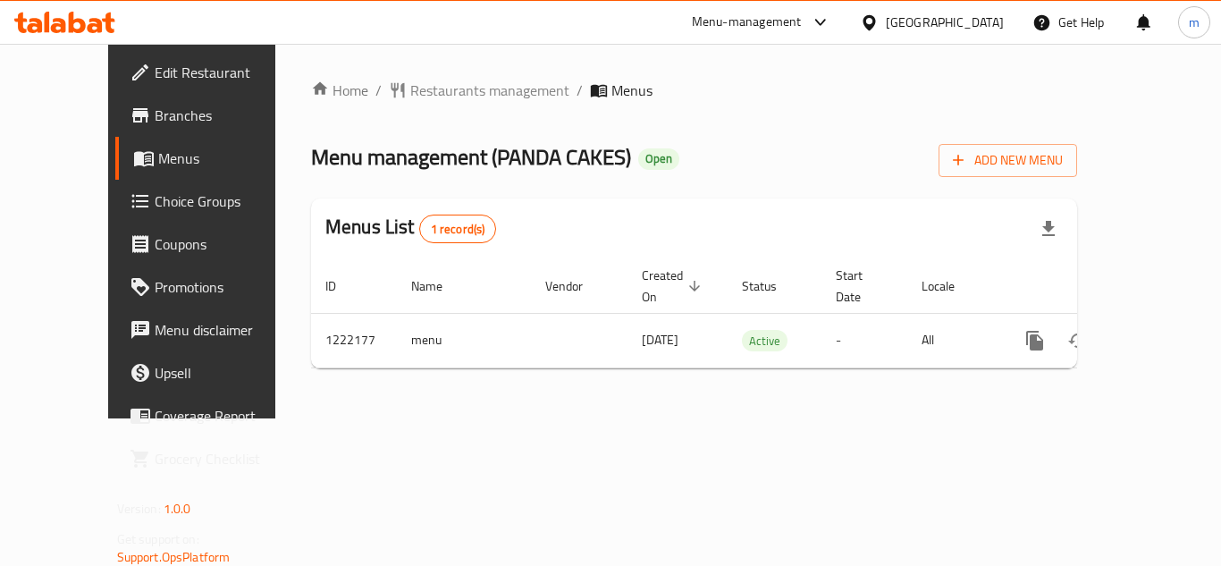
click at [155, 109] on span "Branches" at bounding box center [226, 115] width 143 height 21
click at [434, 88] on span "Restaurants management" at bounding box center [489, 90] width 159 height 21
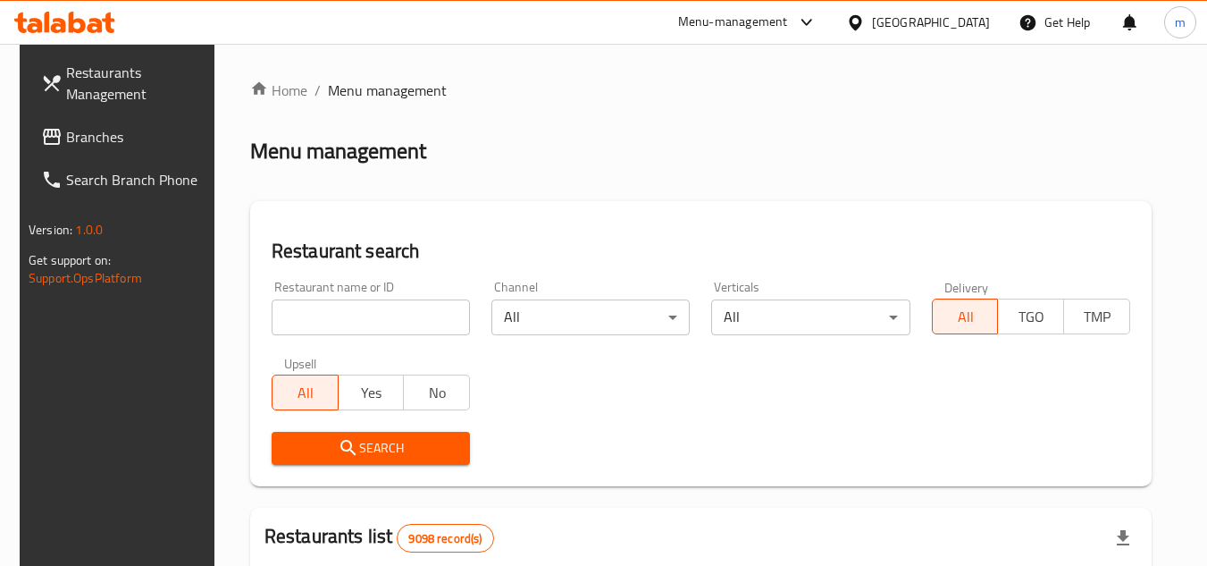
click at [361, 330] on input "search" at bounding box center [371, 317] width 198 height 36
paste input "673941"
type input "673941"
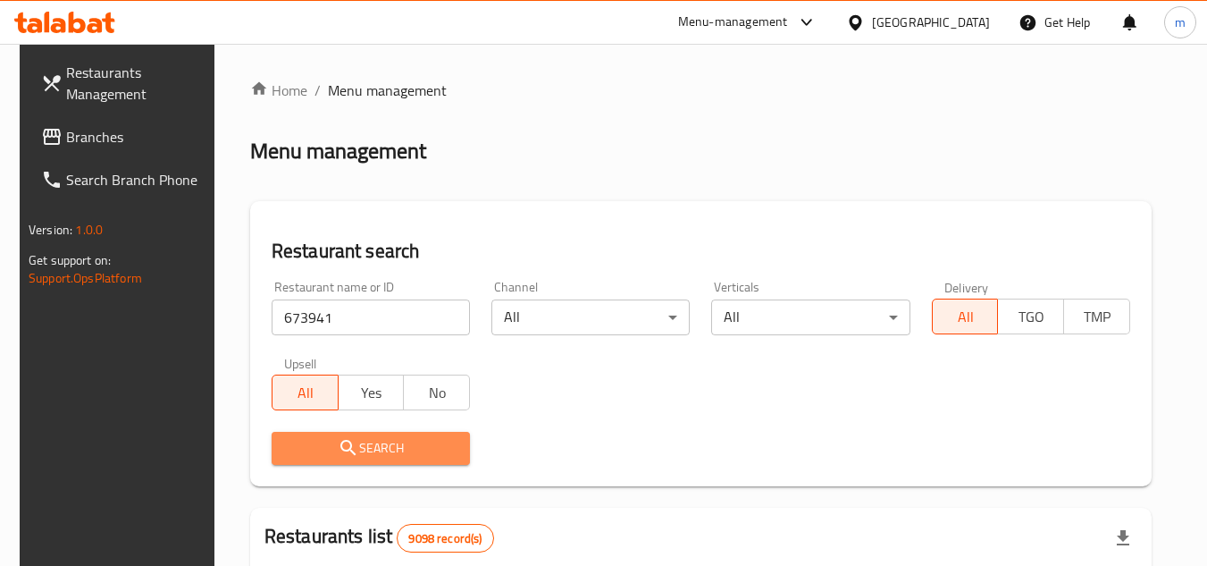
click at [364, 444] on span "Search" at bounding box center [371, 448] width 170 height 22
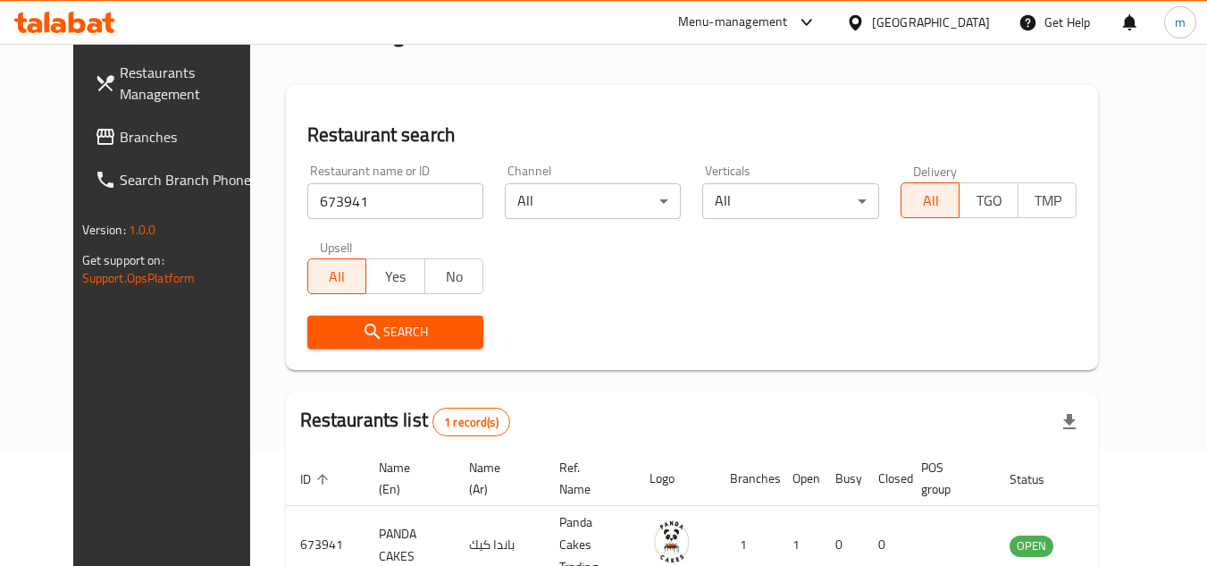
scroll to position [216, 0]
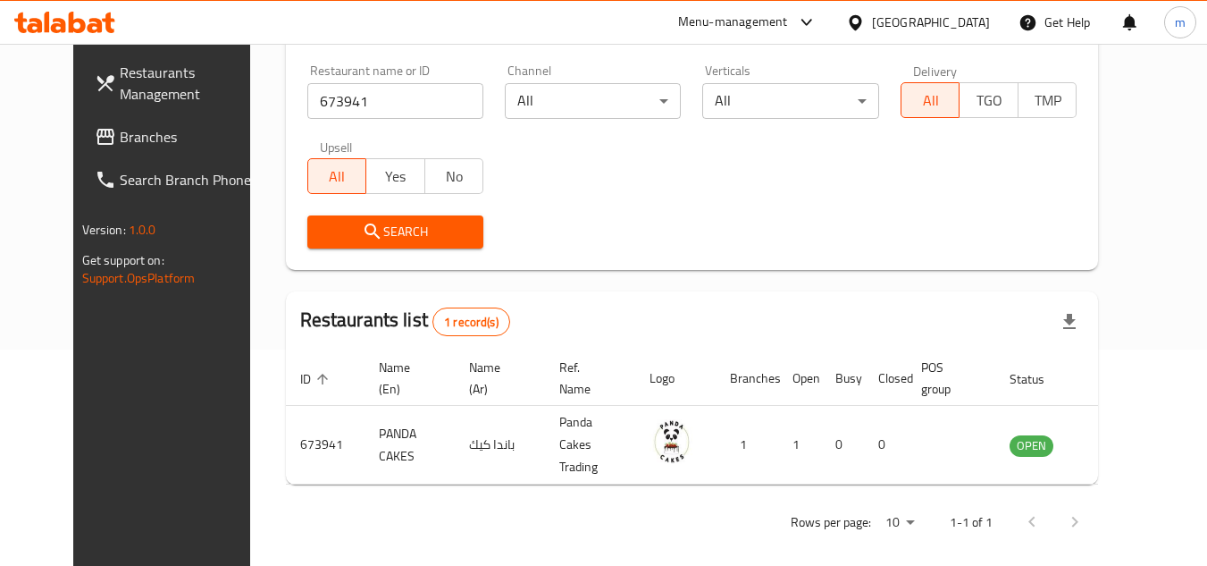
click at [872, 24] on div at bounding box center [859, 23] width 26 height 20
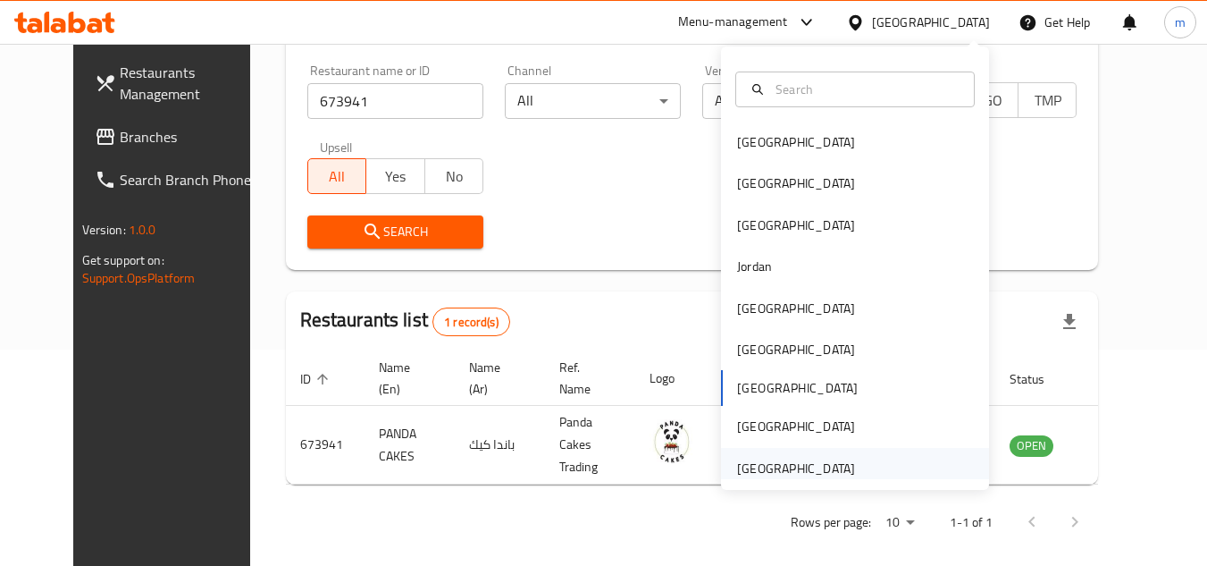
click at [746, 464] on div "United Arab Emirates" at bounding box center [796, 468] width 118 height 20
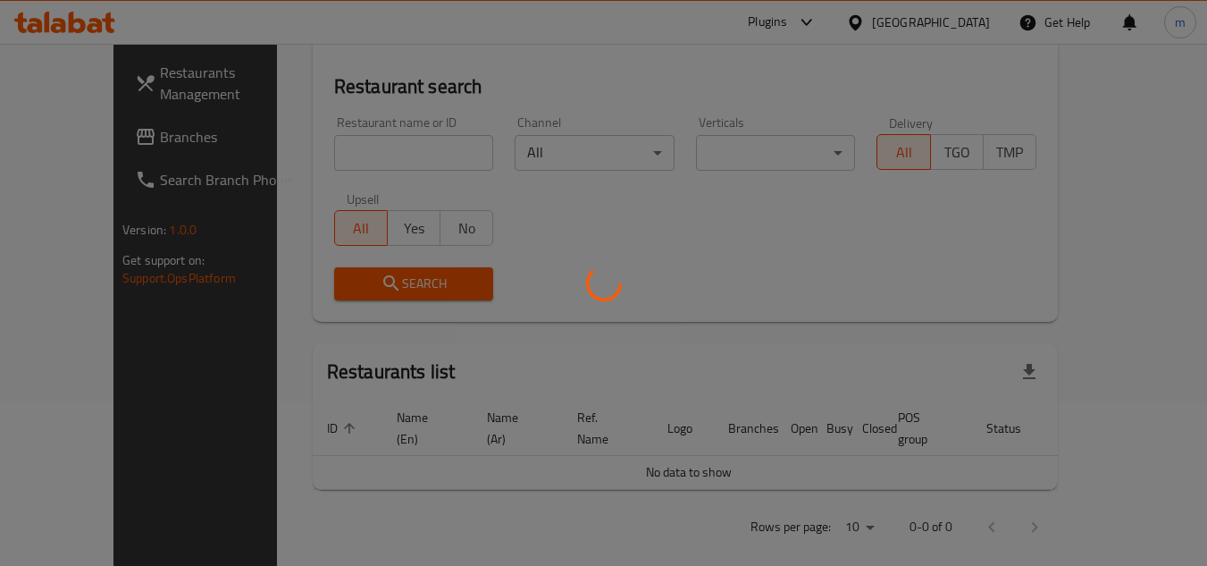
scroll to position [216, 0]
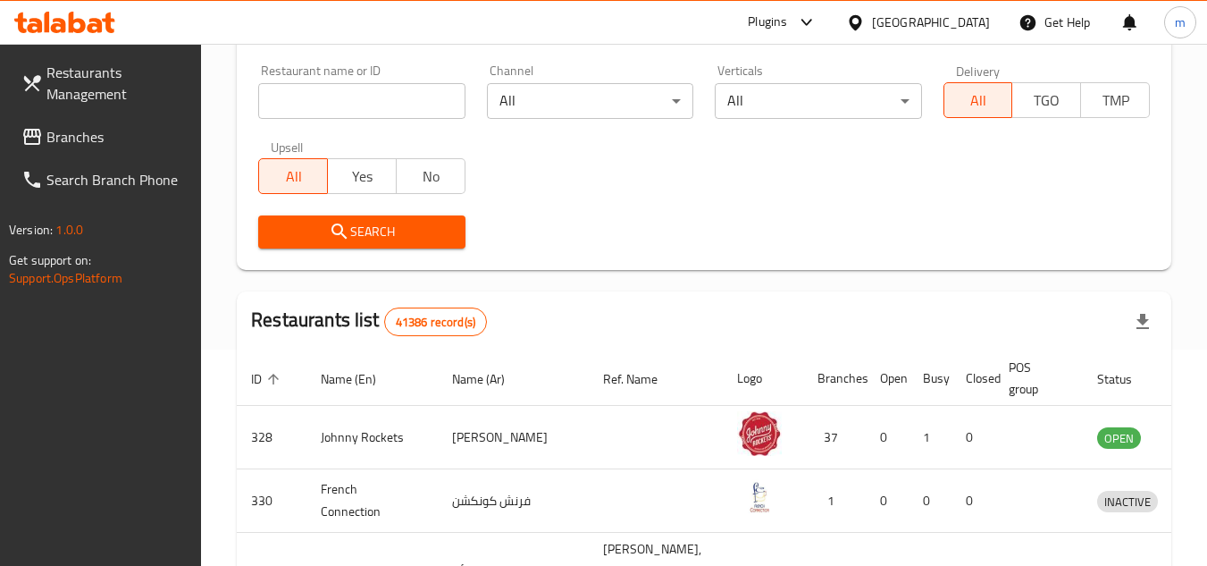
click at [105, 134] on span "Branches" at bounding box center [116, 136] width 141 height 21
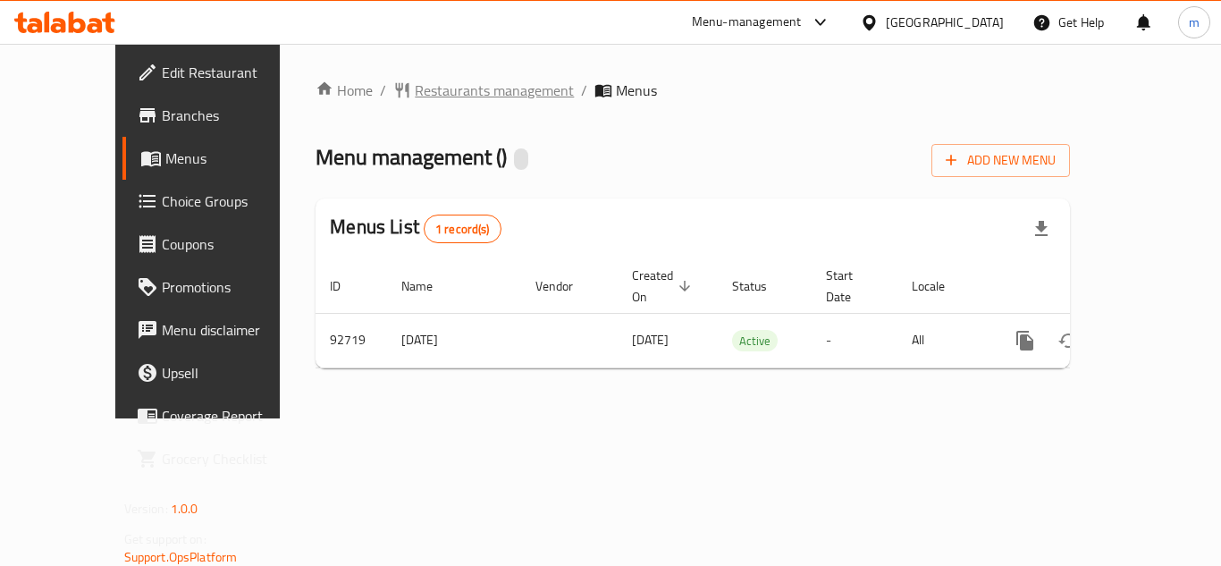
click at [415, 89] on span "Restaurants management" at bounding box center [494, 90] width 159 height 21
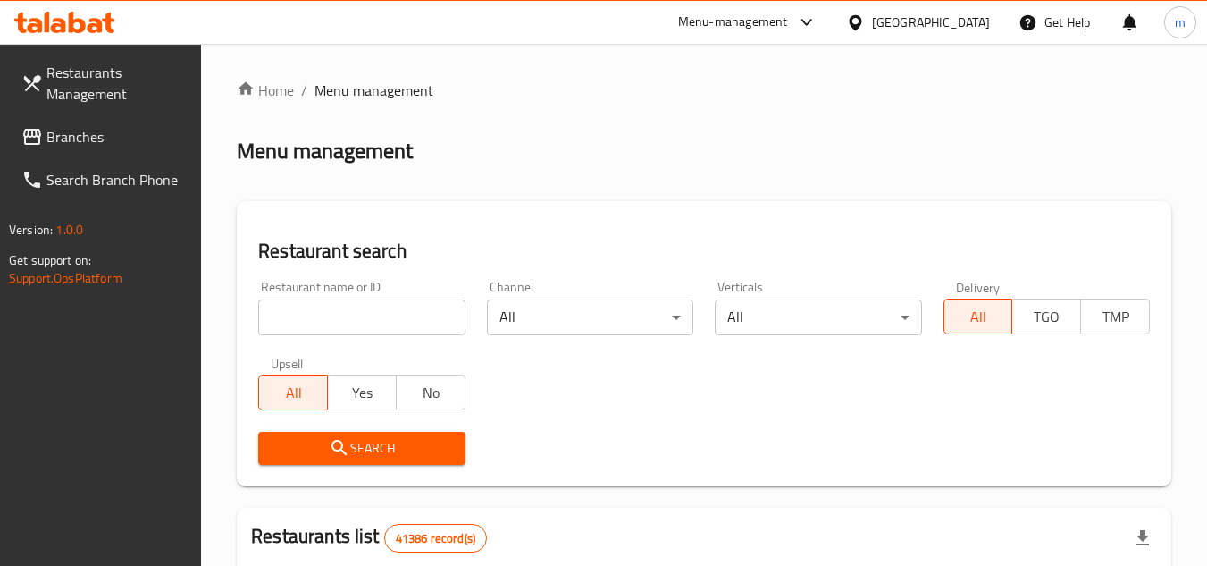
click at [341, 315] on input "search" at bounding box center [361, 317] width 206 height 36
paste input "/601718/"
type input "601718"
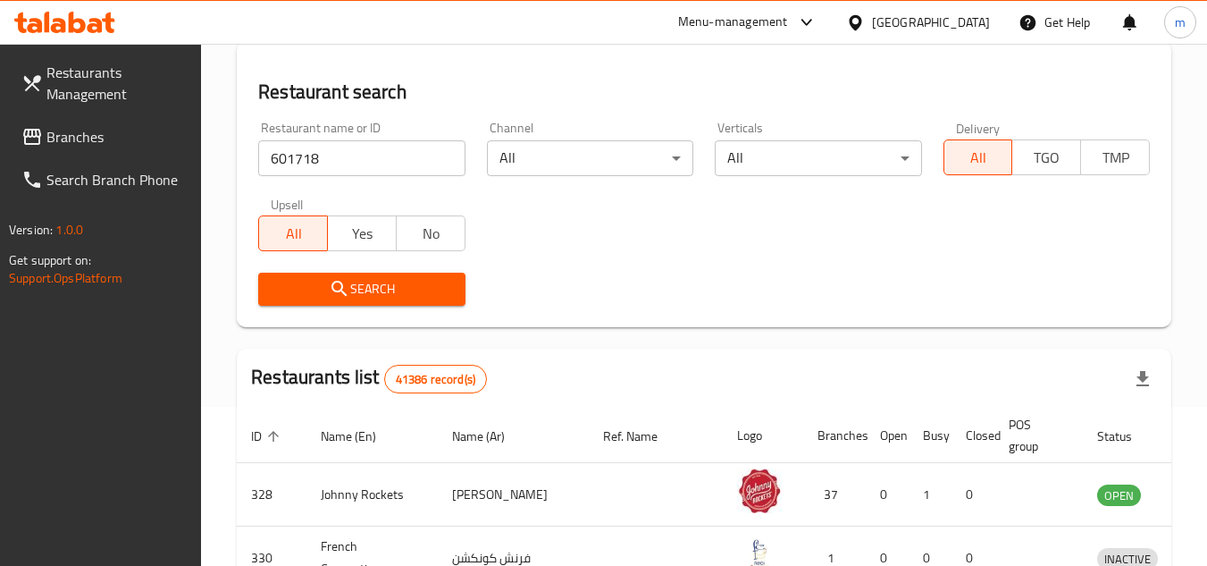
scroll to position [268, 0]
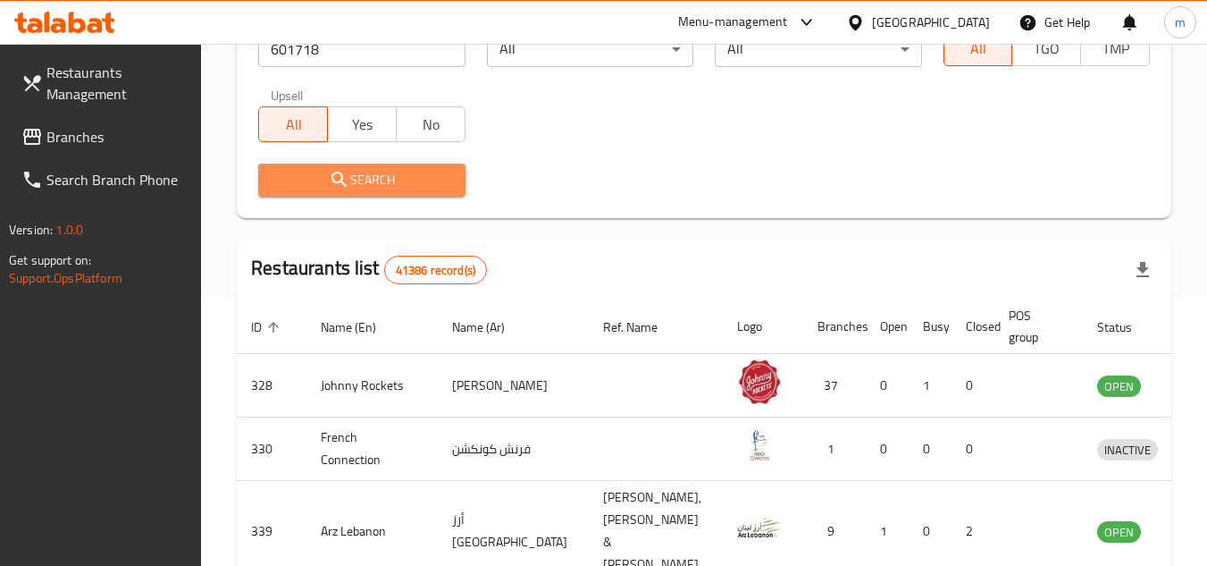
click at [369, 177] on span "Search" at bounding box center [362, 180] width 178 height 22
click at [369, 177] on div at bounding box center [603, 283] width 1207 height 566
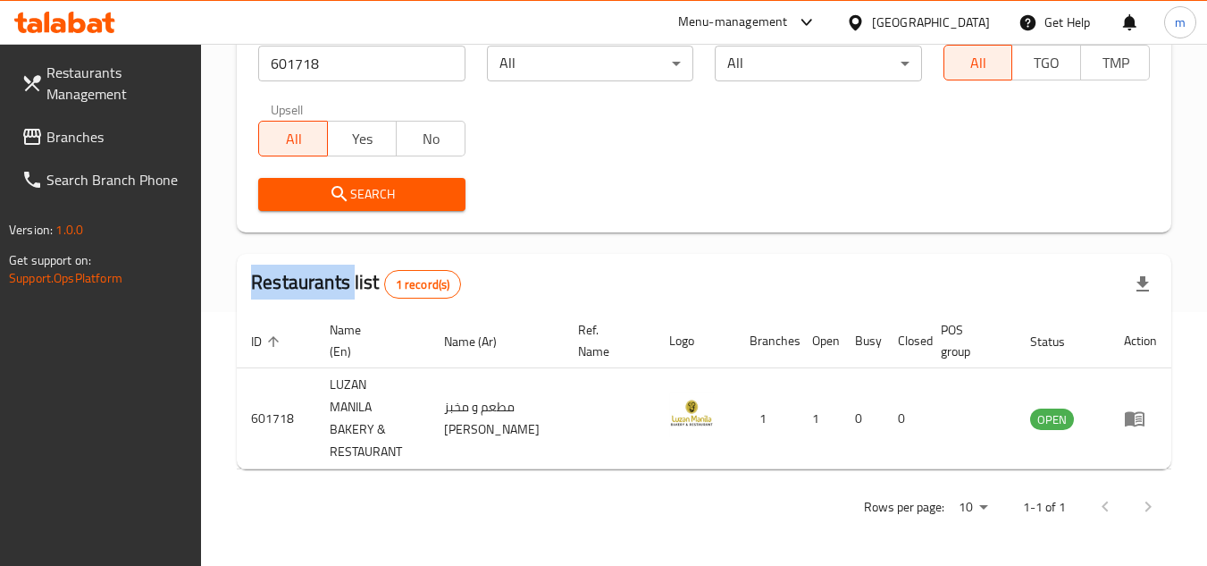
scroll to position [231, 0]
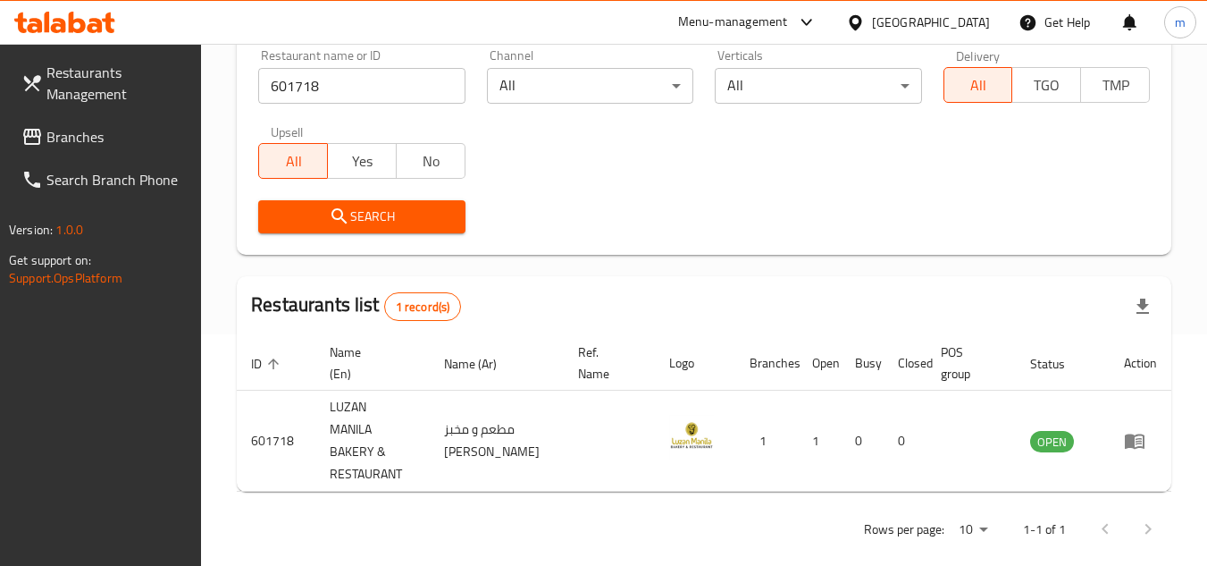
click at [893, 21] on div "[GEOGRAPHIC_DATA]" at bounding box center [931, 23] width 118 height 20
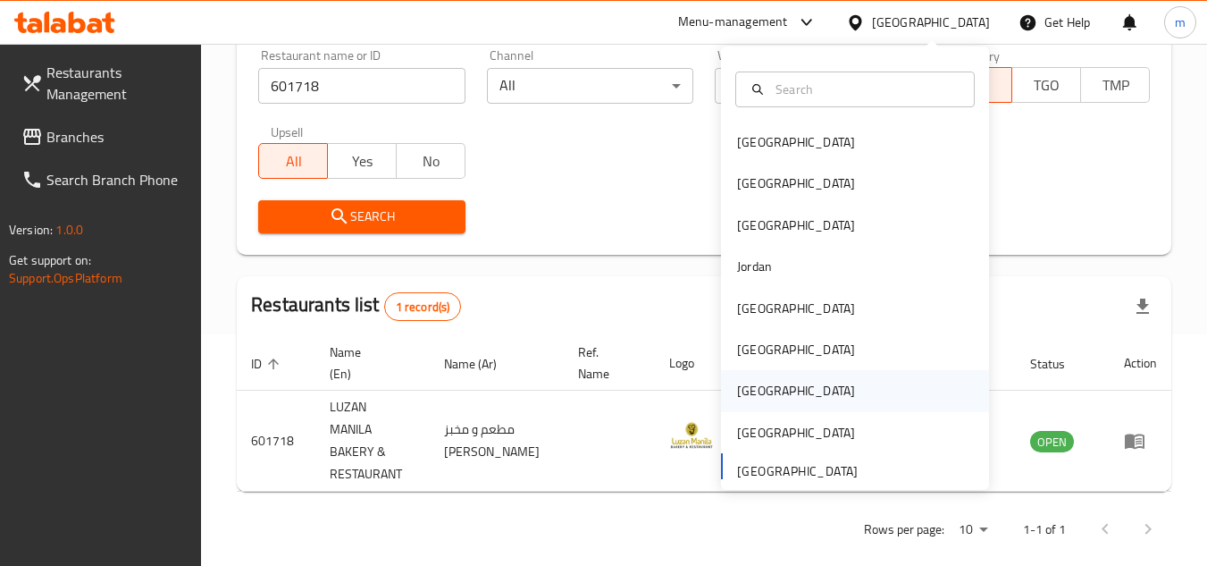
click at [744, 404] on div "[GEOGRAPHIC_DATA]" at bounding box center [796, 390] width 147 height 41
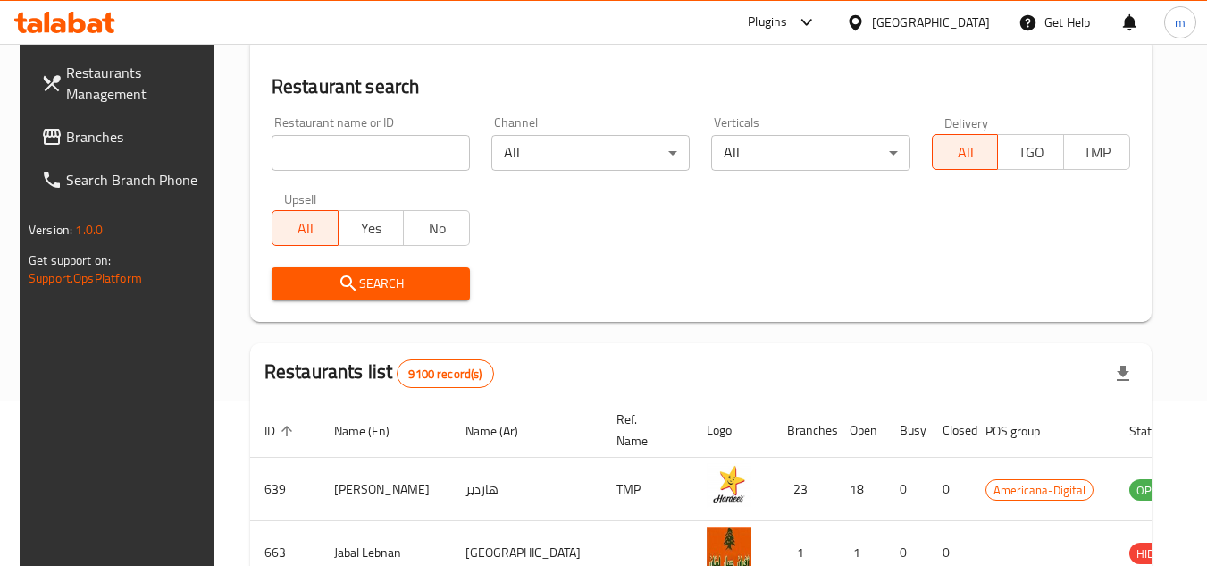
scroll to position [231, 0]
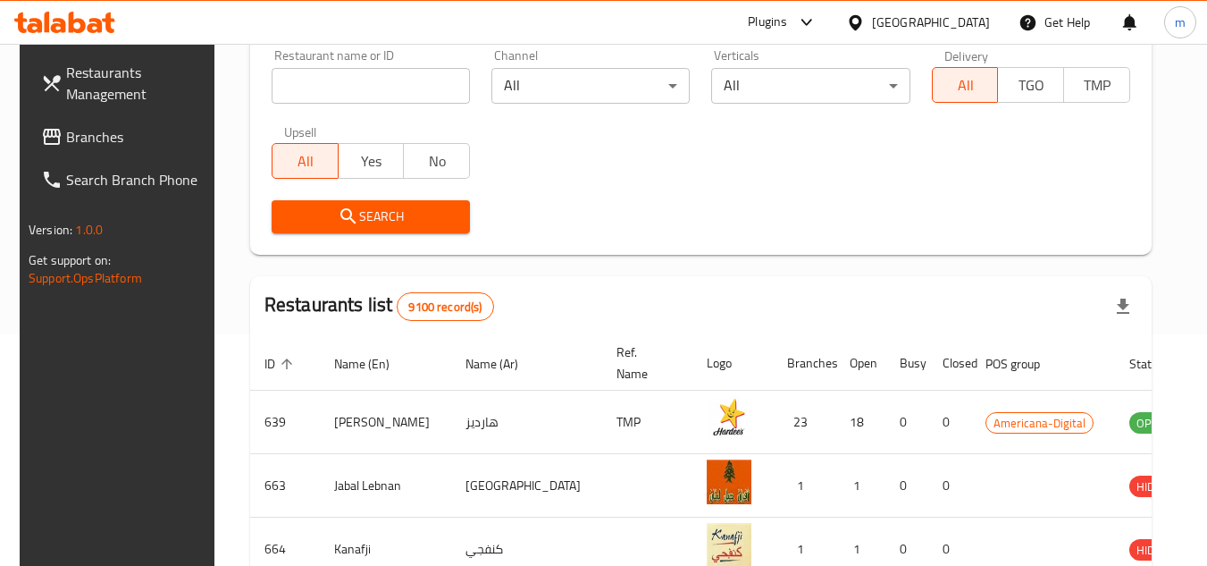
click at [98, 133] on span "Branches" at bounding box center [136, 136] width 141 height 21
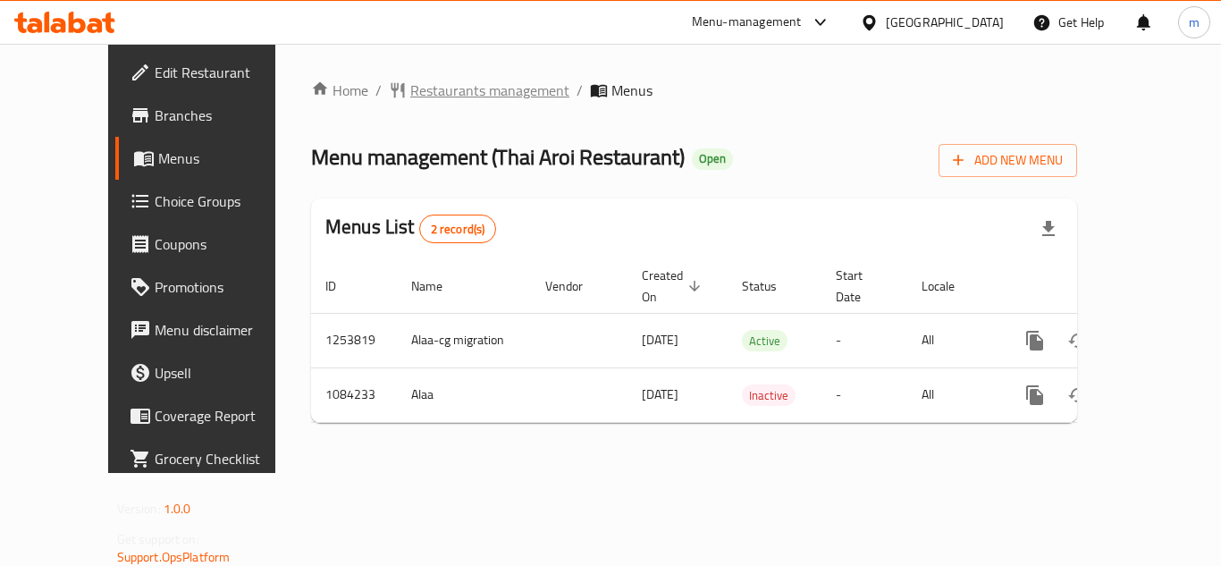
click at [410, 87] on span "Restaurants management" at bounding box center [489, 90] width 159 height 21
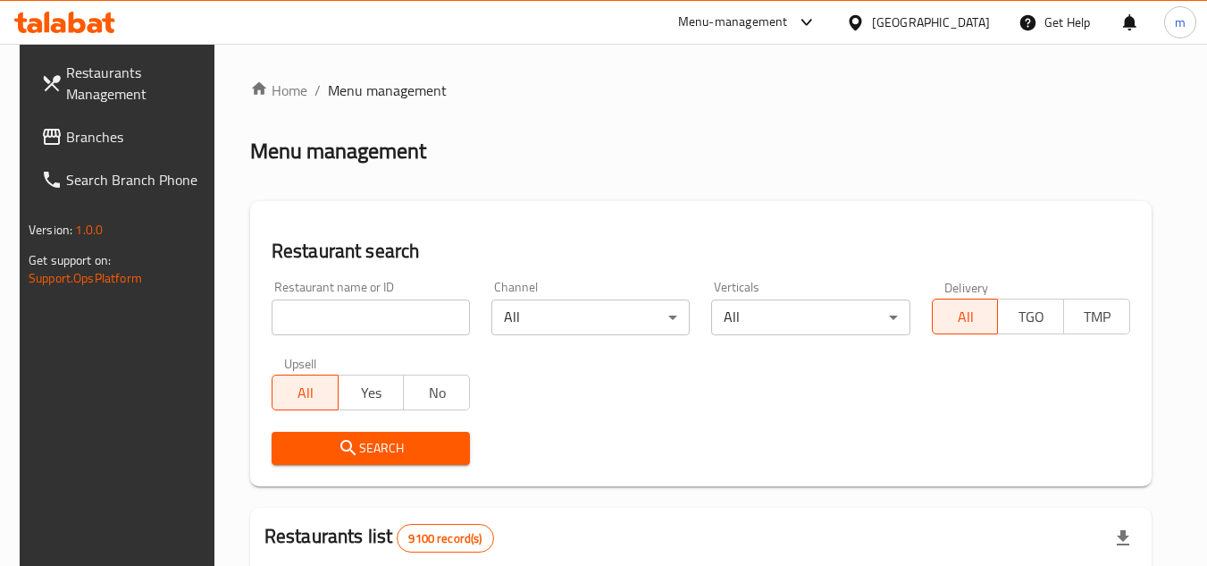
click at [382, 312] on input "search" at bounding box center [371, 317] width 198 height 36
paste input "664498/"
type input "664498"
click at [343, 453] on icon "submit" at bounding box center [348, 447] width 21 height 21
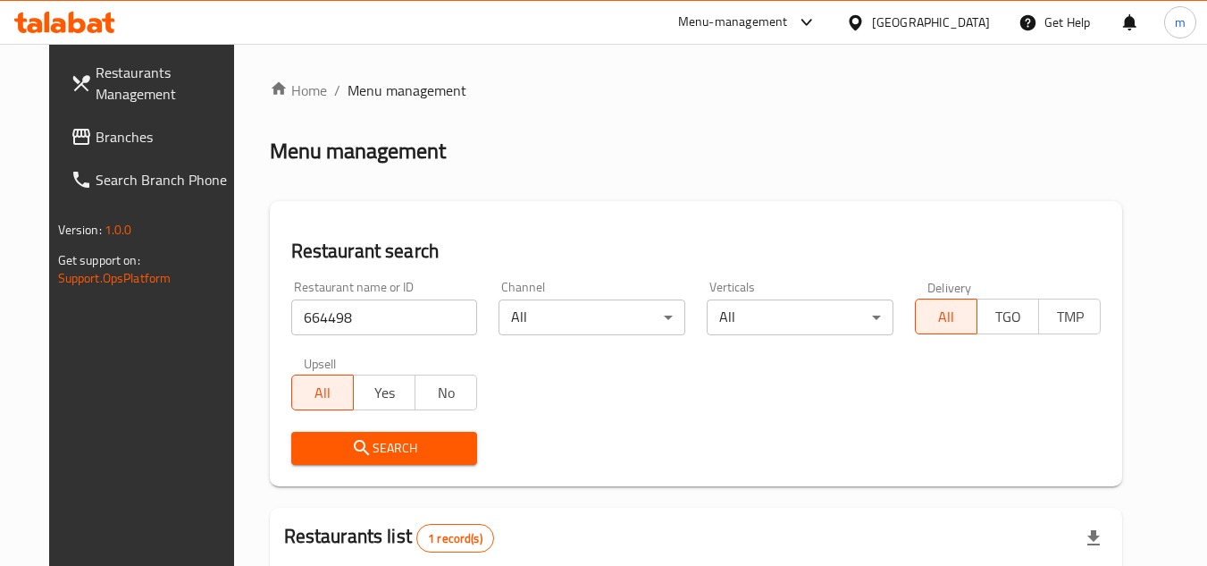
scroll to position [216, 0]
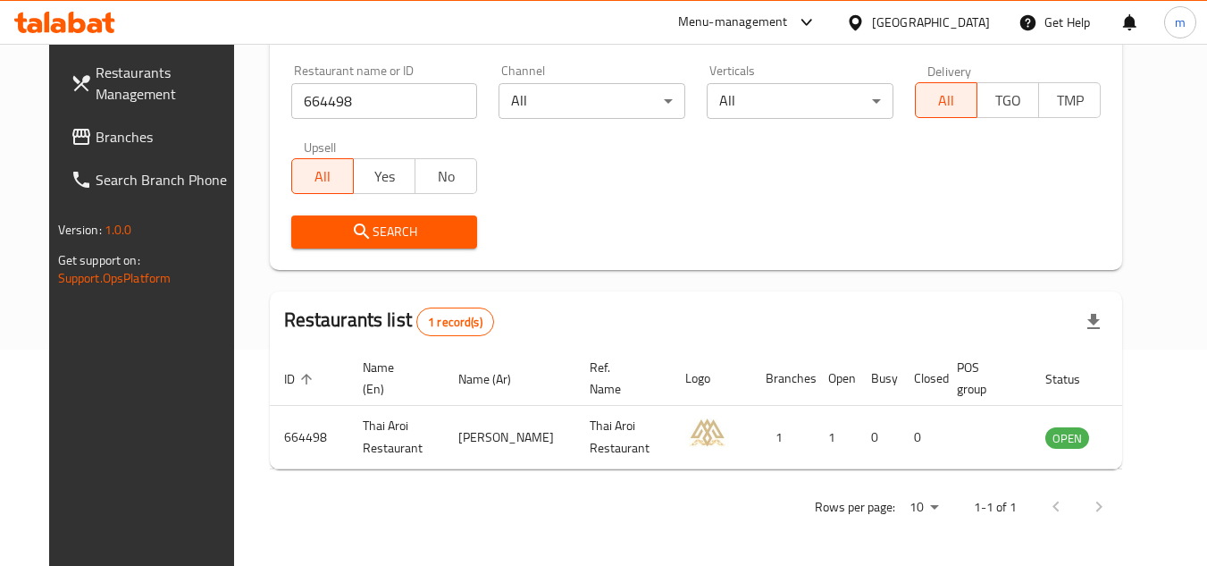
click at [976, 23] on div "Qatar" at bounding box center [931, 23] width 118 height 20
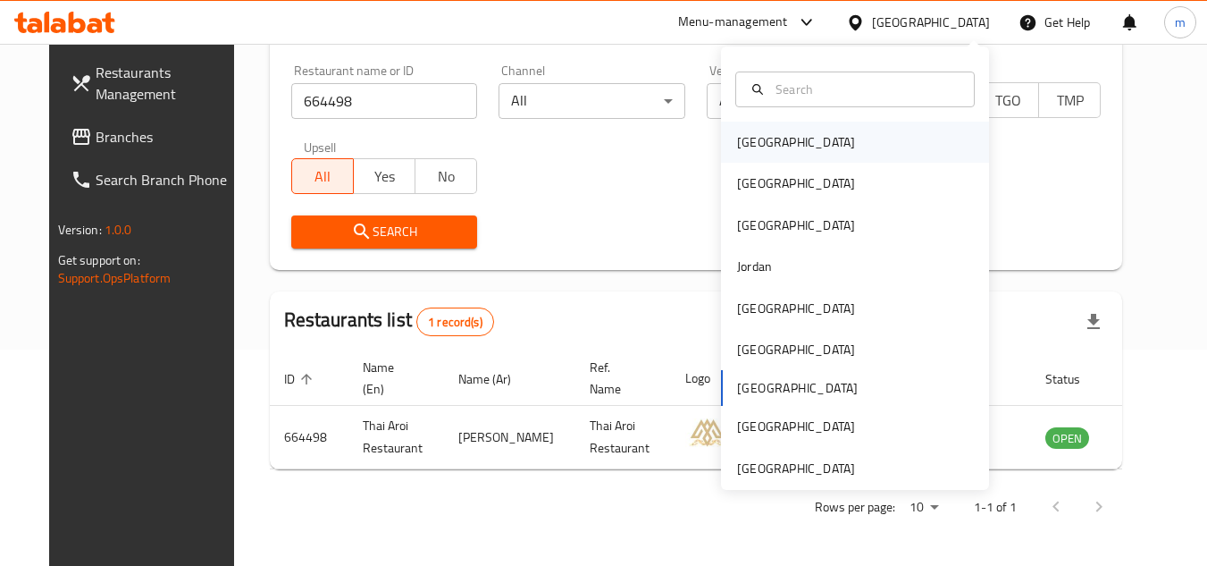
click at [802, 149] on div "Bahrain" at bounding box center [855, 142] width 268 height 41
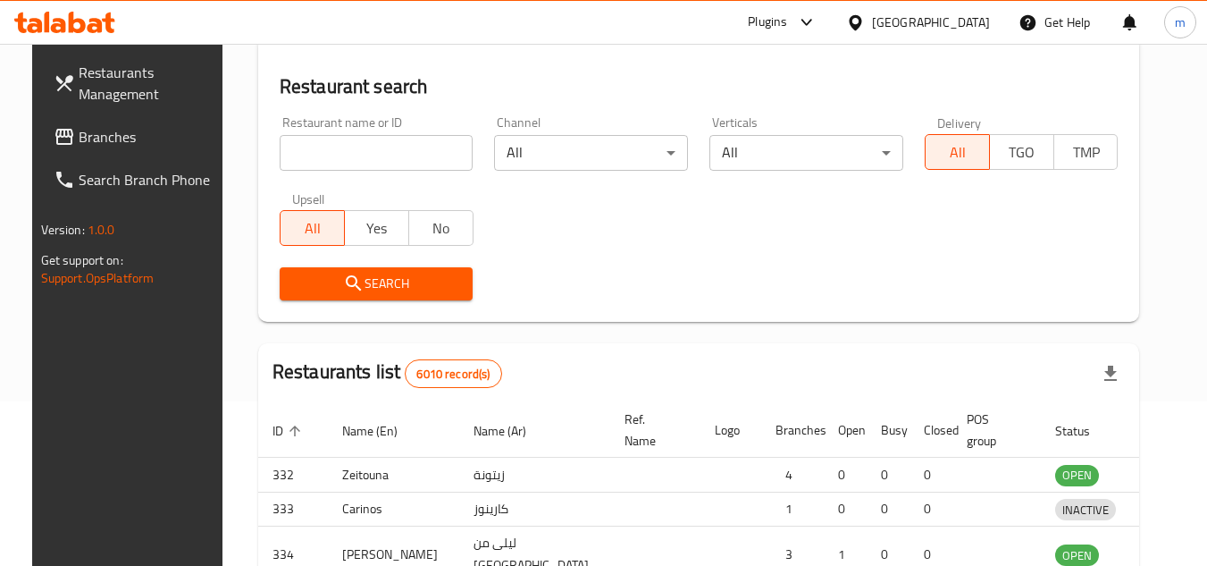
scroll to position [216, 0]
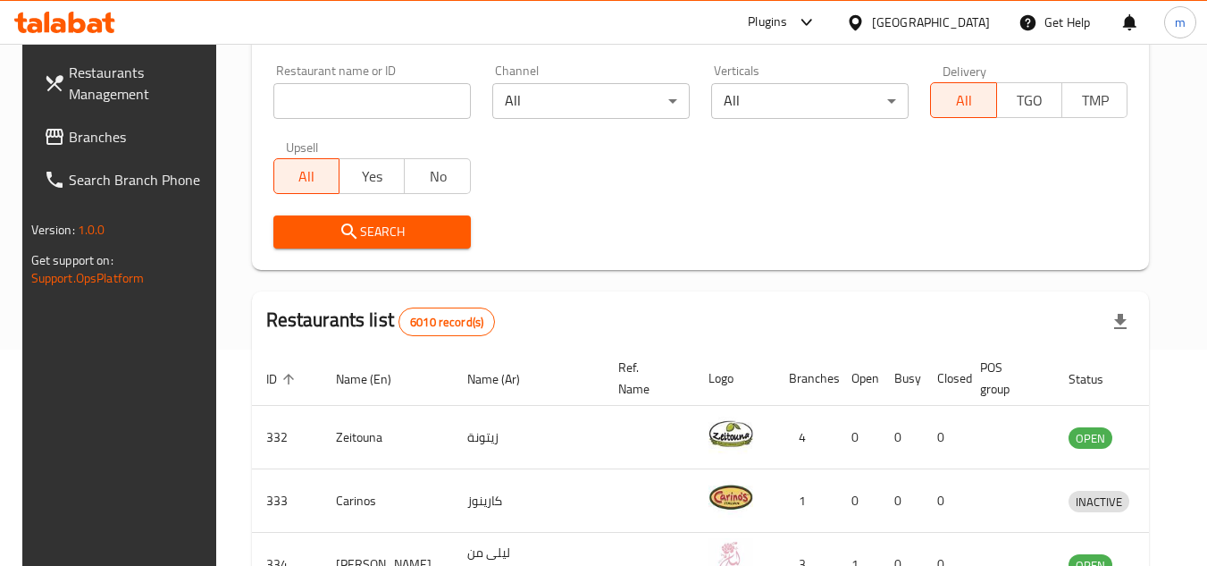
click at [102, 138] on span "Branches" at bounding box center [139, 136] width 141 height 21
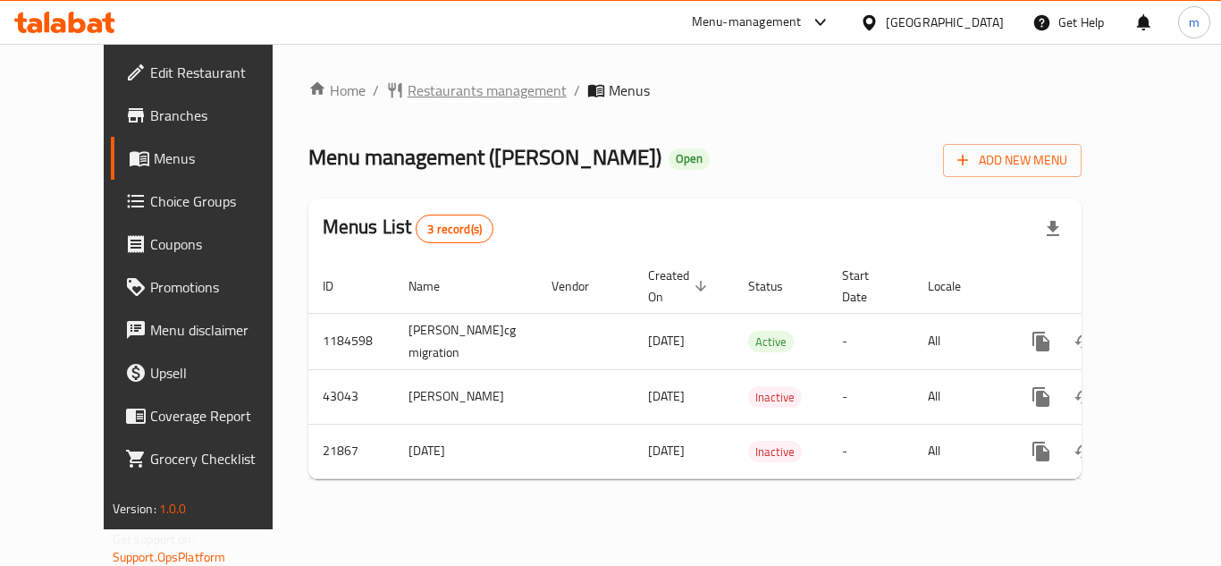
click at [432, 92] on span "Restaurants management" at bounding box center [486, 90] width 159 height 21
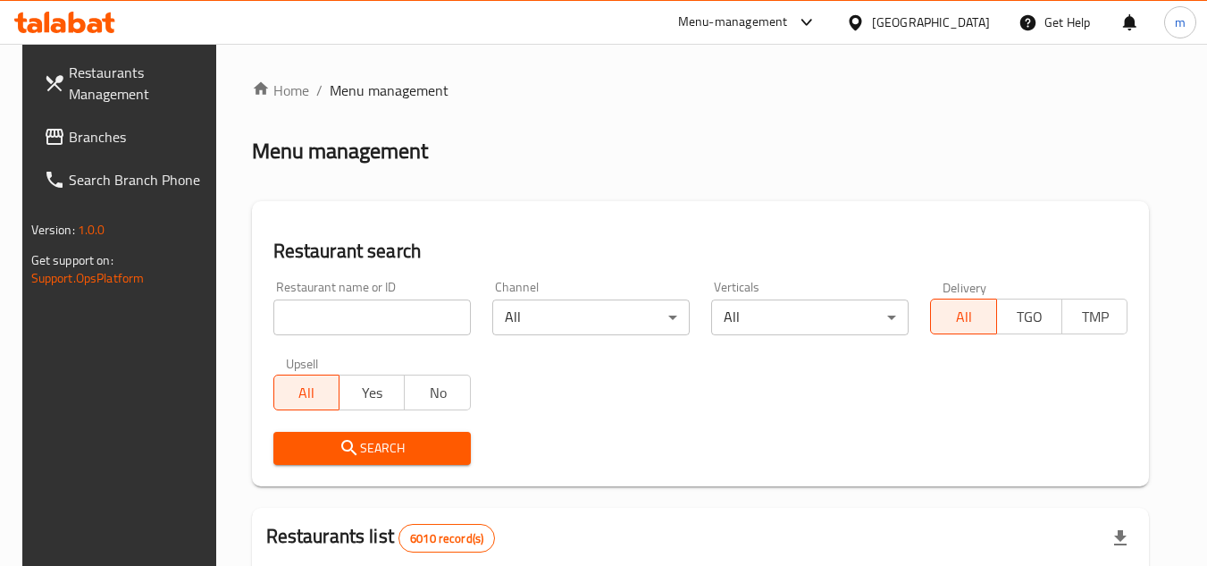
click at [357, 333] on input "search" at bounding box center [371, 317] width 197 height 36
paste input "11472"
type input "11472"
click at [354, 453] on span "Search" at bounding box center [372, 448] width 169 height 22
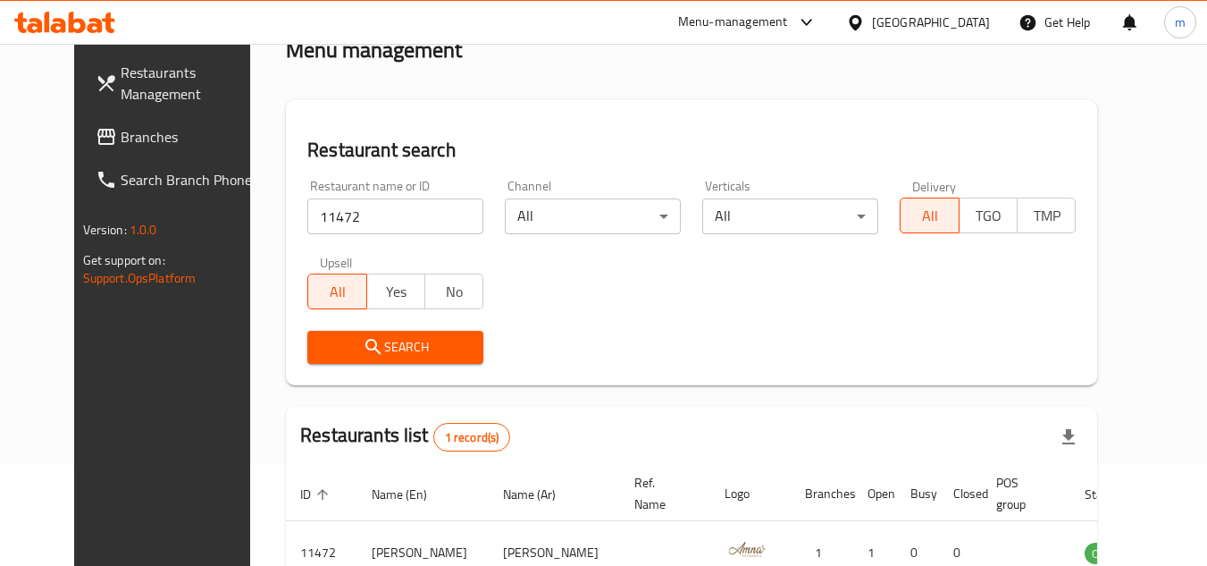
scroll to position [216, 0]
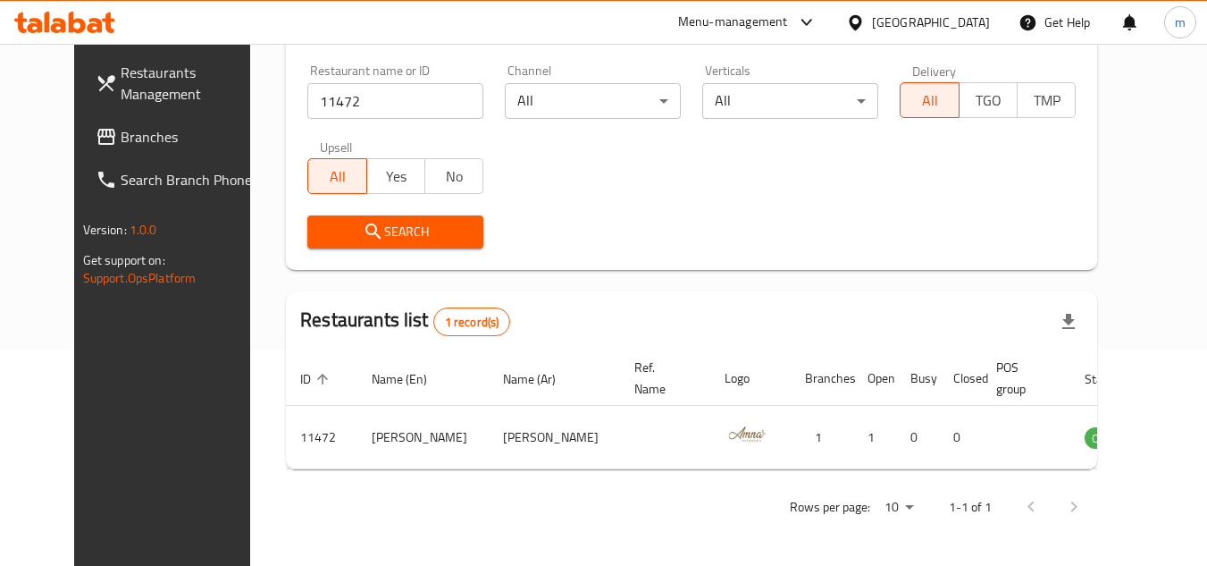
click at [965, 22] on div "[GEOGRAPHIC_DATA]" at bounding box center [931, 23] width 118 height 20
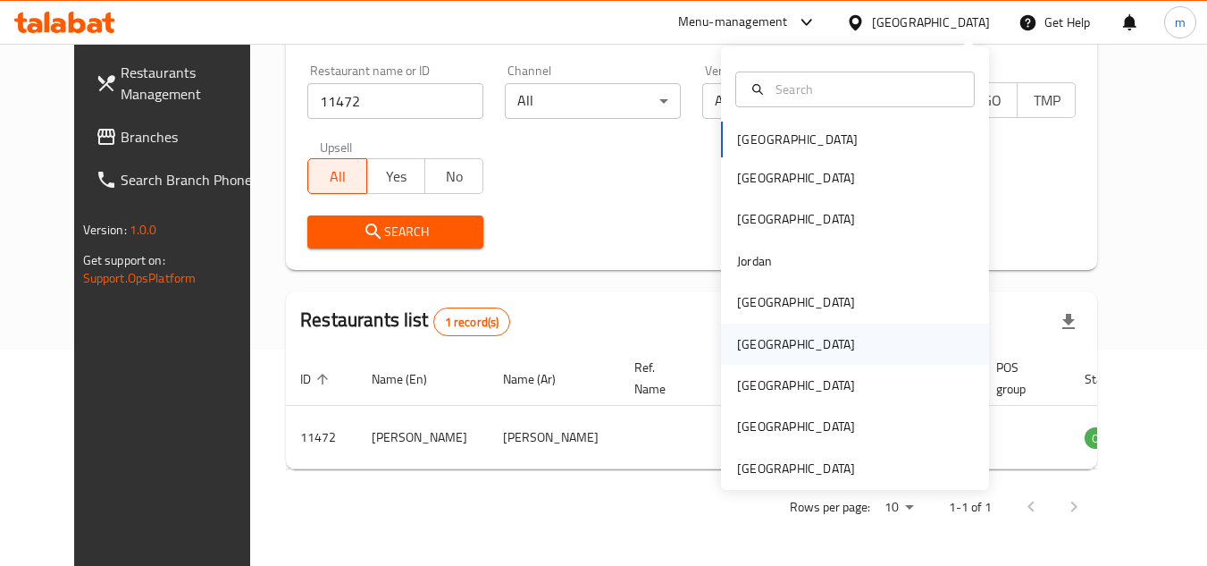
click at [760, 347] on div "[GEOGRAPHIC_DATA]" at bounding box center [796, 343] width 147 height 41
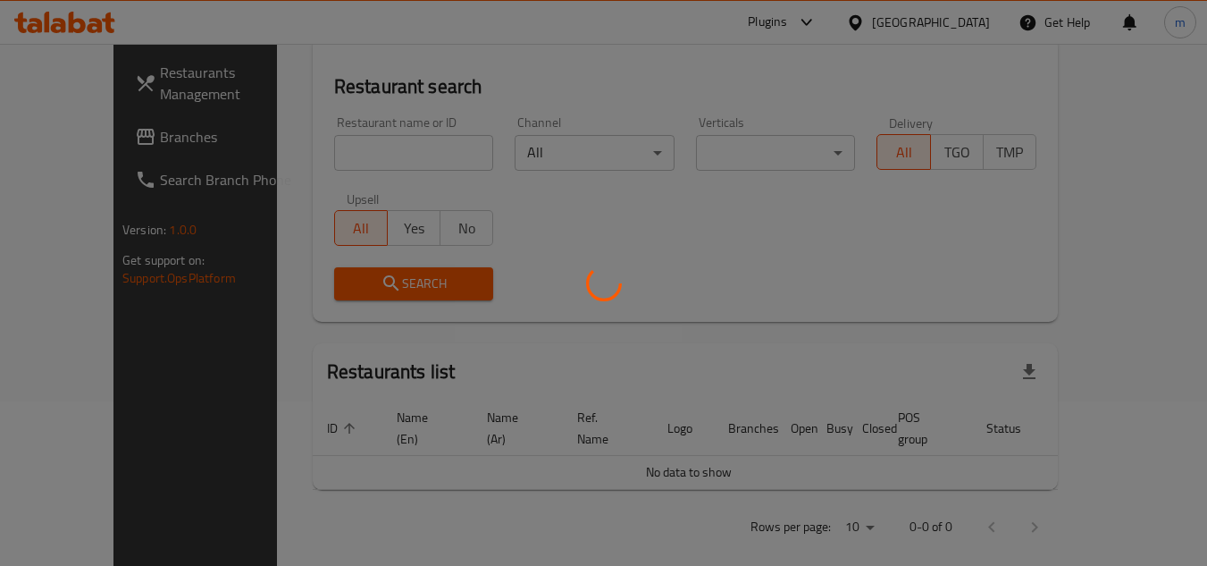
scroll to position [216, 0]
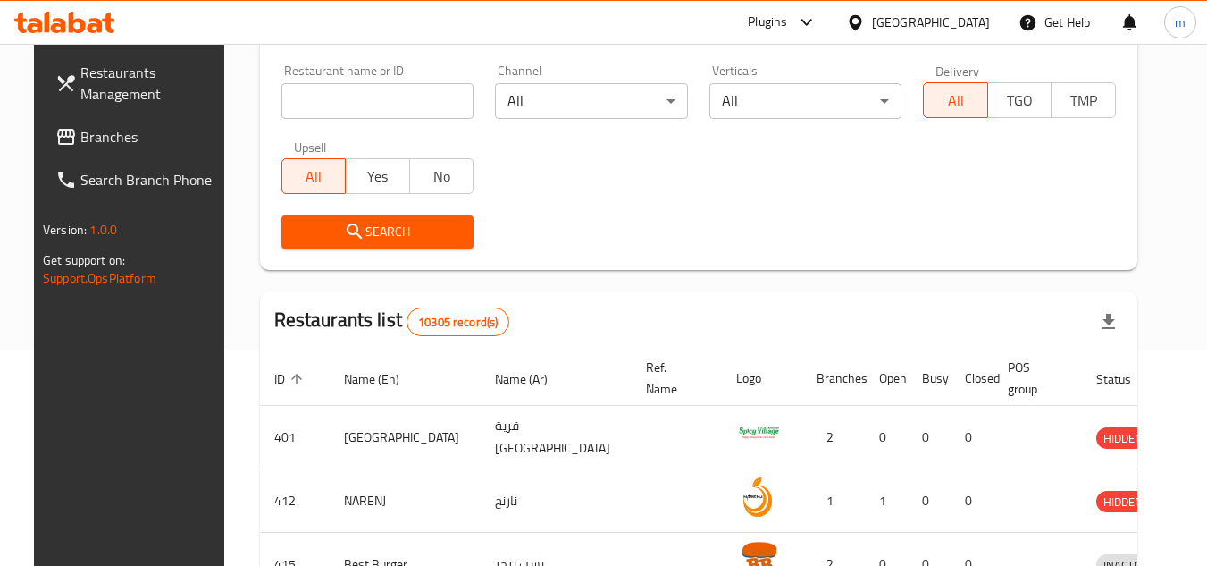
click at [80, 138] on span "Branches" at bounding box center [150, 136] width 141 height 21
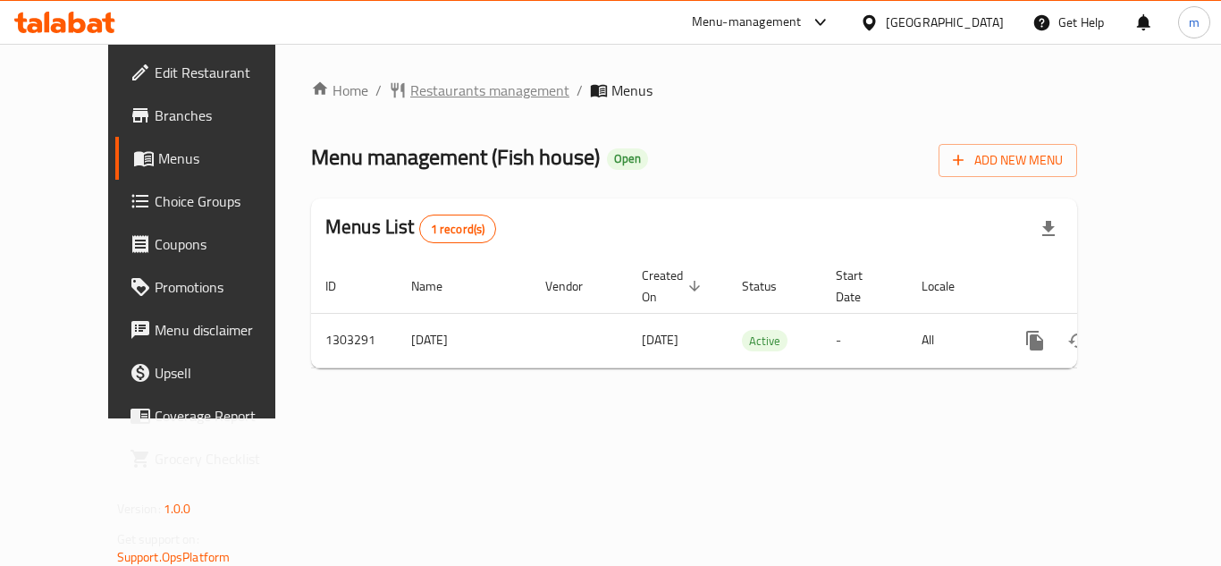
click at [441, 95] on span "Restaurants management" at bounding box center [489, 90] width 159 height 21
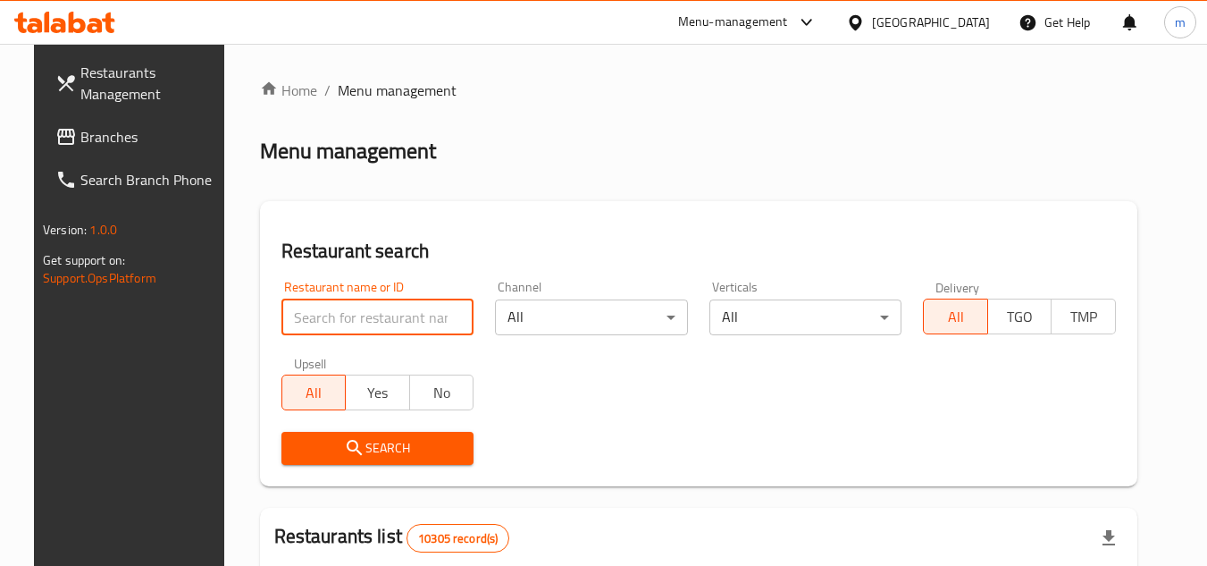
click at [348, 317] on input "search" at bounding box center [377, 317] width 193 height 36
paste input "702599/"
type input "702599"
click at [306, 449] on span "Search" at bounding box center [378, 448] width 164 height 22
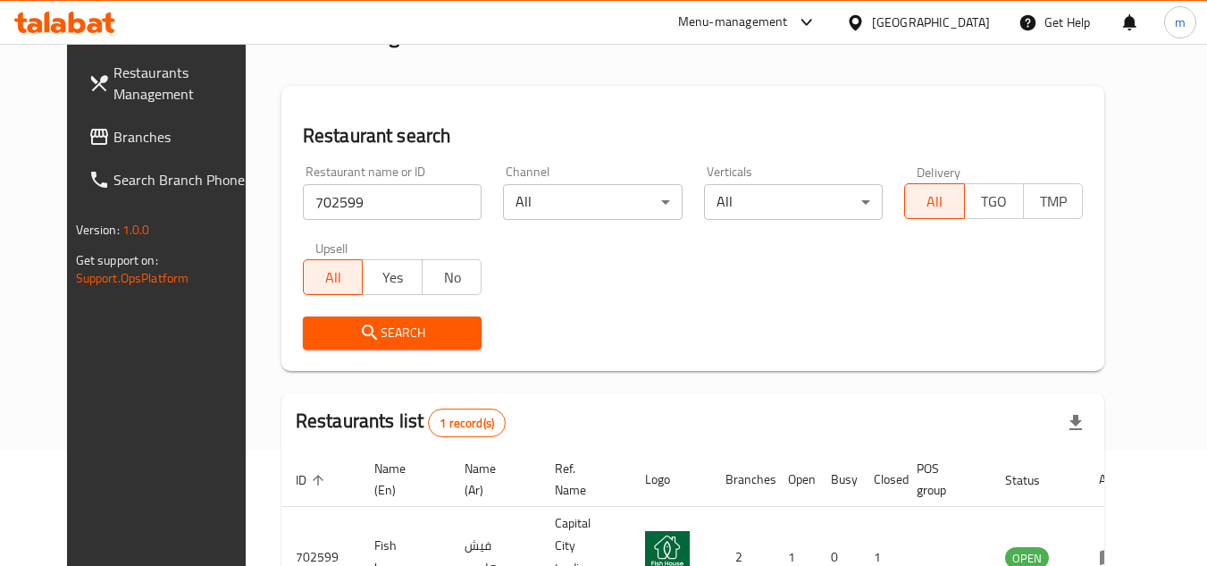
scroll to position [216, 0]
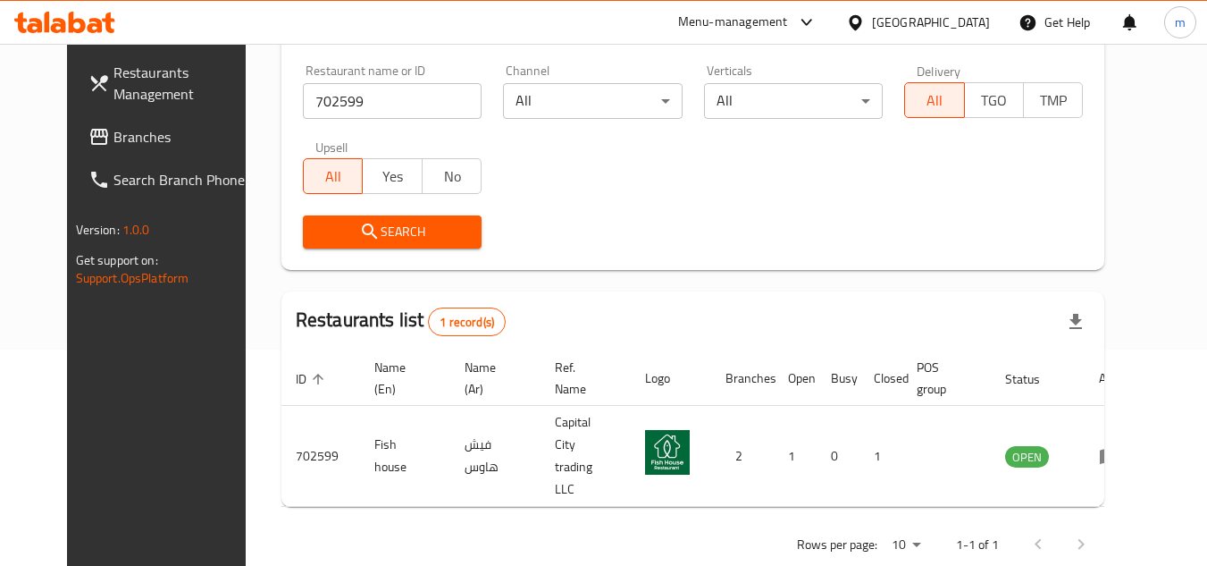
click at [861, 24] on icon at bounding box center [855, 21] width 13 height 15
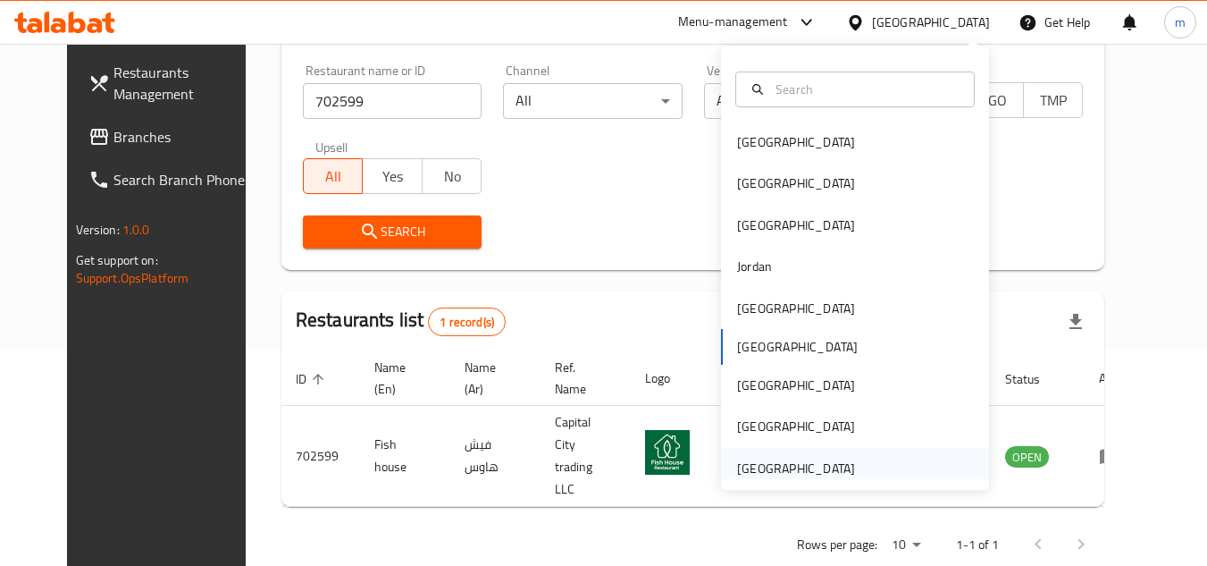
click at [768, 463] on div "[GEOGRAPHIC_DATA]" at bounding box center [796, 468] width 118 height 20
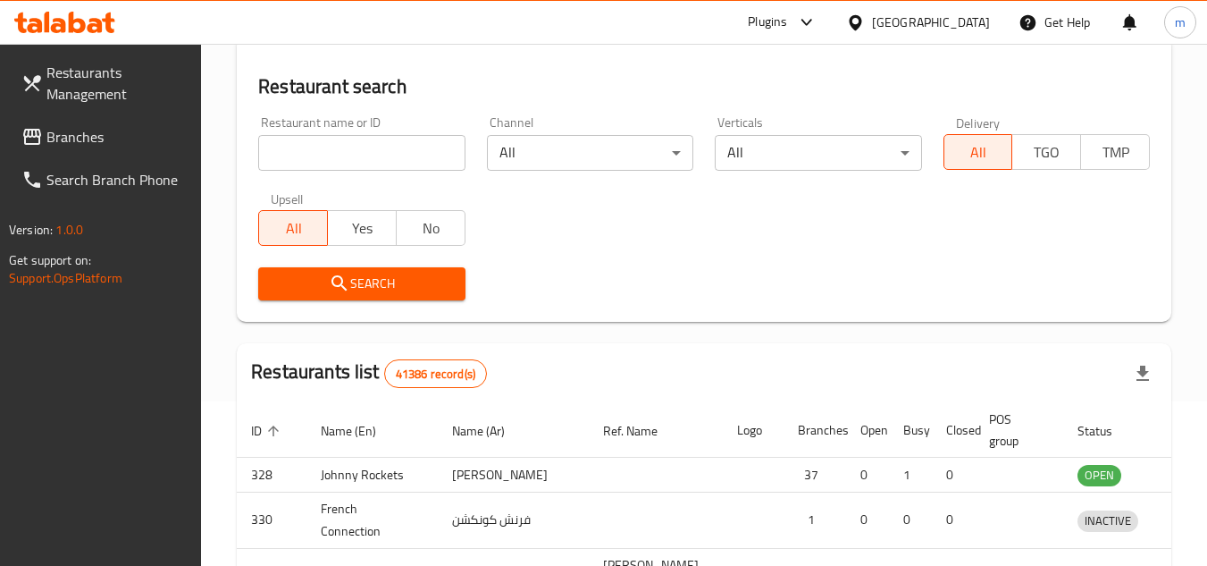
scroll to position [216, 0]
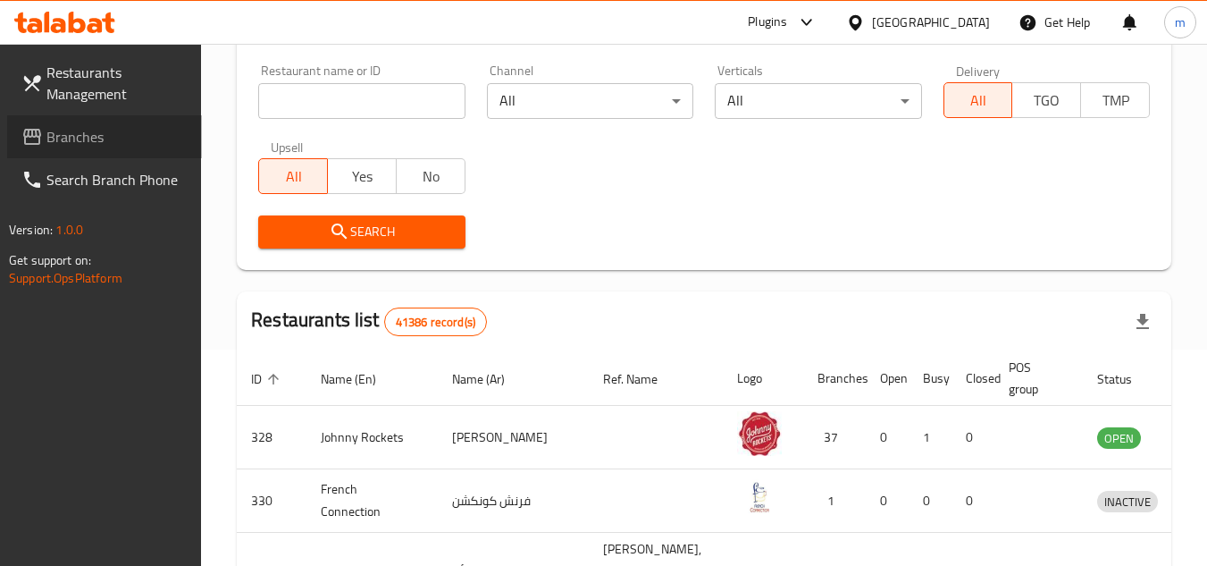
click at [88, 151] on link "Branches" at bounding box center [104, 136] width 195 height 43
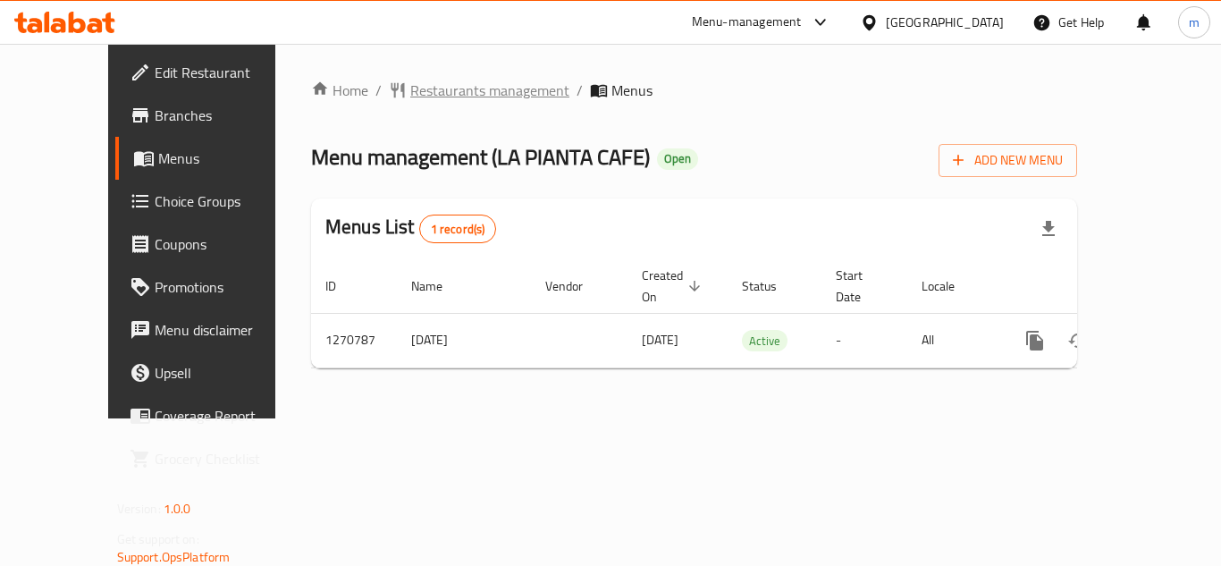
click at [432, 93] on span "Restaurants management" at bounding box center [489, 90] width 159 height 21
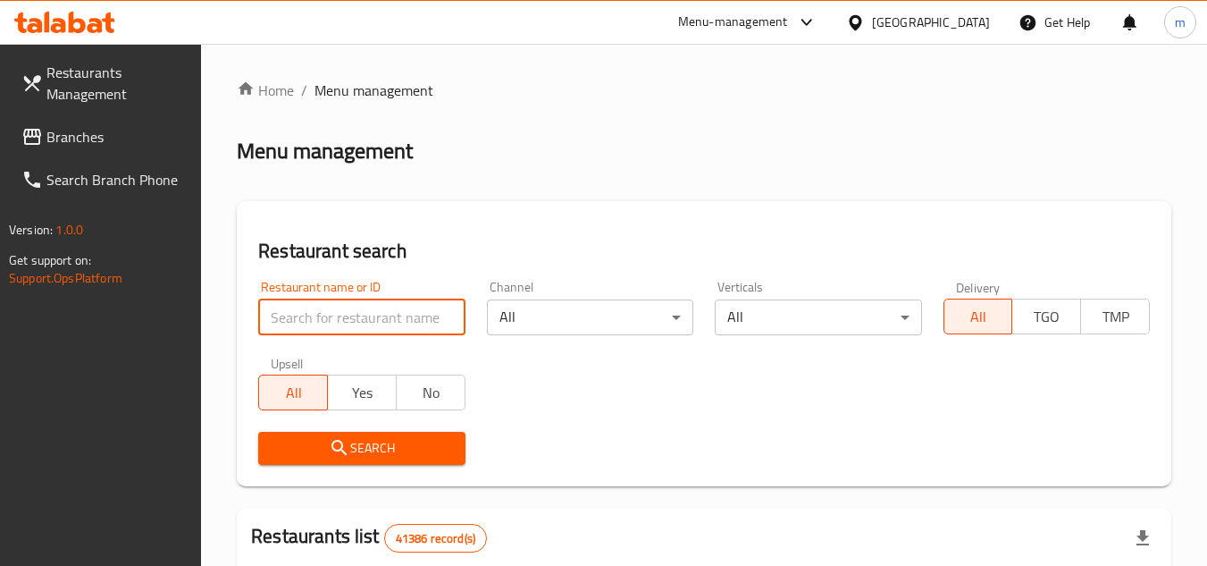
click at [357, 316] on input "search" at bounding box center [361, 317] width 206 height 36
paste input "689357"
type input "689357"
click at [345, 432] on button "Search" at bounding box center [361, 448] width 206 height 33
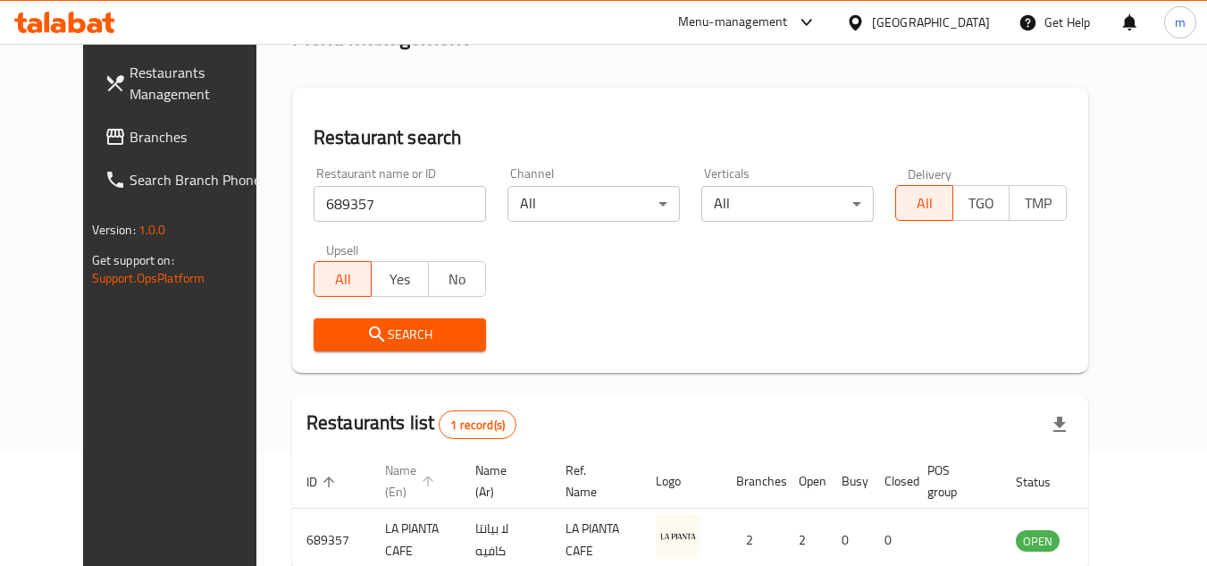
scroll to position [216, 0]
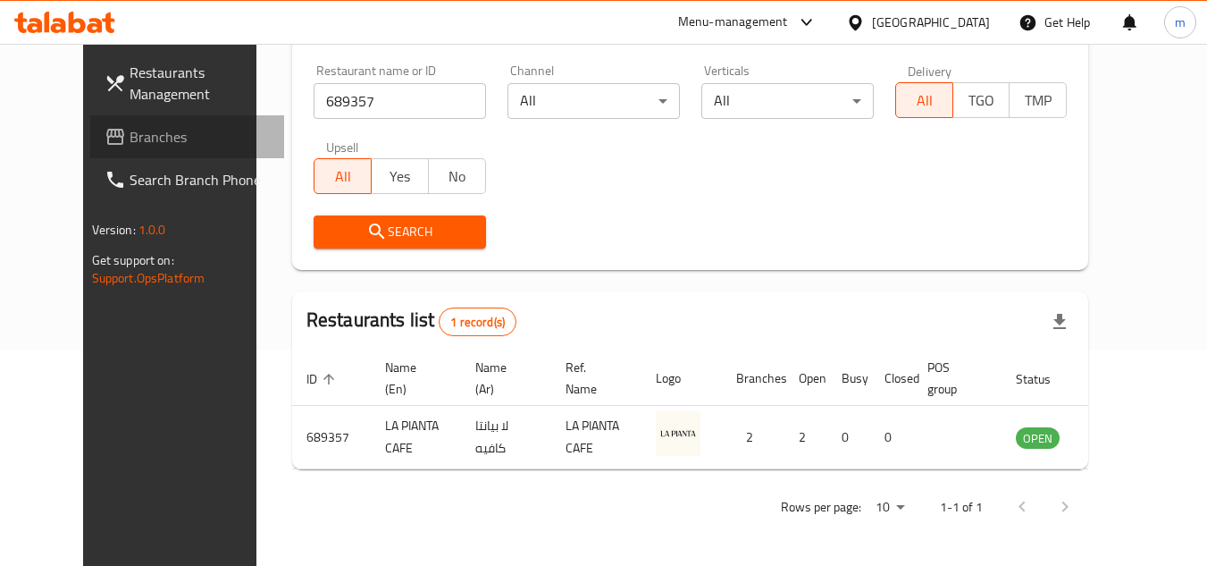
click at [130, 143] on span "Branches" at bounding box center [200, 136] width 141 height 21
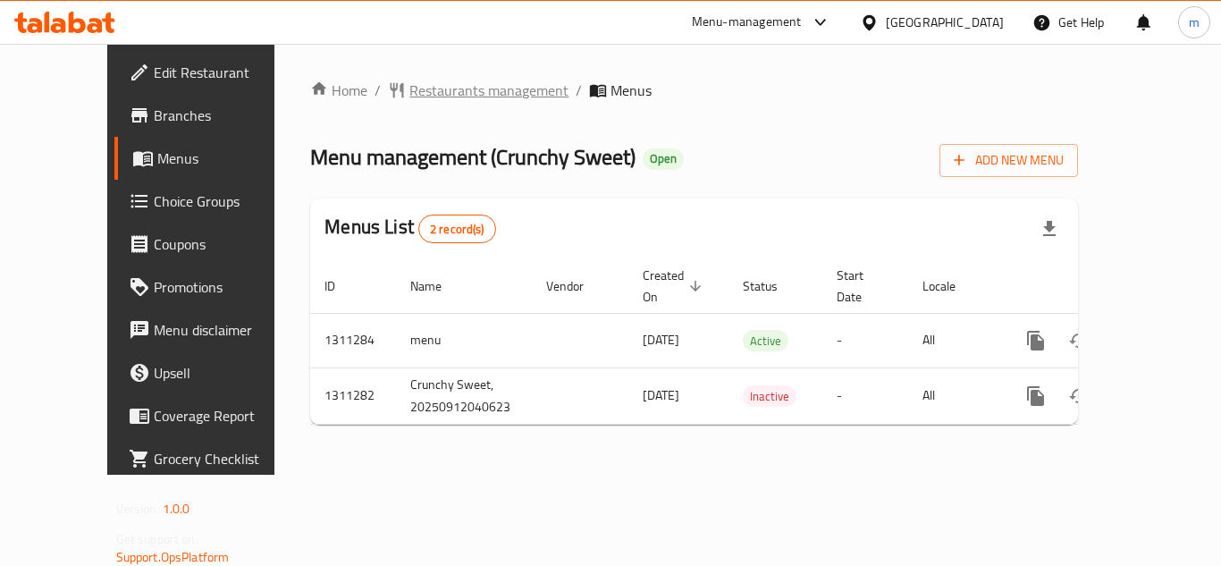
click at [415, 83] on span "Restaurants management" at bounding box center [488, 90] width 159 height 21
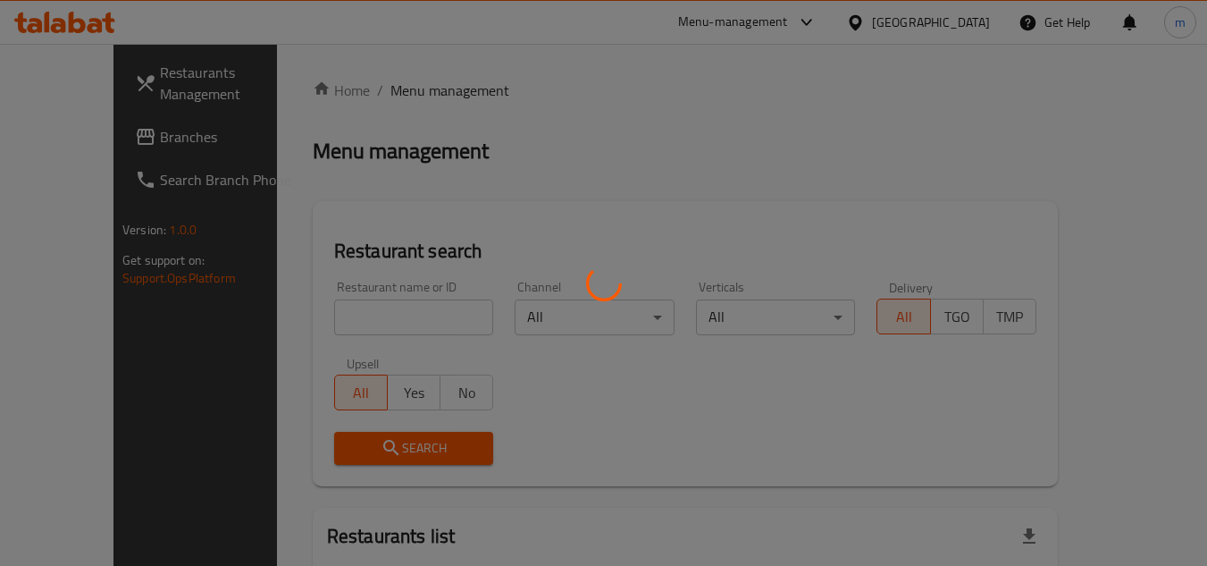
click at [368, 315] on div at bounding box center [603, 283] width 1207 height 566
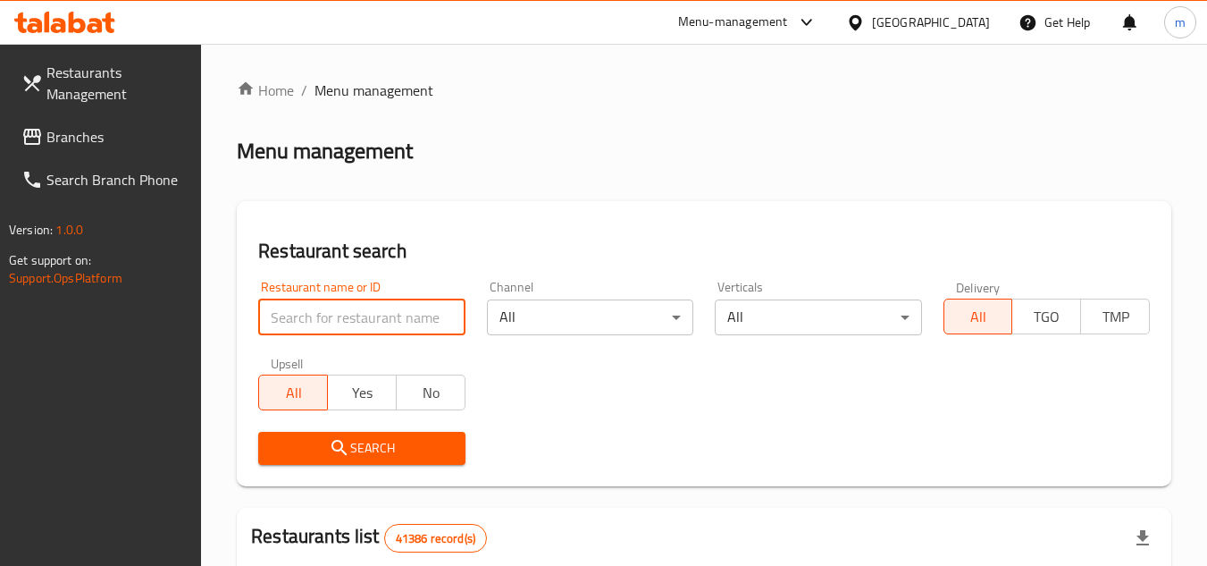
click at [367, 329] on input "search" at bounding box center [361, 317] width 206 height 36
paste input "/705774/"
click at [278, 322] on input "/705774" at bounding box center [361, 317] width 206 height 36
type input "705774"
click at [354, 447] on span "Search" at bounding box center [362, 448] width 178 height 22
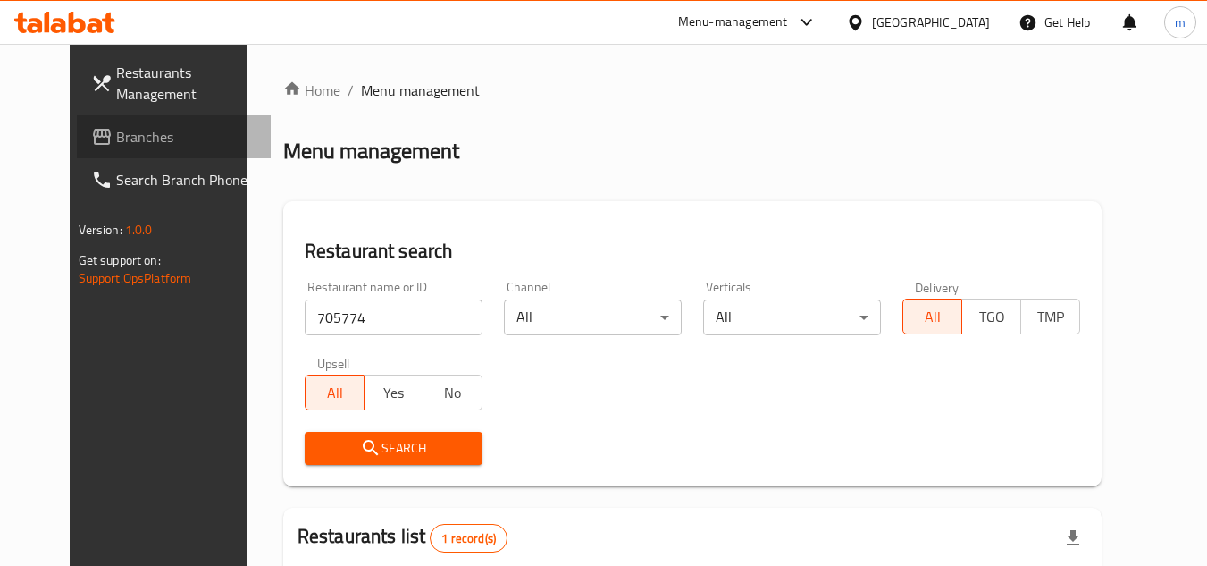
click at [116, 143] on span "Branches" at bounding box center [186, 136] width 141 height 21
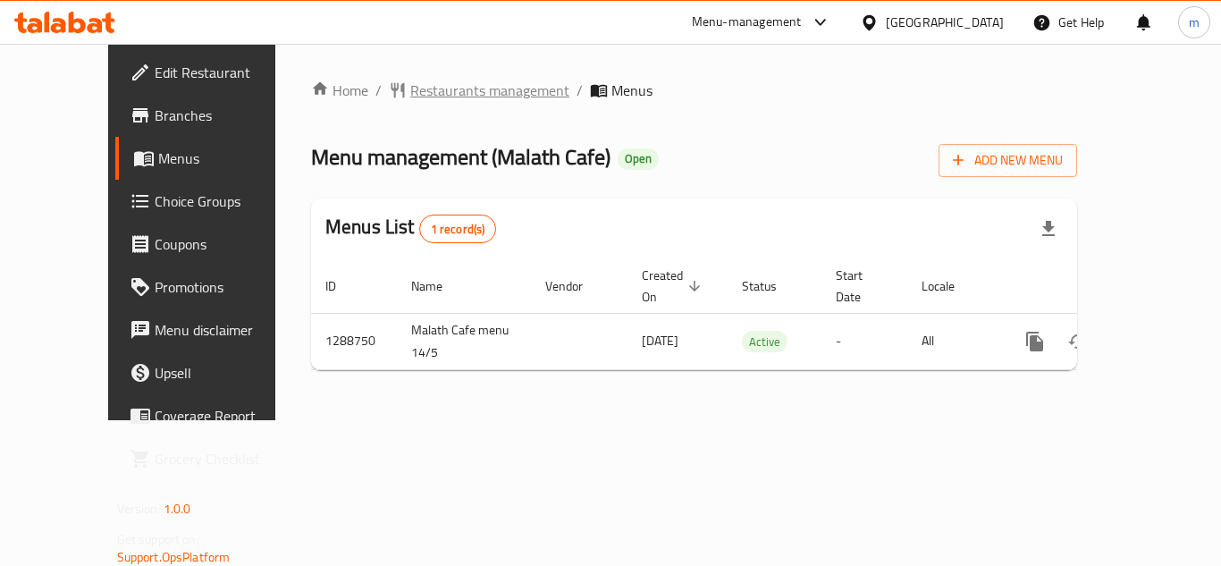
click at [410, 97] on span "Restaurants management" at bounding box center [489, 90] width 159 height 21
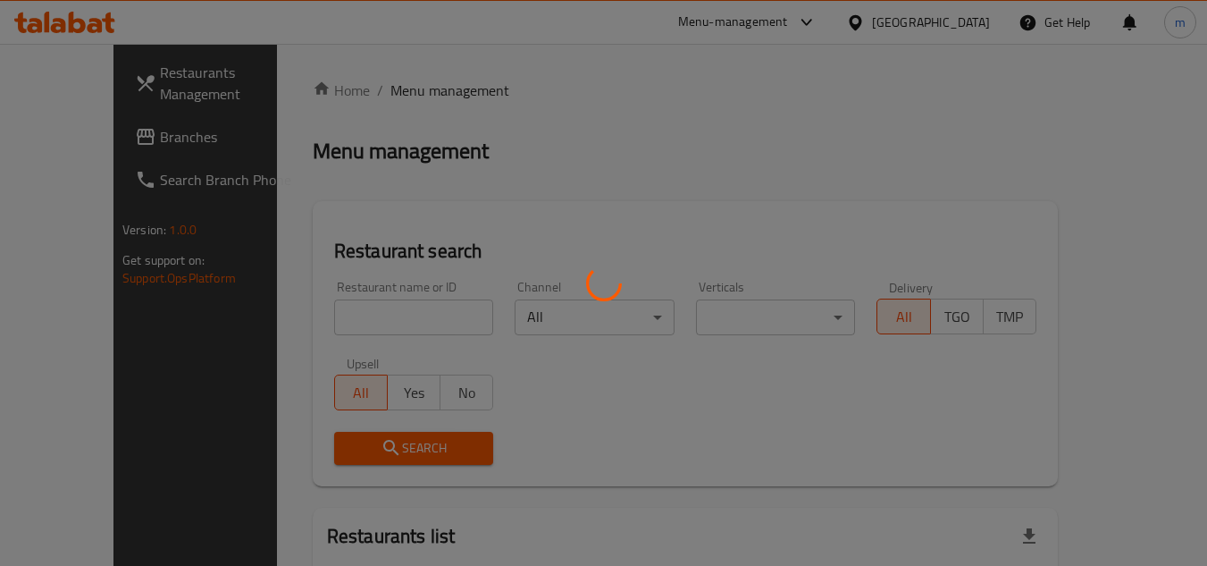
click at [331, 315] on div at bounding box center [603, 283] width 1207 height 566
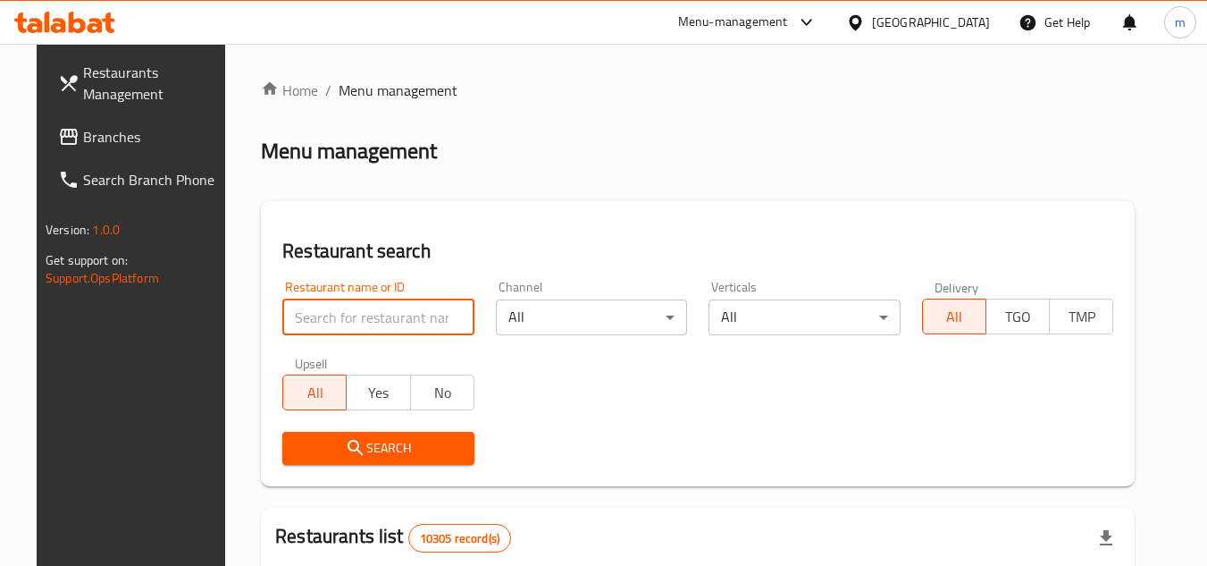
click at [331, 315] on input "search" at bounding box center [378, 317] width 192 height 36
paste input "697342"
type input "697342"
click at [372, 453] on span "Search" at bounding box center [379, 448] width 164 height 22
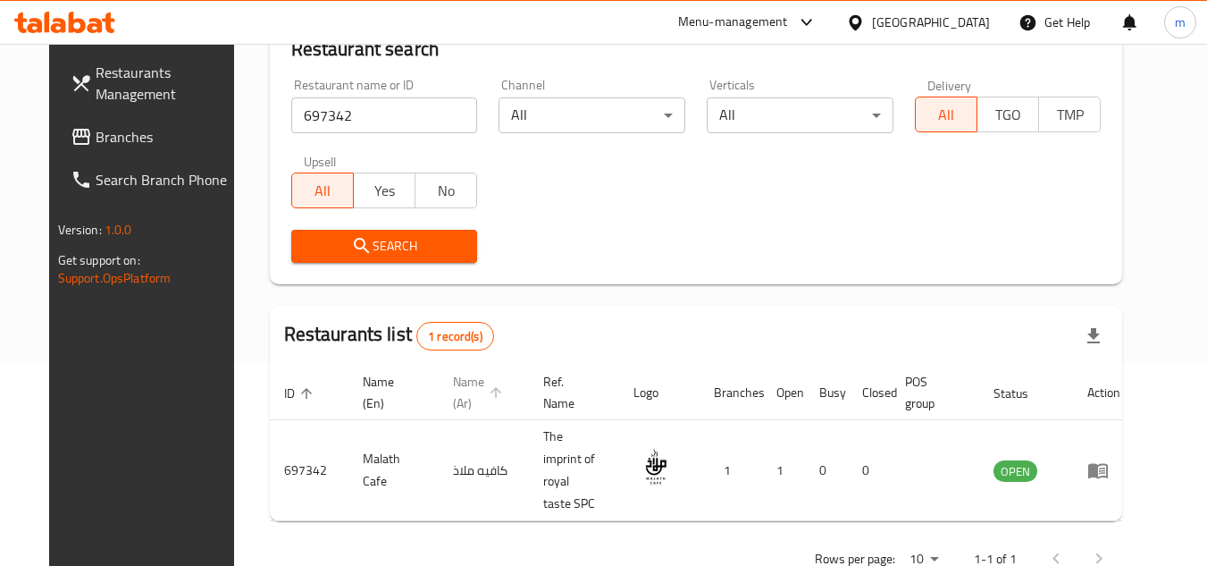
scroll to position [216, 0]
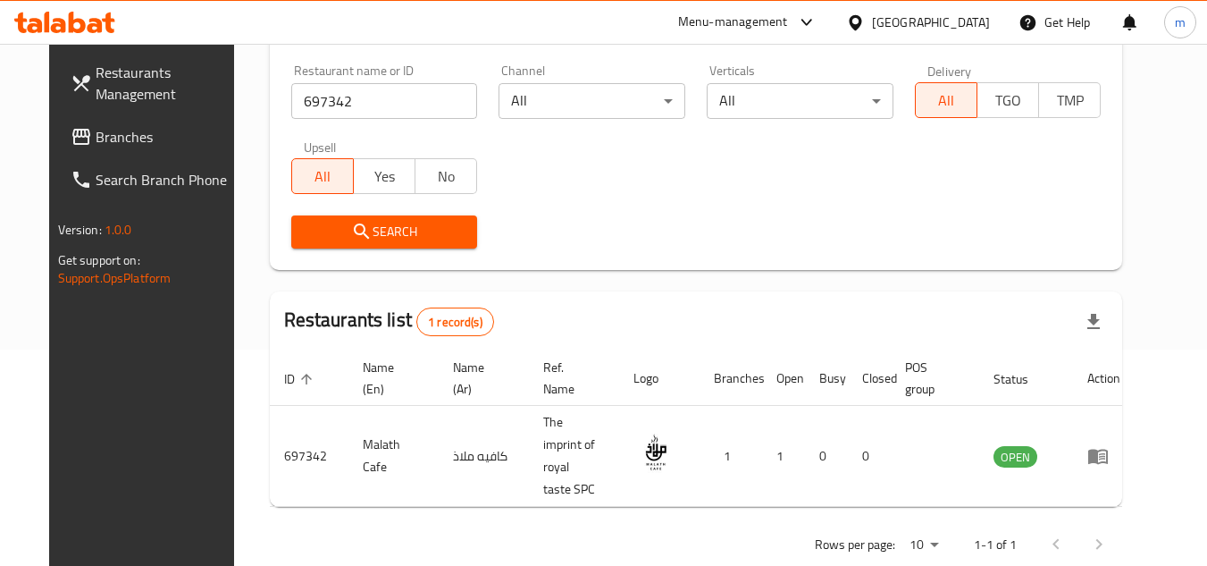
click at [865, 27] on icon at bounding box center [855, 22] width 19 height 19
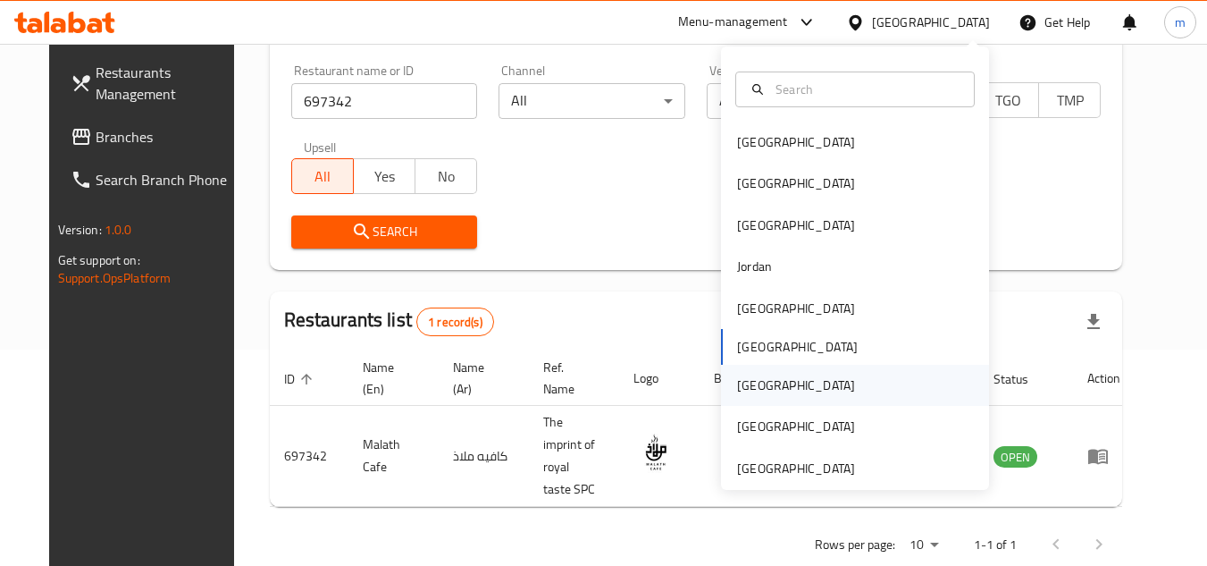
click at [747, 390] on div "Qatar" at bounding box center [796, 385] width 118 height 20
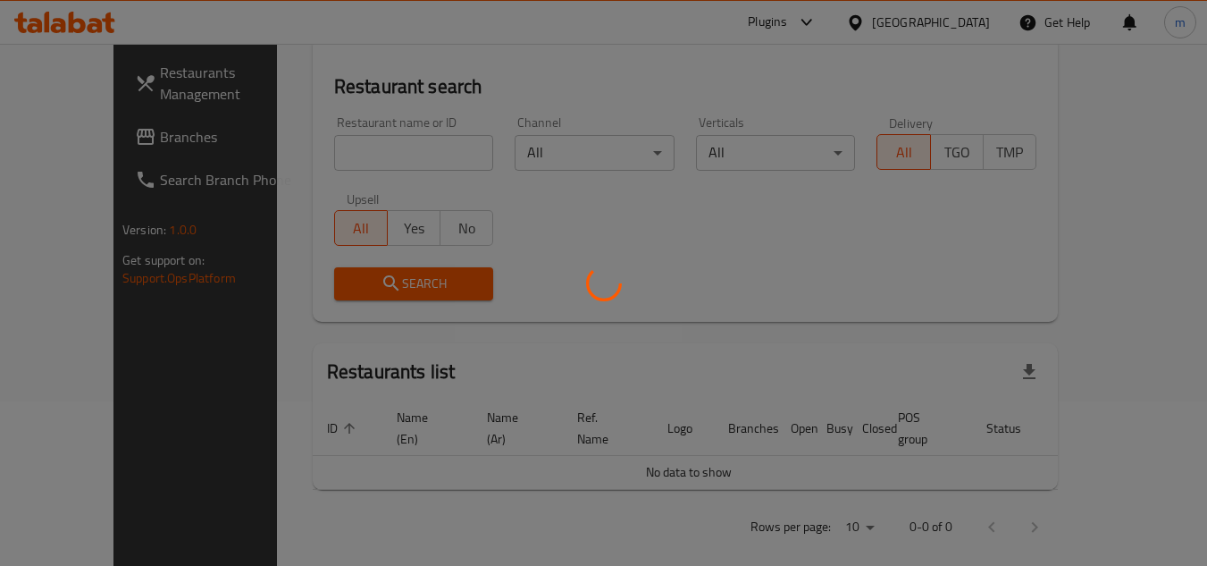
scroll to position [216, 0]
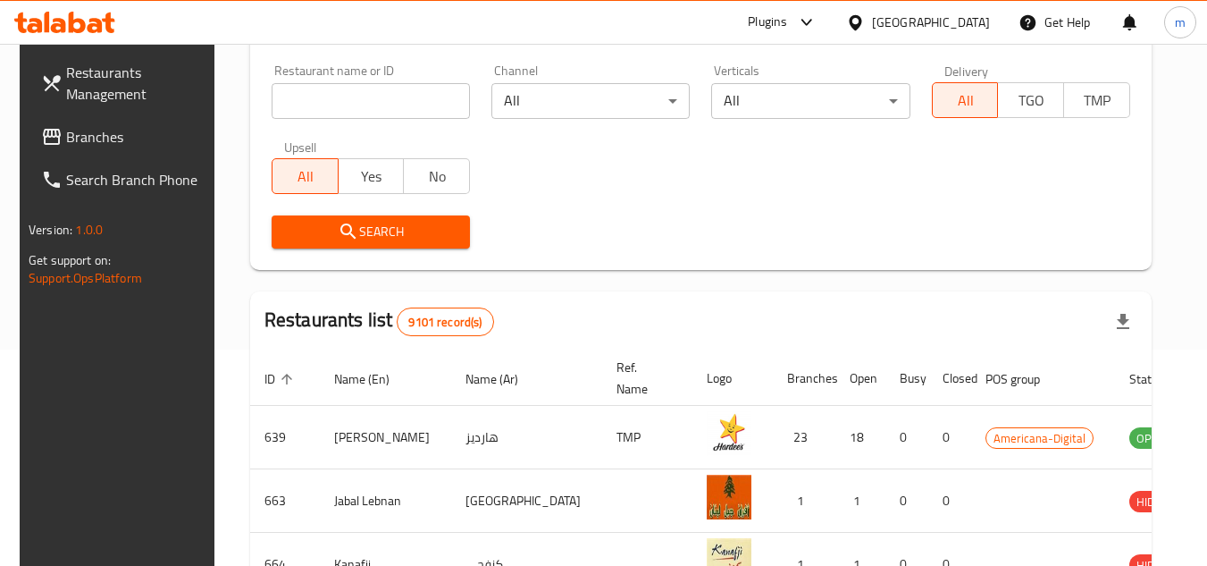
click at [80, 130] on span "Branches" at bounding box center [136, 136] width 141 height 21
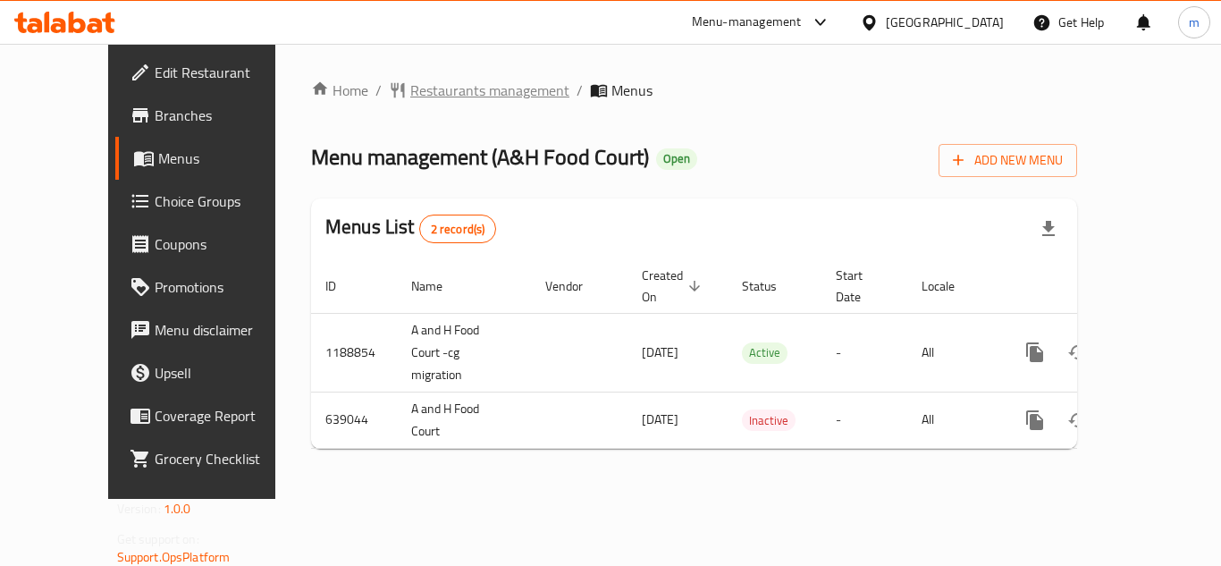
click at [411, 94] on span "Restaurants management" at bounding box center [489, 90] width 159 height 21
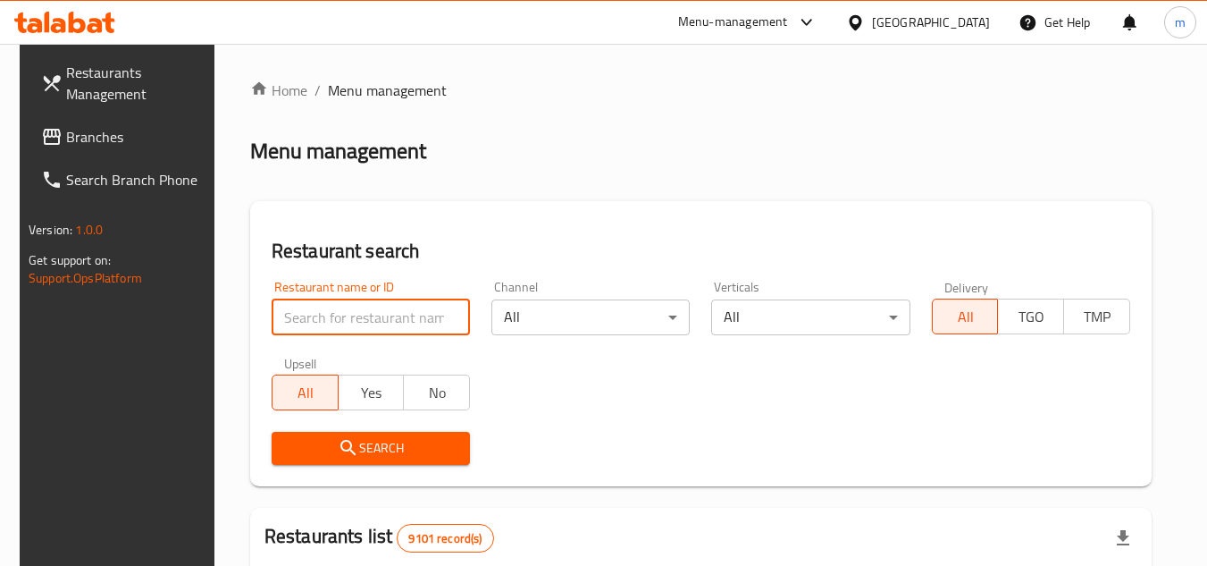
click at [354, 314] on input "search" at bounding box center [371, 317] width 198 height 36
paste input "640200"
type input "640200"
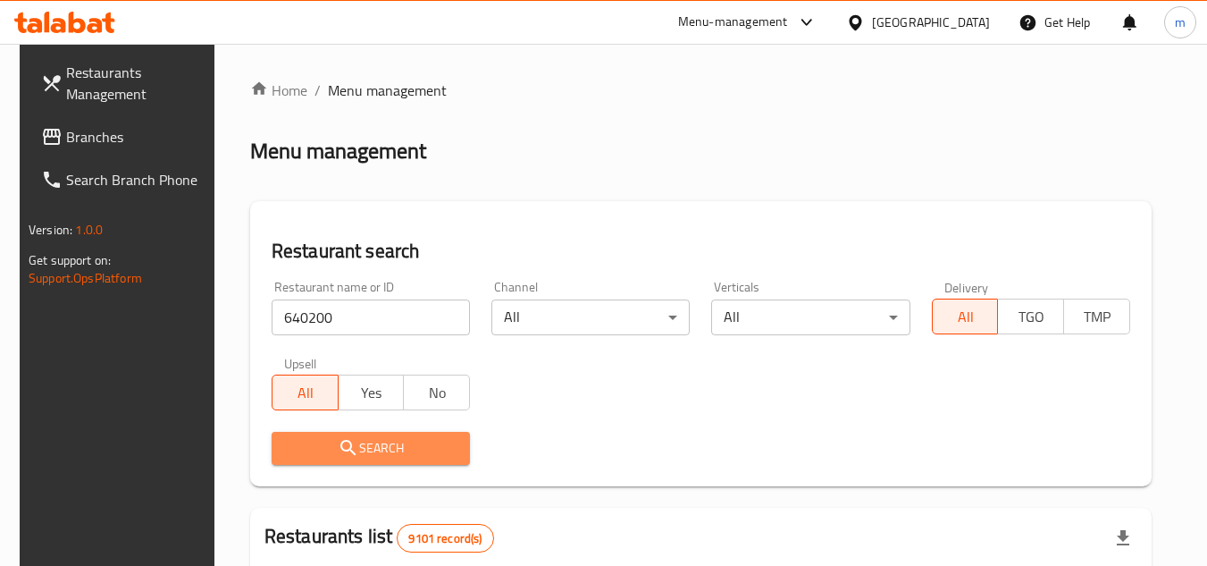
click at [308, 442] on span "Search" at bounding box center [371, 448] width 170 height 22
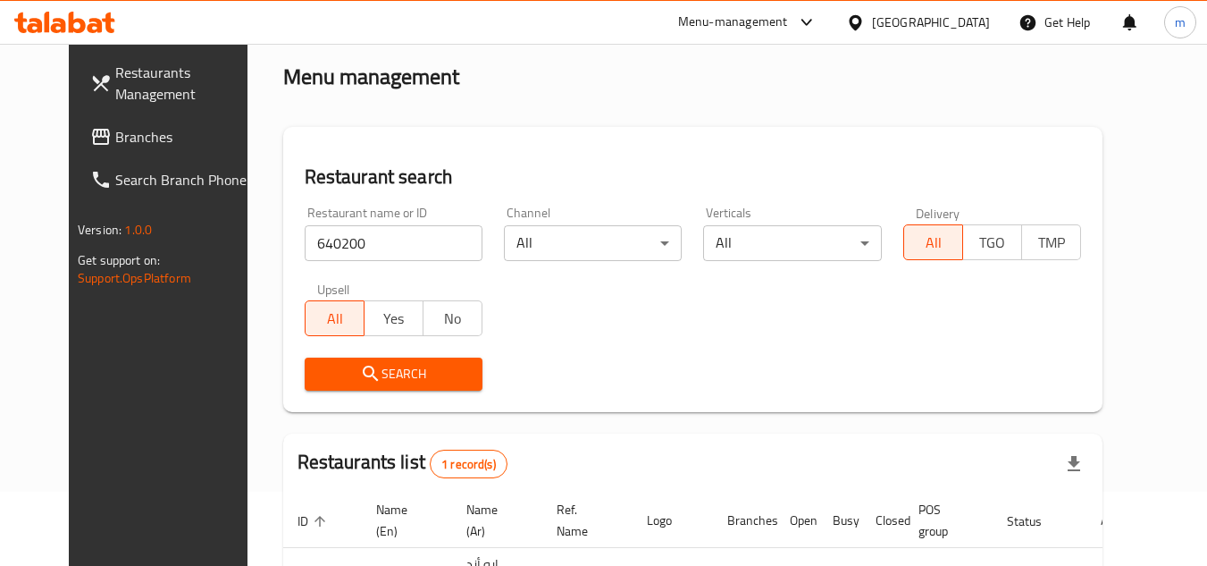
scroll to position [216, 0]
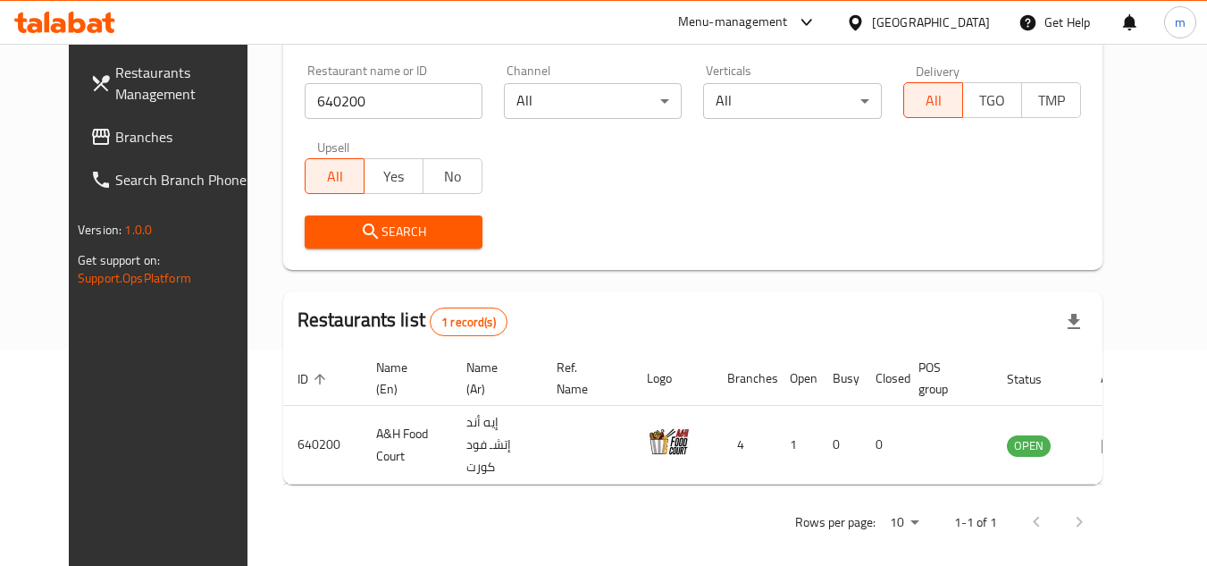
click at [968, 13] on div "[GEOGRAPHIC_DATA]" at bounding box center [931, 23] width 118 height 20
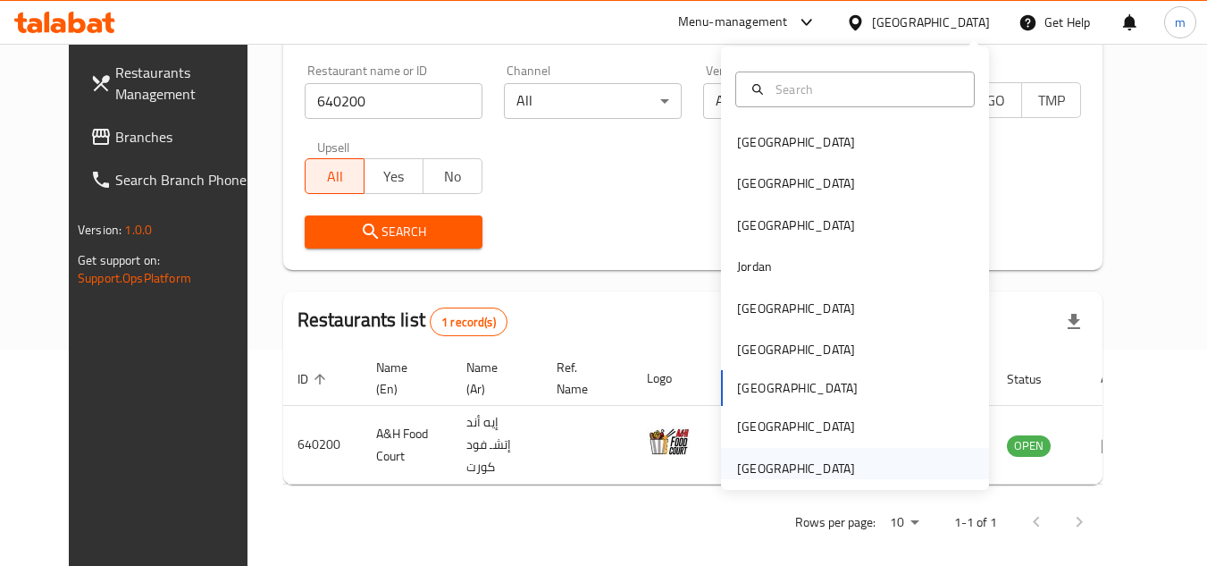
click at [791, 458] on div "[GEOGRAPHIC_DATA]" at bounding box center [796, 468] width 118 height 20
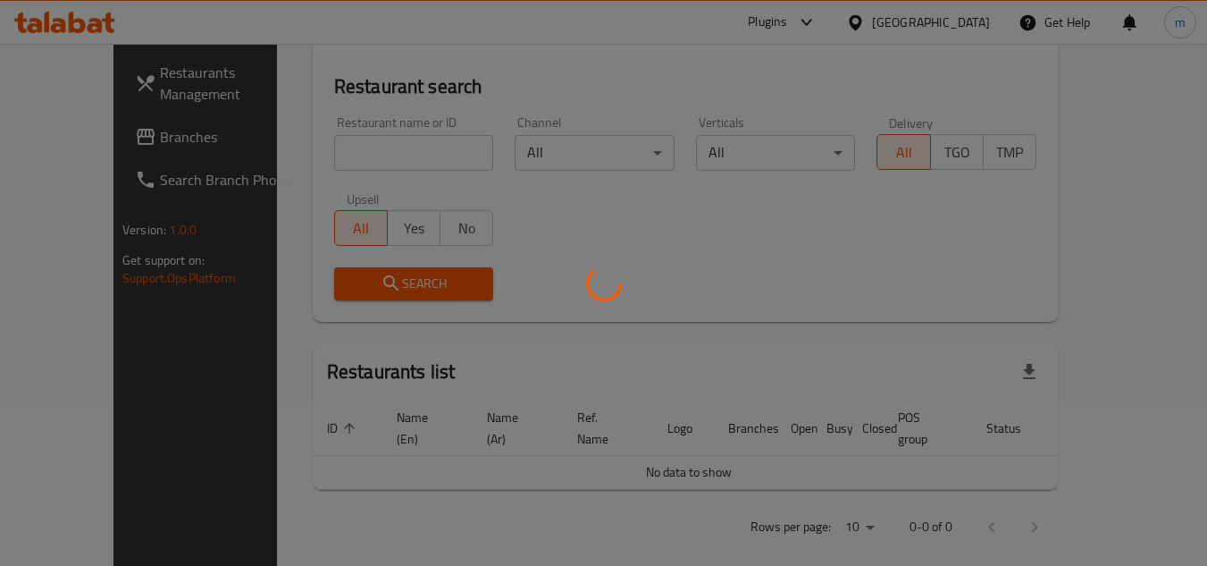
scroll to position [216, 0]
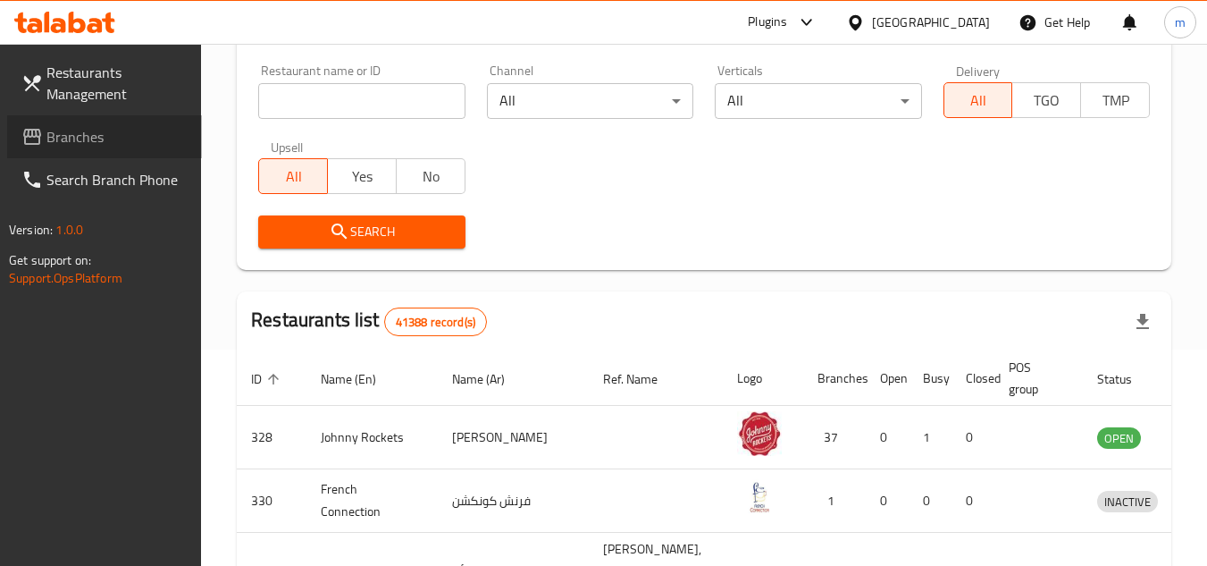
click at [91, 139] on span "Branches" at bounding box center [116, 136] width 141 height 21
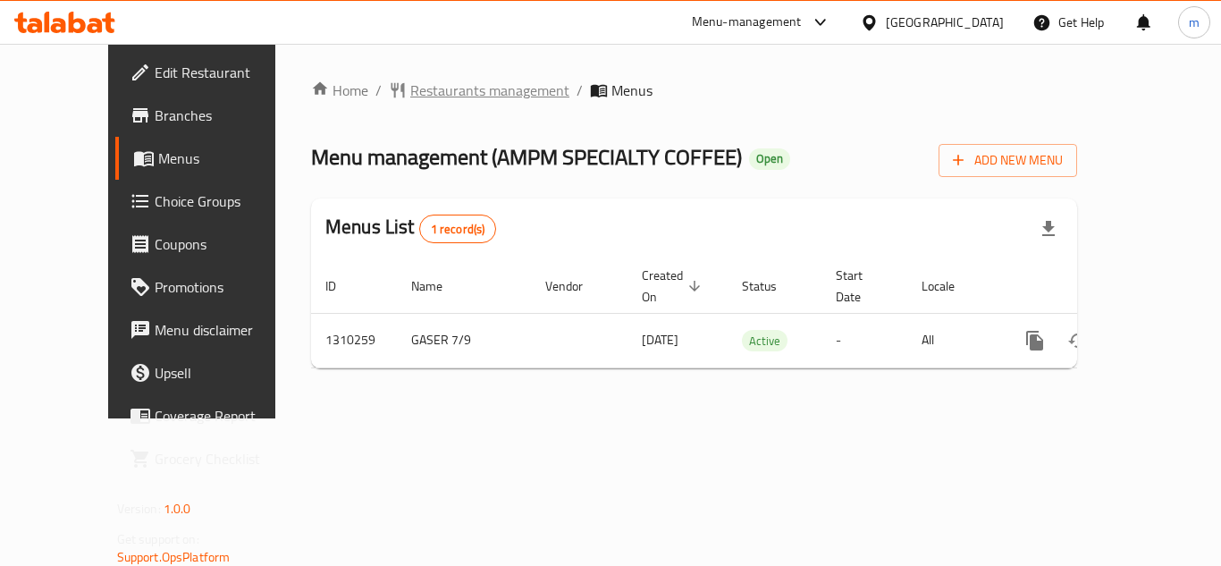
click at [462, 80] on span "Restaurants management" at bounding box center [489, 90] width 159 height 21
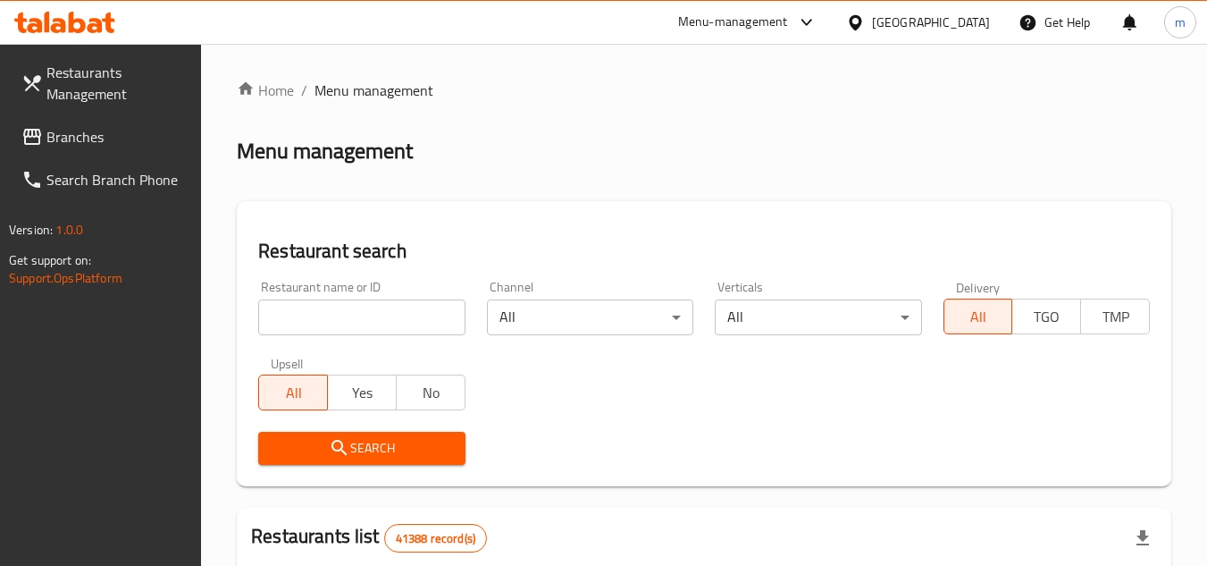
click at [389, 316] on input "search" at bounding box center [361, 317] width 206 height 36
paste input "705225"
type input "705225"
click at [348, 442] on icon "submit" at bounding box center [339, 447] width 21 height 21
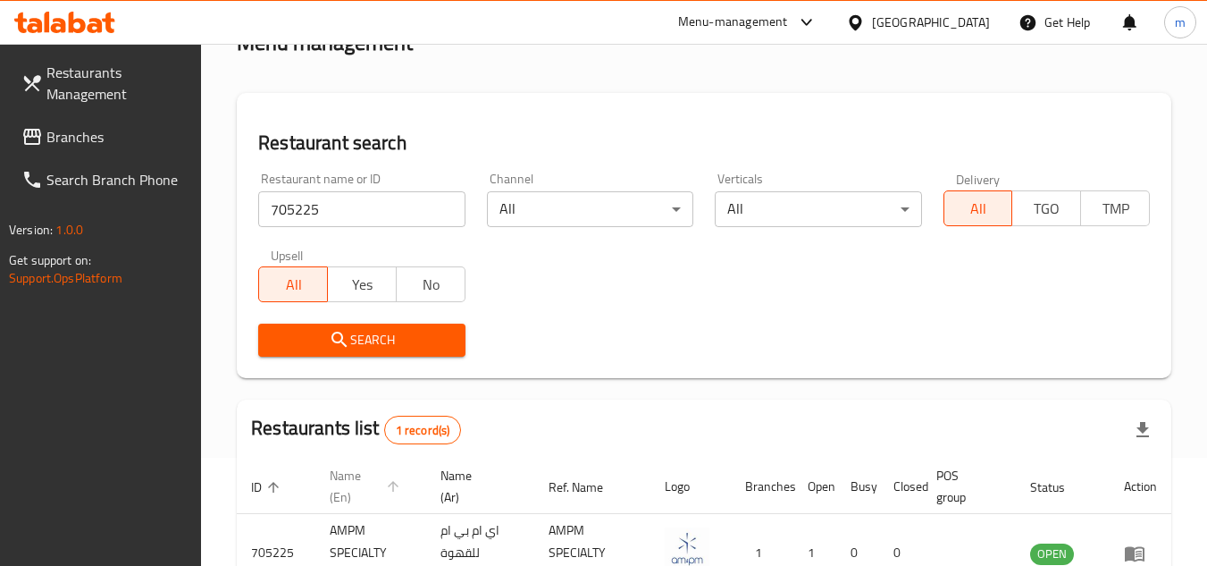
scroll to position [231, 0]
